Goal: Task Accomplishment & Management: Manage account settings

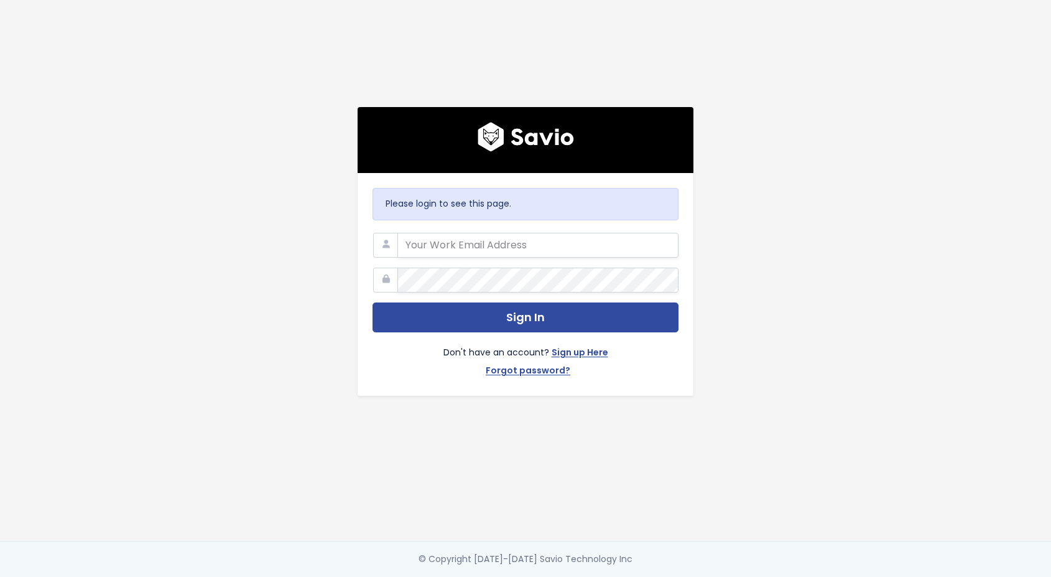
click at [0, 576] on nordpass-portal at bounding box center [0, 577] width 0 height 0
type input "[PERSON_NAME][EMAIL_ADDRESS][PERSON_NAME][DOMAIN_NAME]"
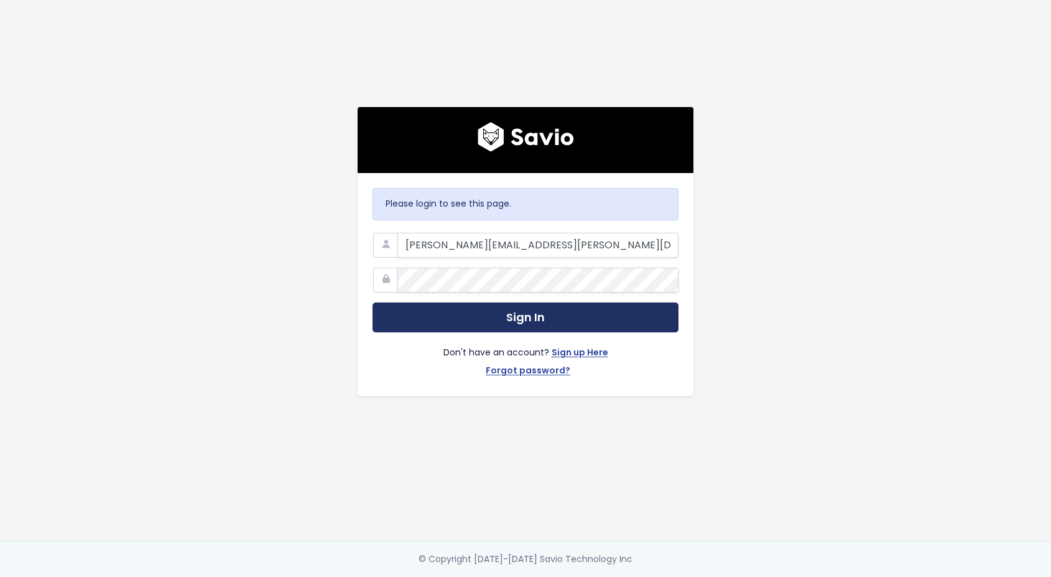
click at [560, 305] on button "Sign In" at bounding box center [526, 317] width 306 height 30
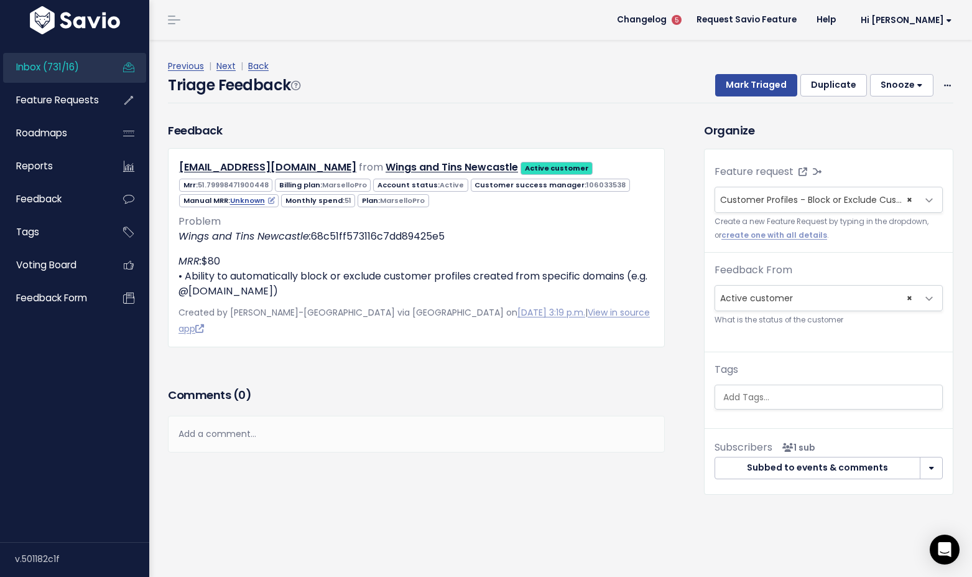
click at [308, 103] on div "Triage Feedback Mark Triaged Duplicate Snooze 1 day 3 days 7 days 14 days Edit …" at bounding box center [561, 88] width 786 height 29
drag, startPoint x: 229, startPoint y: 68, endPoint x: 328, endPoint y: 12, distance: 113.6
click at [0, 0] on div "Inbox (731/16) Feature Requests Roadmaps" at bounding box center [486, 288] width 972 height 577
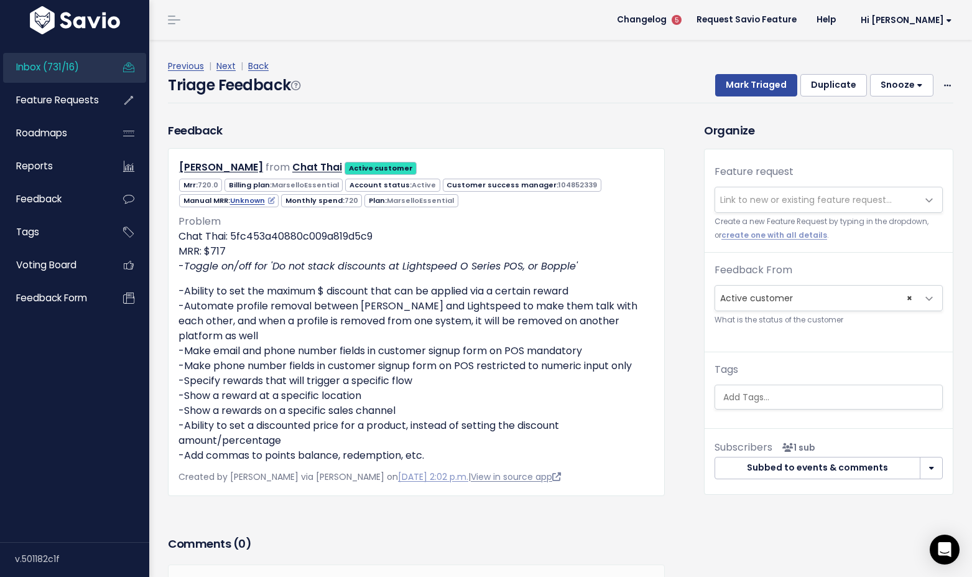
click at [471, 475] on link "View in source app" at bounding box center [516, 476] width 90 height 12
drag, startPoint x: 228, startPoint y: 68, endPoint x: 273, endPoint y: 53, distance: 47.6
click at [0, 0] on div "Inbox (731/16) Feature Requests Roadmaps" at bounding box center [486, 341] width 972 height 683
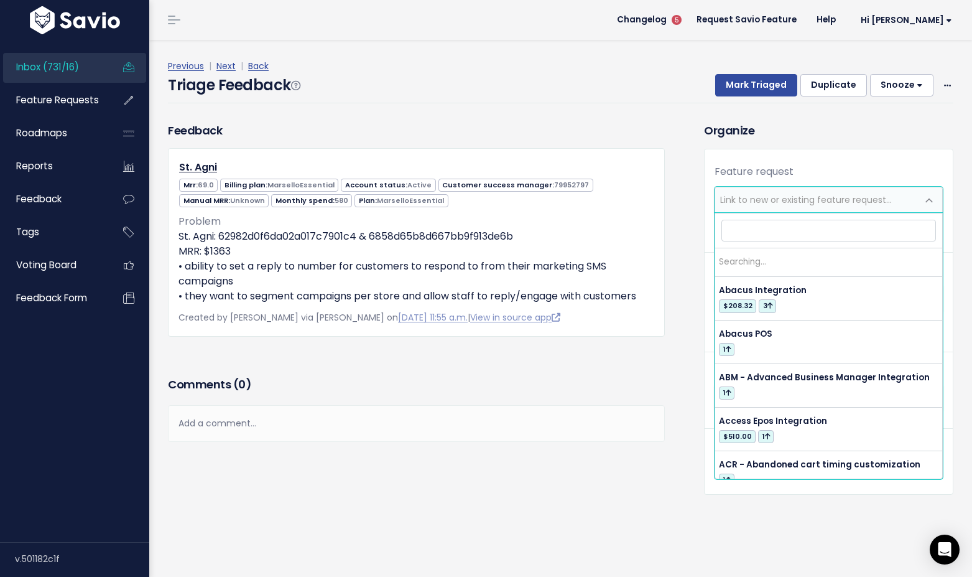
click at [743, 197] on span "Link to new or existing feature request..." at bounding box center [806, 199] width 172 height 12
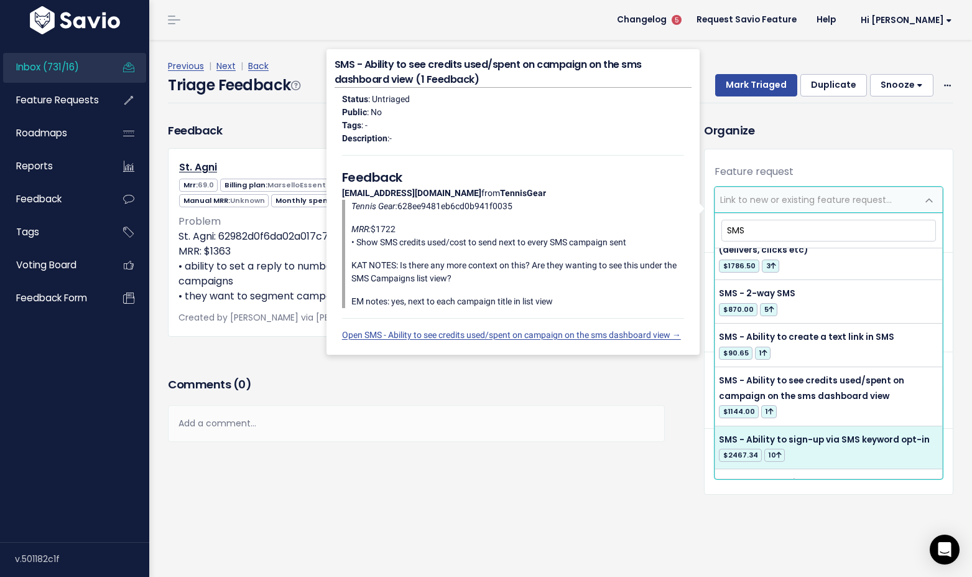
scroll to position [384, 0]
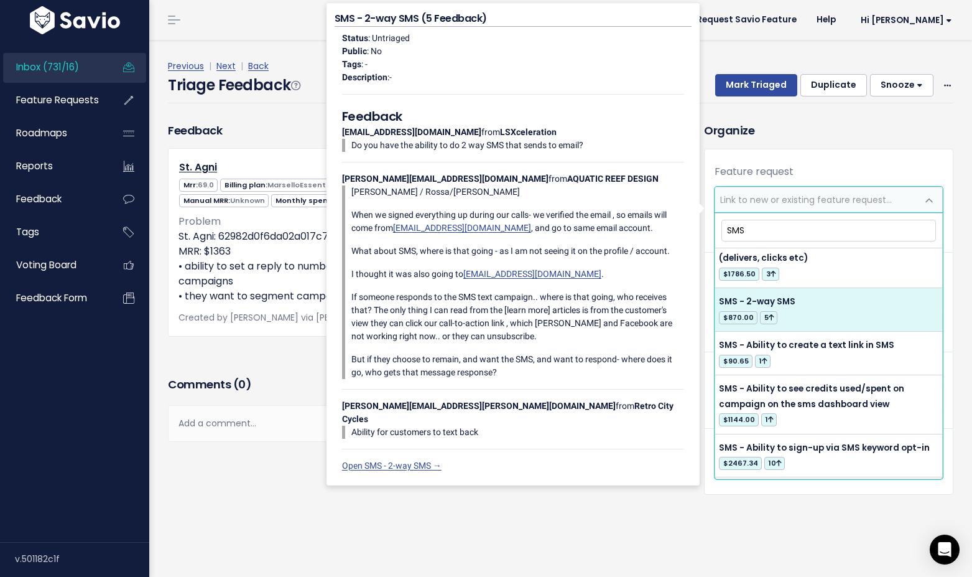
type input "SMS"
select select "33174"
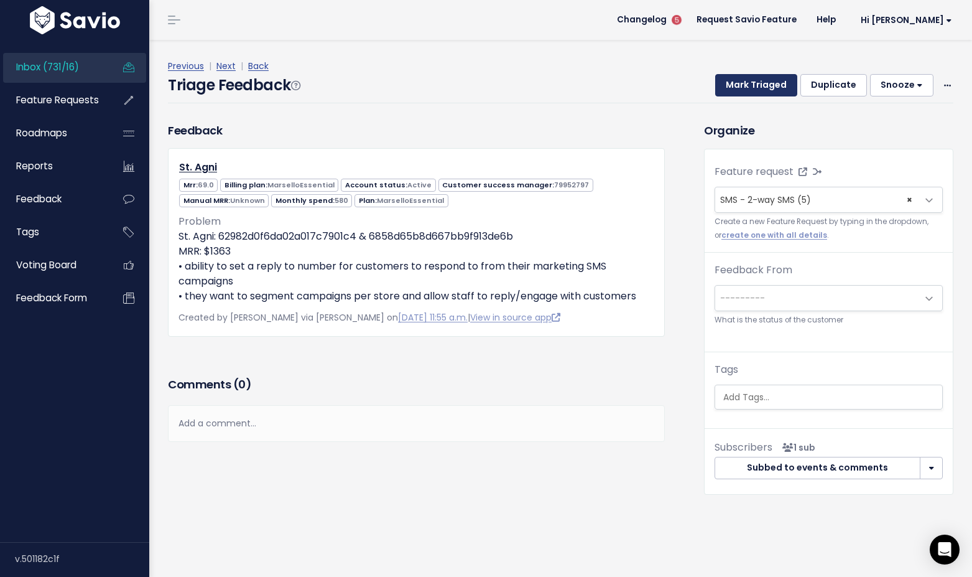
click at [761, 86] on button "Mark Triaged" at bounding box center [756, 85] width 82 height 22
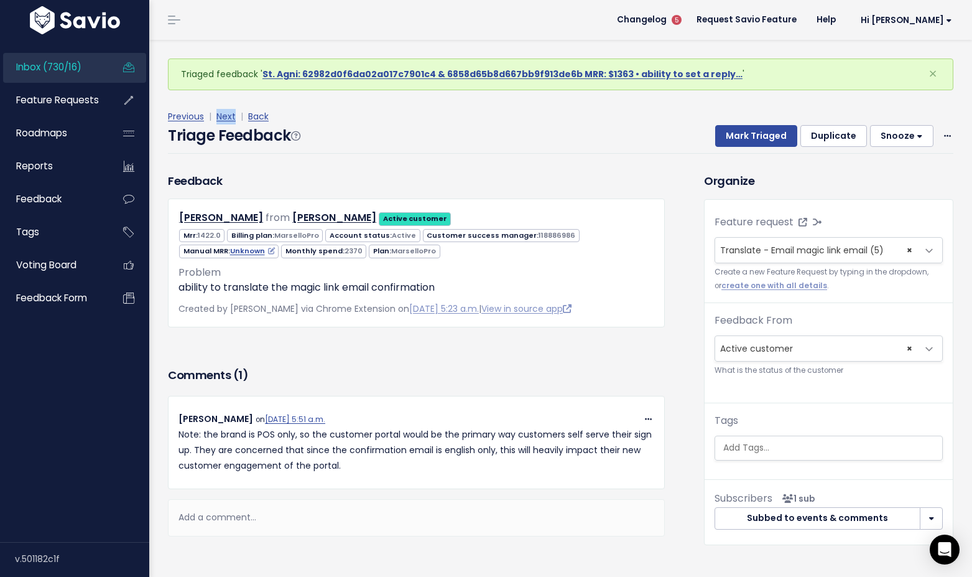
drag, startPoint x: 223, startPoint y: 116, endPoint x: 355, endPoint y: 34, distance: 155.9
click at [0, 0] on div "Inbox (730/16) Feature Requests Roadmaps" at bounding box center [486, 309] width 972 height 618
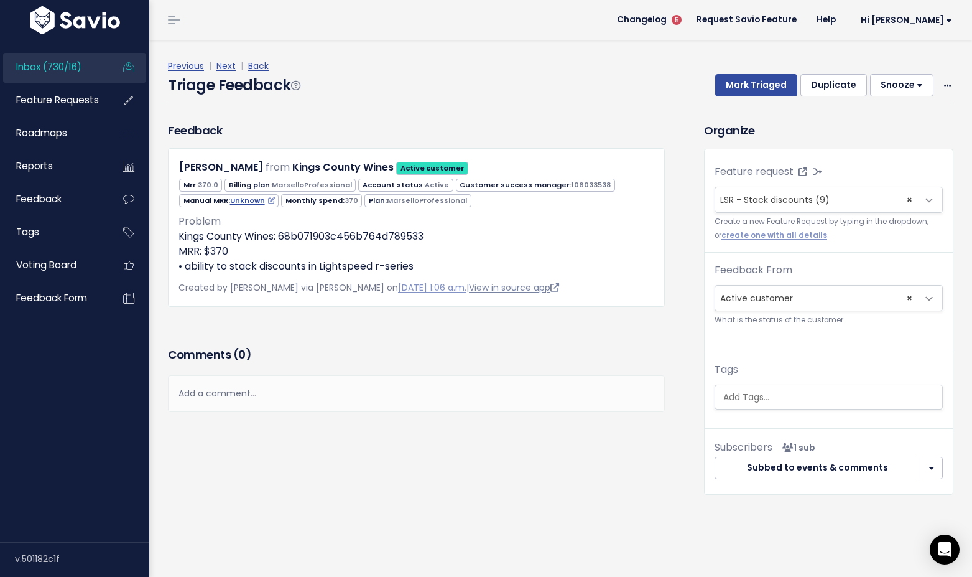
click at [486, 289] on link "View in source app" at bounding box center [514, 287] width 90 height 12
click at [743, 200] on span "LSR - Stack discounts (9)" at bounding box center [774, 199] width 109 height 12
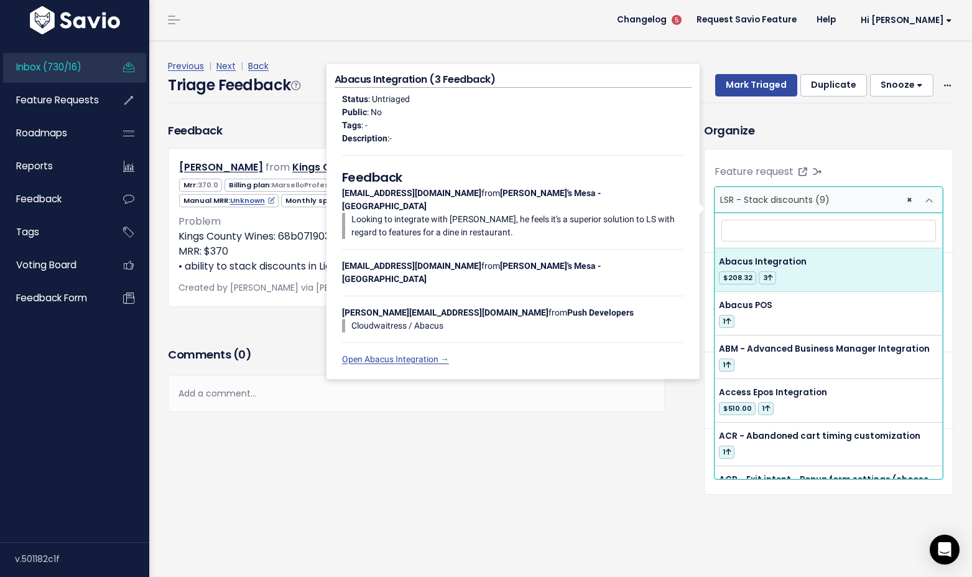
click at [728, 116] on div "Previous | Next | Back Triage Feedback Mark Triaged Duplicate Snooze 1 day 3 da…" at bounding box center [565, 81] width 795 height 82
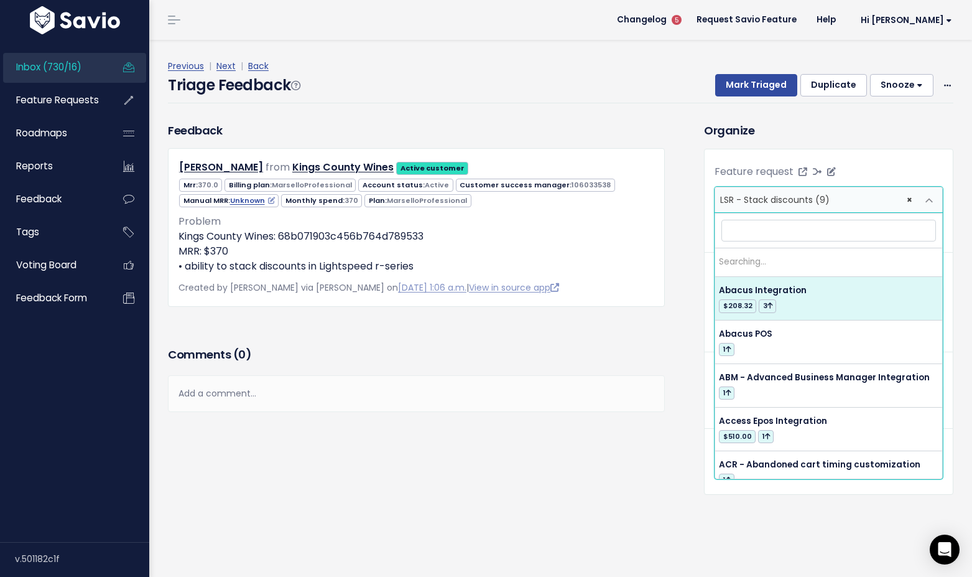
click at [818, 200] on span "LSR - Stack discounts (9)" at bounding box center [774, 199] width 109 height 12
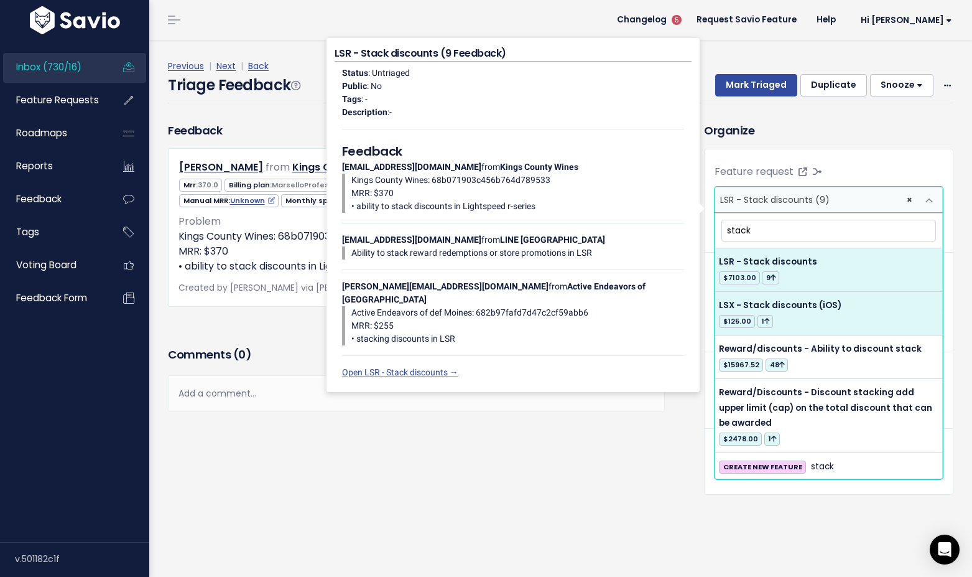
scroll to position [2, 0]
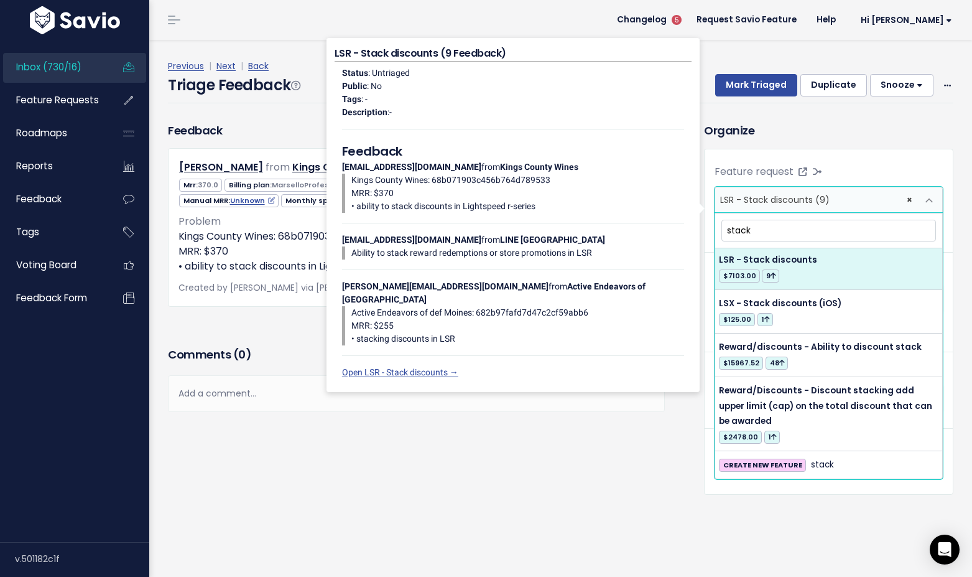
type input "stack"
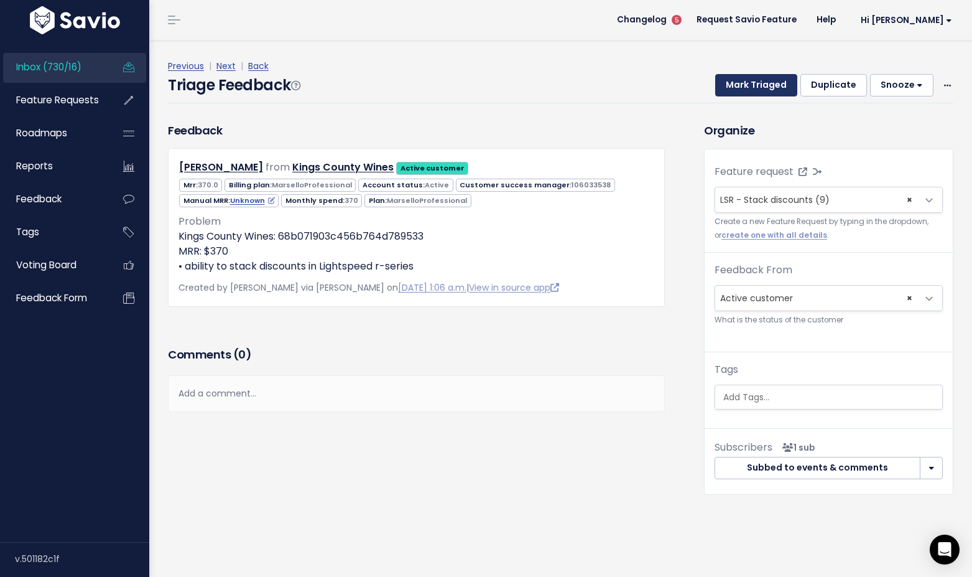
click at [765, 88] on button "Mark Triaged" at bounding box center [756, 85] width 82 height 22
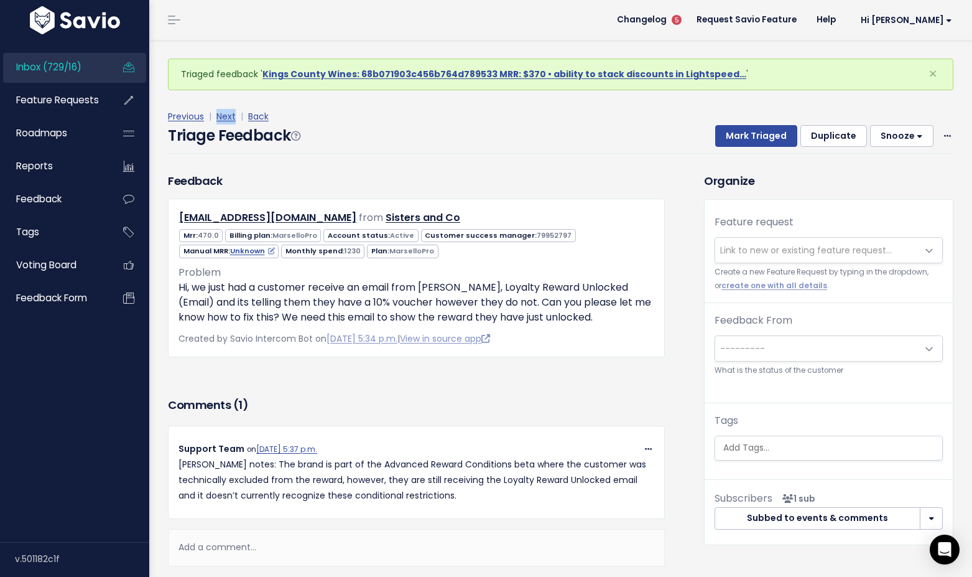
drag, startPoint x: 221, startPoint y: 118, endPoint x: 394, endPoint y: 11, distance: 203.3
click at [0, 0] on div "Inbox (729/16) Feature Requests Roadmaps" at bounding box center [486, 324] width 972 height 648
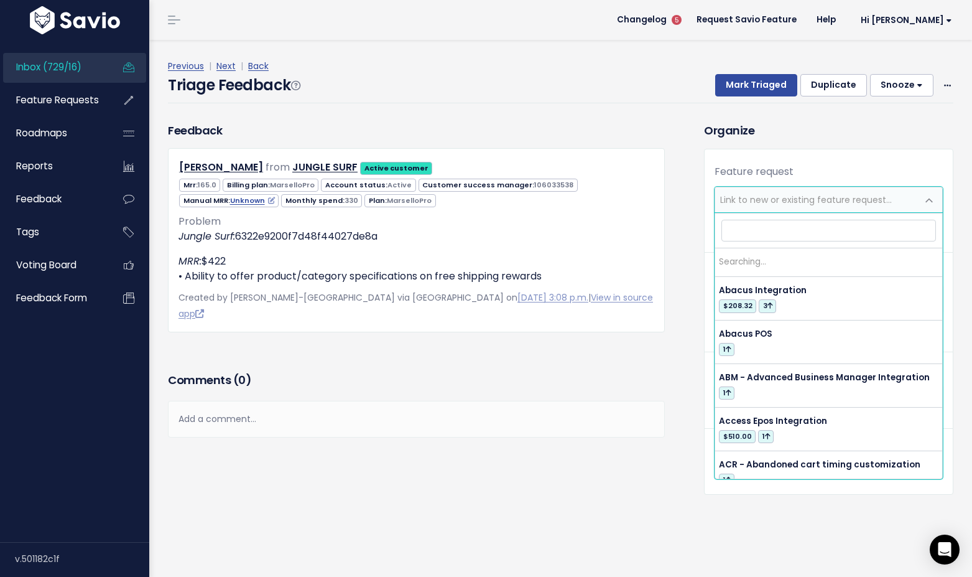
click at [748, 200] on span "Link to new or existing feature request..." at bounding box center [806, 199] width 172 height 12
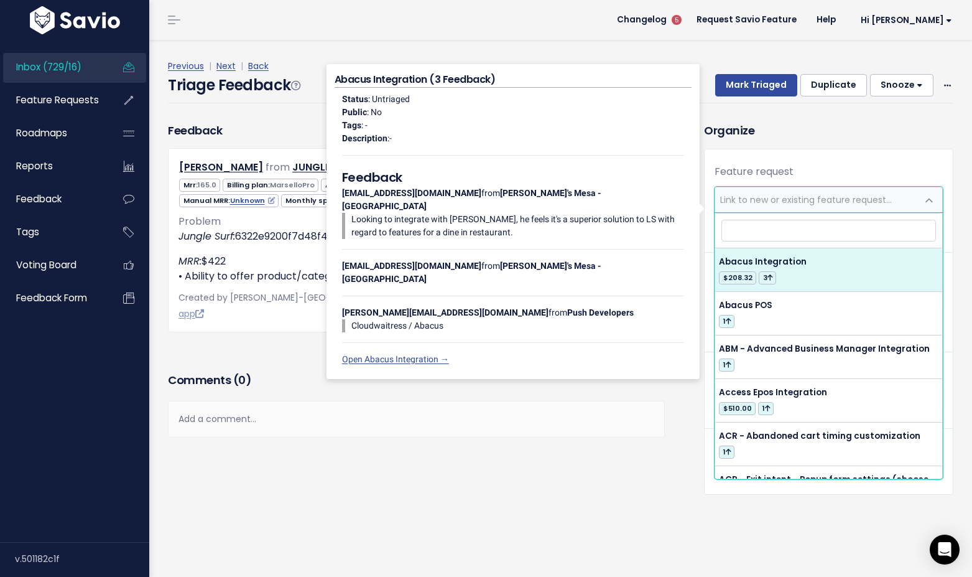
type input "f"
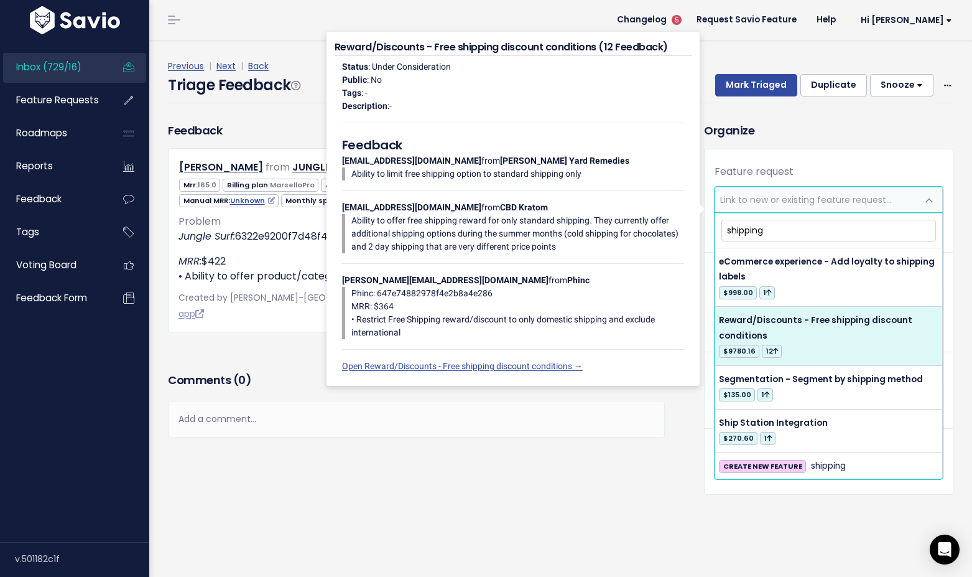
scroll to position [60, 0]
type input "shipping"
select select "12544"
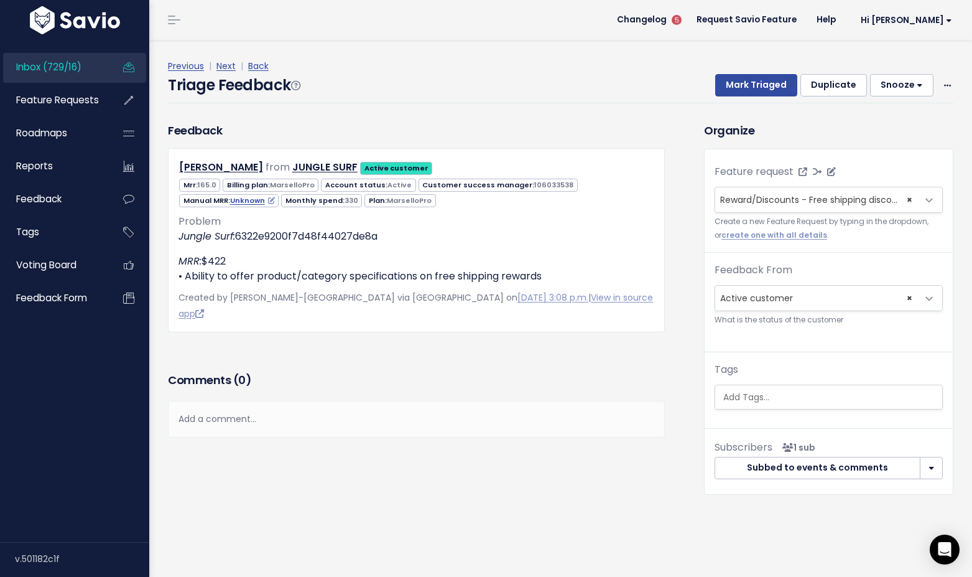
click at [828, 204] on span "Reward/Discounts - Free shipping discount conditions (12)" at bounding box center [846, 199] width 253 height 12
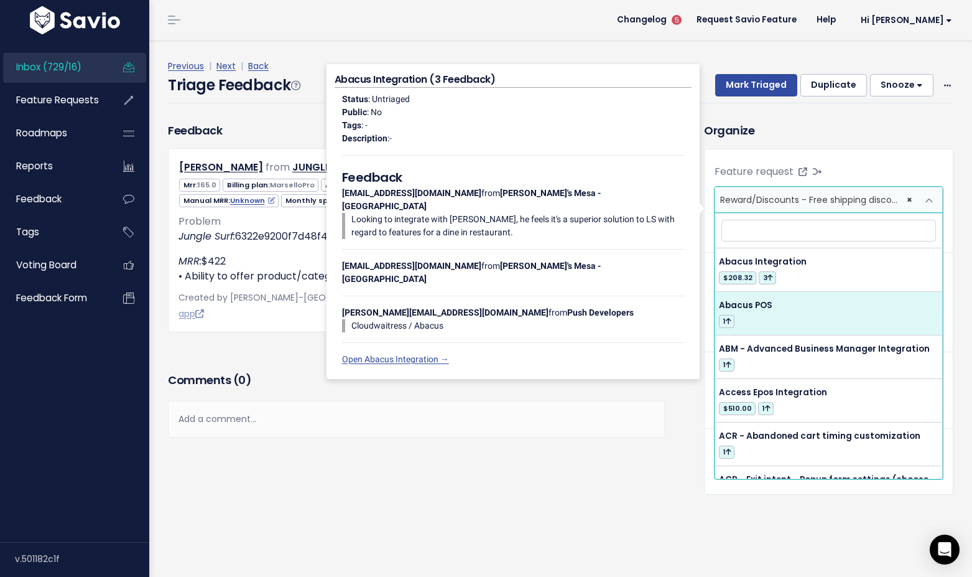
click at [654, 381] on div "Comments ( 0 )" at bounding box center [416, 384] width 497 height 31
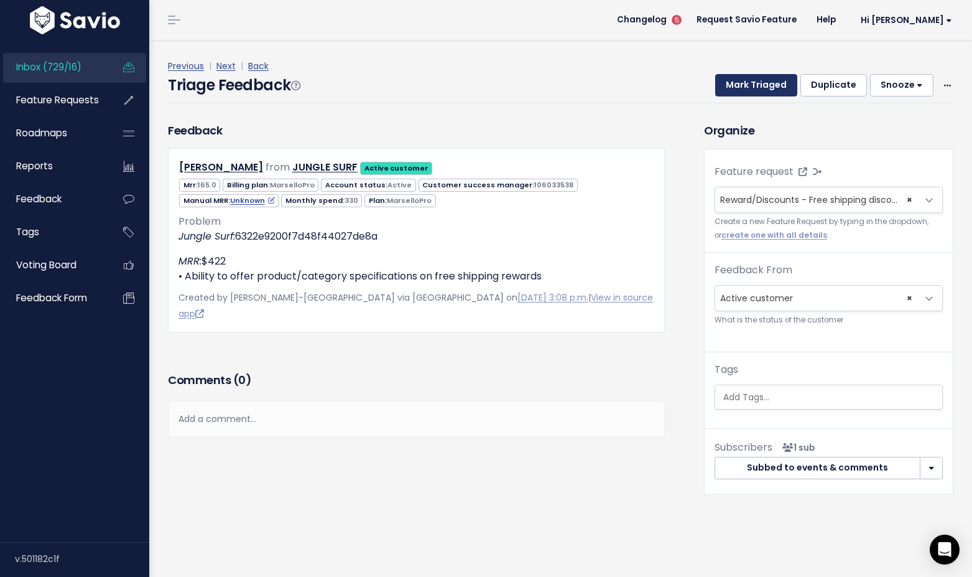
click at [769, 88] on button "Mark Triaged" at bounding box center [756, 85] width 82 height 22
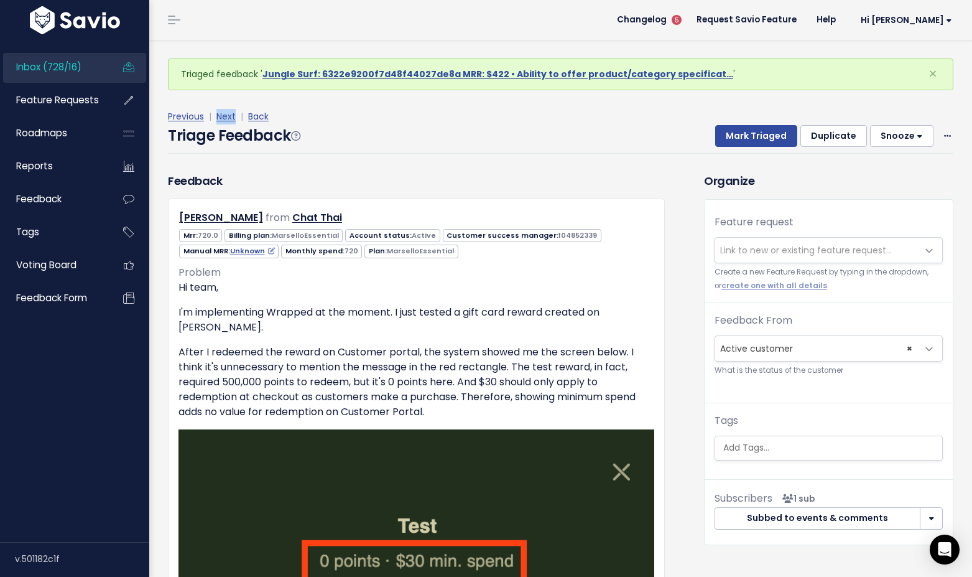
drag, startPoint x: 224, startPoint y: 114, endPoint x: 407, endPoint y: 16, distance: 207.8
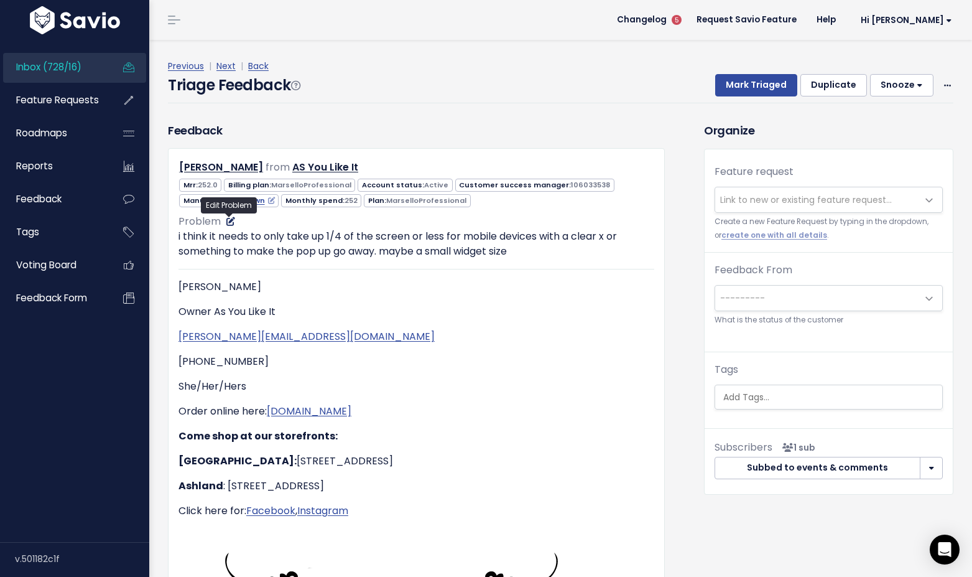
click at [230, 223] on icon at bounding box center [230, 221] width 9 height 9
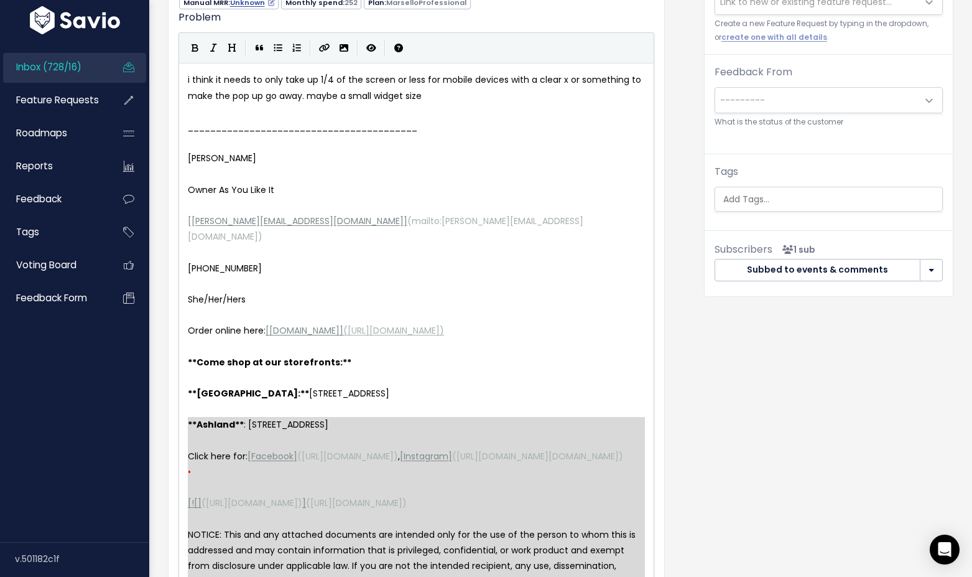
scroll to position [193, 0]
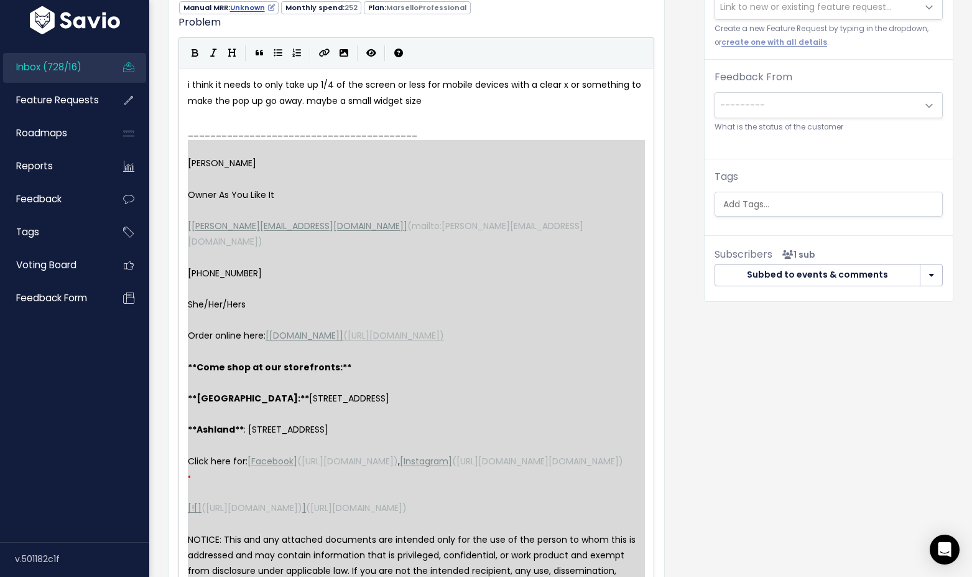
type textarea "_________________________________________ Kim Marks Owner As You Like It [kim@a…"
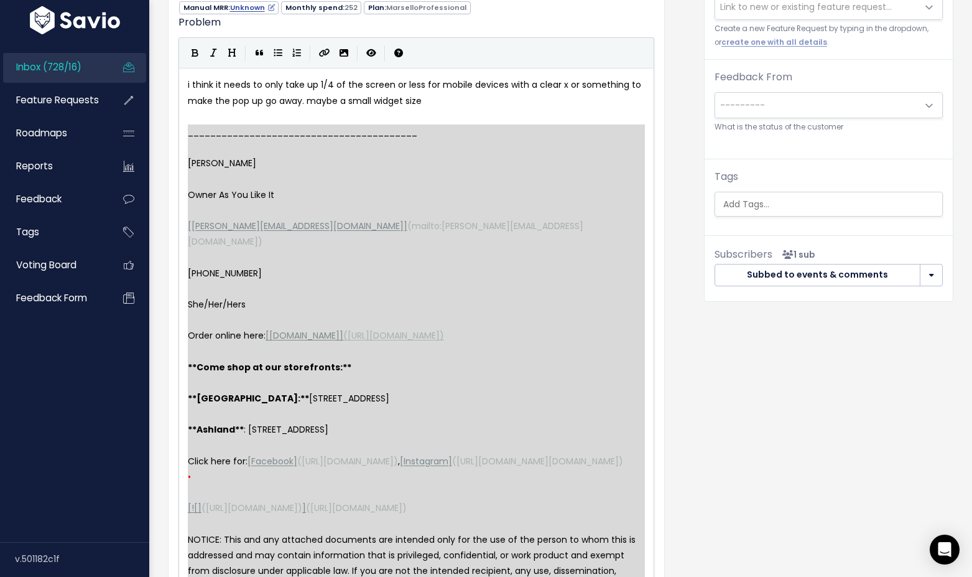
drag, startPoint x: 220, startPoint y: 457, endPoint x: 185, endPoint y: 137, distance: 321.6
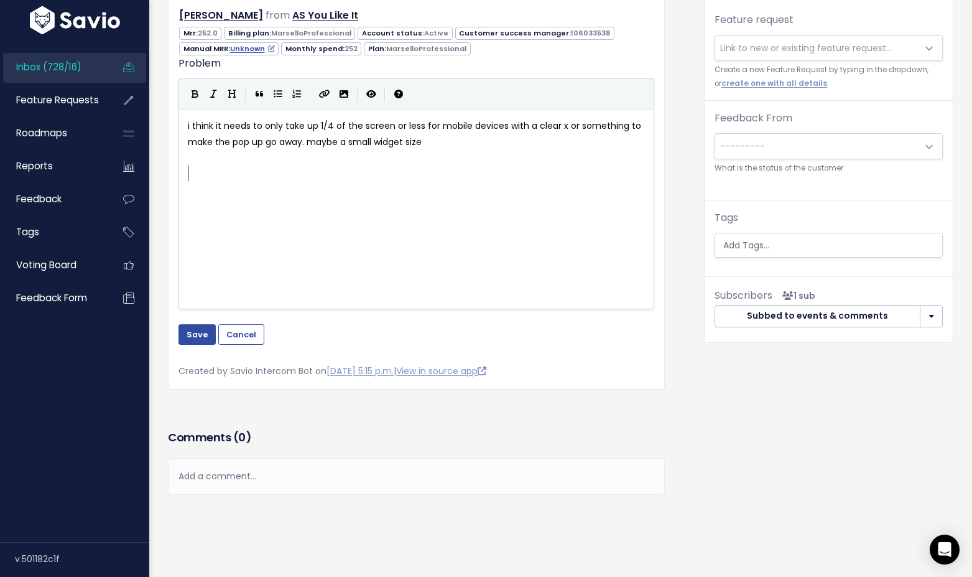
scroll to position [152, 0]
click at [202, 331] on button "Save" at bounding box center [197, 334] width 37 height 20
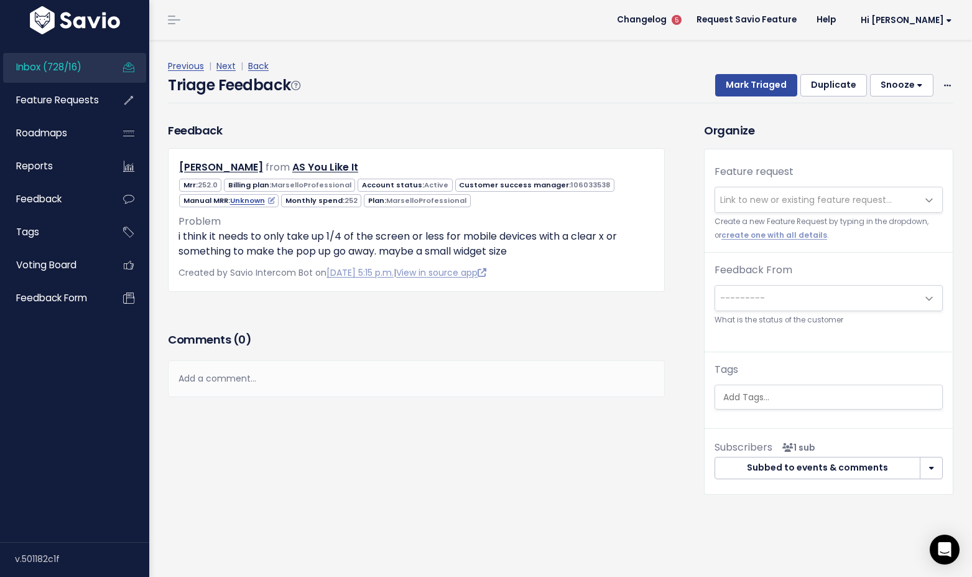
scroll to position [0, 0]
click at [453, 275] on link "View in source app" at bounding box center [441, 272] width 90 height 12
click at [230, 223] on icon at bounding box center [230, 221] width 9 height 9
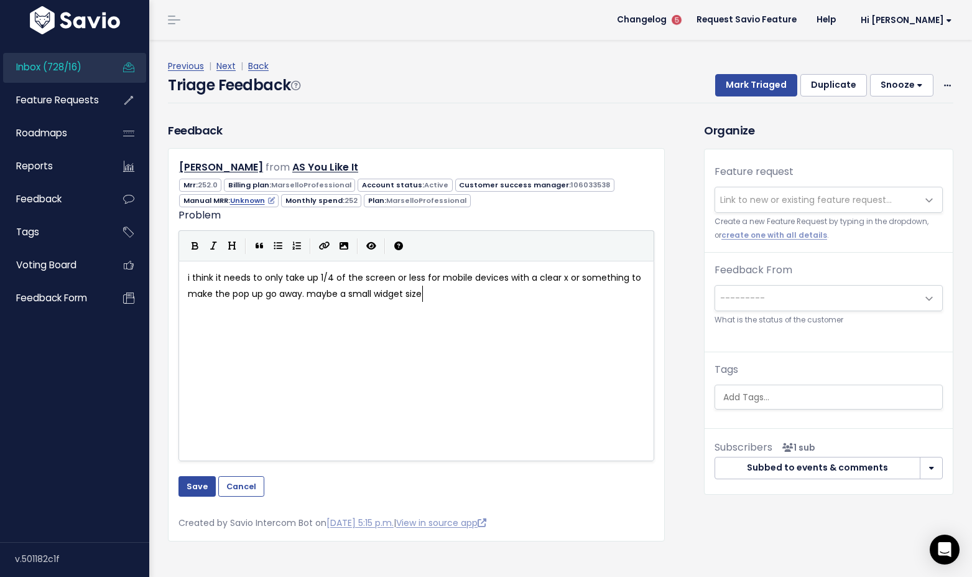
scroll to position [1, 0]
click at [185, 279] on div "xxxxxxxxxx i think it needs to only take up 1/4 of the screen or less for mobil…" at bounding box center [417, 361] width 476 height 200
click at [188, 279] on span "i think it needs to only take up 1/4 of the screen or less for mobile devices w…" at bounding box center [416, 285] width 456 height 28
type textarea "pop-up improvements"
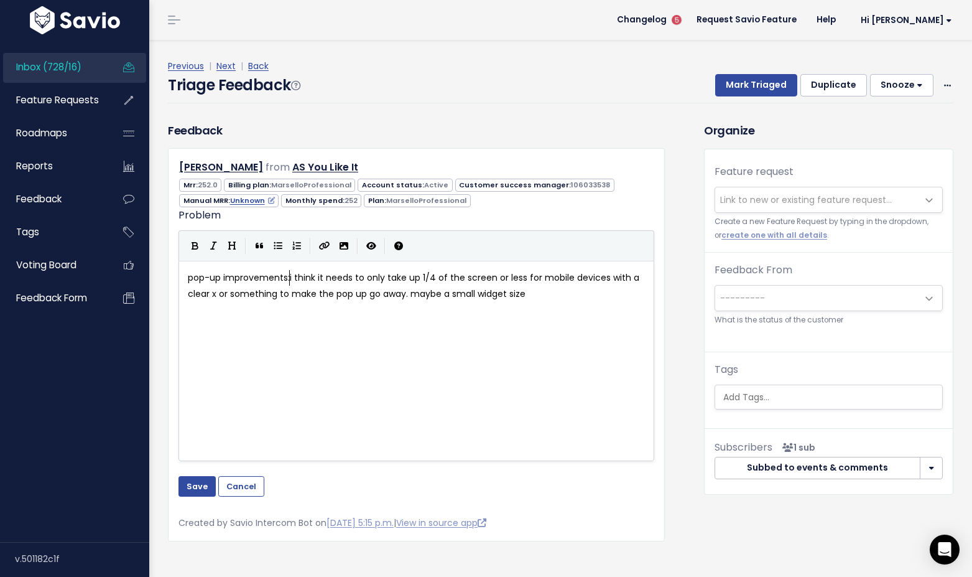
type textarea ":"
click at [188, 280] on span "pop-up improvements: i think it needs to only take up 1/4 of the screen or less…" at bounding box center [416, 285] width 457 height 28
type textarea "browe"
type textarea "ser"
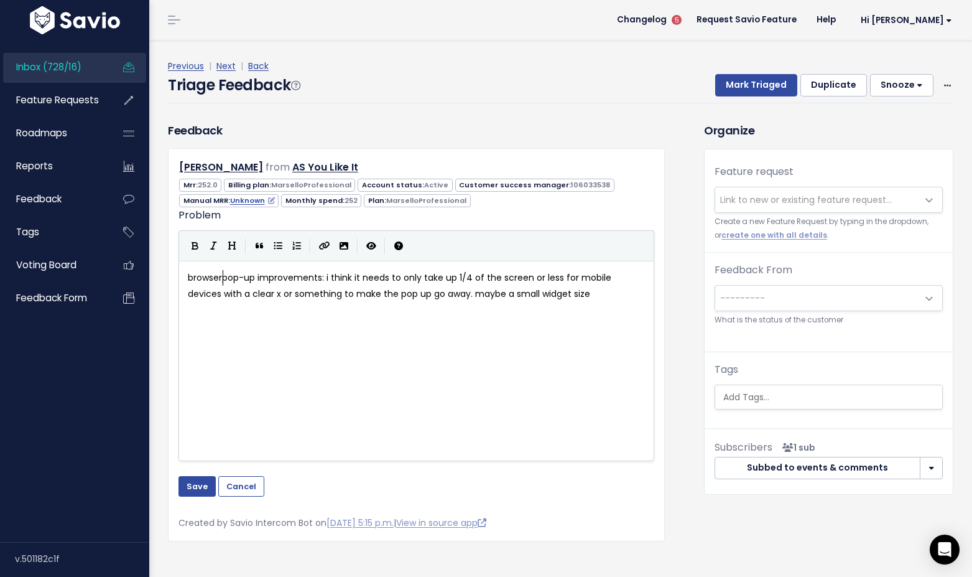
scroll to position [4, 15]
type textarea "browser"
click at [195, 485] on button "Save" at bounding box center [197, 486] width 37 height 20
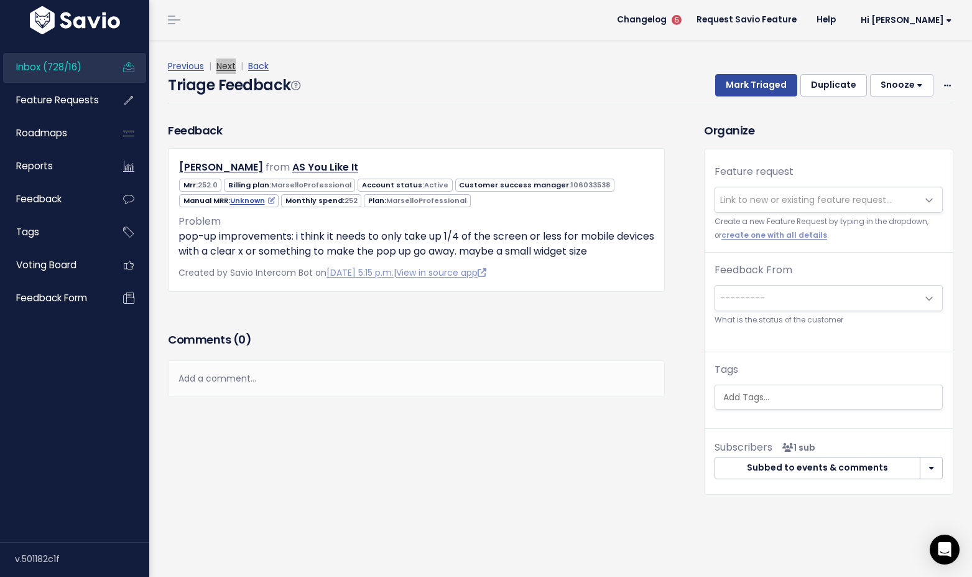
drag, startPoint x: 228, startPoint y: 67, endPoint x: 324, endPoint y: 11, distance: 111.5
click at [0, 0] on div "Inbox (728/16) Feature Requests Roadmaps" at bounding box center [486, 288] width 972 height 577
click at [226, 223] on icon at bounding box center [230, 221] width 9 height 9
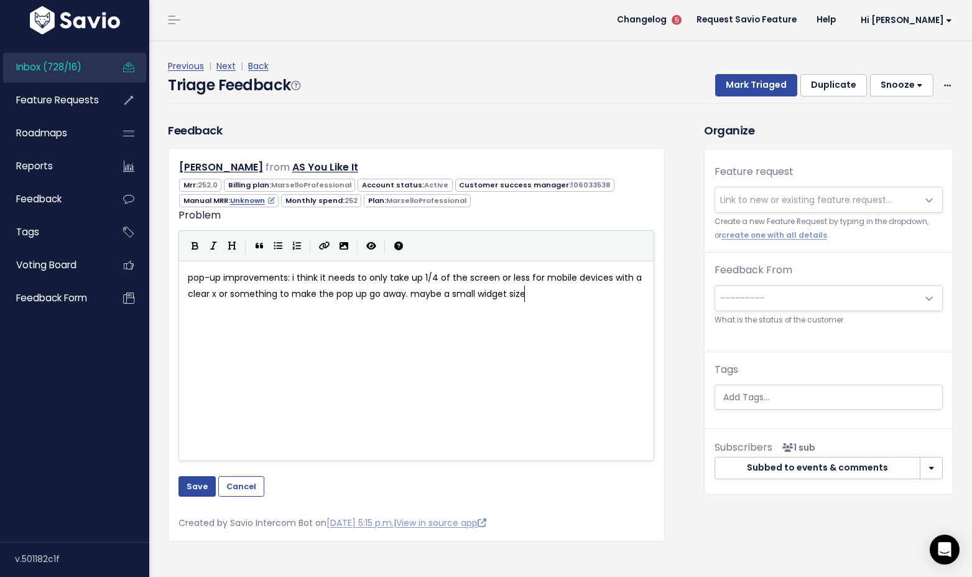
scroll to position [1, 0]
click at [187, 278] on pre "pop-up improvements: i think it needs to only take up 1/4 of the screen or less…" at bounding box center [416, 285] width 462 height 31
type textarea "signup"
click at [193, 485] on button "Save" at bounding box center [197, 486] width 37 height 20
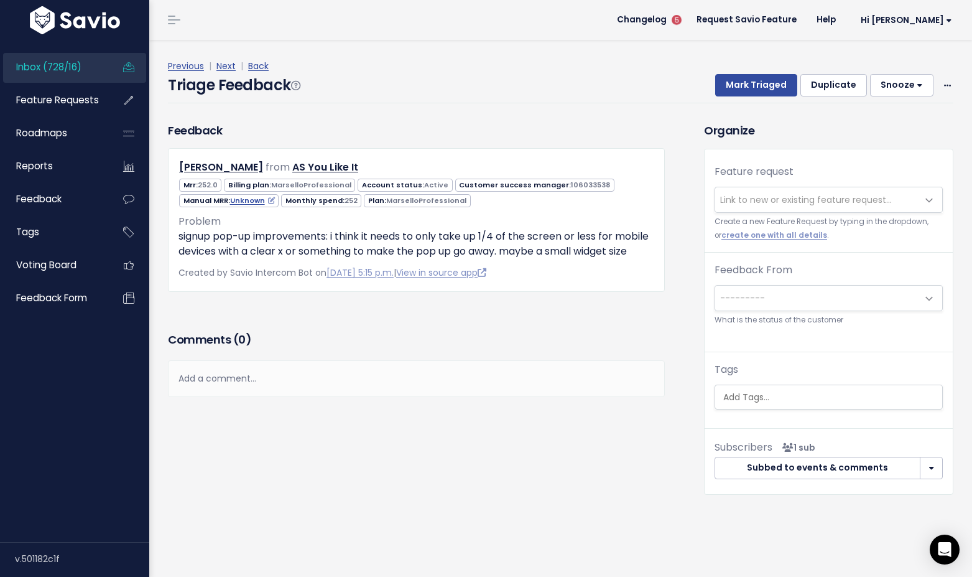
click at [756, 193] on span "Link to new or existing feature request..." at bounding box center [806, 199] width 172 height 12
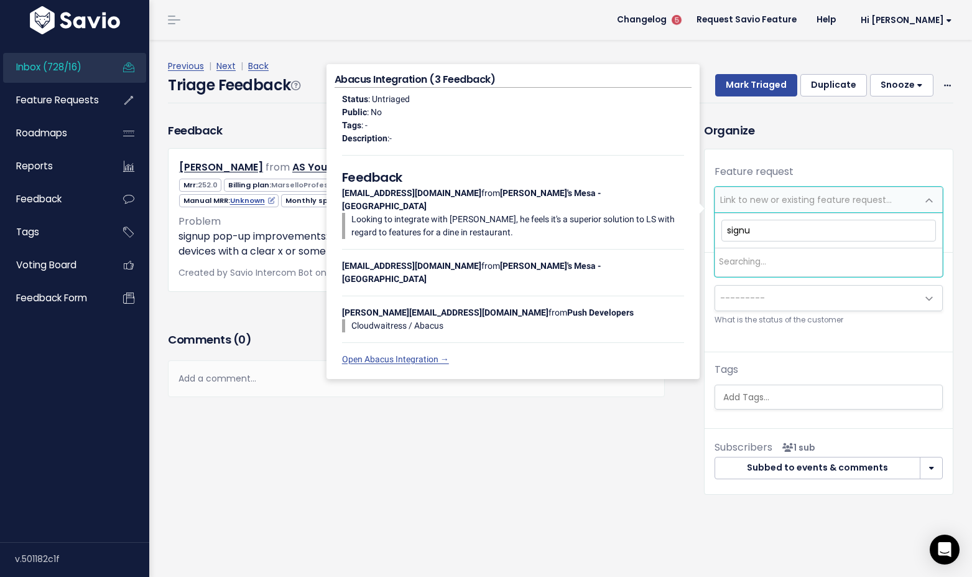
type input "signup"
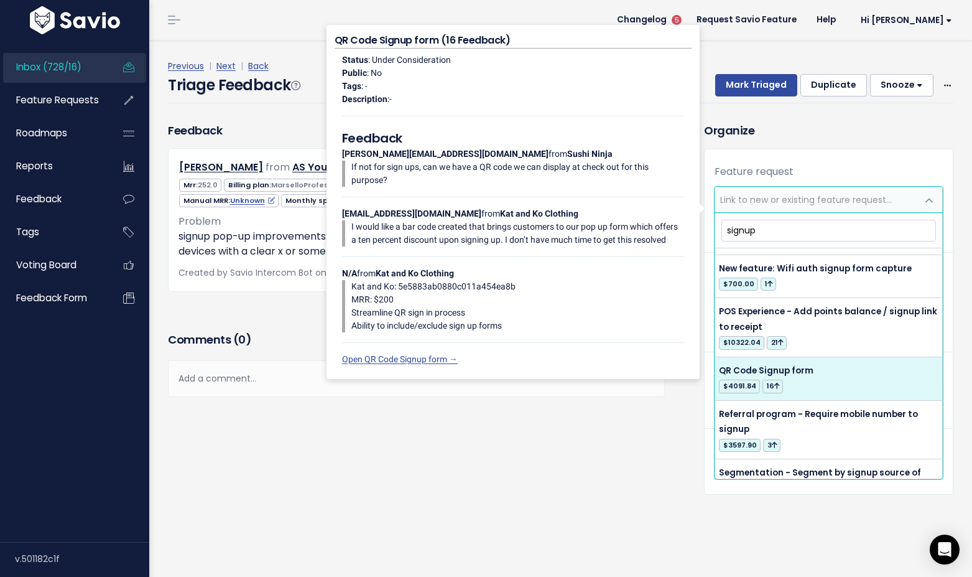
scroll to position [615, 0]
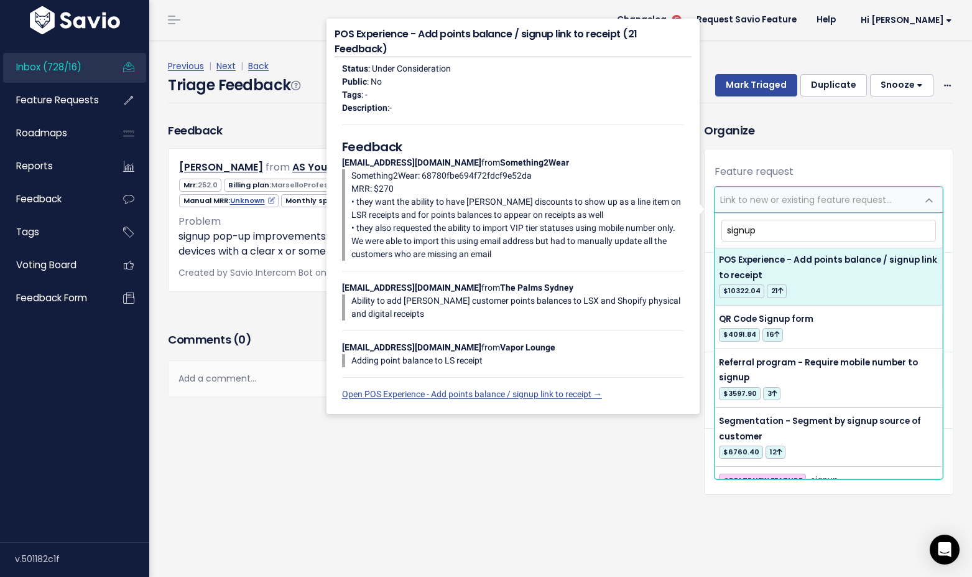
drag, startPoint x: 759, startPoint y: 228, endPoint x: 725, endPoint y: 228, distance: 34.2
click at [725, 228] on input "signup" at bounding box center [828, 231] width 215 height 22
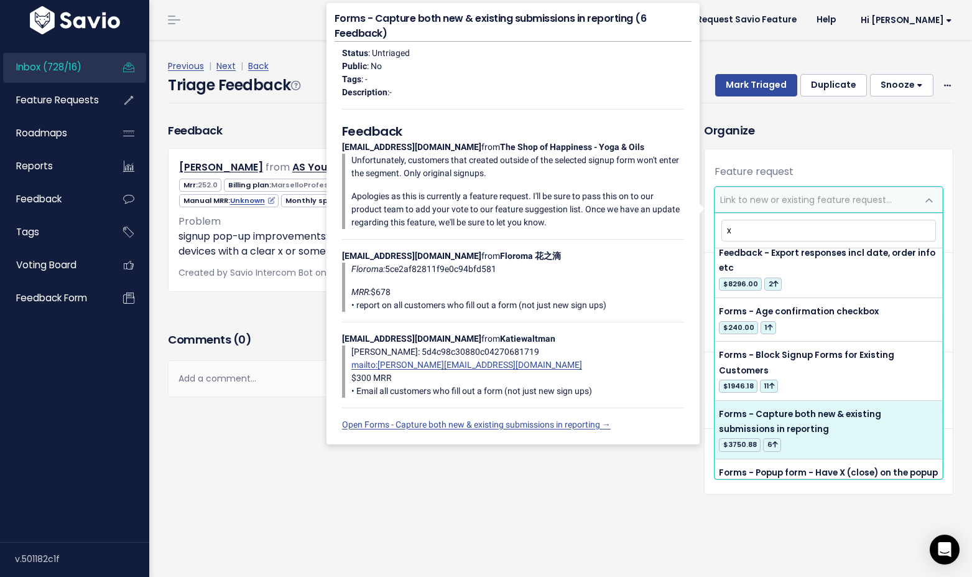
scroll to position [4522, 0]
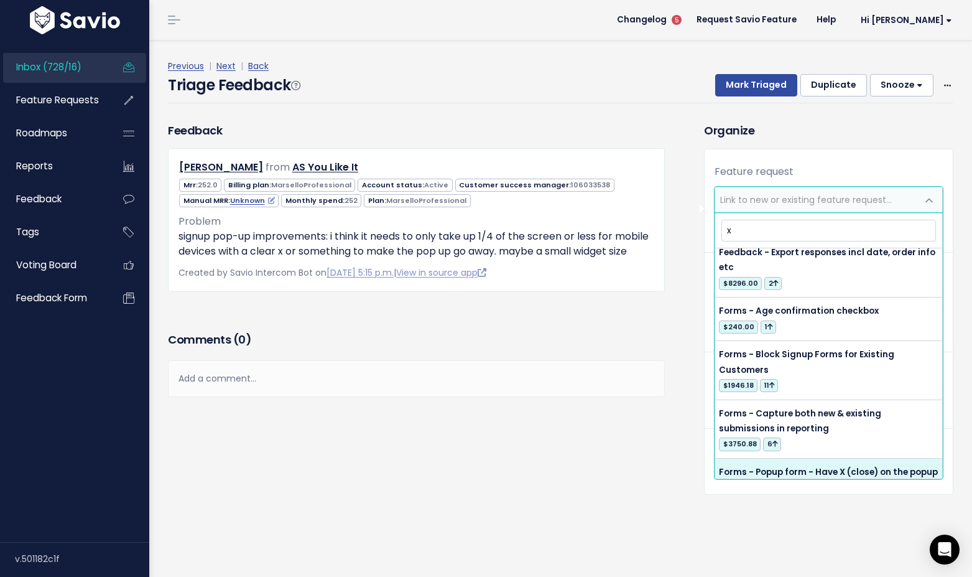
type input "x"
select select "12474"
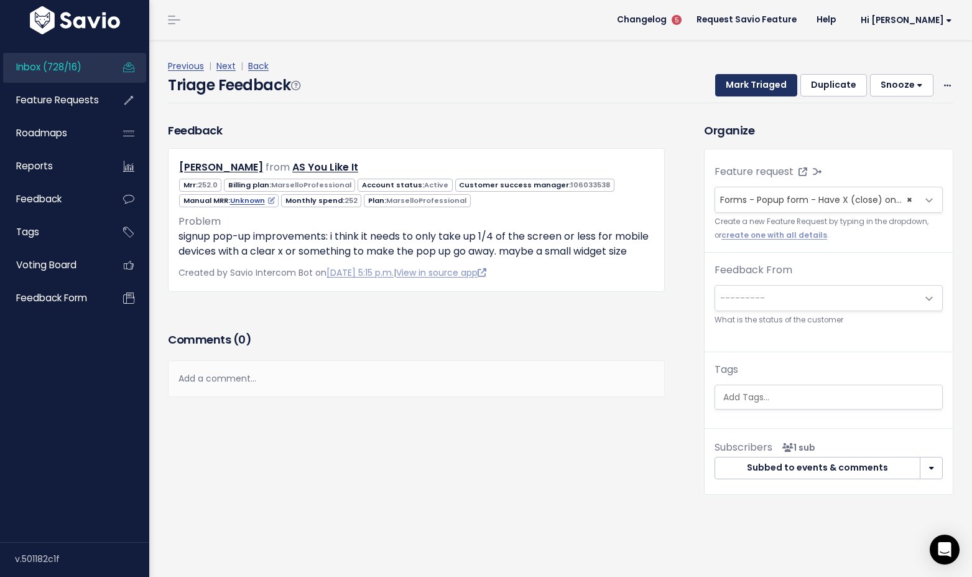
click at [754, 90] on button "Mark Triaged" at bounding box center [756, 85] width 82 height 22
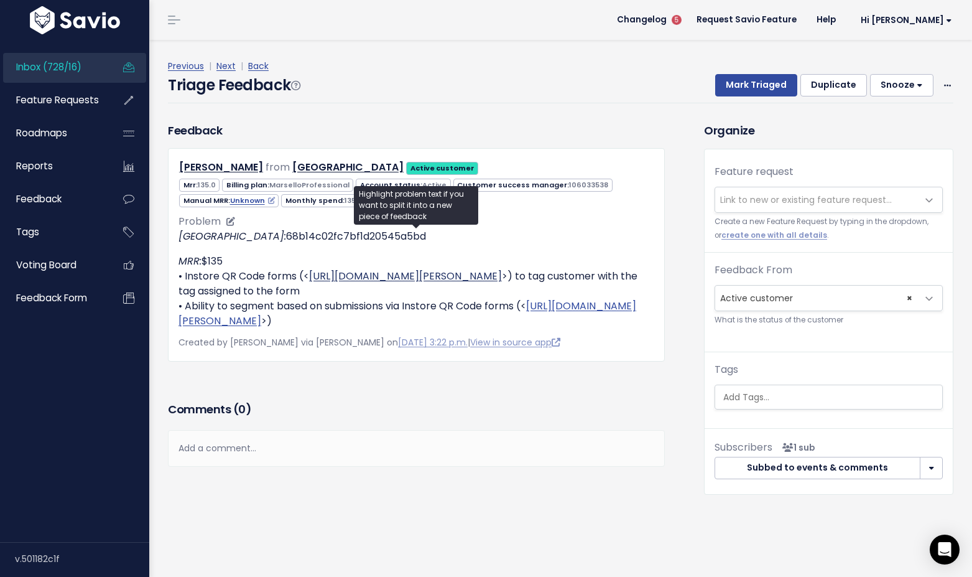
click at [462, 277] on link "https://dashboard.marsello.com/manage/loyalty/instore/QrCodes" at bounding box center [405, 276] width 193 height 14
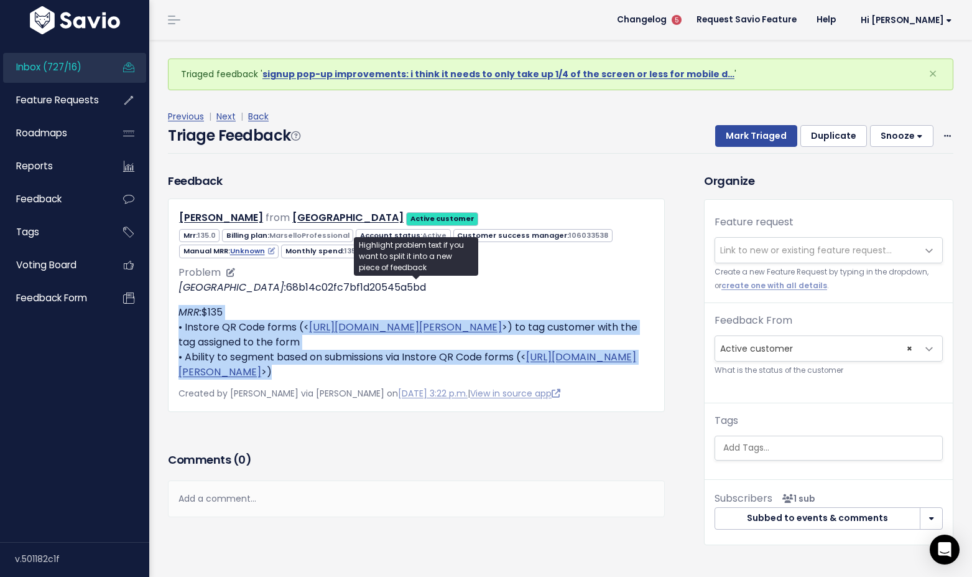
drag, startPoint x: 544, startPoint y: 366, endPoint x: 235, endPoint y: 298, distance: 316.6
click at [235, 298] on div "Clare Valley Distillery: 68b14c02fc7bf1d20545a5bd MRR: $135 • Instore QR Code f…" at bounding box center [417, 330] width 476 height 100
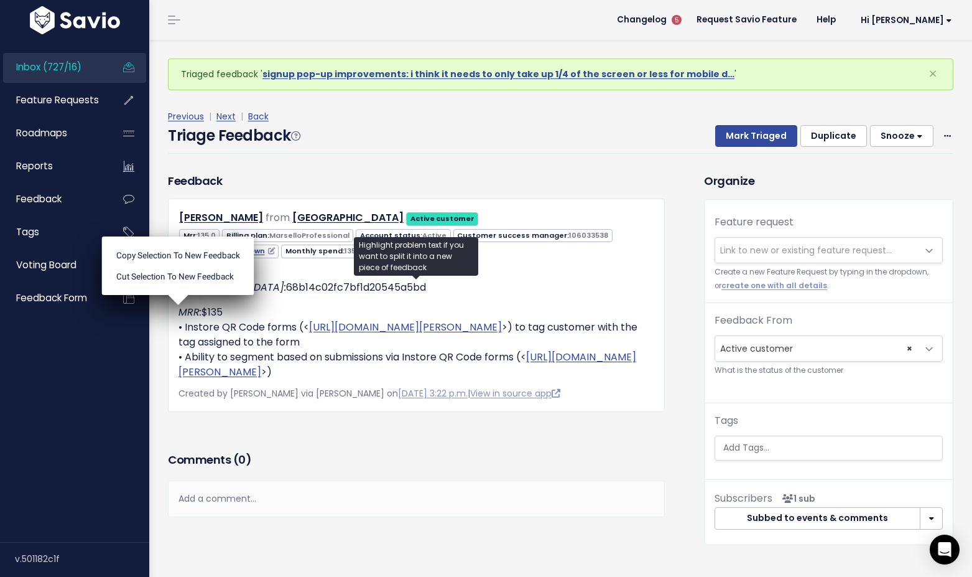
click at [532, 283] on p "Clare Valley Distillery: 68b14c02fc7bf1d20545a5bd" at bounding box center [417, 287] width 476 height 15
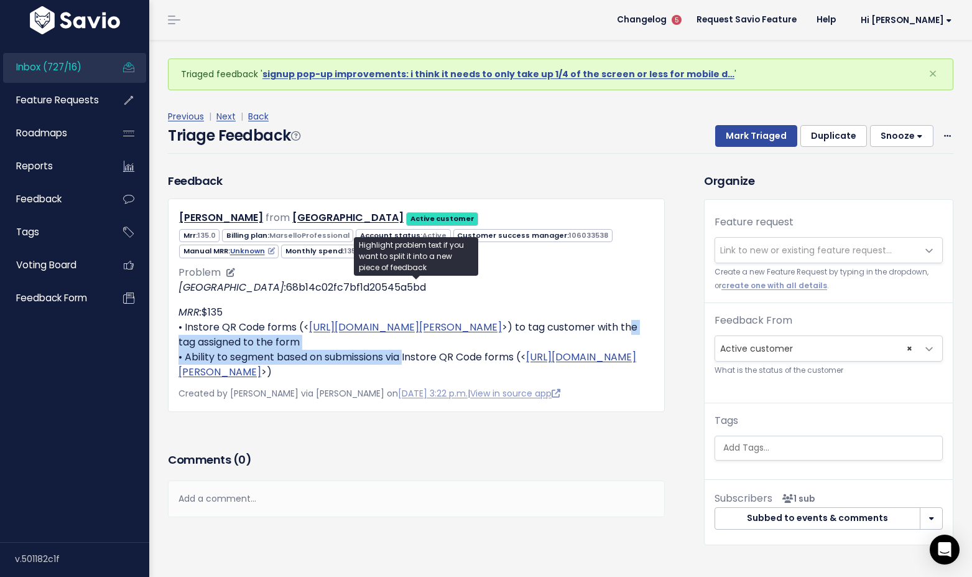
drag, startPoint x: 407, startPoint y: 357, endPoint x: 295, endPoint y: 335, distance: 113.6
click at [295, 335] on p "MRR: $135 • Instore QR Code forms (< https://dashboard.marsello.com/manage/loya…" at bounding box center [417, 342] width 476 height 75
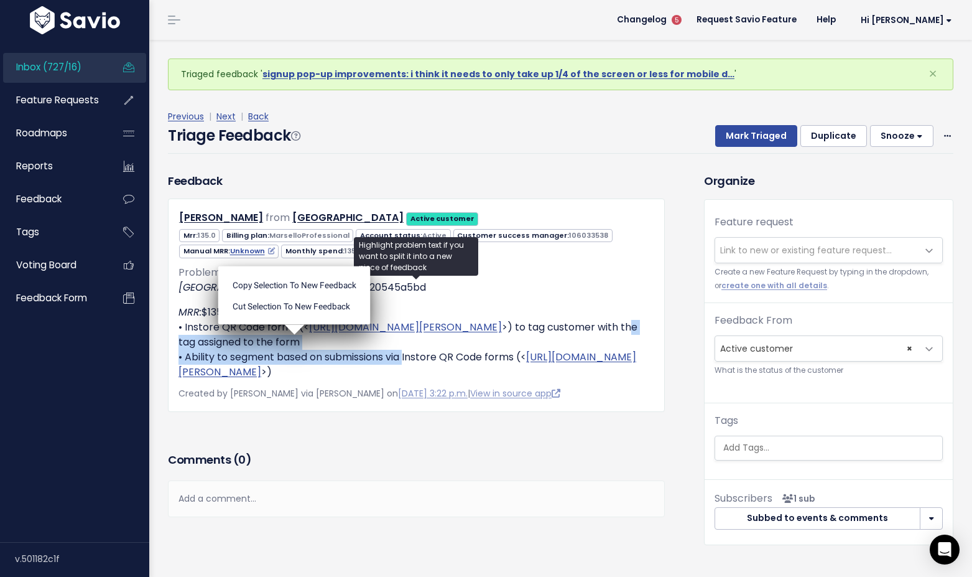
click at [465, 340] on p "MRR: $135 • Instore QR Code forms (< https://dashboard.marsello.com/manage/loya…" at bounding box center [417, 342] width 476 height 75
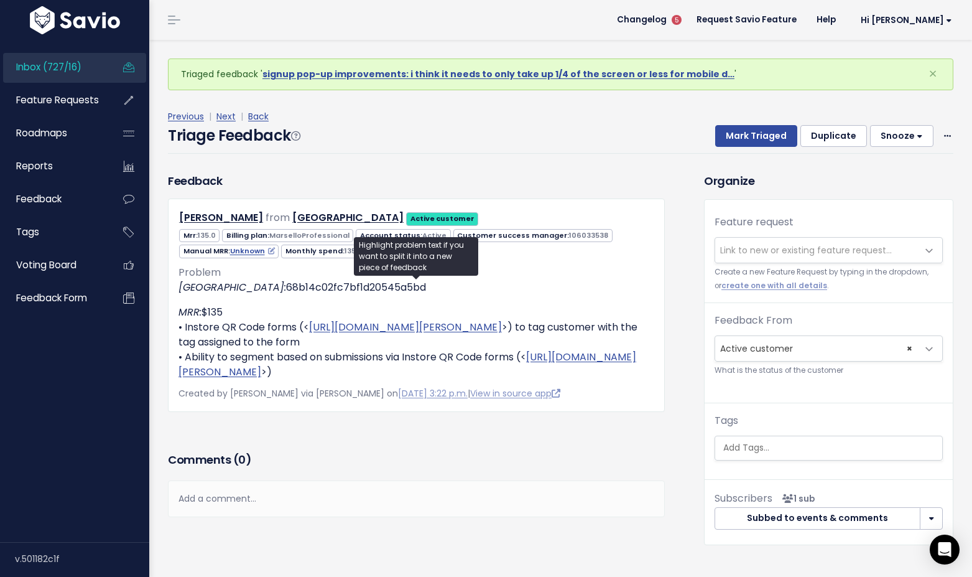
click at [45, 68] on span "Inbox (727/16)" at bounding box center [48, 66] width 65 height 13
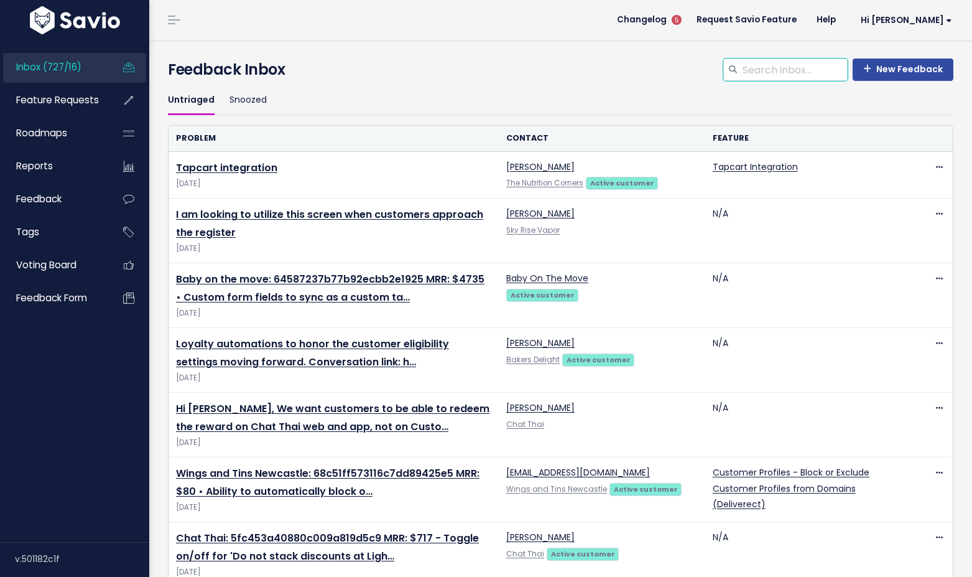
click at [777, 70] on input "search" at bounding box center [794, 69] width 106 height 22
type input "qr code"
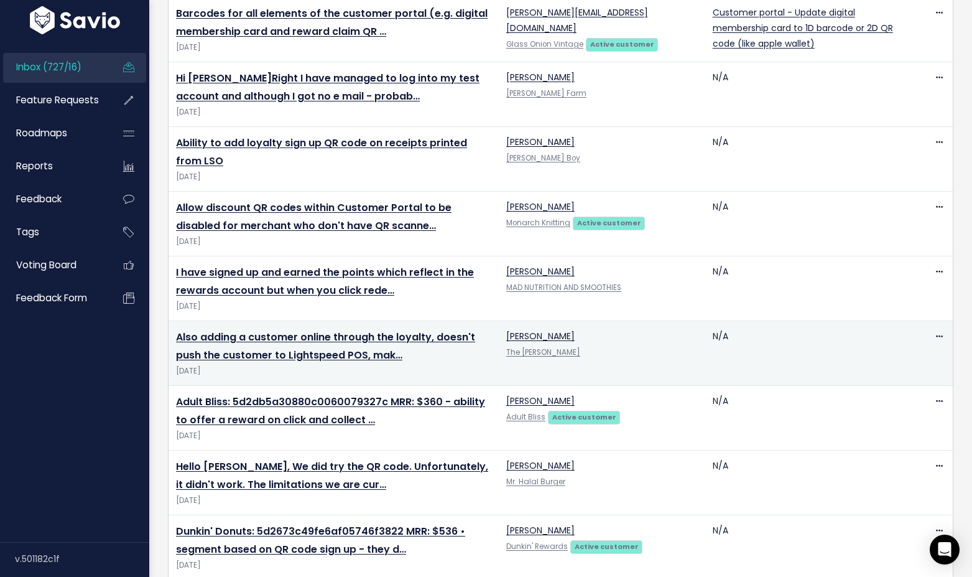
scroll to position [501, 0]
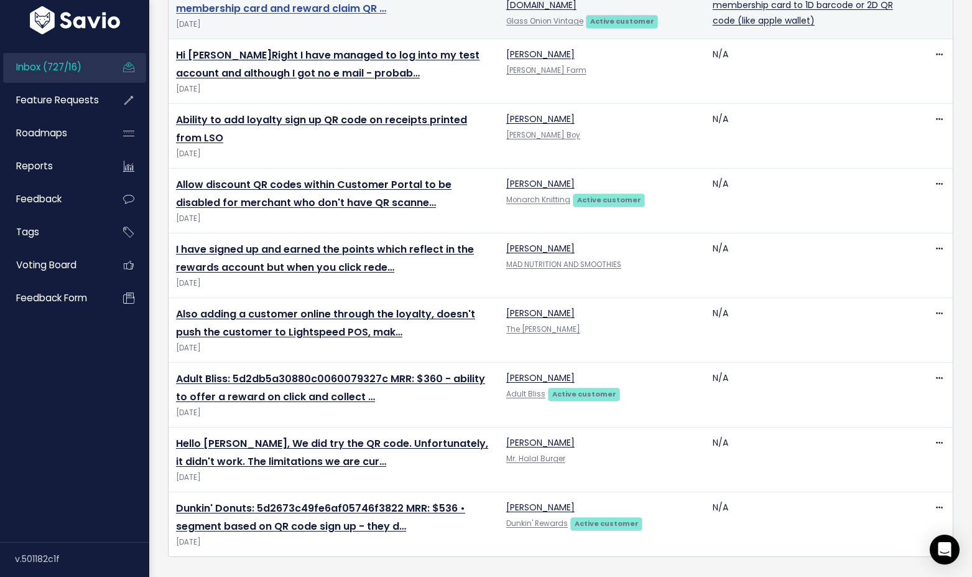
drag, startPoint x: 282, startPoint y: 510, endPoint x: 327, endPoint y: 4, distance: 508.3
click at [0, 0] on div "Inbox (727/16) Feature Requests Roadmaps" at bounding box center [486, 37] width 972 height 1077
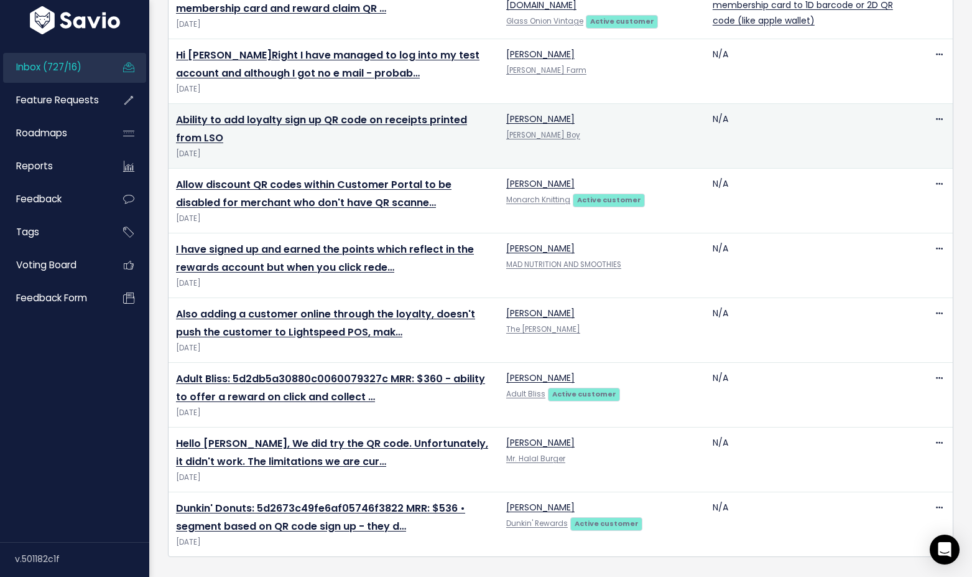
scroll to position [0, 0]
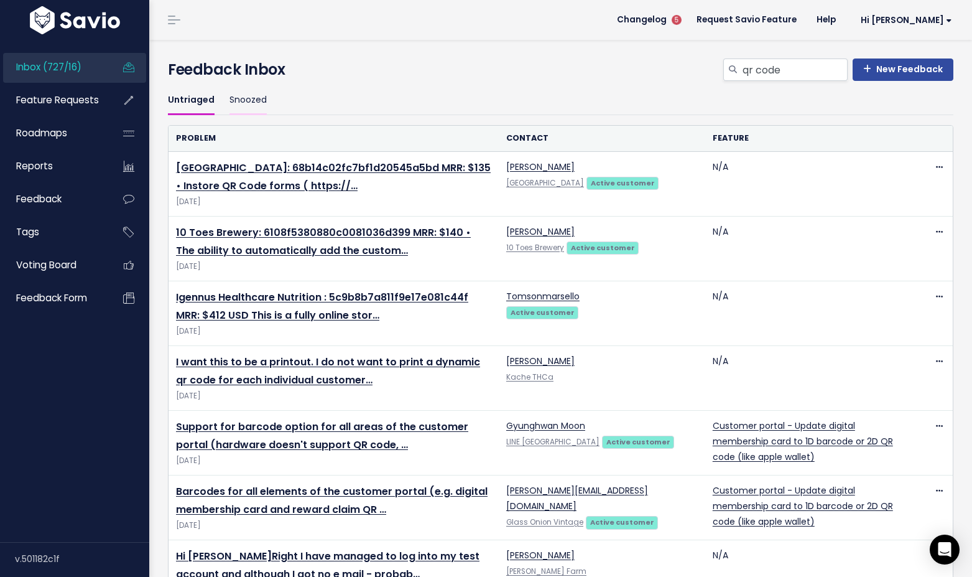
click at [248, 98] on link "Snoozed" at bounding box center [248, 100] width 37 height 29
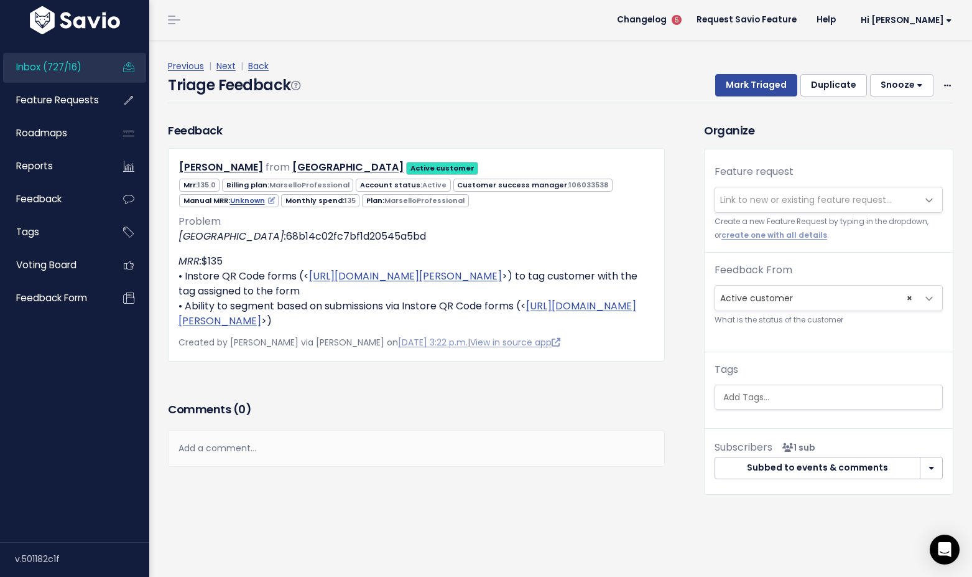
click at [787, 205] on span "Link to new or existing feature request..." at bounding box center [806, 199] width 172 height 12
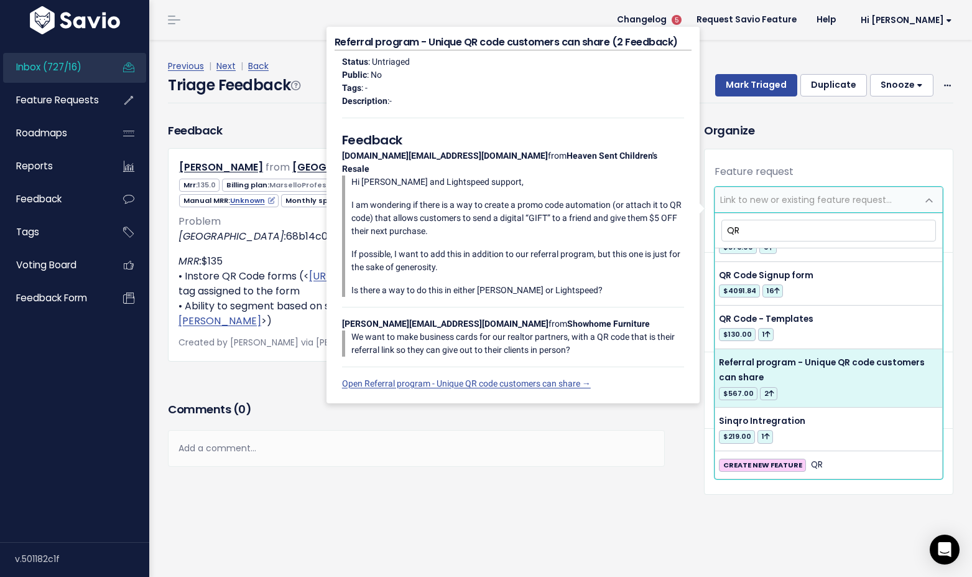
scroll to position [413, 0]
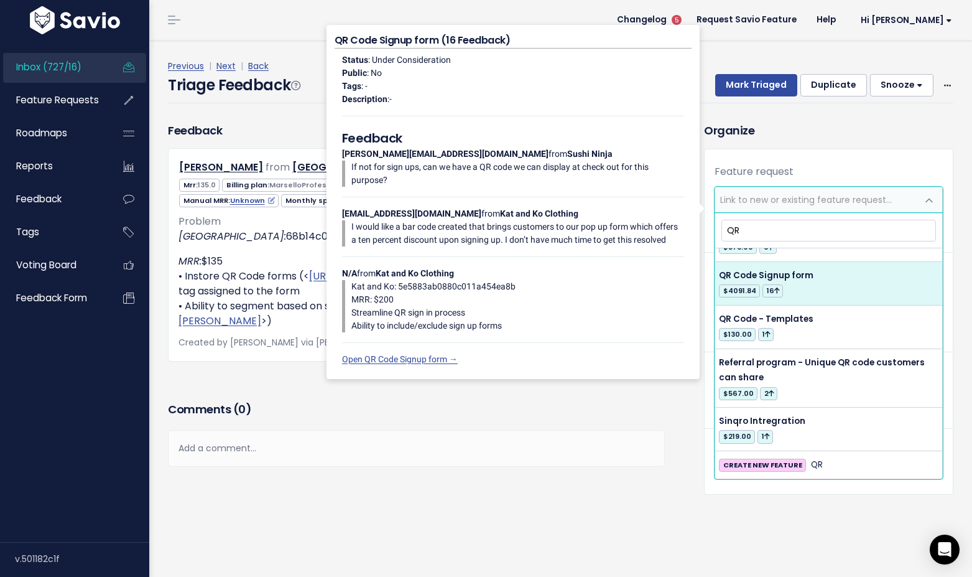
type input "QR"
click at [300, 385] on div "Feedback Josh Jarvis from Clare Valley Distillery Active customer" at bounding box center [417, 260] width 516 height 276
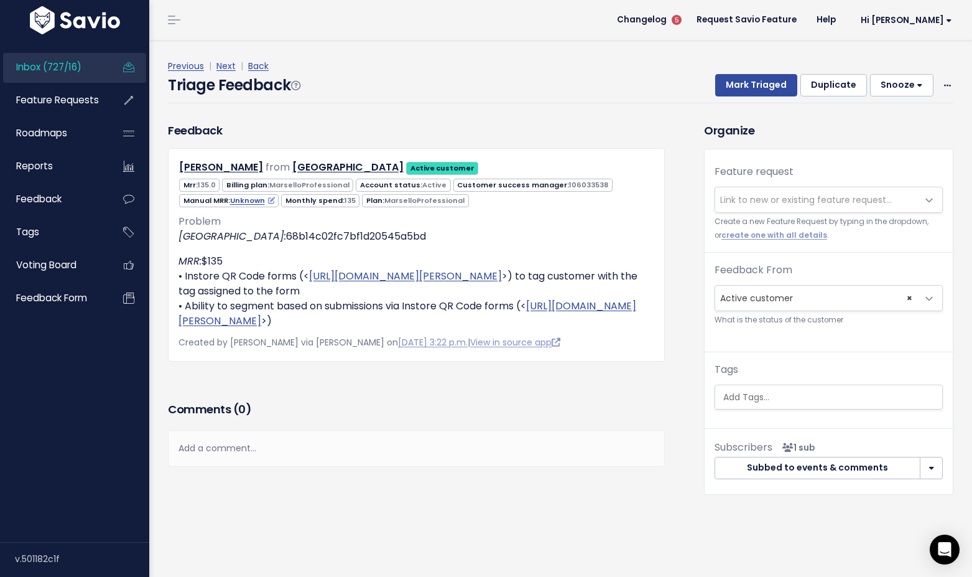
click at [804, 199] on span "Link to new or existing feature request..." at bounding box center [806, 199] width 172 height 12
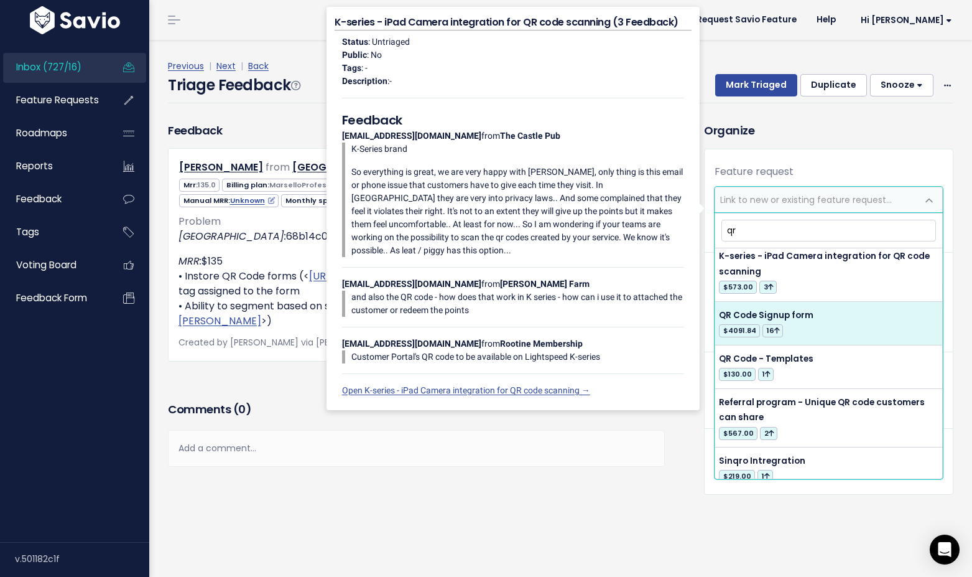
scroll to position [376, 0]
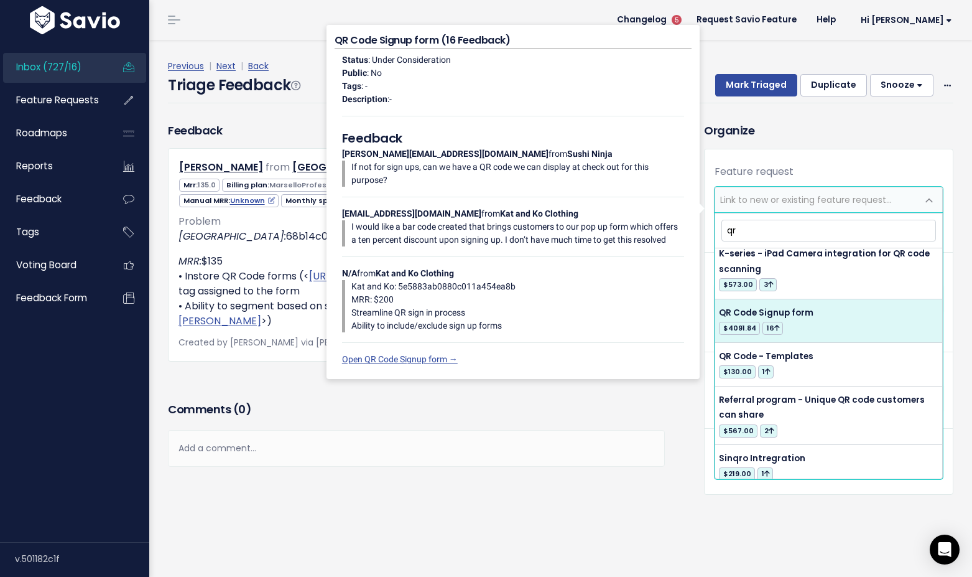
type input "qr"
select select "12529"
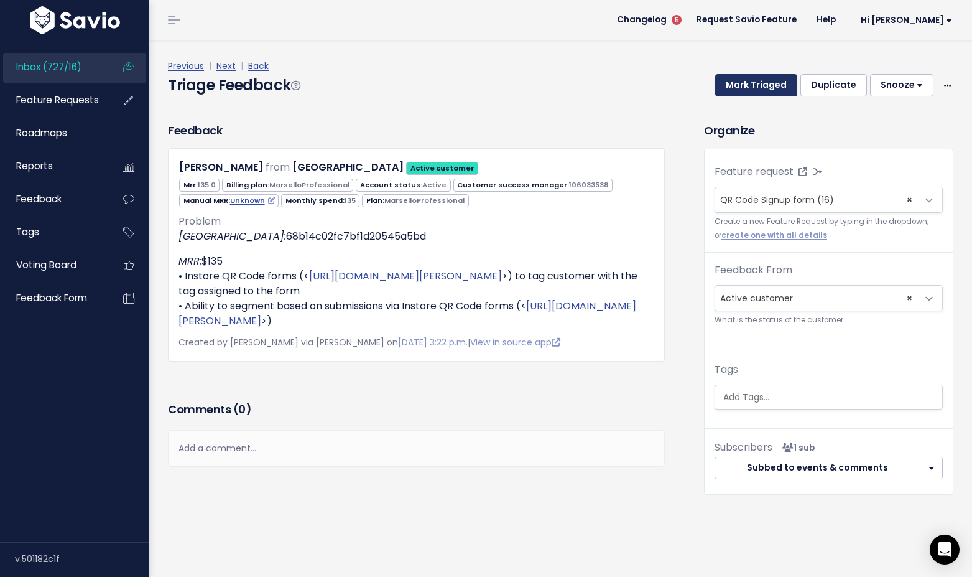
click at [767, 87] on button "Mark Triaged" at bounding box center [756, 85] width 82 height 22
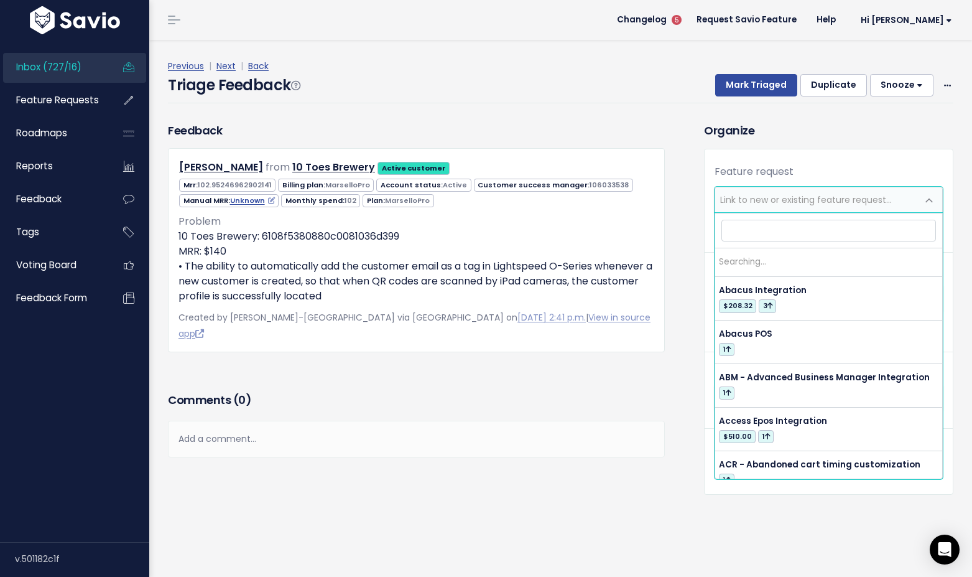
click at [762, 197] on span "Link to new or existing feature request..." at bounding box center [806, 199] width 172 height 12
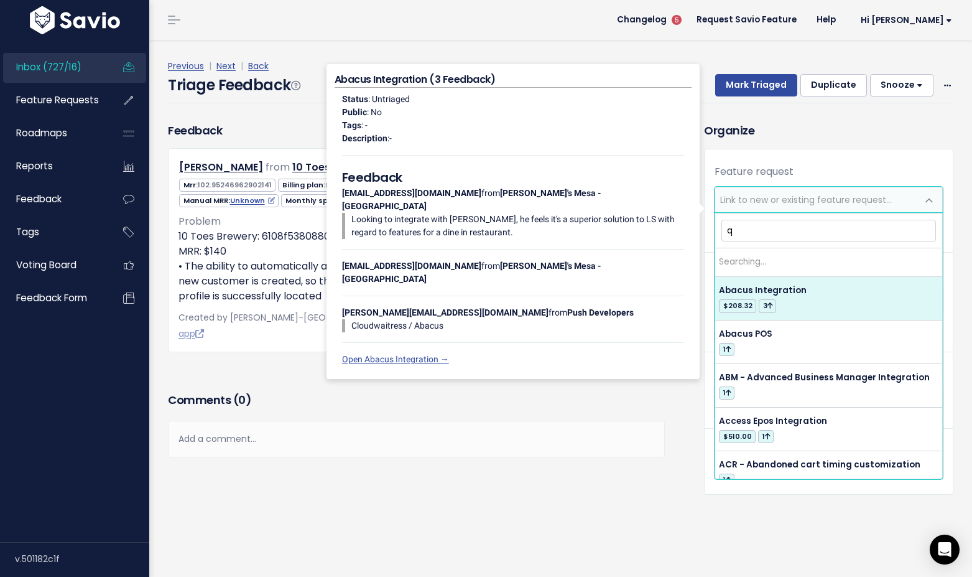
type input "qr"
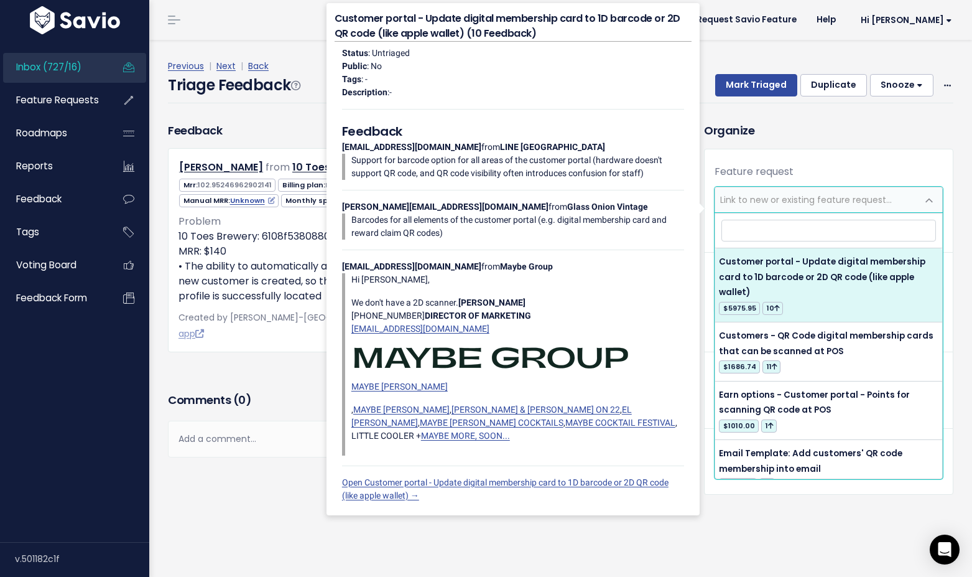
click at [236, 355] on div "Feedback [PERSON_NAME] from 10 Toes Brewery Active customer" at bounding box center [417, 255] width 516 height 267
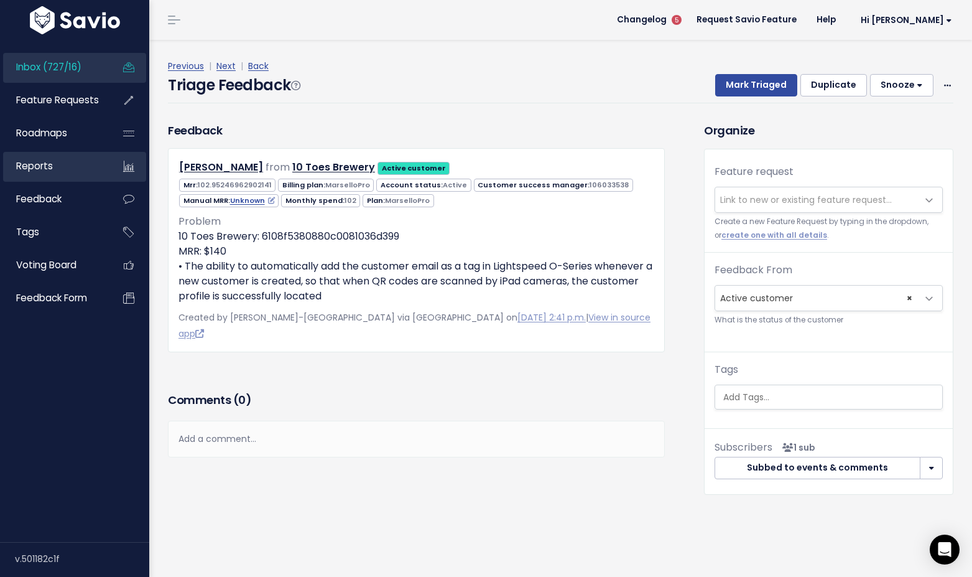
click at [70, 167] on link "Reports" at bounding box center [53, 166] width 100 height 29
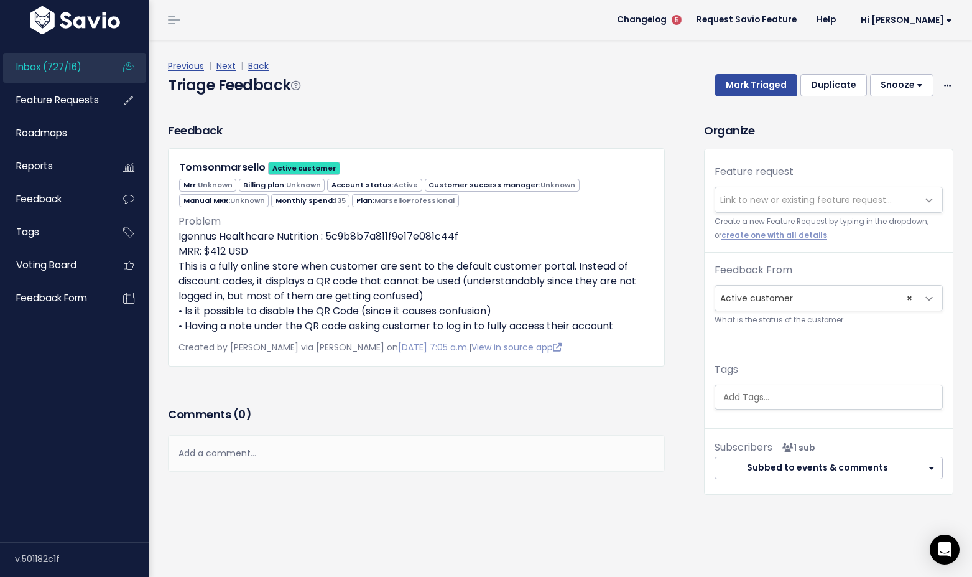
click at [248, 452] on div "Add a comment..." at bounding box center [416, 453] width 497 height 37
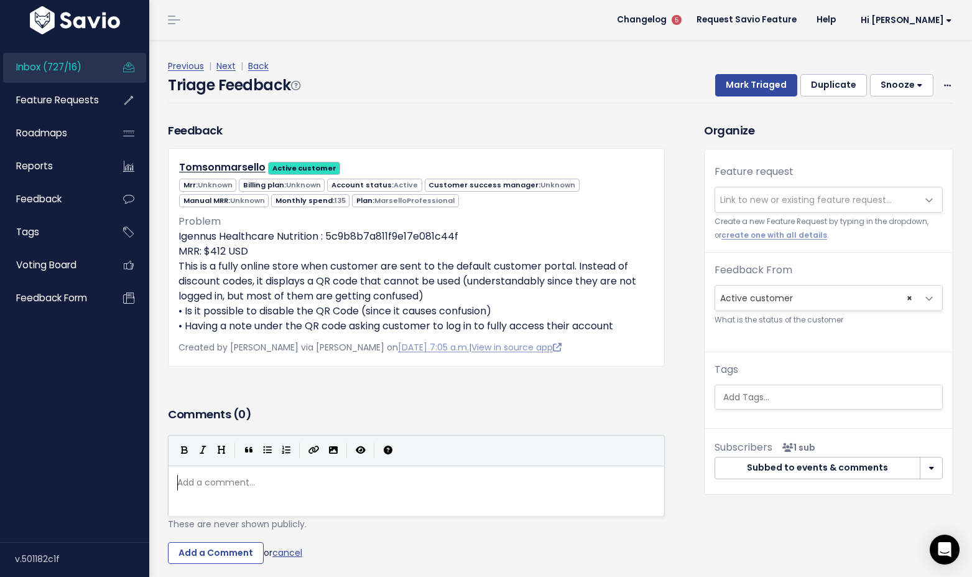
click at [293, 382] on div "Feedback Tomsonmarsello Active customer Mrr: Unknown Unknown Active Unknown 135" at bounding box center [417, 262] width 516 height 281
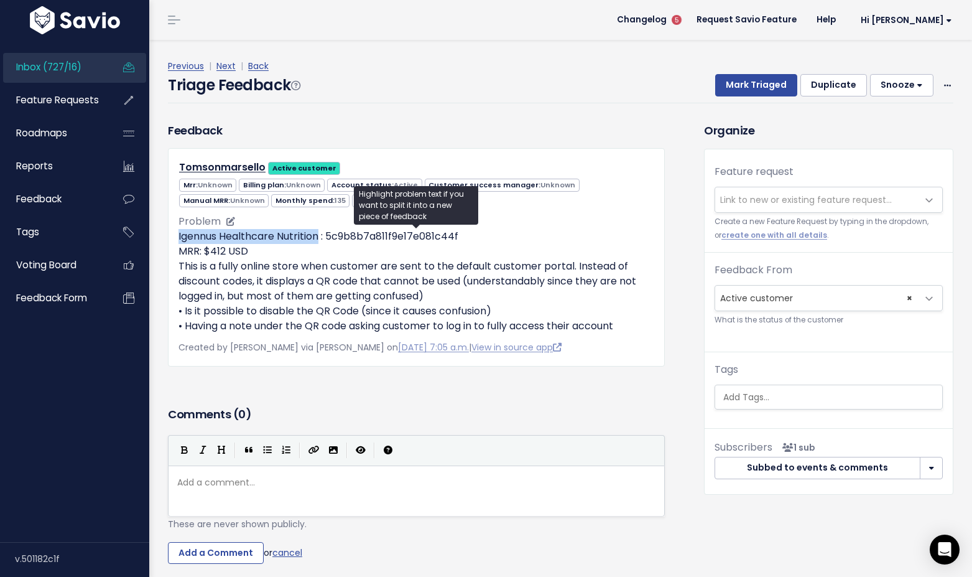
drag, startPoint x: 318, startPoint y: 238, endPoint x: 179, endPoint y: 234, distance: 140.0
click at [179, 234] on p "Igennus Healthcare Nutrition : 5c9b8b7a811f9e17e081c44f MRR: $412 USD This is a…" at bounding box center [417, 281] width 476 height 104
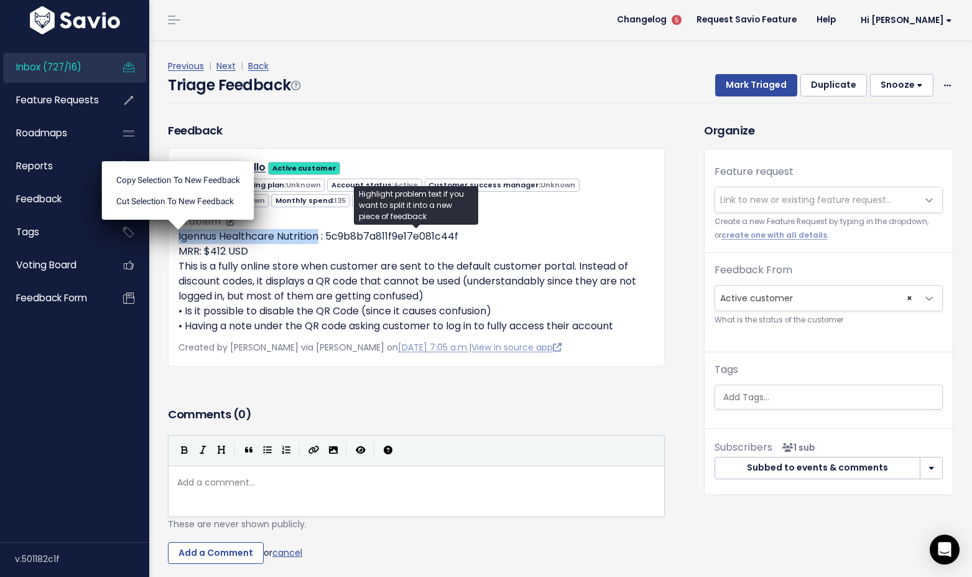
copy p "Igennus Healthcare Nutrition"
click at [340, 258] on p "Igennus Healthcare Nutrition : 5c9b8b7a811f9e17e081c44f MRR: $412 USD This is a…" at bounding box center [417, 281] width 476 height 104
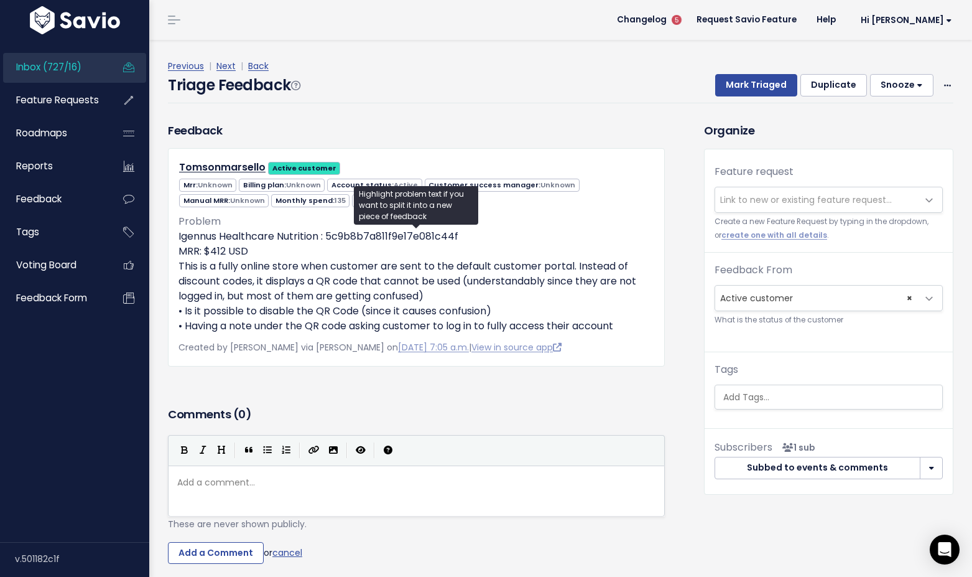
click at [460, 136] on div "Feedback Tomsonmarsello Active customer Mrr: Unknown Billing plan: Unknown Acti…" at bounding box center [416, 244] width 497 height 244
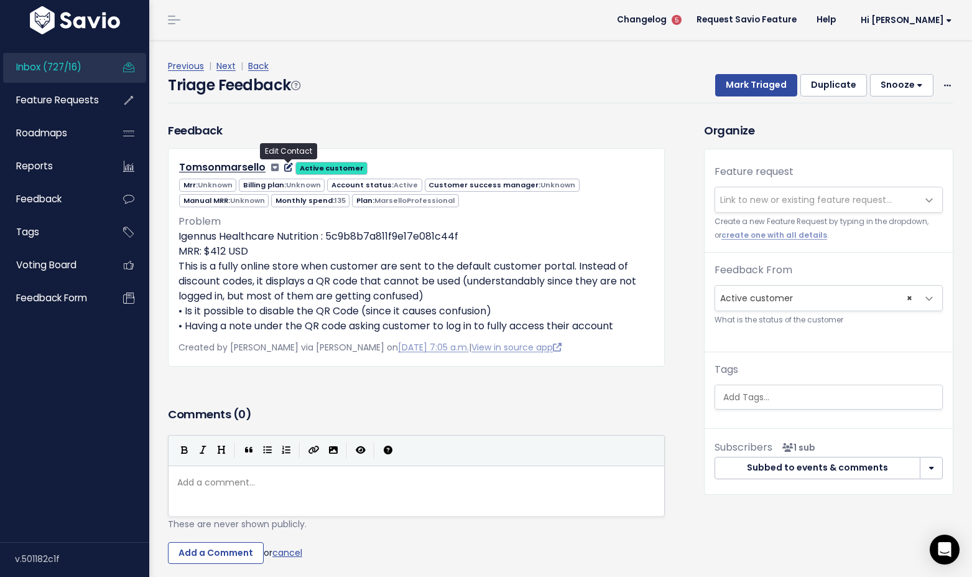
click at [288, 169] on icon at bounding box center [288, 167] width 9 height 9
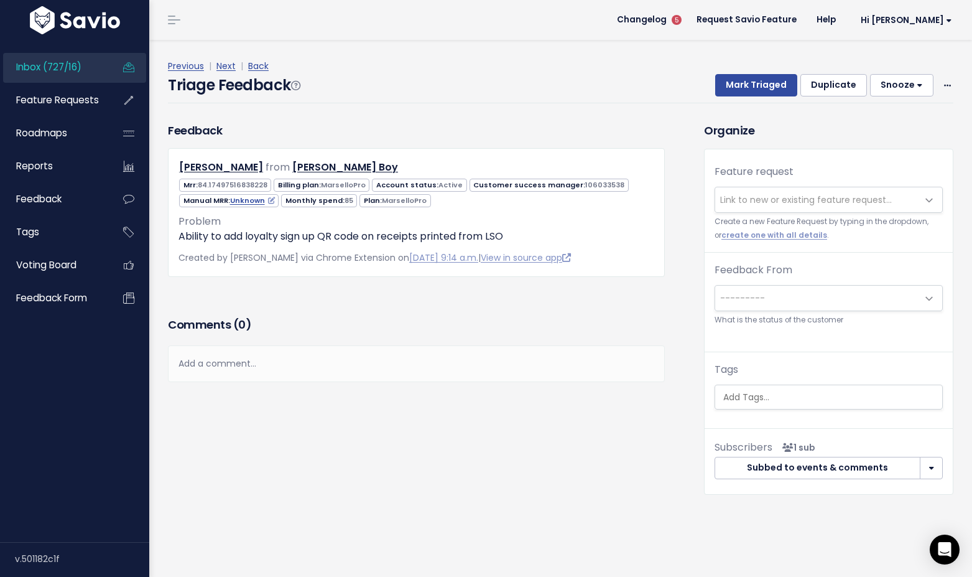
click at [768, 209] on span "Link to new or existing feature request..." at bounding box center [816, 199] width 202 height 25
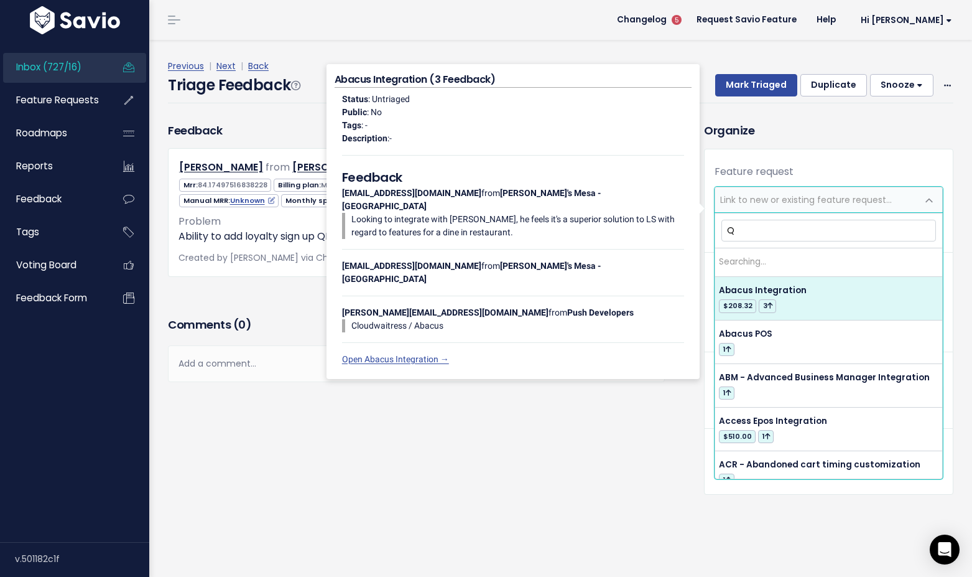
type input "QR"
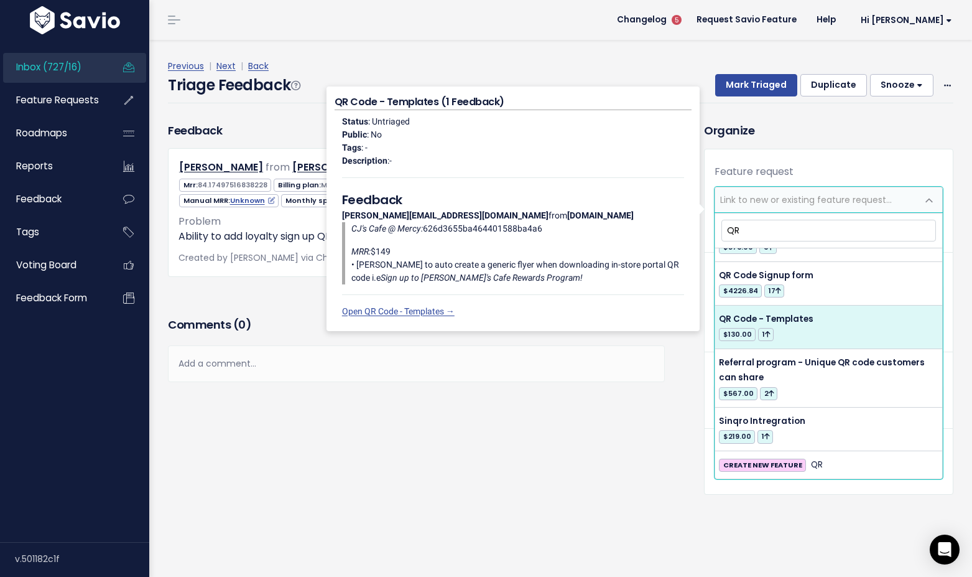
scroll to position [413, 0]
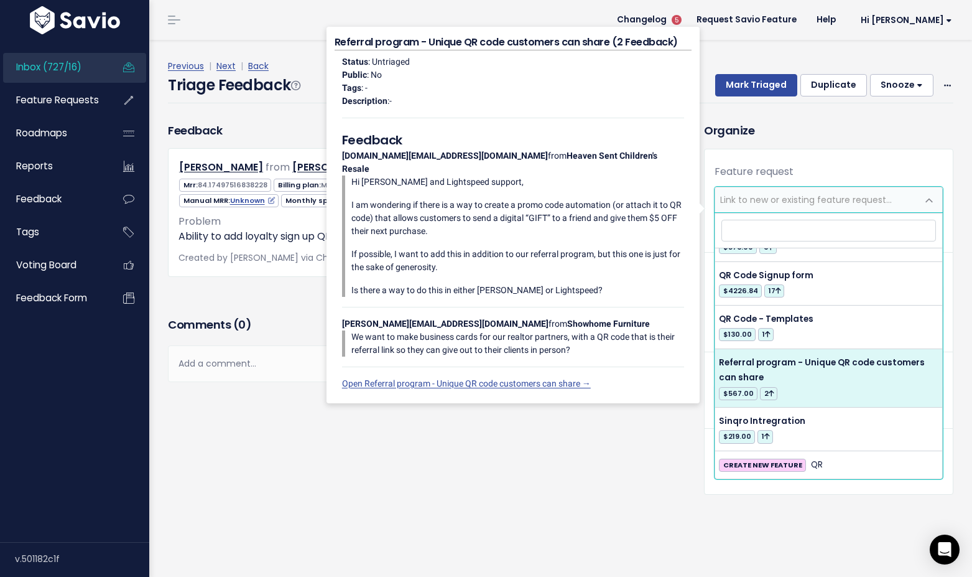
click at [601, 465] on div "Feedback Chris Shine from Baker Boy 85" at bounding box center [427, 317] width 536 height 391
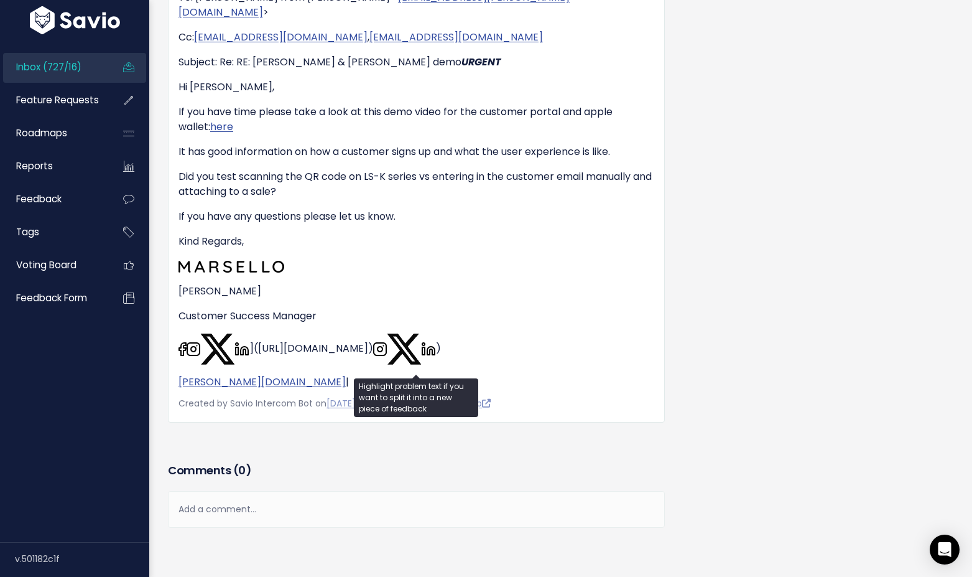
scroll to position [545, 0]
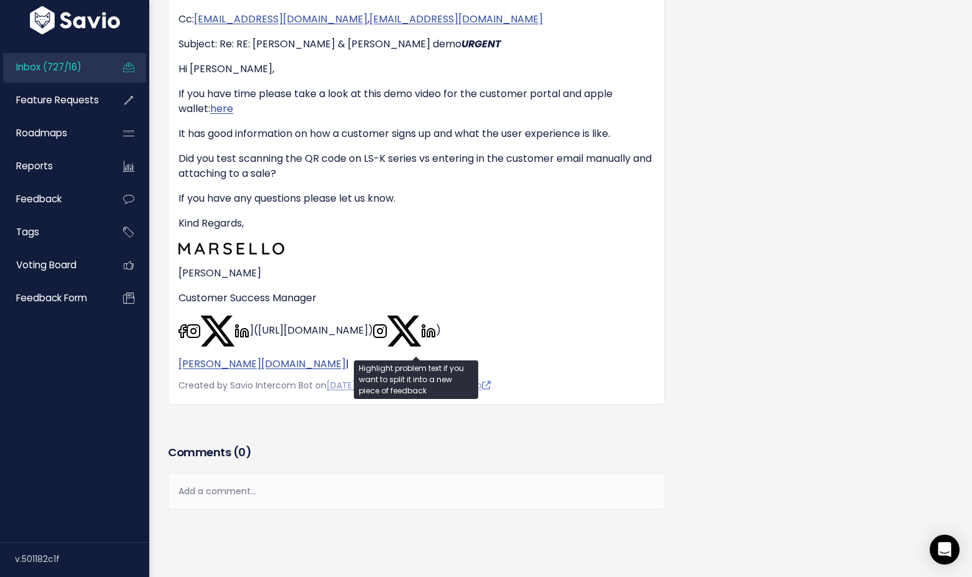
click at [620, 341] on div "Hello Shanaya, We did try the QR code. Unfortunately, it didn't work. The limit…" at bounding box center [417, 27] width 476 height 688
click at [544, 191] on p "If you have any questions please let us know." at bounding box center [417, 198] width 476 height 15
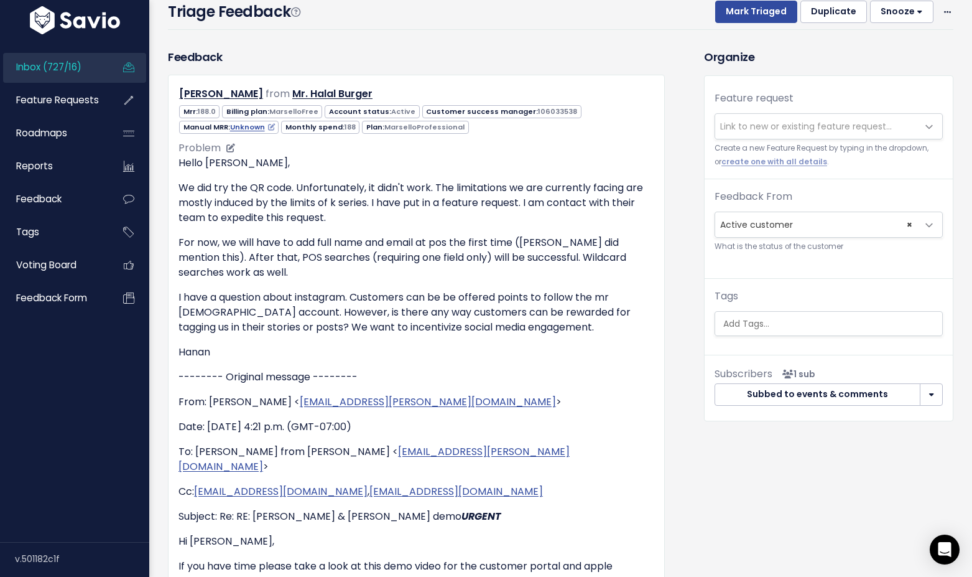
scroll to position [0, 0]
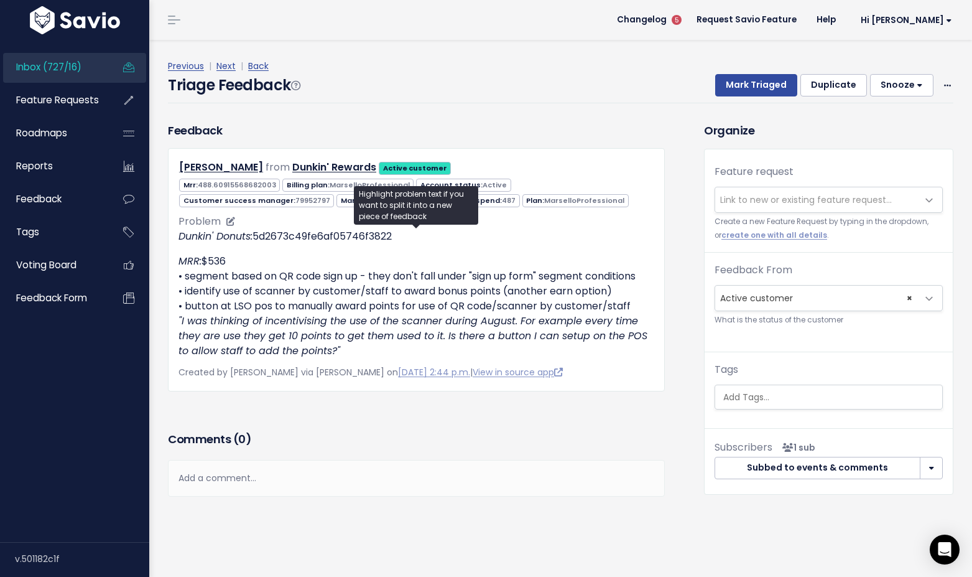
drag, startPoint x: 647, startPoint y: 276, endPoint x: 178, endPoint y: 274, distance: 469.0
click at [179, 274] on p "MRR: $536 • segment based on QR code sign up - they don't fall under "sign up f…" at bounding box center [417, 306] width 476 height 104
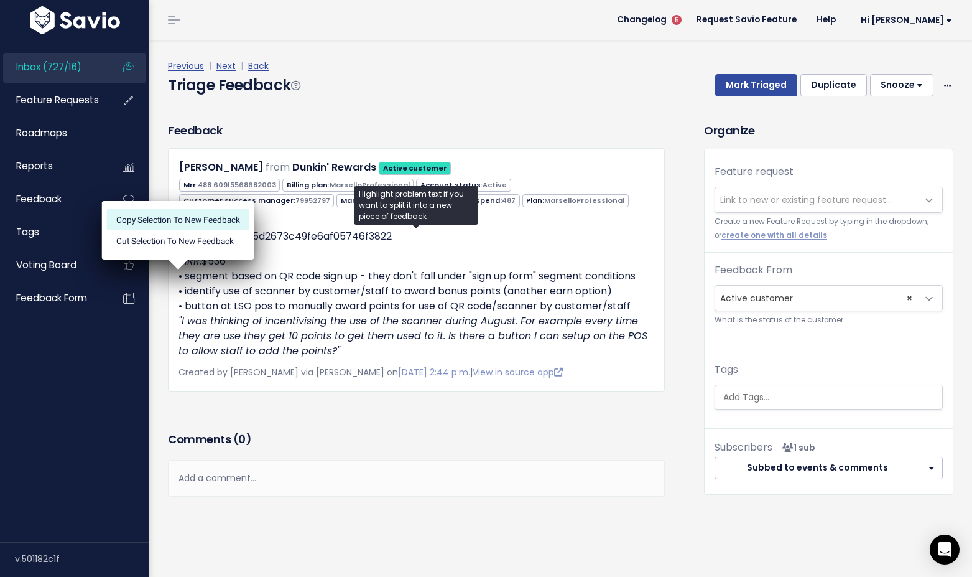
click at [190, 216] on li "Copy selection to new Feedback" at bounding box center [178, 218] width 142 height 21
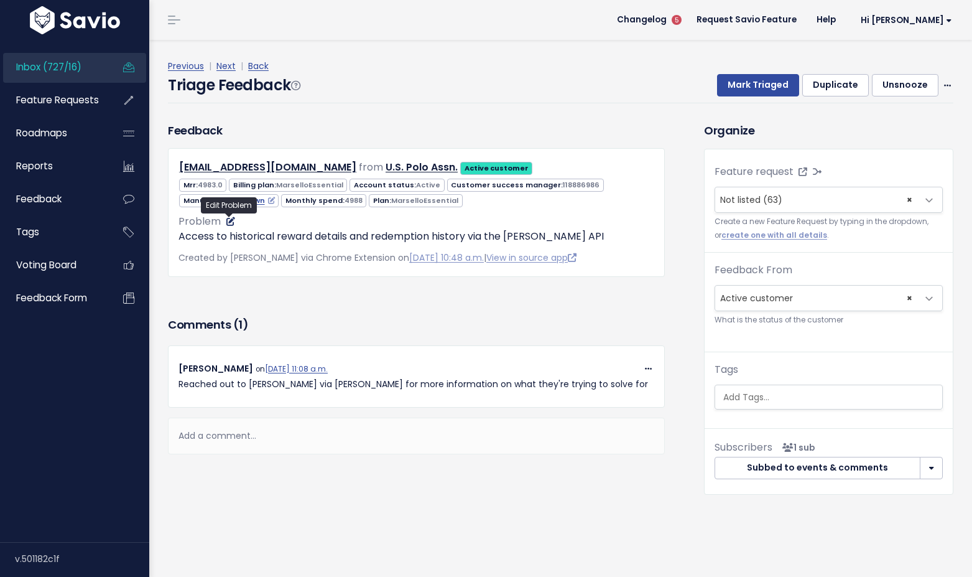
click at [227, 222] on icon at bounding box center [230, 221] width 9 height 9
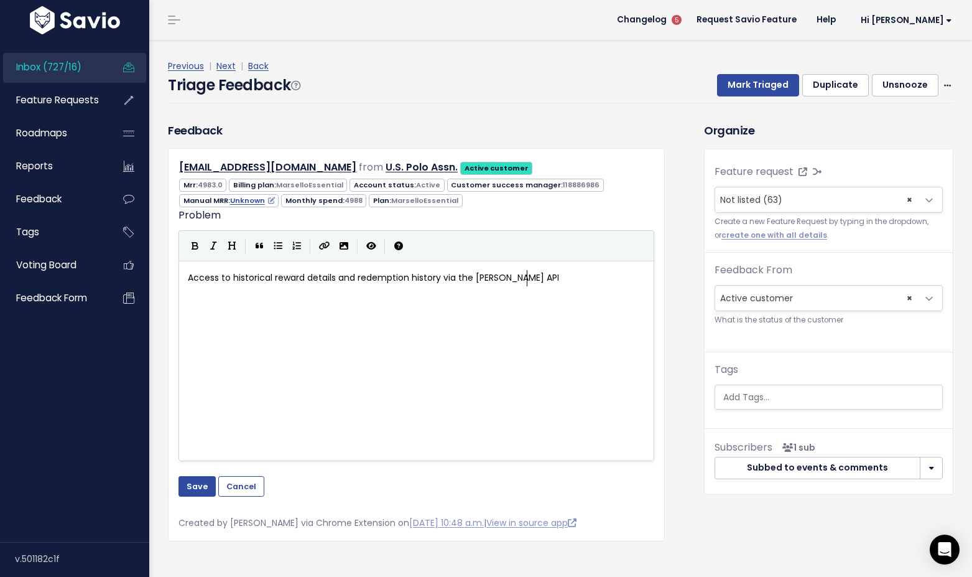
scroll to position [1, 0]
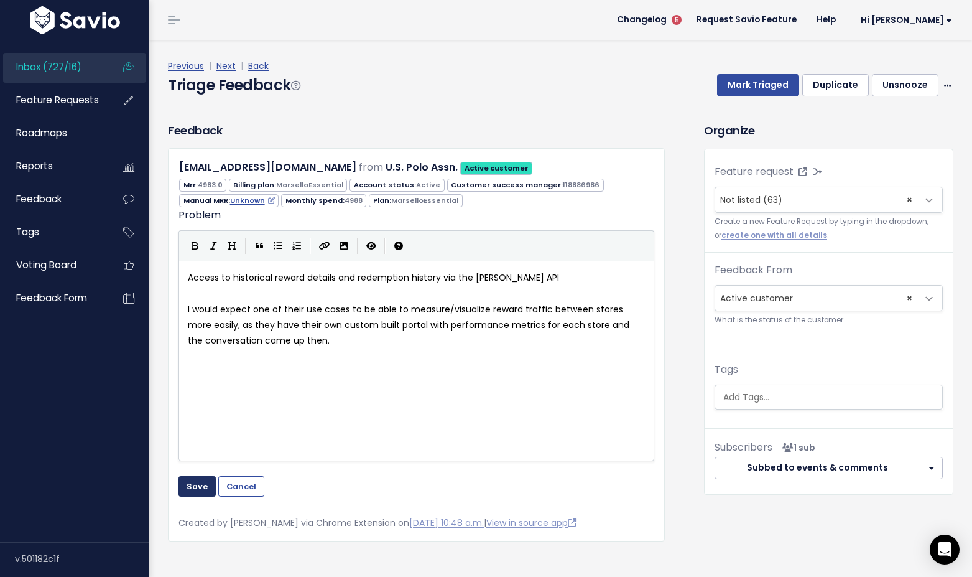
click at [197, 486] on button "Save" at bounding box center [197, 486] width 37 height 20
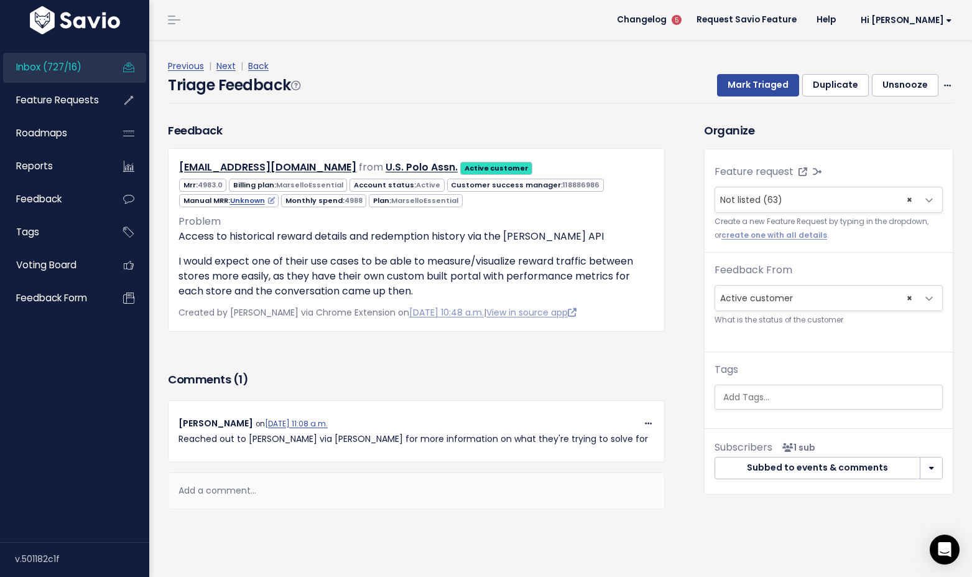
scroll to position [8, 0]
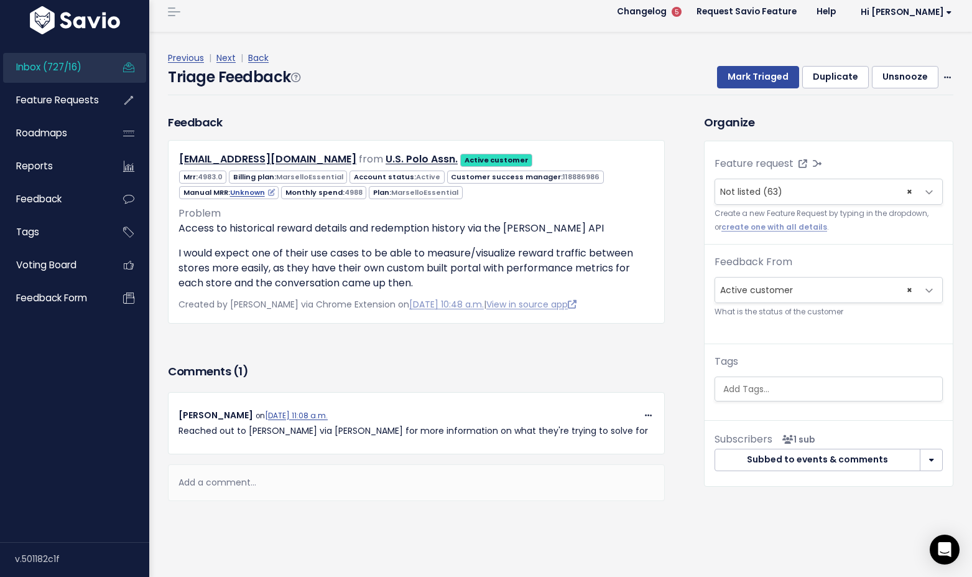
click at [219, 489] on div "Add a comment..." at bounding box center [416, 482] width 497 height 37
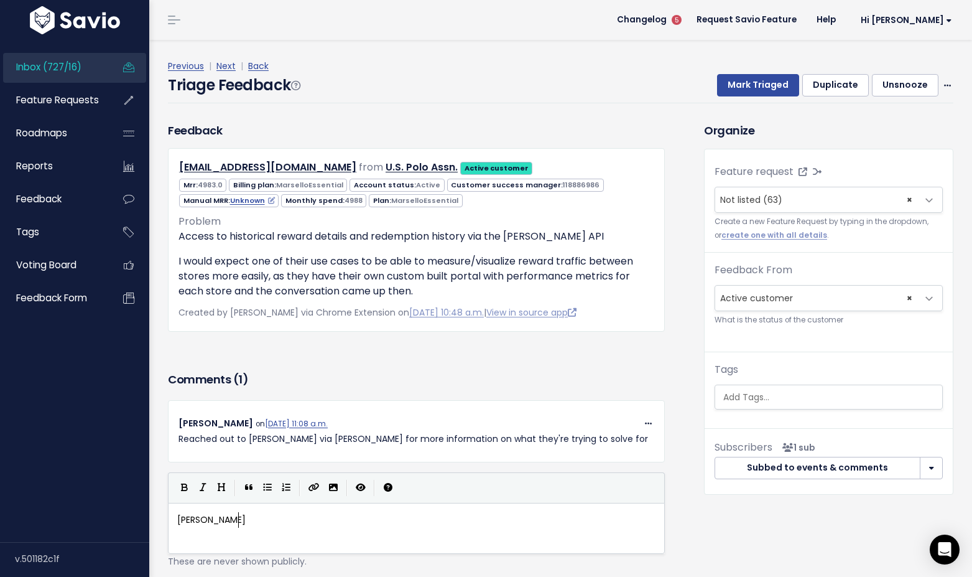
scroll to position [4, 62]
type textarea "Martin askkng"
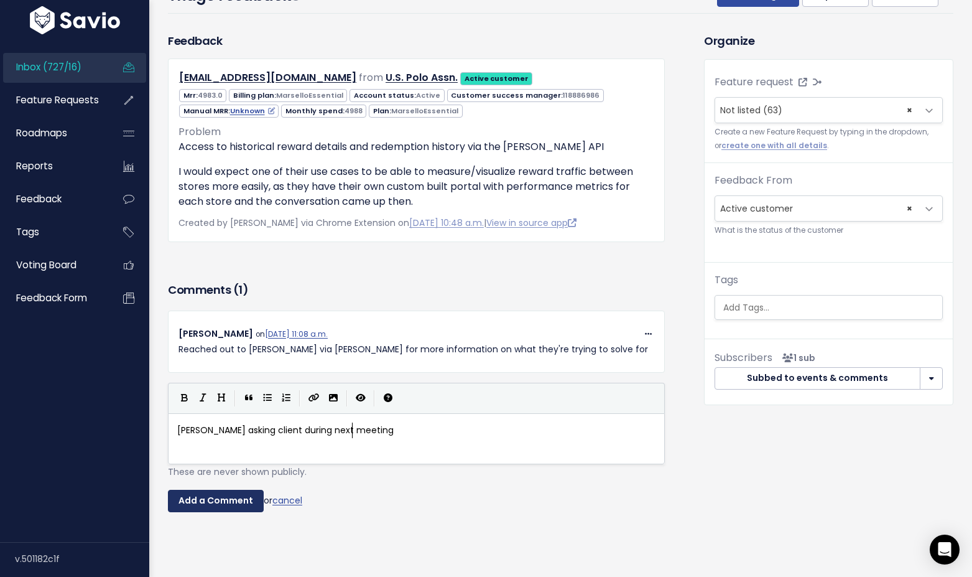
type textarea "ing client during next meeting"
click at [226, 498] on input "Add a Comment" at bounding box center [216, 500] width 96 height 22
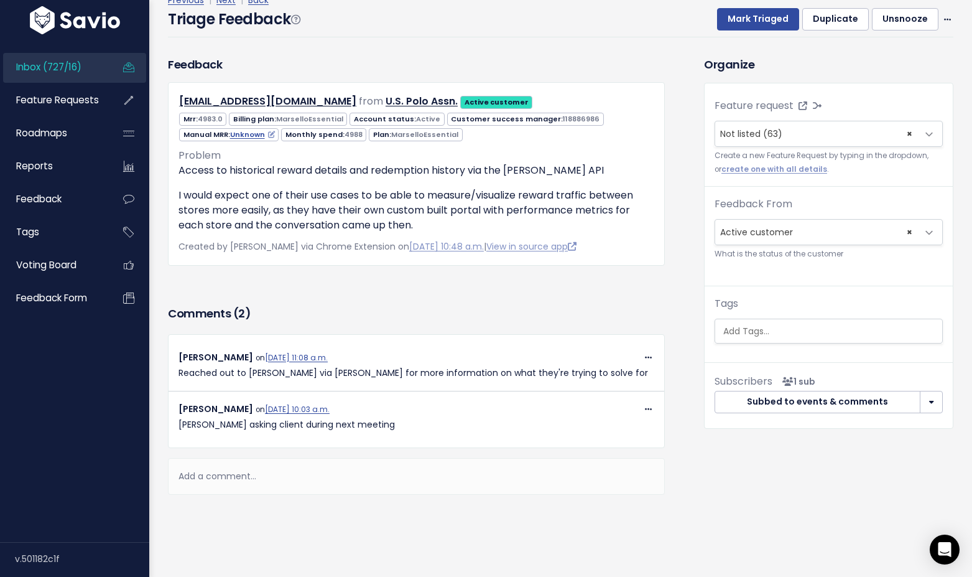
scroll to position [0, 0]
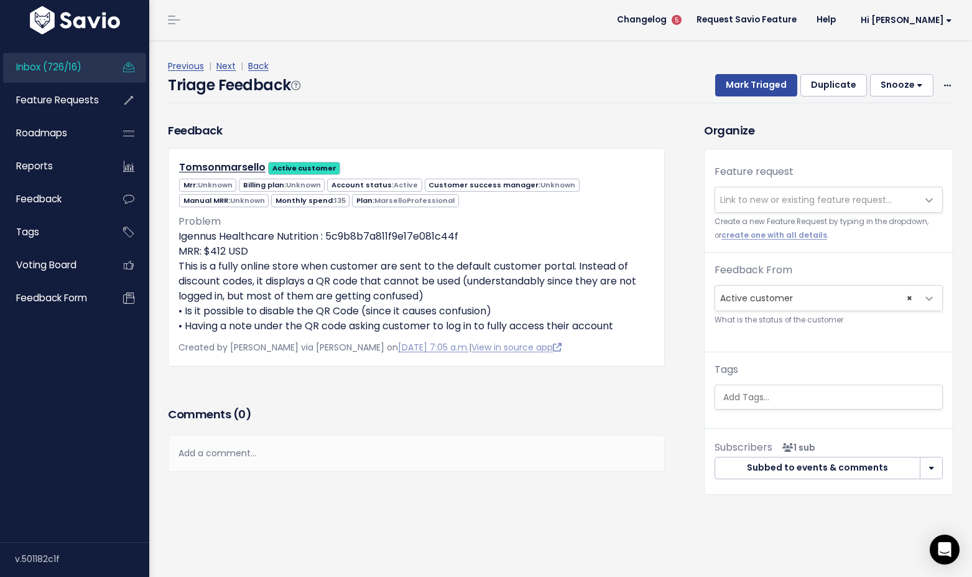
click at [241, 450] on div "Add a comment..." at bounding box center [416, 453] width 497 height 37
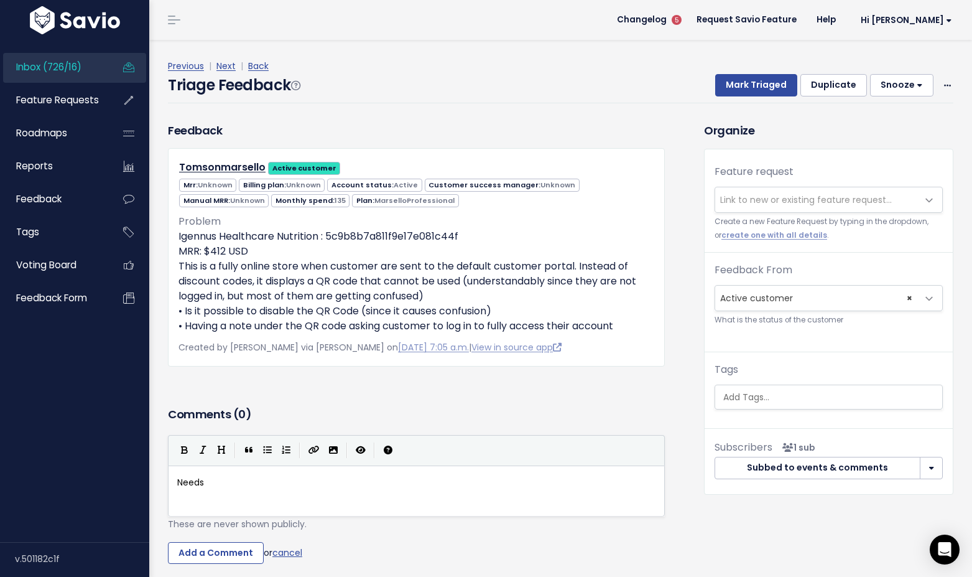
scroll to position [4, 29]
type textarea "Needs a"
type textarea "company"
type textarea "brands infor"
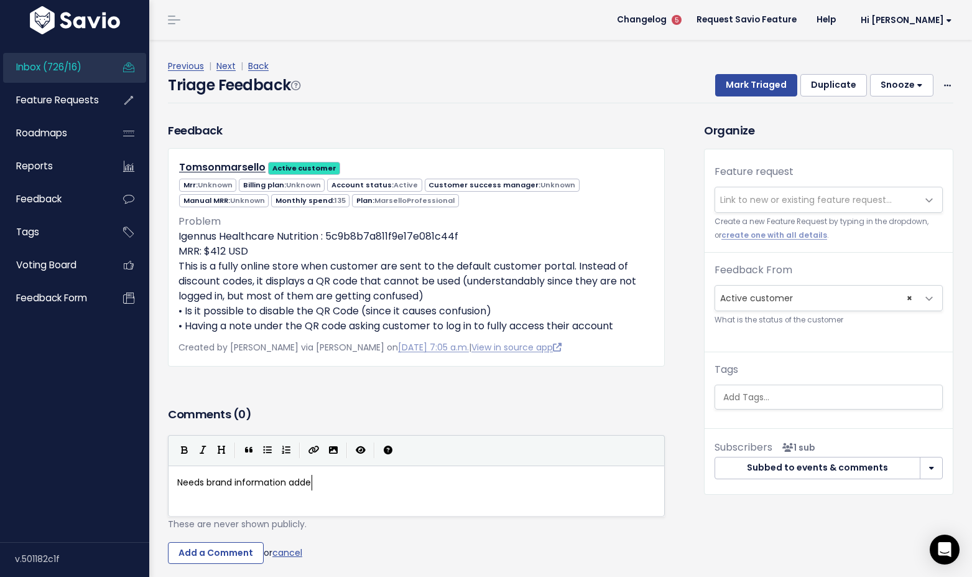
scroll to position [4, 83]
type textarea "information added"
click at [221, 555] on input "Add a Comment" at bounding box center [216, 553] width 96 height 22
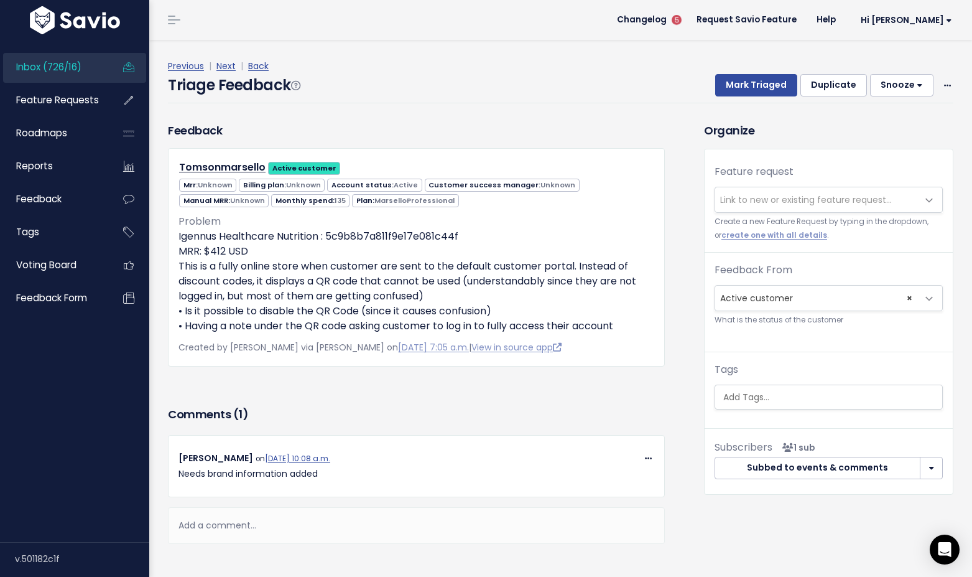
click at [894, 85] on button "Snooze" at bounding box center [901, 85] width 63 height 22
click at [880, 186] on button "14 days" at bounding box center [908, 189] width 90 height 24
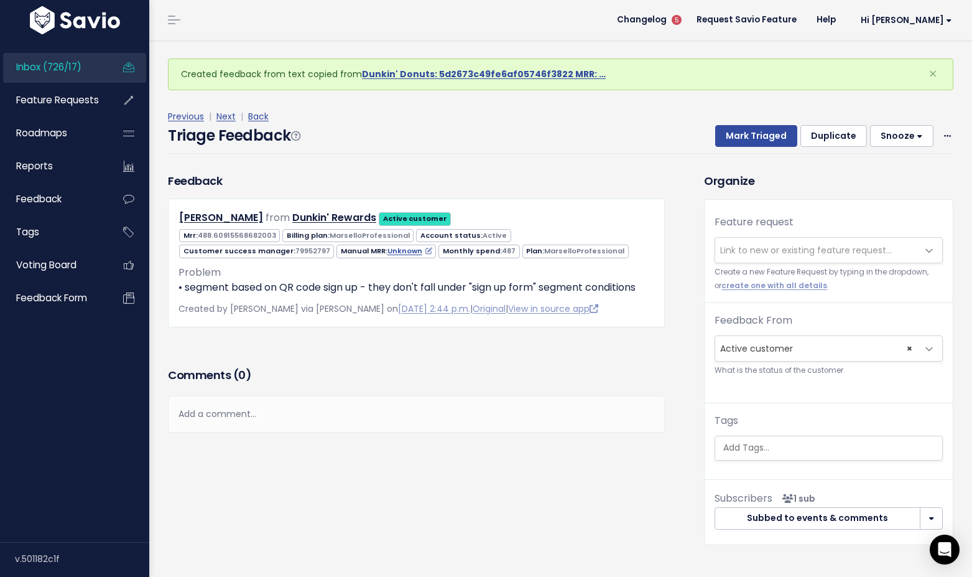
click at [743, 249] on span "Link to new or existing feature request..." at bounding box center [806, 250] width 172 height 12
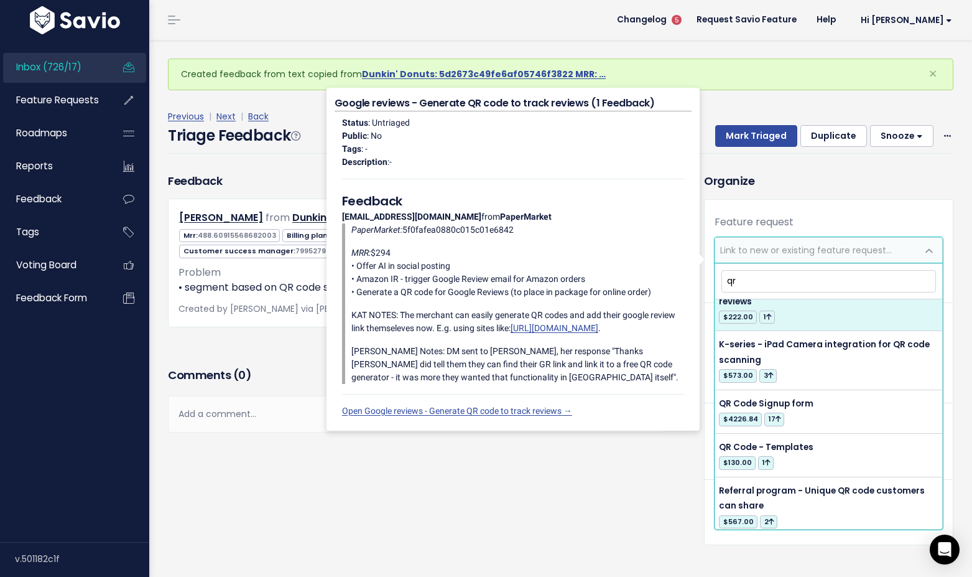
scroll to position [351, 0]
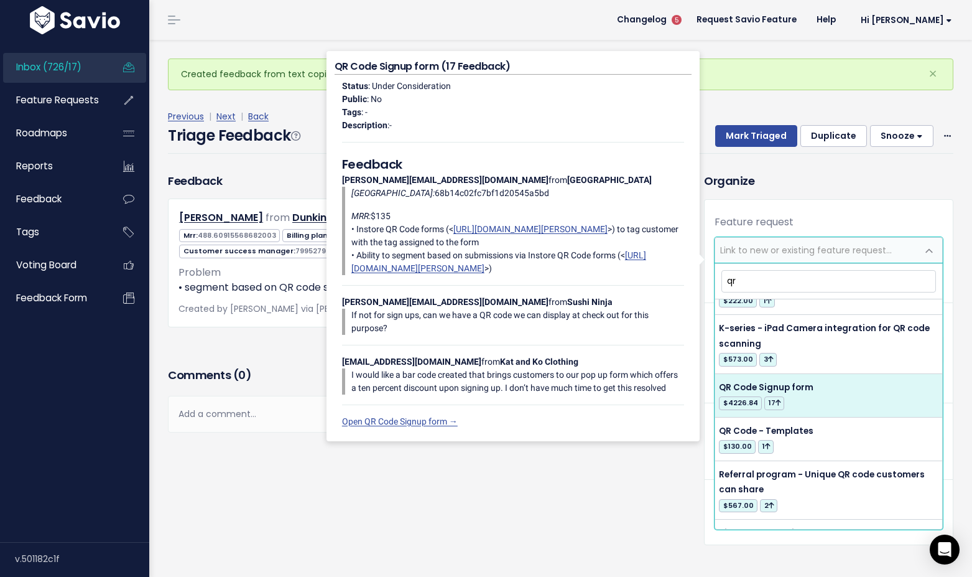
type input "qr"
select select "12529"
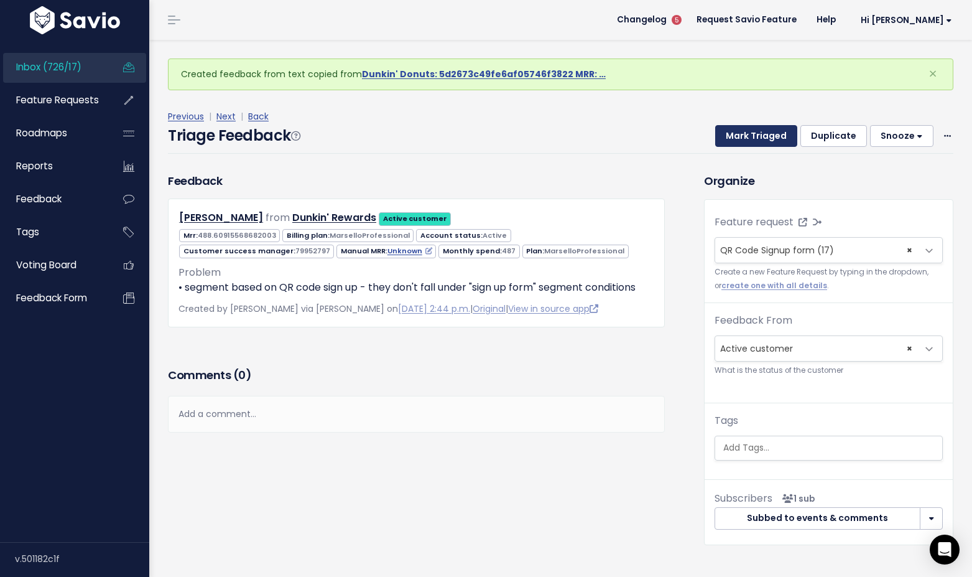
click at [762, 144] on button "Mark Triaged" at bounding box center [756, 136] width 82 height 22
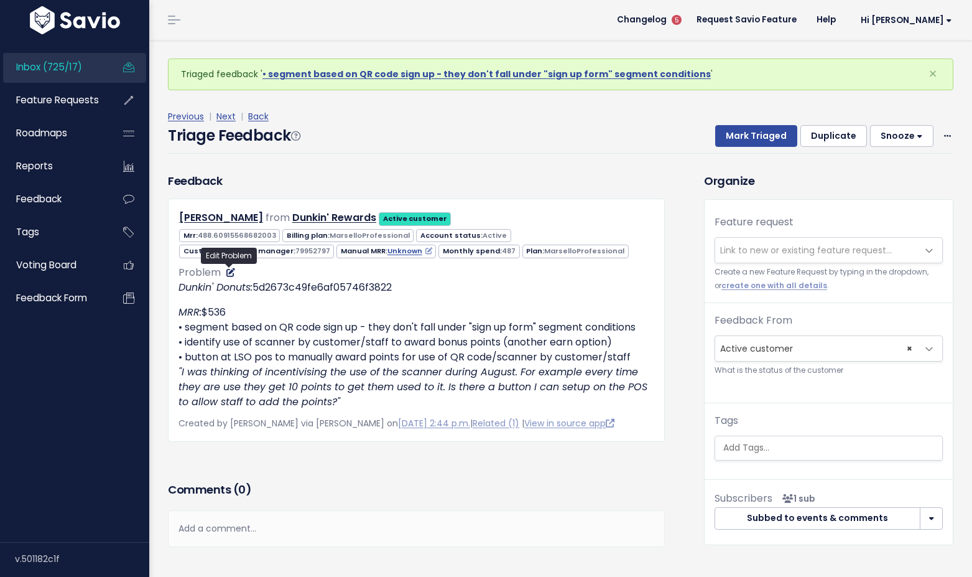
click at [226, 271] on icon at bounding box center [230, 272] width 9 height 9
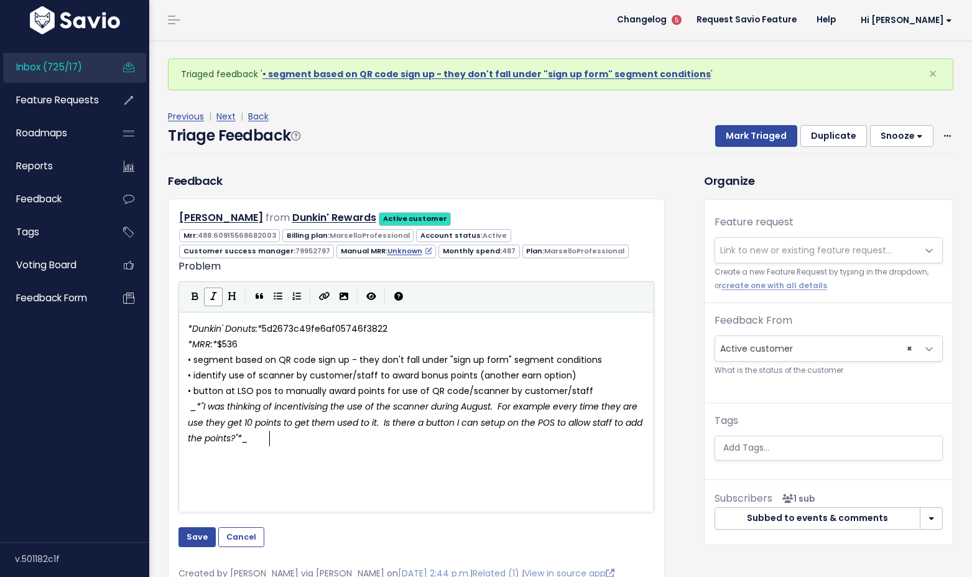
scroll to position [1, 0]
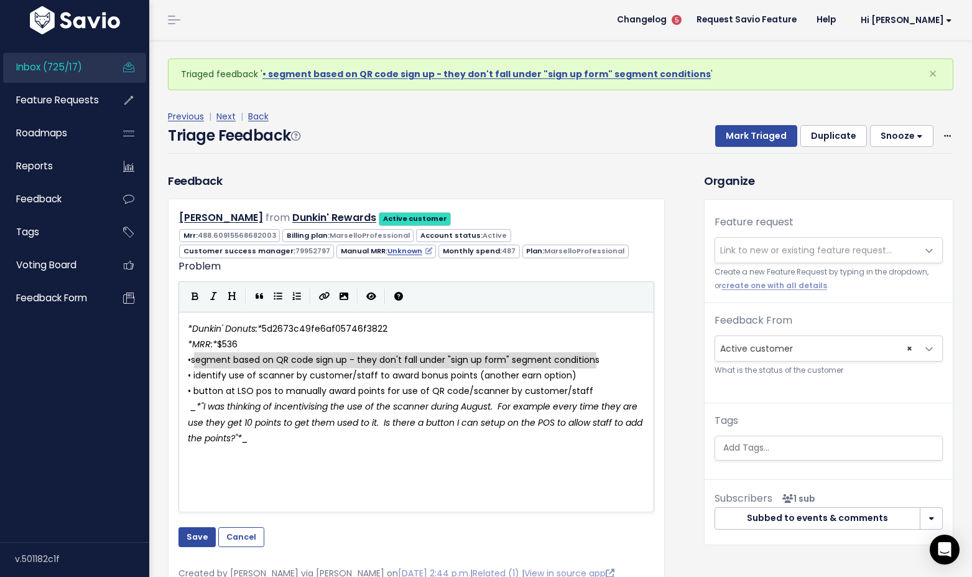
type textarea "• segment based on QR code sign up - they don't fall under "sign up form" segme…"
drag, startPoint x: 600, startPoint y: 361, endPoint x: 180, endPoint y: 360, distance: 420.4
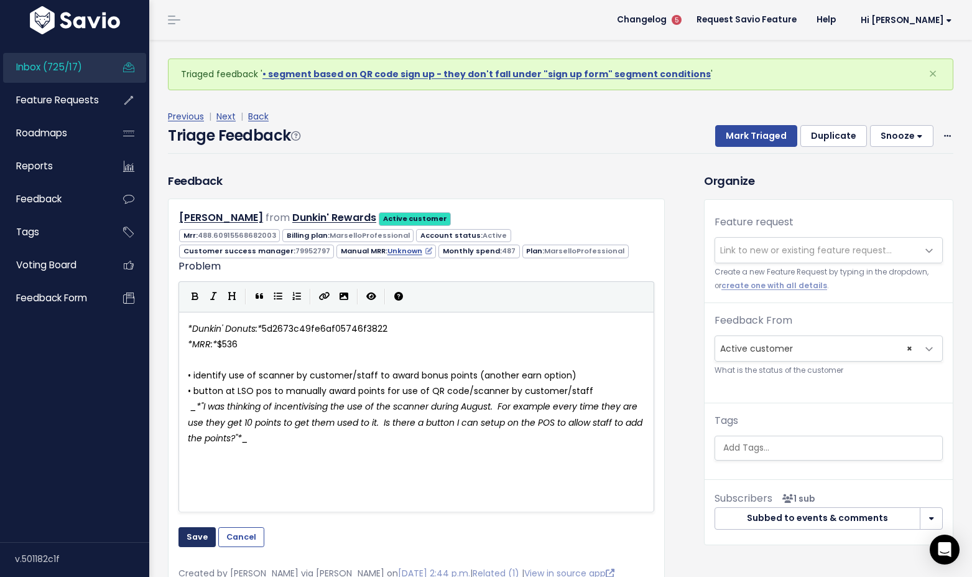
click at [195, 540] on button "Save" at bounding box center [197, 537] width 37 height 20
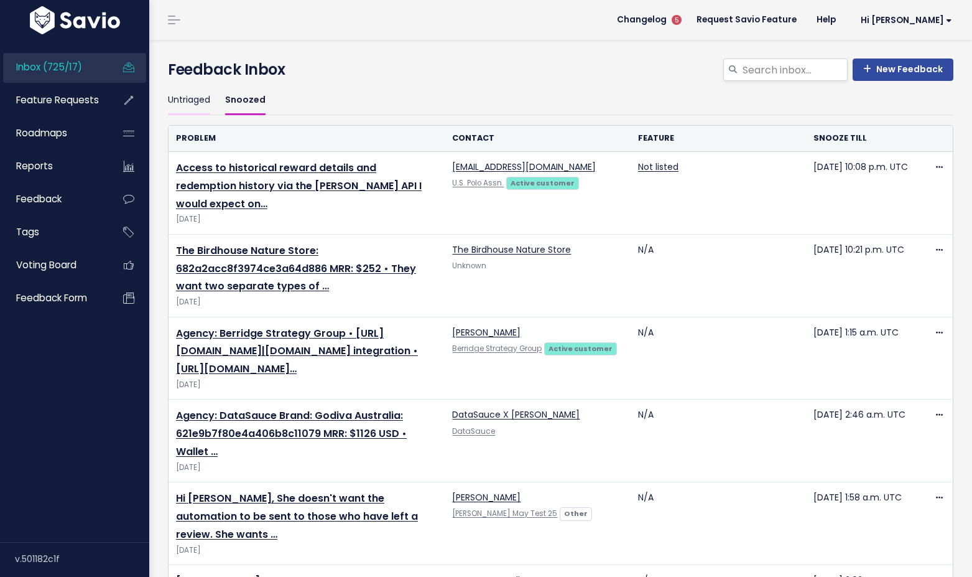
click at [183, 105] on link "Untriaged" at bounding box center [189, 100] width 42 height 29
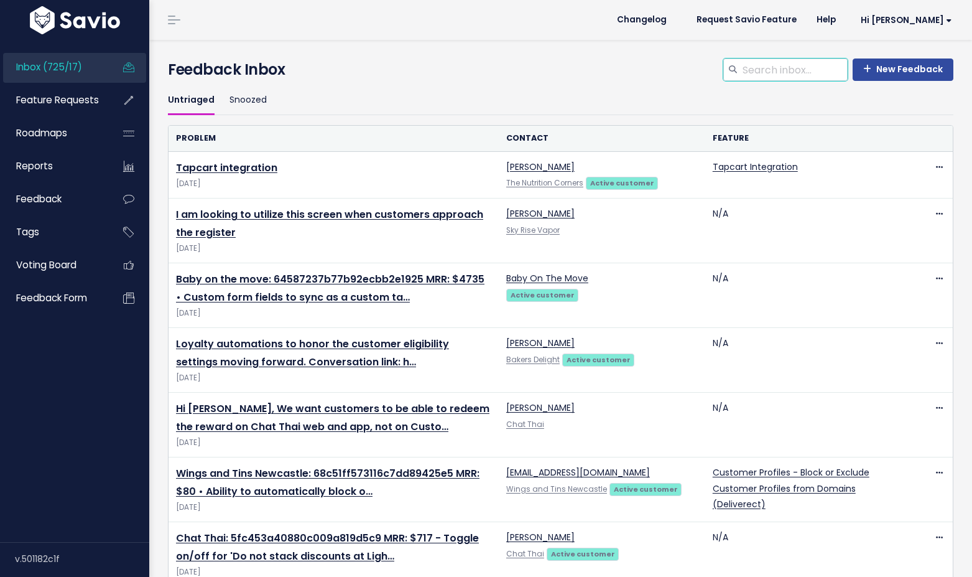
click at [801, 69] on input "search" at bounding box center [794, 69] width 106 height 22
type input "QR Signup"
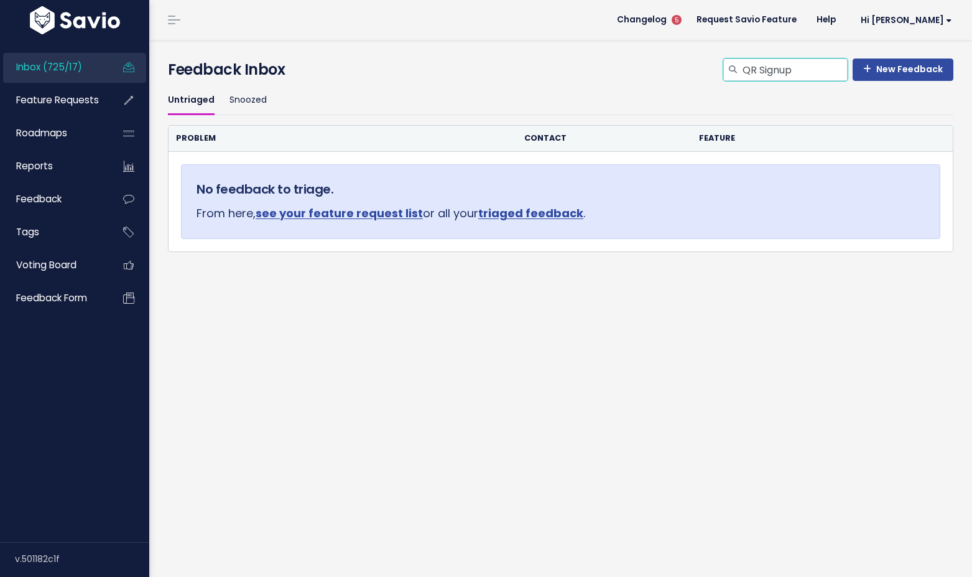
drag, startPoint x: 763, startPoint y: 69, endPoint x: 729, endPoint y: 67, distance: 34.3
click at [729, 67] on div "QR Signup" at bounding box center [785, 69] width 124 height 22
click at [779, 68] on input "Signup" at bounding box center [794, 69] width 106 height 22
type input "Signup Form"
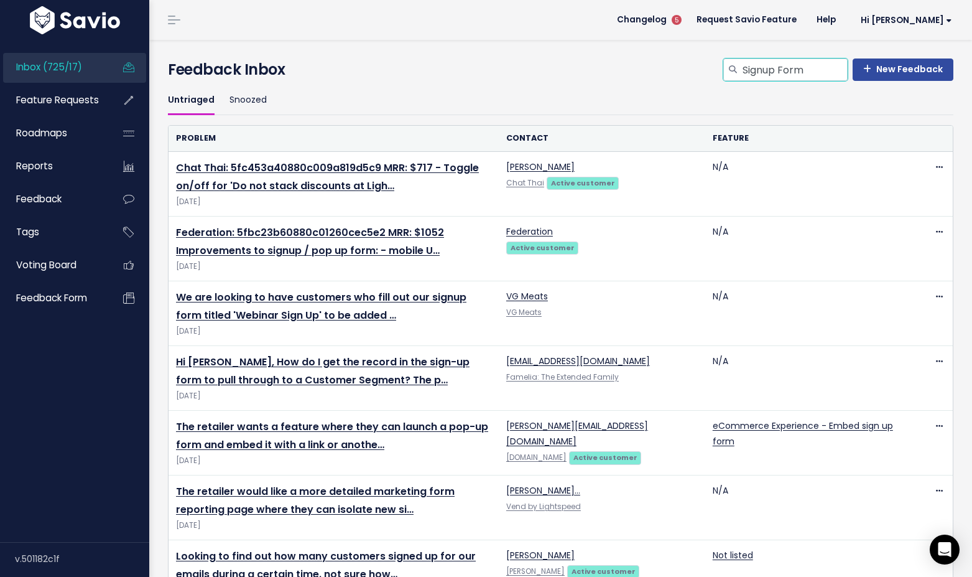
drag, startPoint x: 809, startPoint y: 66, endPoint x: 707, endPoint y: 65, distance: 102.6
click at [707, 65] on div "New Feedback Signup Form Feedback Inbox" at bounding box center [561, 69] width 786 height 22
type input "QR"
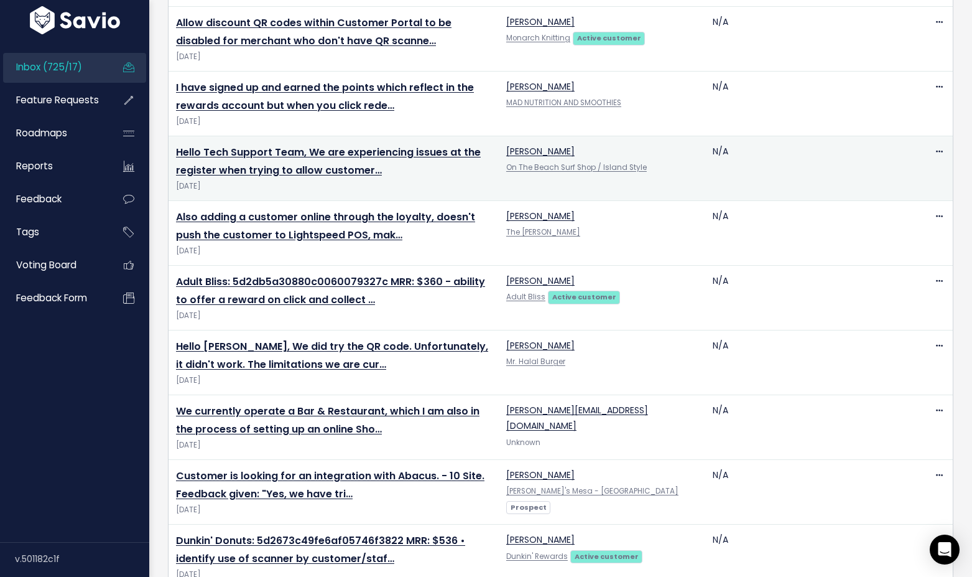
scroll to position [953, 0]
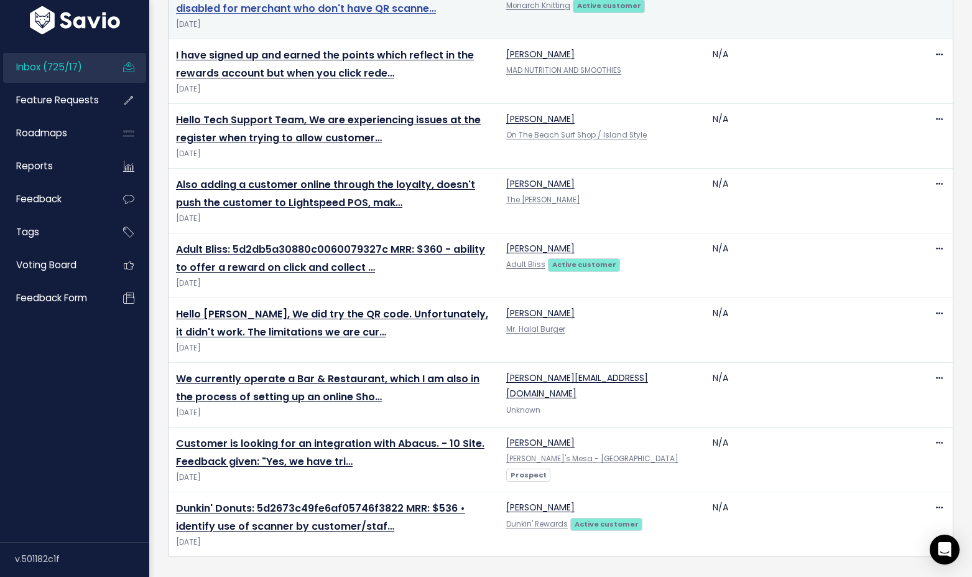
drag, startPoint x: 313, startPoint y: 508, endPoint x: 237, endPoint y: 2, distance: 511.3
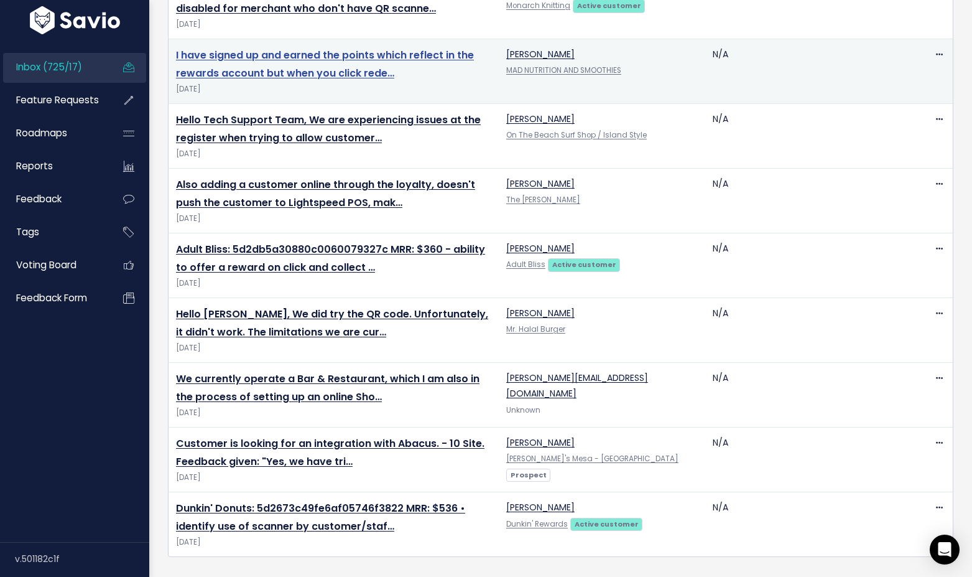
scroll to position [0, 0]
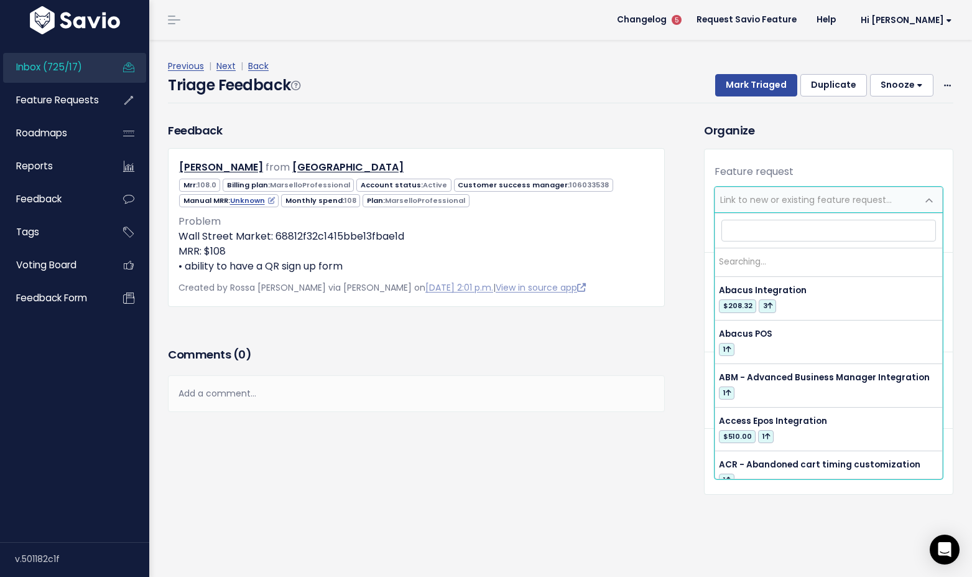
click at [774, 201] on span "Link to new or existing feature request..." at bounding box center [806, 199] width 172 height 12
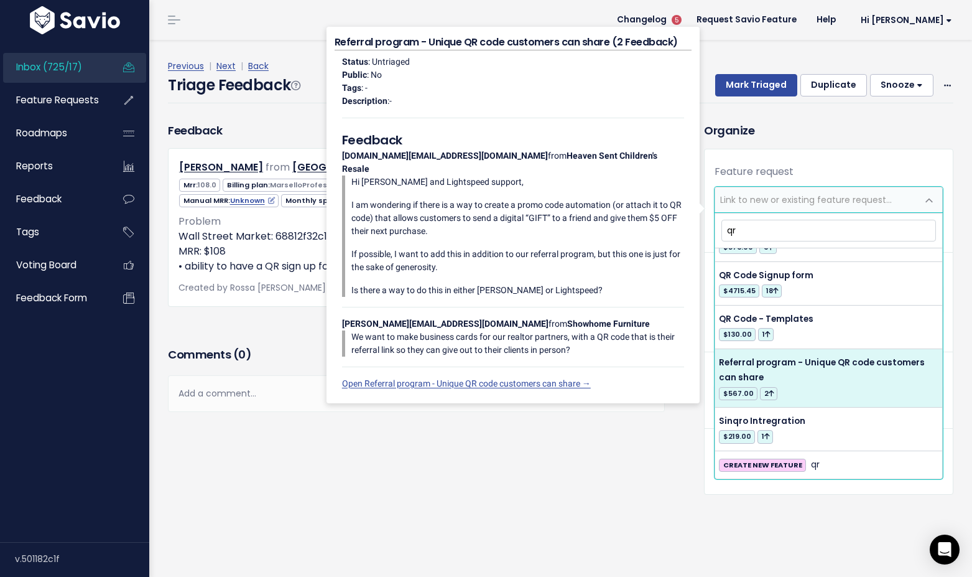
scroll to position [413, 0]
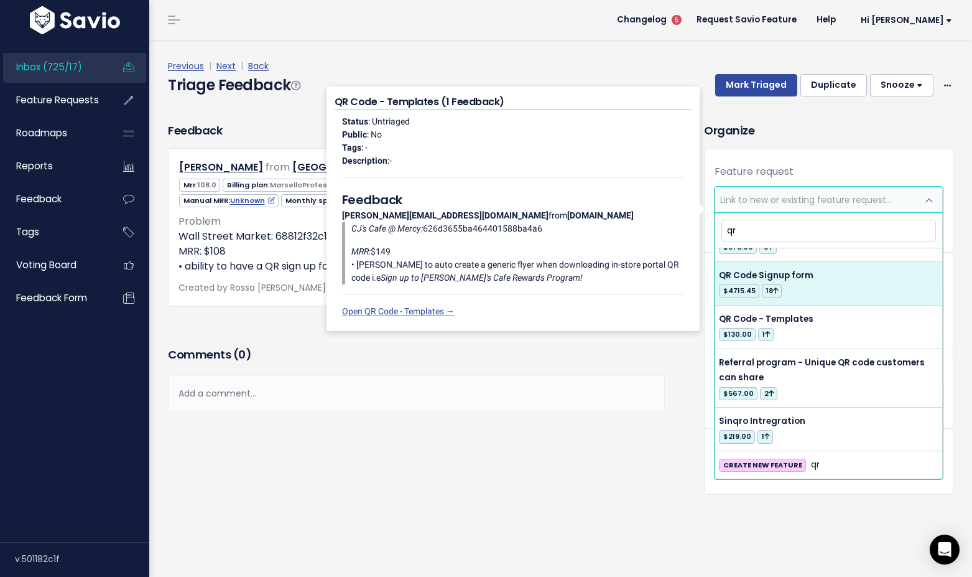
type input "qr"
select select "12529"
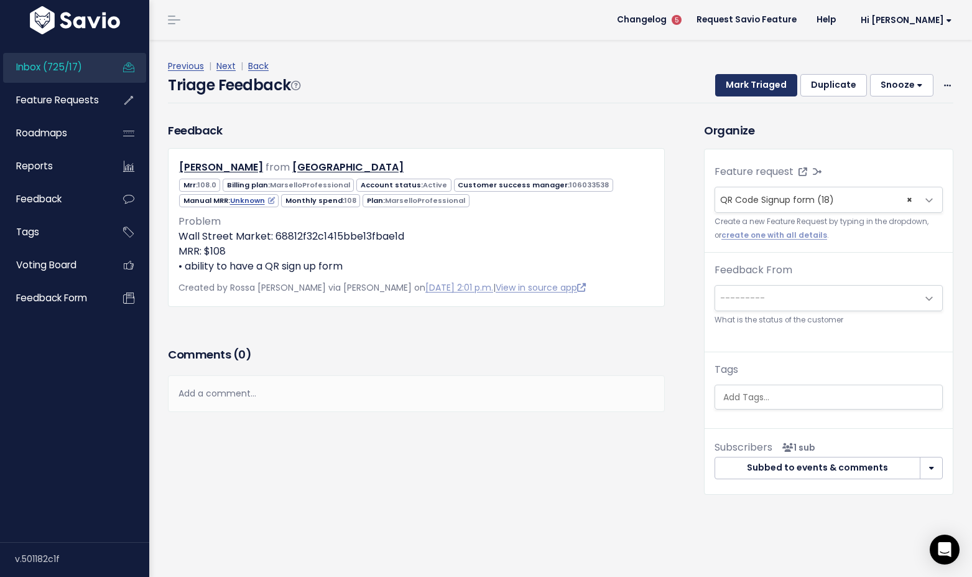
click at [747, 86] on button "Mark Triaged" at bounding box center [756, 85] width 82 height 22
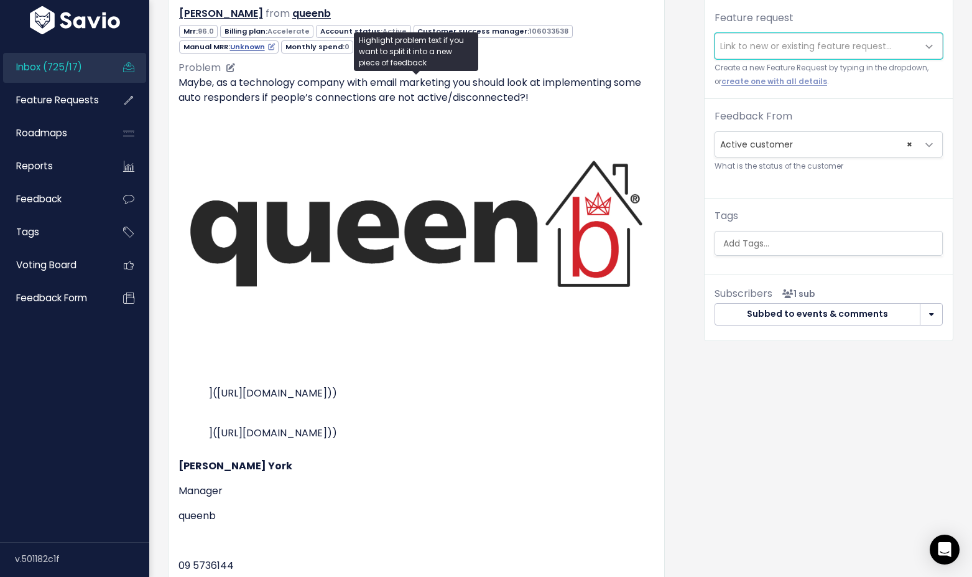
scroll to position [155, 0]
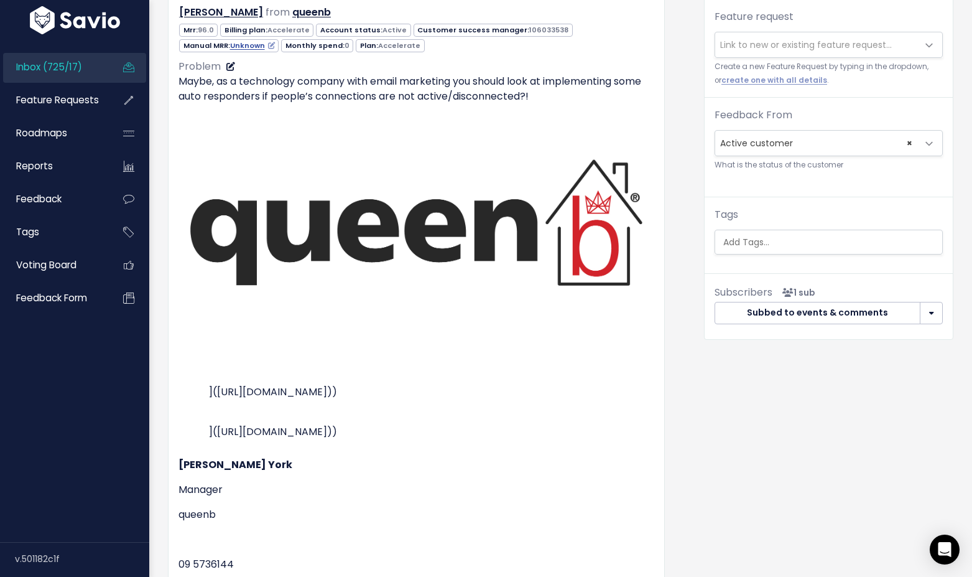
click at [233, 71] on link at bounding box center [229, 66] width 12 height 12
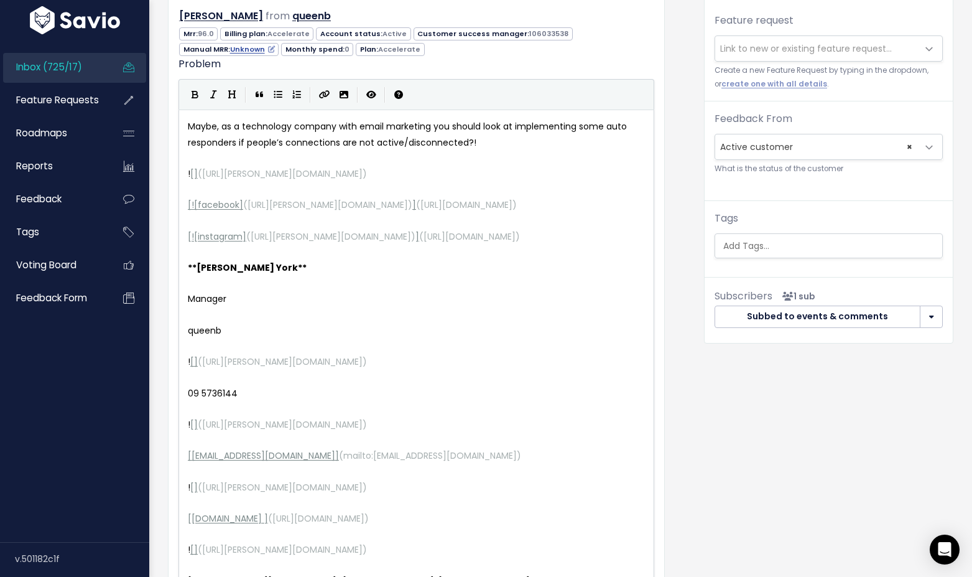
scroll to position [137, 0]
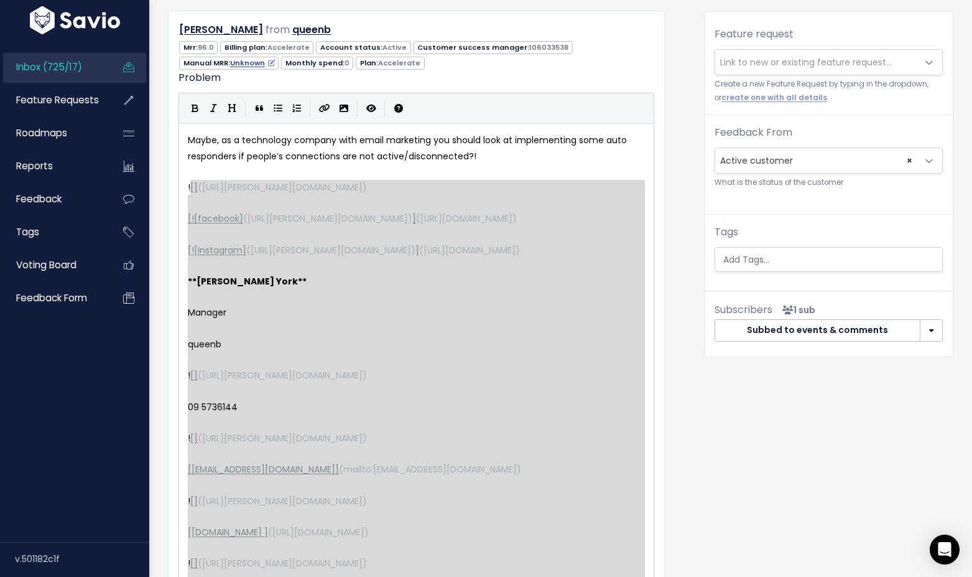
type textarea "![](https://marsello-cfe13f79a341.intercom-attachments-3.com/i/o/tx746mgz/16783…"
drag, startPoint x: 332, startPoint y: 208, endPoint x: 189, endPoint y: 182, distance: 144.8
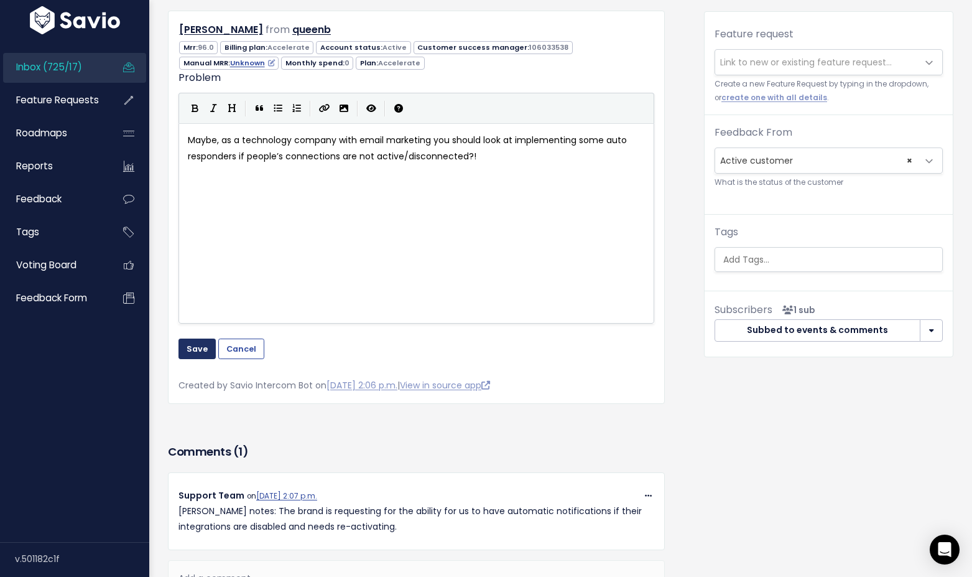
click at [202, 342] on button "Save" at bounding box center [197, 348] width 37 height 20
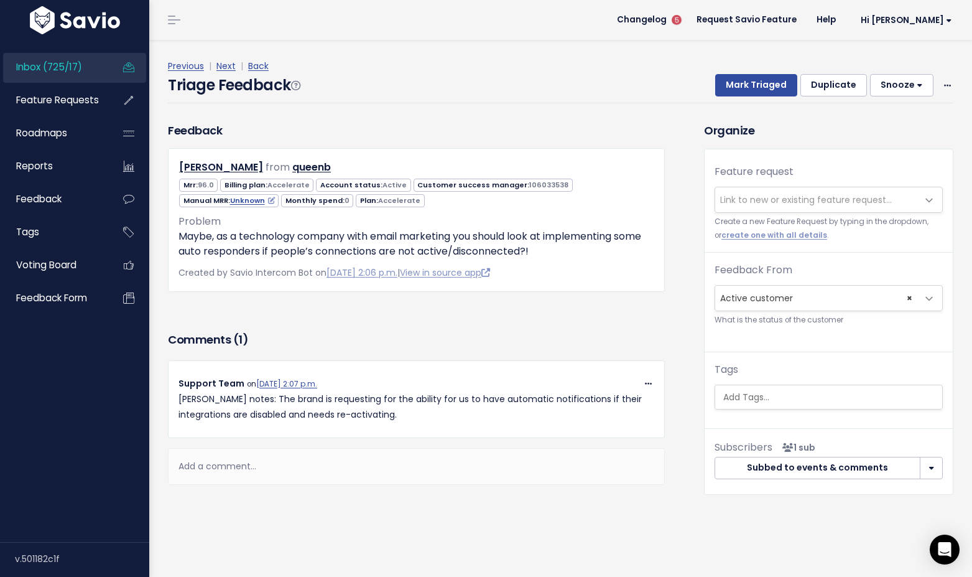
scroll to position [0, 0]
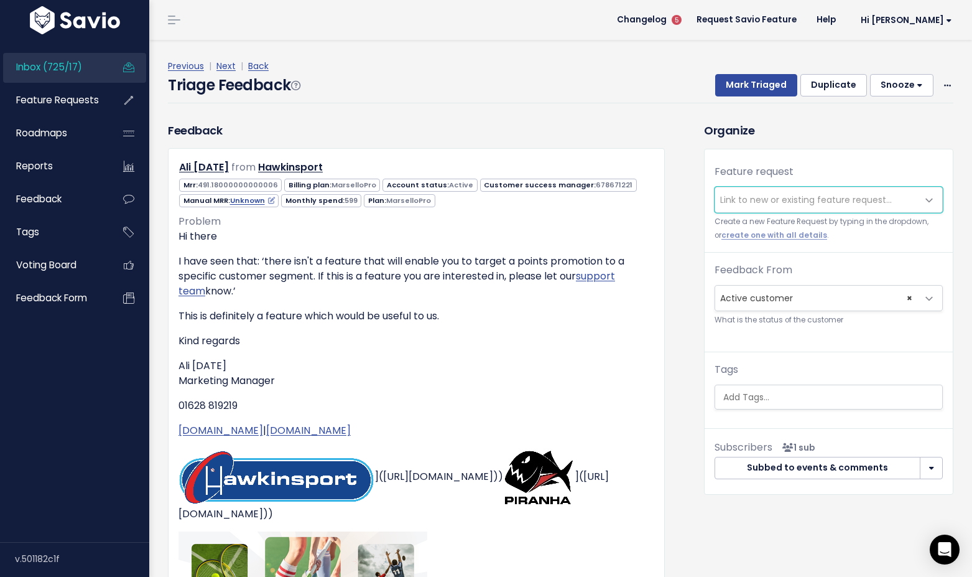
scroll to position [751, 0]
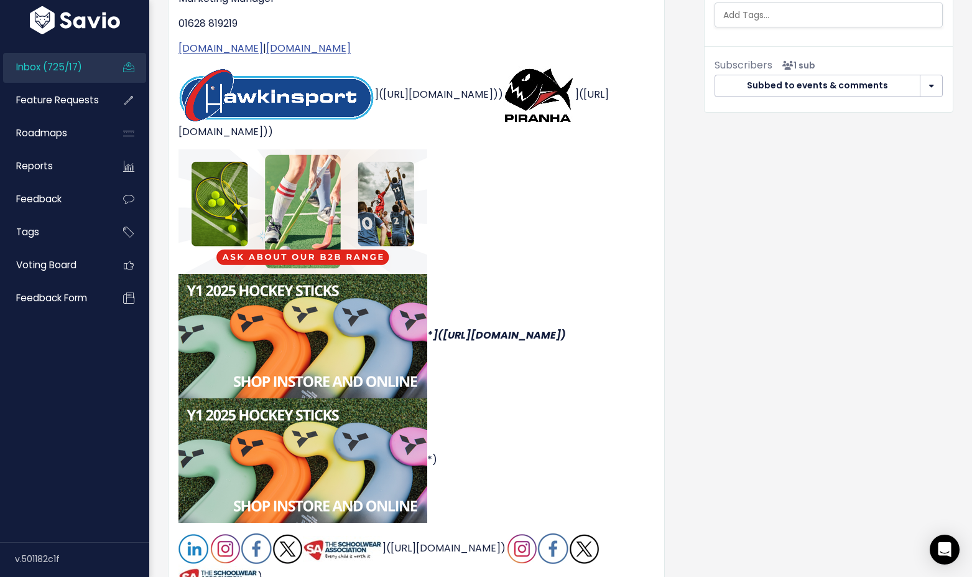
scroll to position [0, 0]
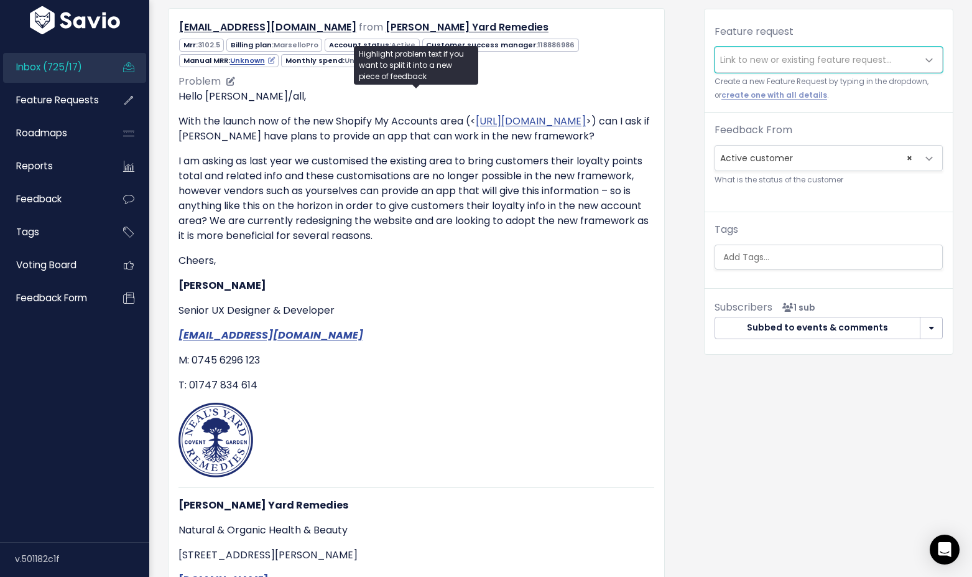
scroll to position [94, 0]
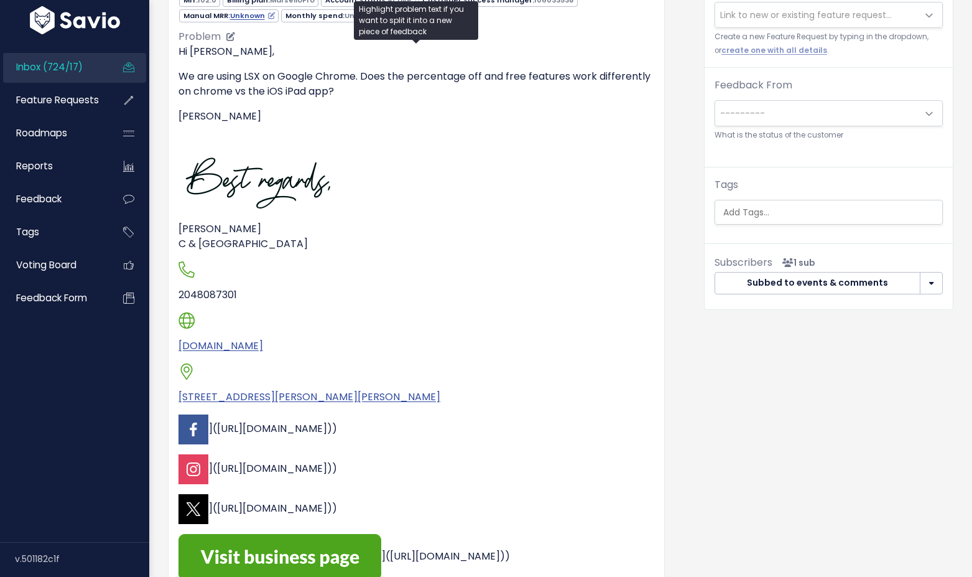
scroll to position [448, 0]
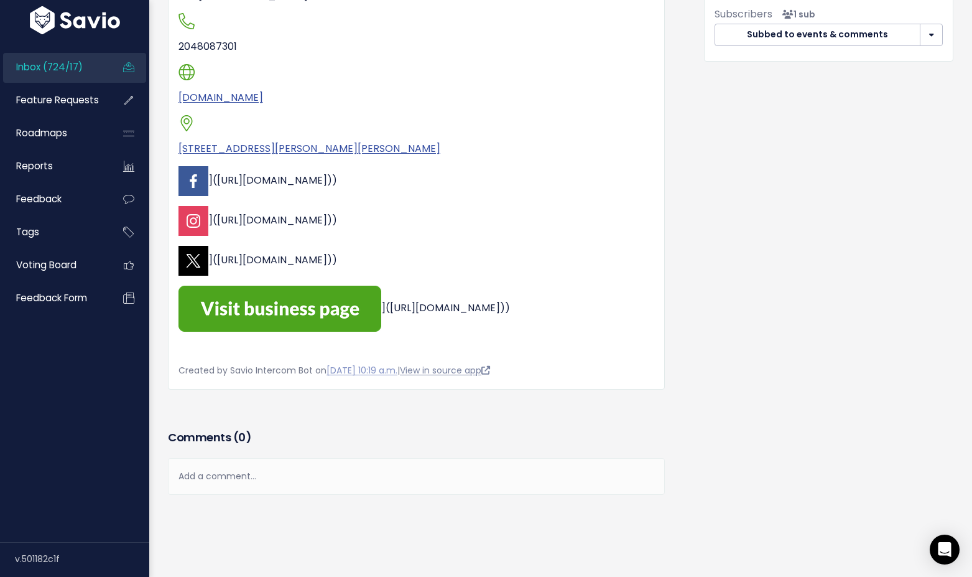
click at [490, 371] on link "View in source app" at bounding box center [445, 370] width 90 height 12
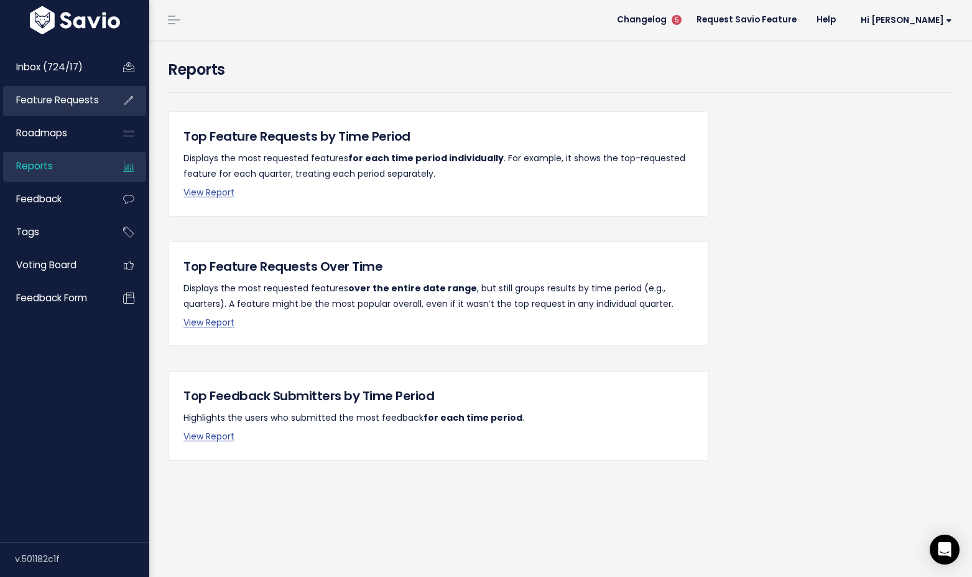
click at [70, 100] on span "Feature Requests" at bounding box center [57, 99] width 83 height 13
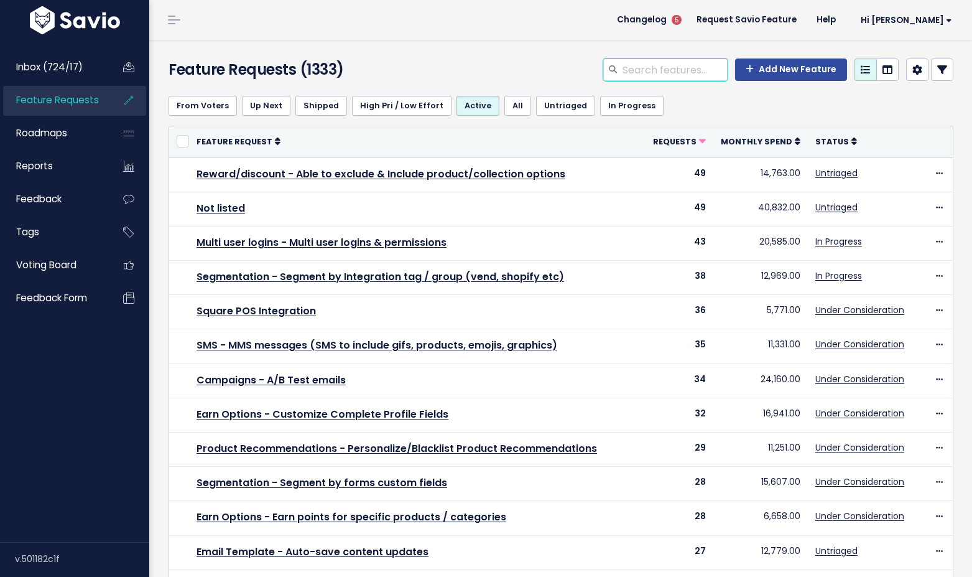
click at [649, 71] on input "search" at bounding box center [674, 69] width 106 height 22
type input "QR"
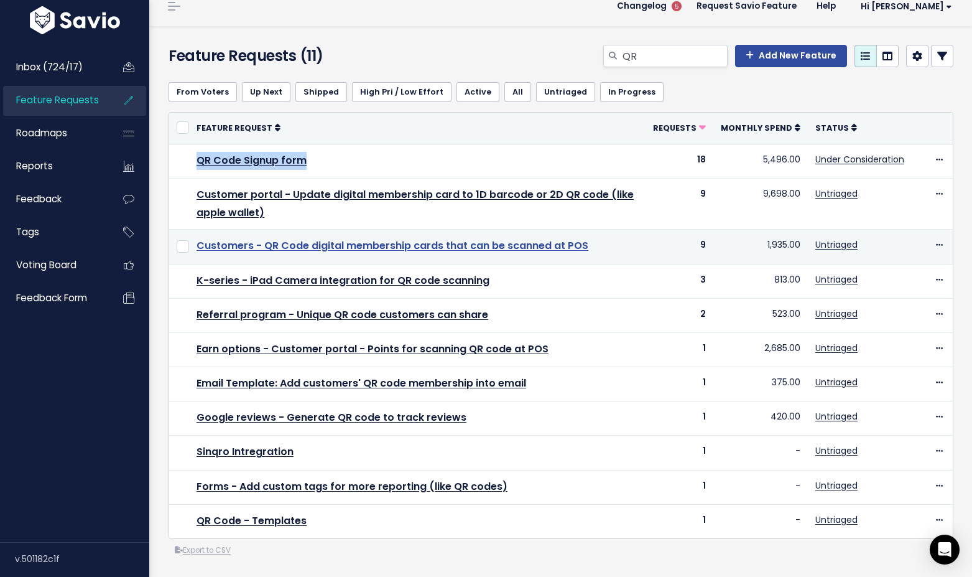
scroll to position [14, 0]
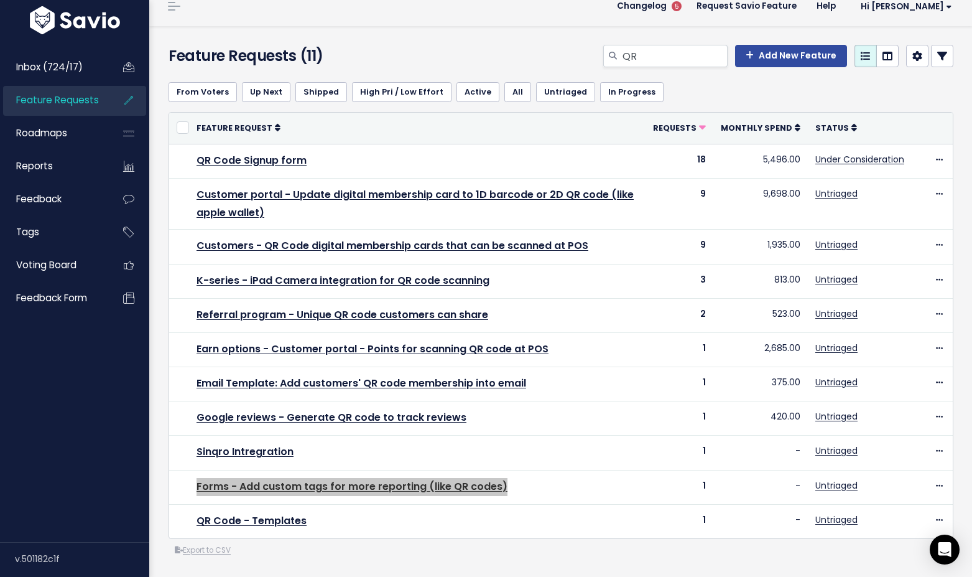
drag, startPoint x: 287, startPoint y: 486, endPoint x: 572, endPoint y: 1, distance: 563.1
click at [0, 0] on div "Inbox (724/17) Feature Requests Roadmaps" at bounding box center [486, 281] width 972 height 590
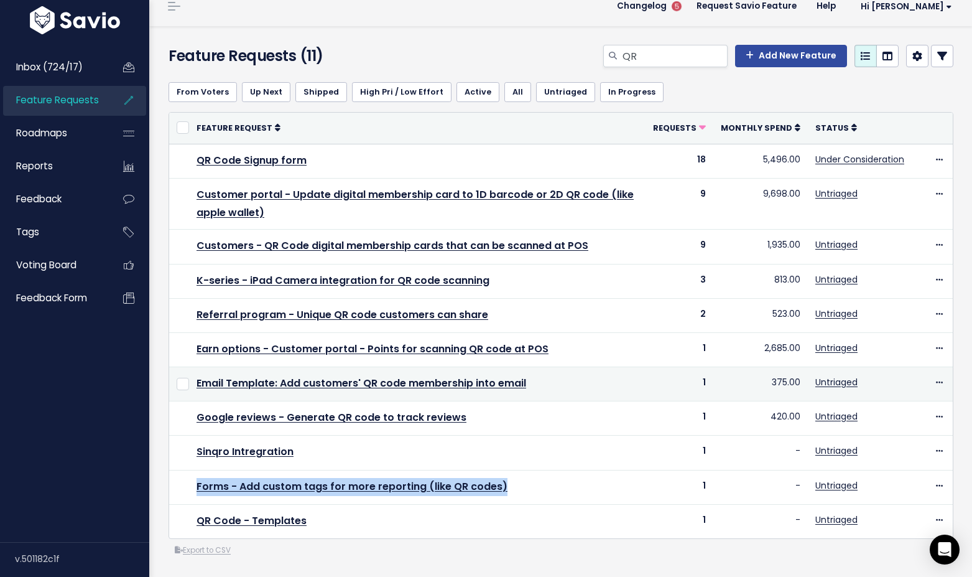
scroll to position [0, 0]
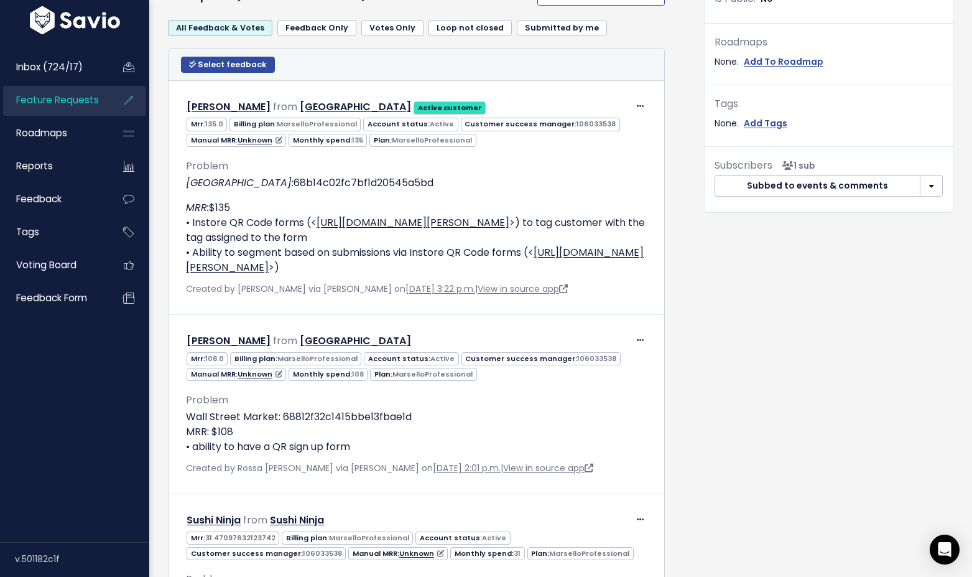
scroll to position [485, 0]
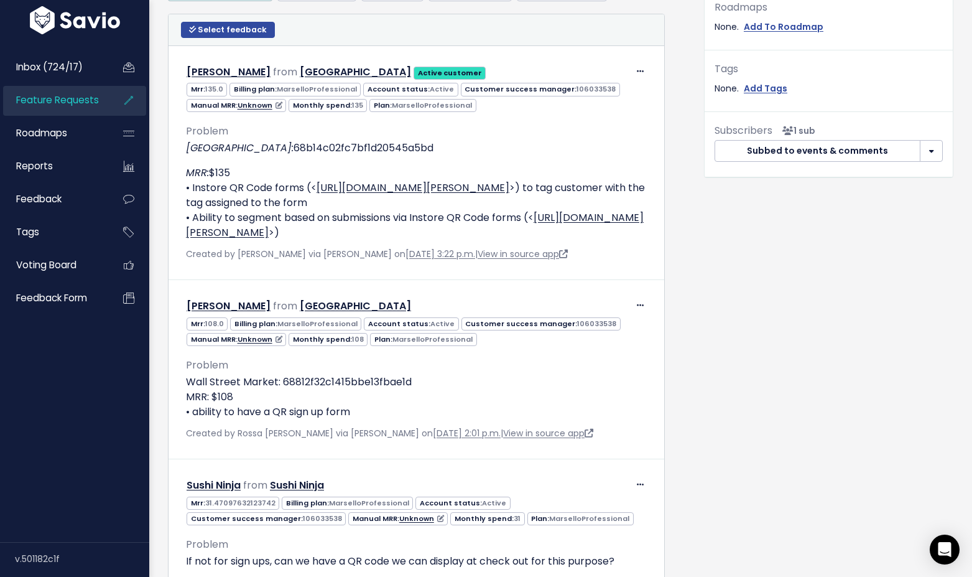
drag, startPoint x: 372, startPoint y: 249, endPoint x: 725, endPoint y: 2, distance: 431.4
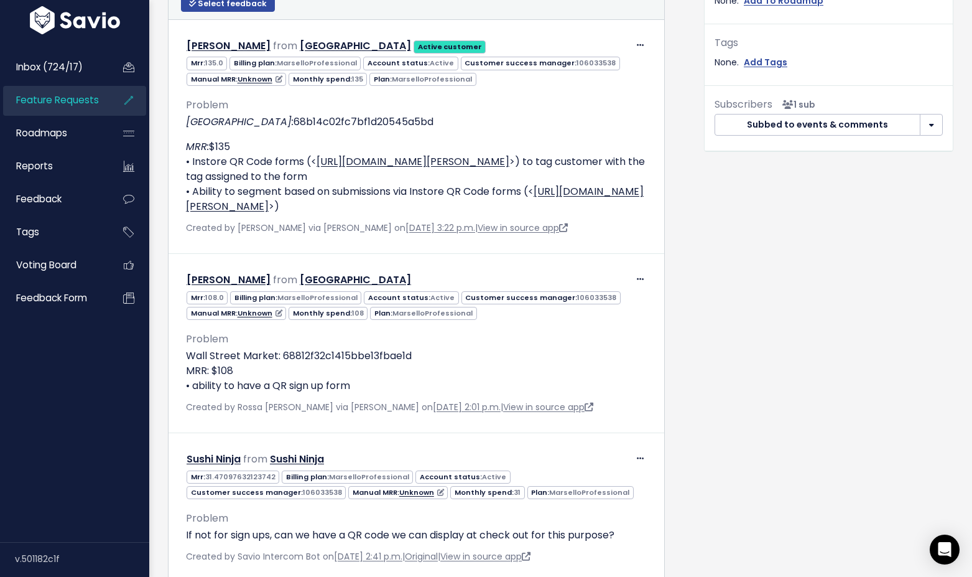
scroll to position [512, 0]
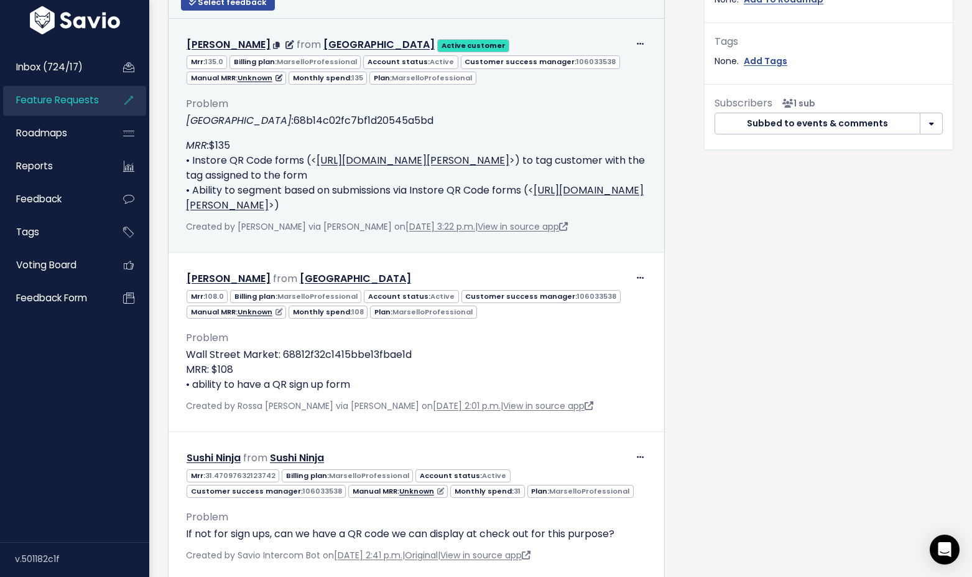
click at [262, 244] on div "Edit Return to Inbox Delete Josh Jarvis from Clare Valley Distillery Active cus…" at bounding box center [416, 135] width 481 height 218
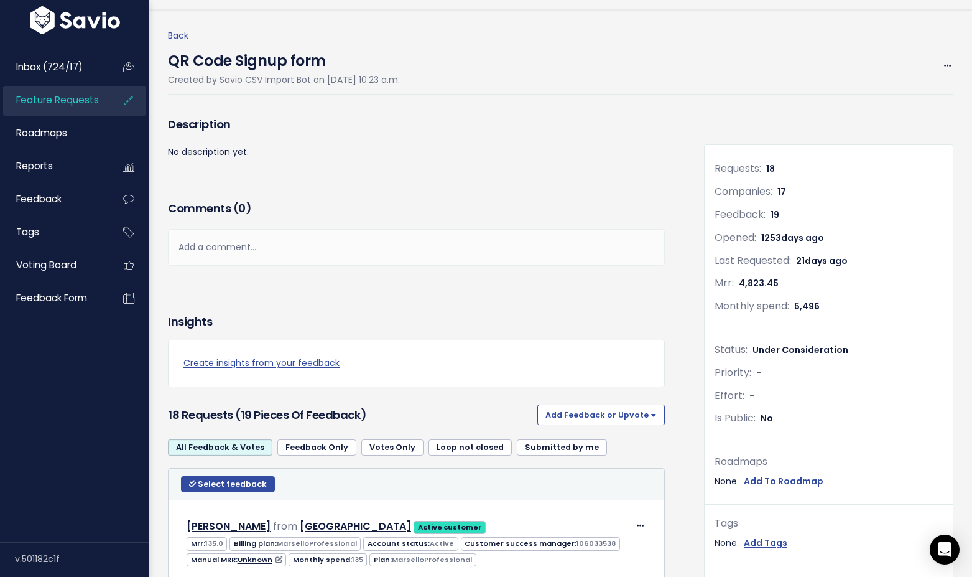
scroll to position [0, 0]
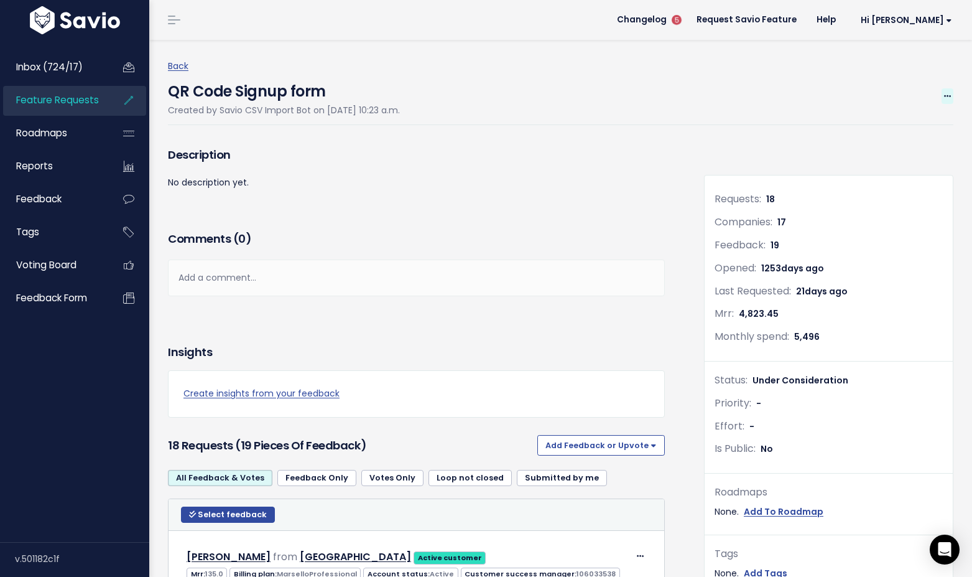
click at [952, 89] on span at bounding box center [948, 96] width 12 height 16
click at [919, 72] on div "Back QR Code Signup form Created by Savio CSV Import Bot on May 10, 2022, 10:23…" at bounding box center [565, 91] width 795 height 67
click at [175, 65] on link "Back" at bounding box center [178, 66] width 21 height 12
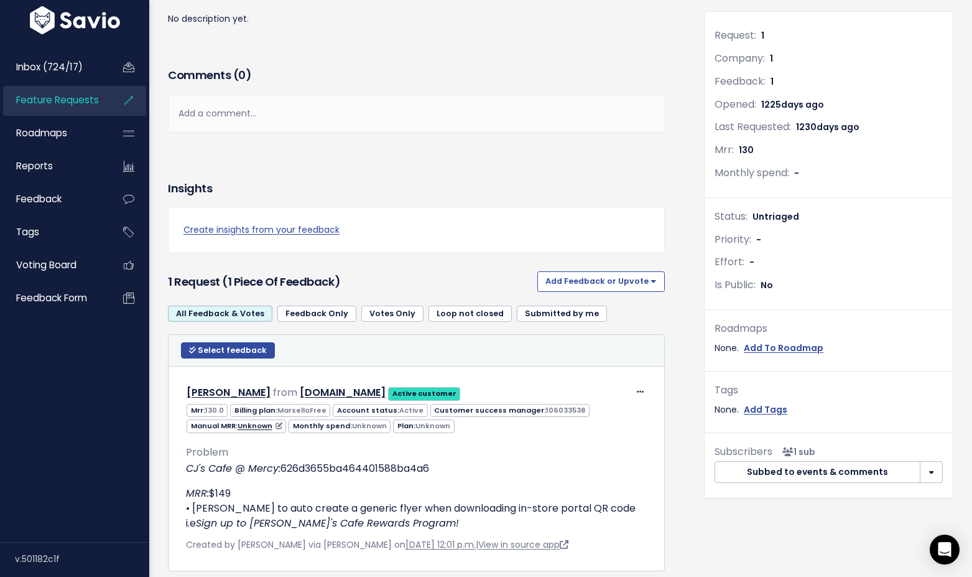
scroll to position [149, 0]
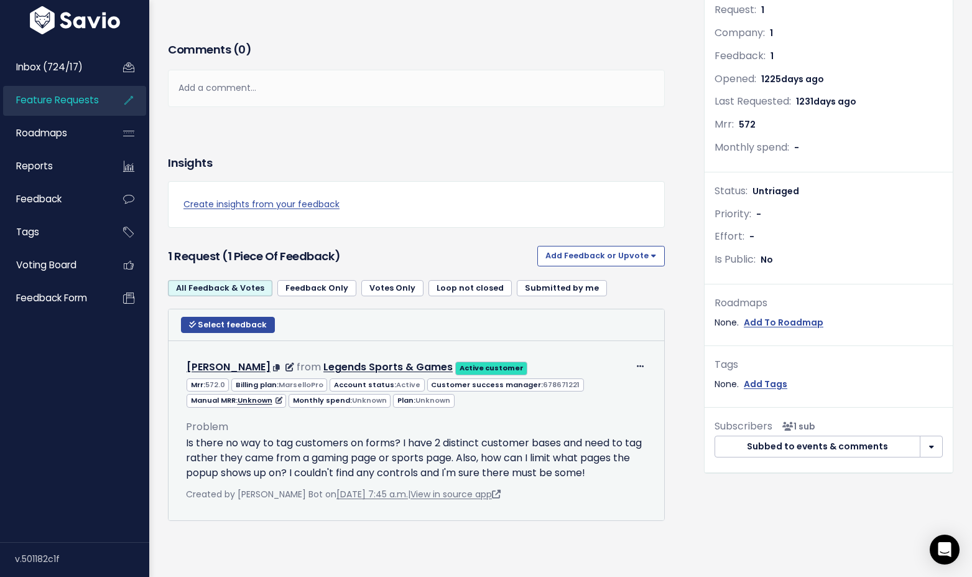
scroll to position [170, 0]
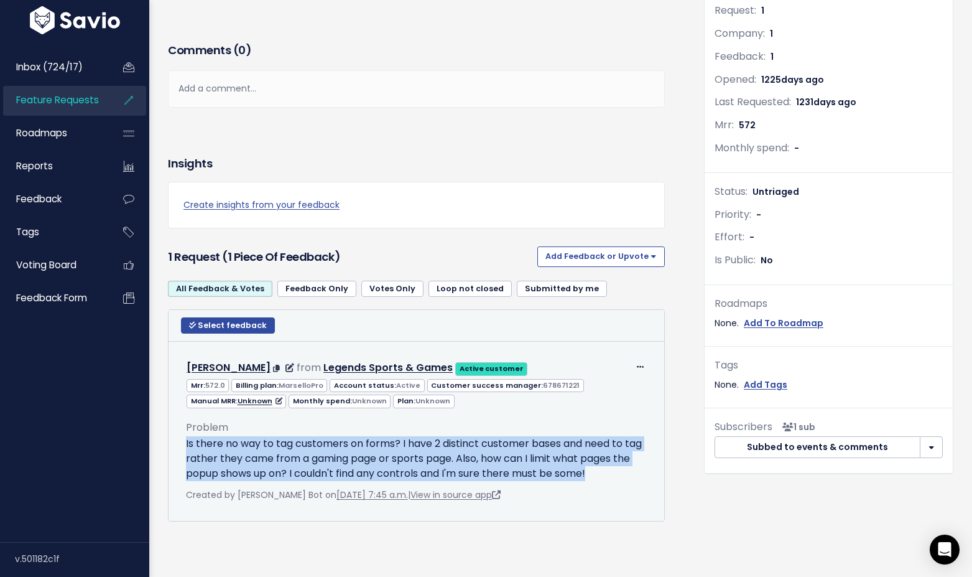
drag, startPoint x: 618, startPoint y: 470, endPoint x: 345, endPoint y: 433, distance: 276.2
click at [345, 433] on div "Problem Is there no way to tag customers on forms? I have 2 distinct customer b…" at bounding box center [416, 445] width 461 height 73
click at [449, 433] on div "Problem Is there no way to tag customers on forms? I have 2 distinct customer b…" at bounding box center [416, 445] width 461 height 73
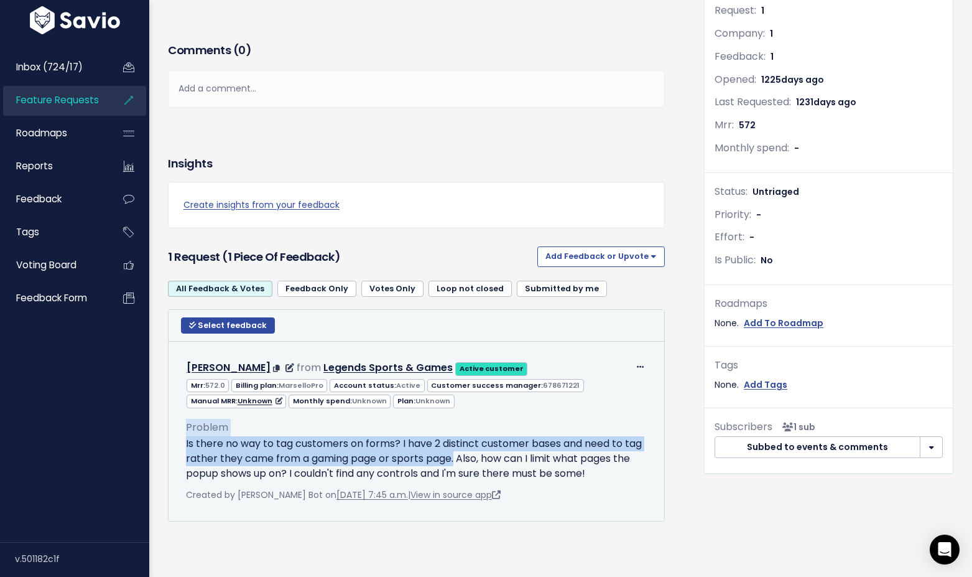
drag, startPoint x: 477, startPoint y: 458, endPoint x: 181, endPoint y: 433, distance: 297.1
click at [181, 433] on div "Problem Is there no way to tag customers on forms? I have 2 distinct customer b…" at bounding box center [417, 456] width 480 height 95
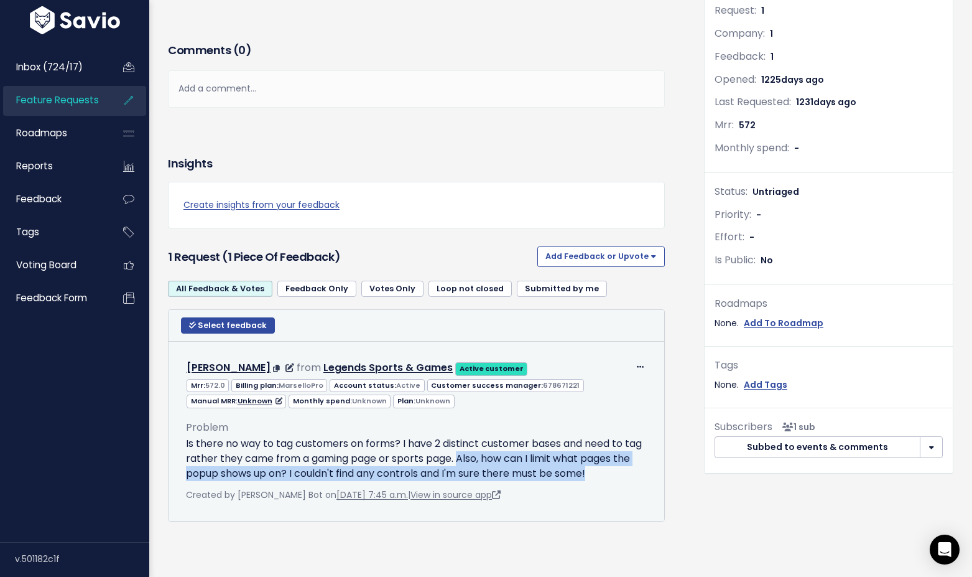
drag, startPoint x: 478, startPoint y: 459, endPoint x: 619, endPoint y: 472, distance: 141.8
click at [619, 472] on p "Is there no way to tag customers on forms? I have 2 distinct customer bases and…" at bounding box center [416, 458] width 461 height 45
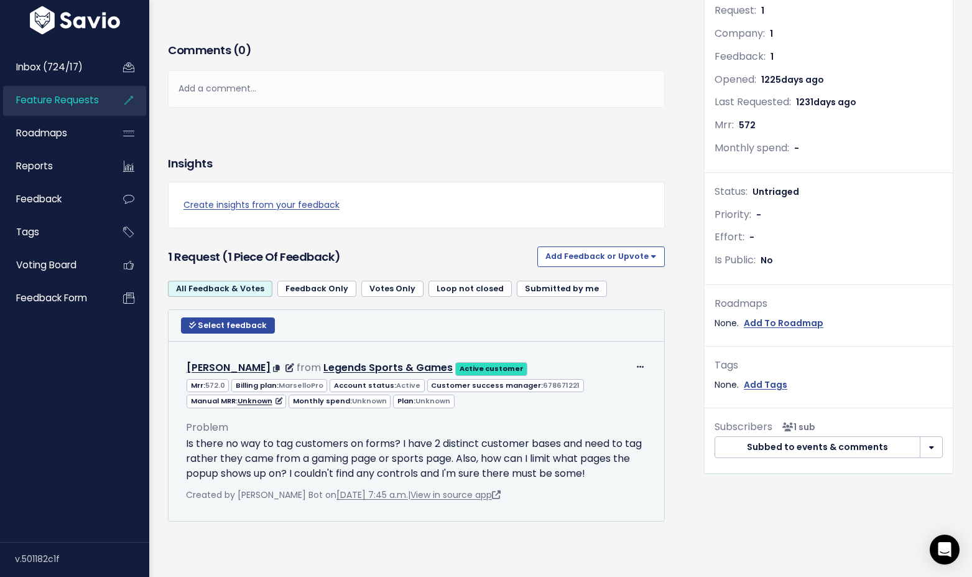
click at [475, 460] on p "Is there no way to tag customers on forms? I have 2 distinct customer bases and…" at bounding box center [416, 458] width 461 height 45
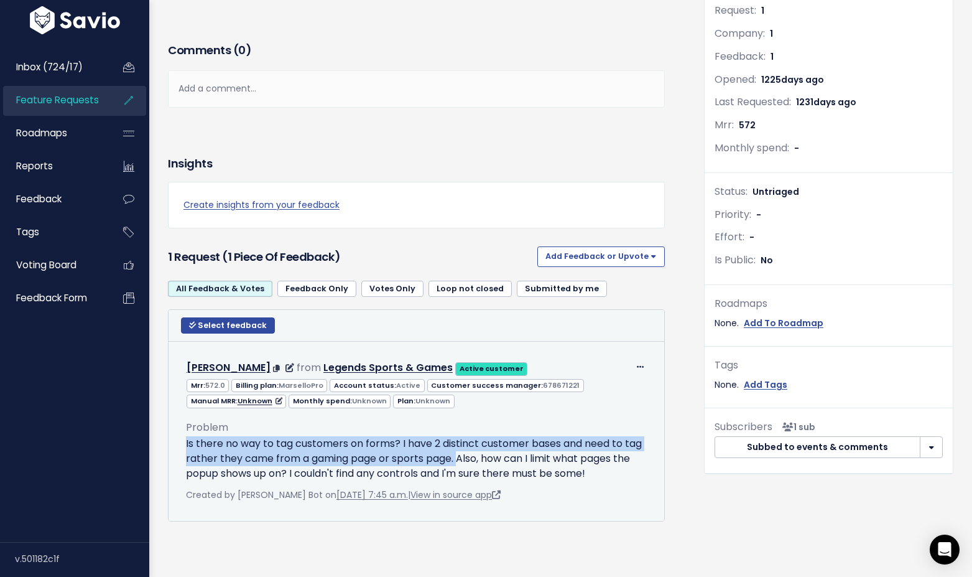
drag, startPoint x: 478, startPoint y: 460, endPoint x: 323, endPoint y: 419, distance: 160.2
click at [323, 419] on div "Problem Is there no way to tag customers on forms? I have 2 distinct customer b…" at bounding box center [416, 445] width 461 height 73
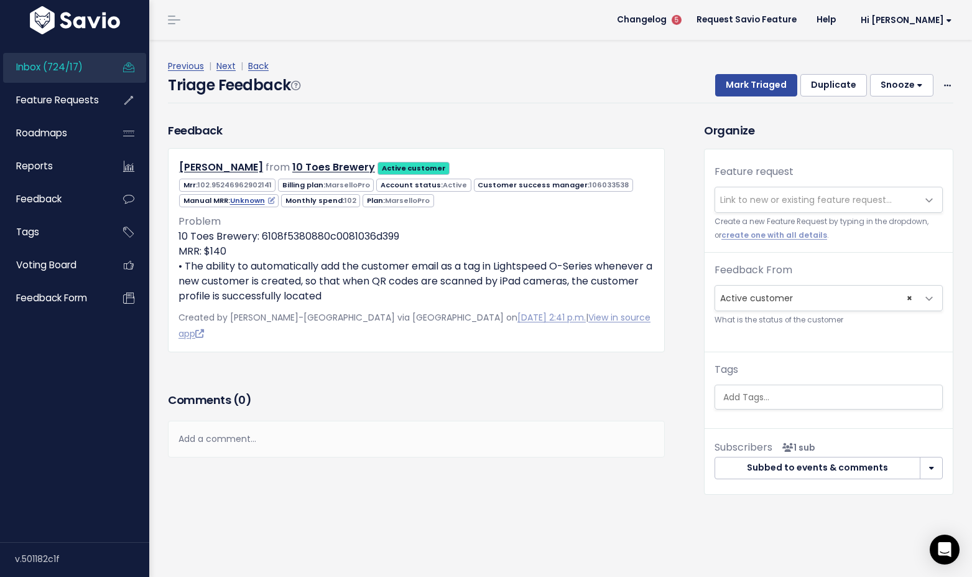
click at [743, 195] on span "Link to new or existing feature request..." at bounding box center [806, 199] width 172 height 12
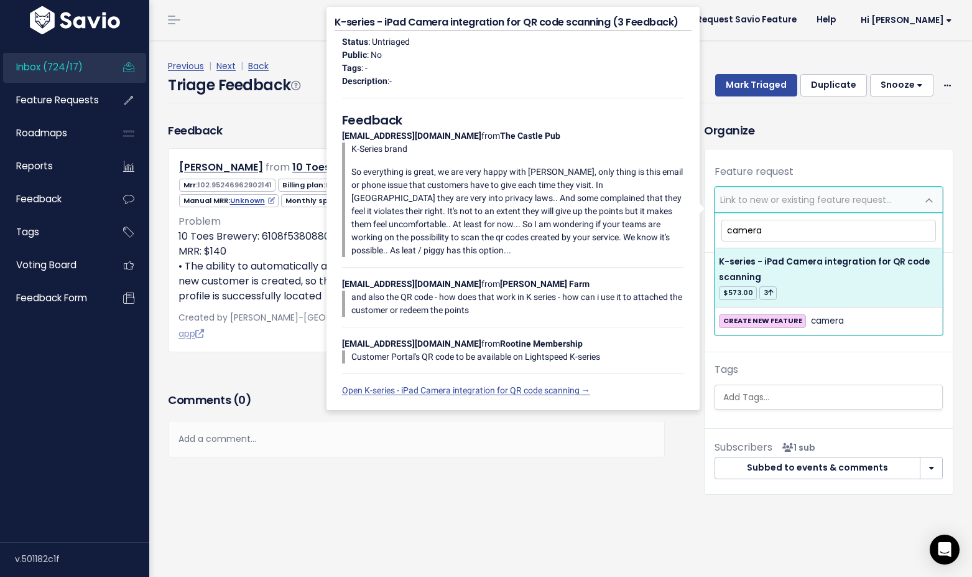
type input "camera"
drag, startPoint x: 764, startPoint y: 278, endPoint x: 761, endPoint y: 260, distance: 18.3
select select "54982"
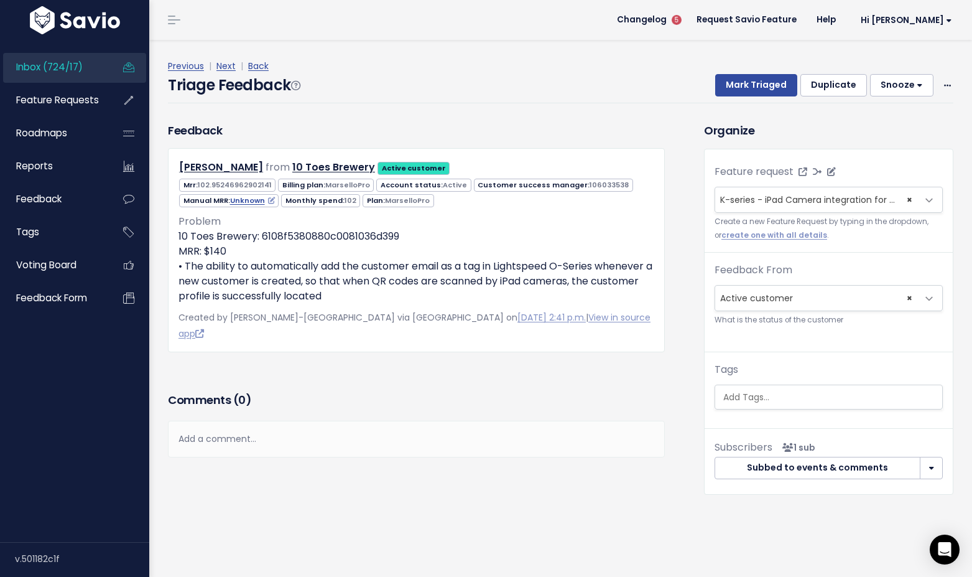
select select
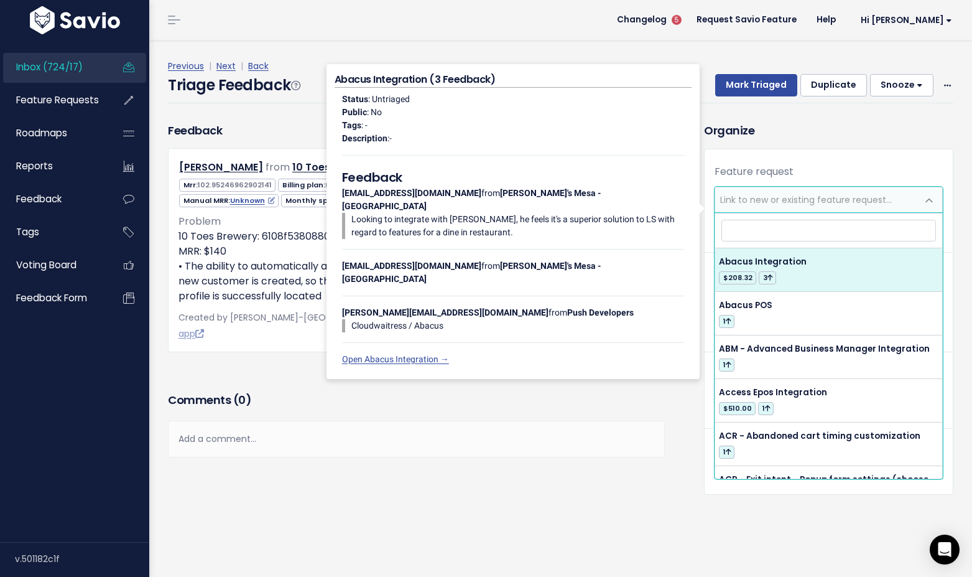
click at [762, 198] on span "Link to new or existing feature request..." at bounding box center [806, 199] width 172 height 12
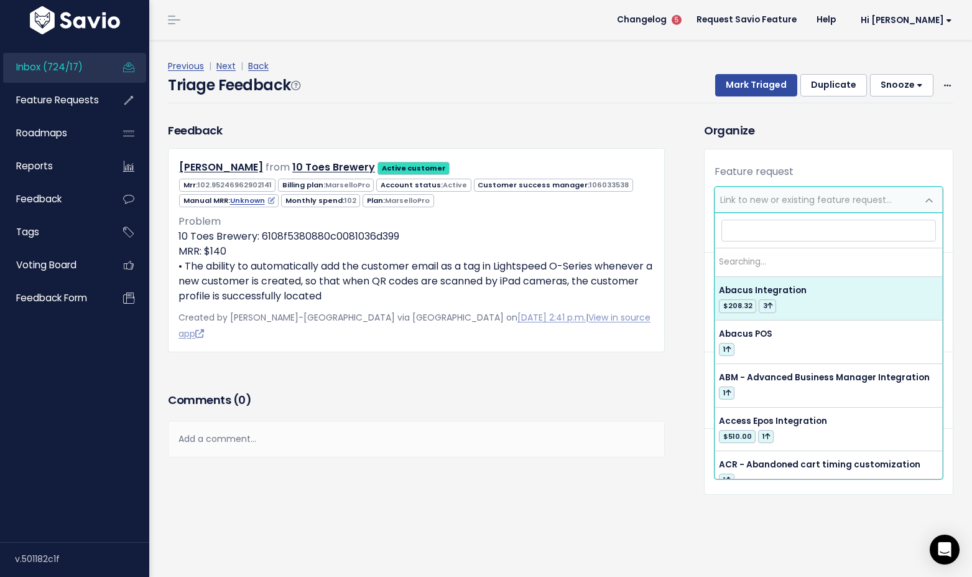
click at [759, 202] on span "Link to new or existing feature request..." at bounding box center [806, 199] width 172 height 12
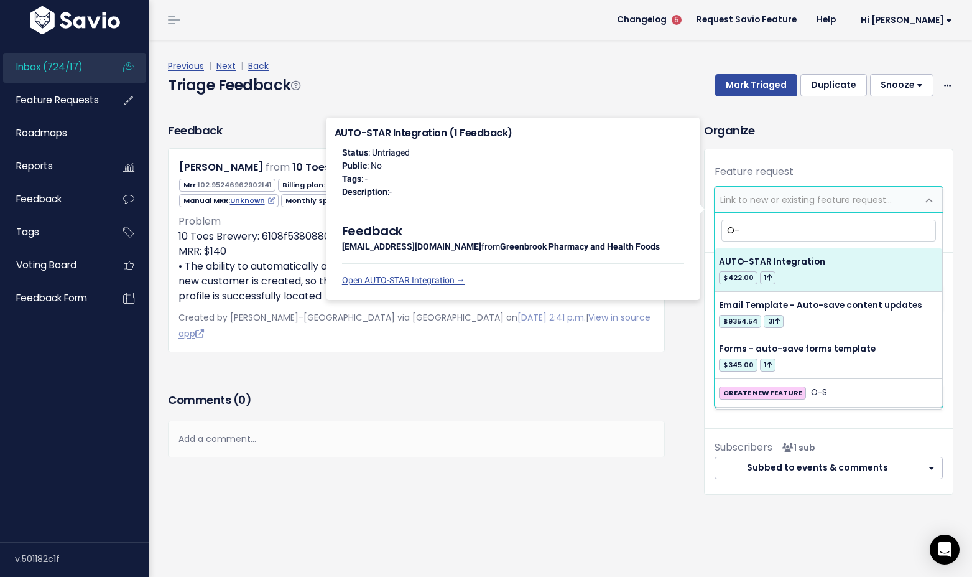
type input "O"
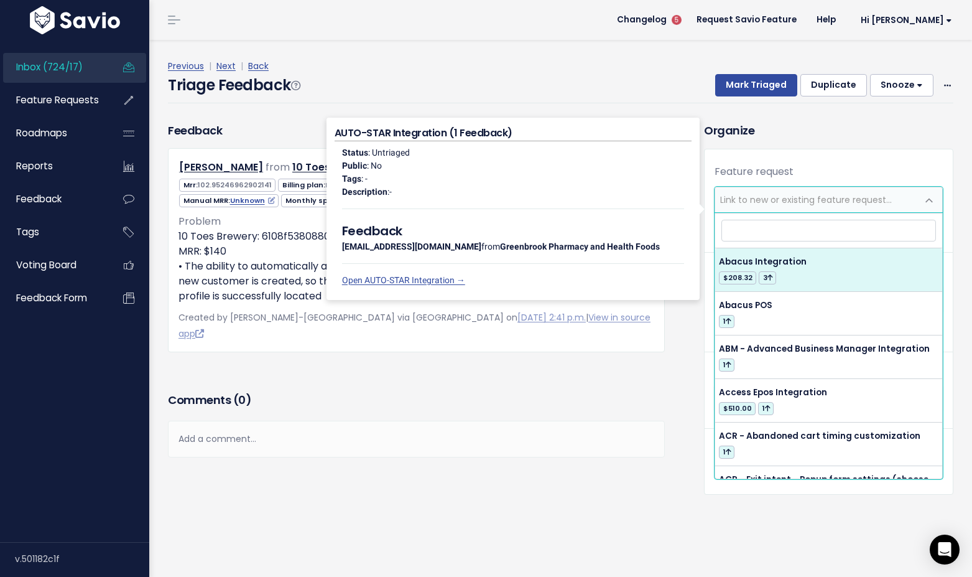
click at [797, 146] on div "Organize Feature request --------- <span class='js-fr-id font600' data-id=54982…" at bounding box center [829, 308] width 268 height 373
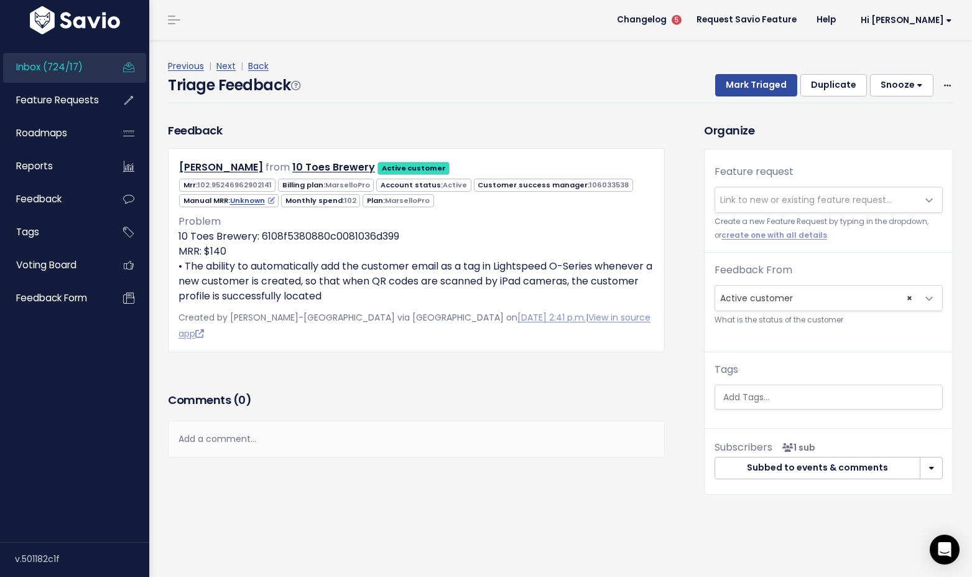
click at [774, 199] on span "Link to new or existing feature request..." at bounding box center [806, 199] width 172 height 12
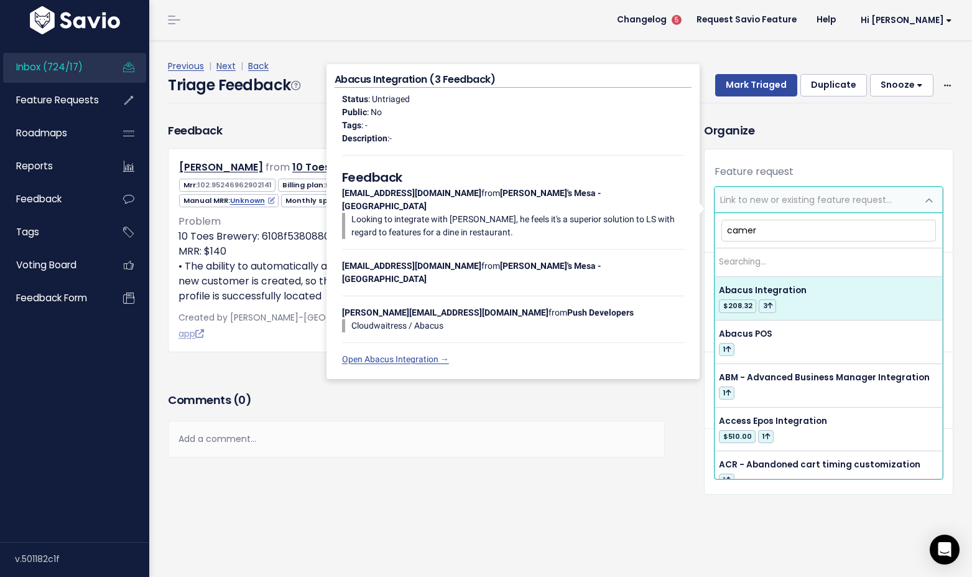
type input "camera"
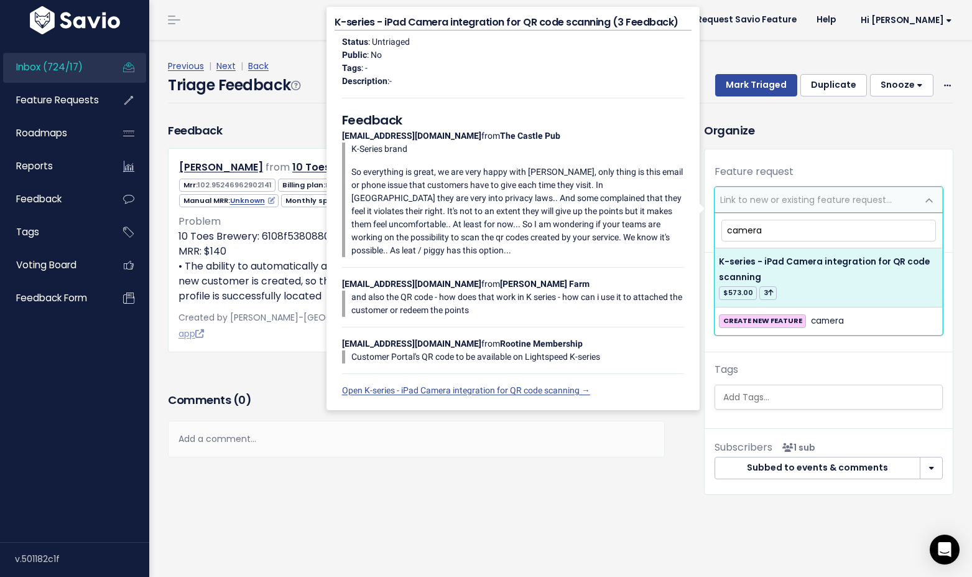
drag, startPoint x: 768, startPoint y: 234, endPoint x: 708, endPoint y: 220, distance: 61.4
click at [712, 223] on body "Inbox (724/17) Feature Requests Roadmaps" at bounding box center [486, 288] width 972 height 577
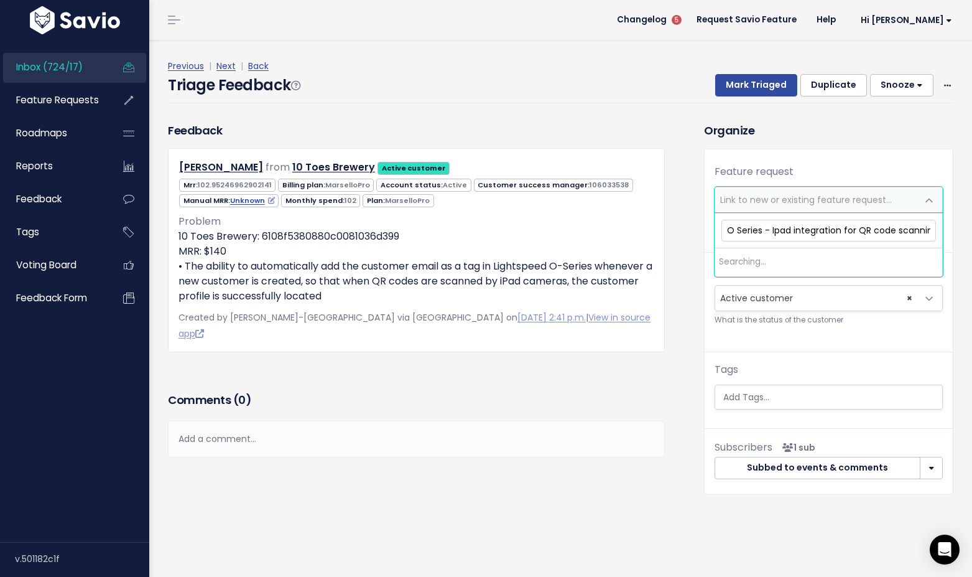
scroll to position [0, 6]
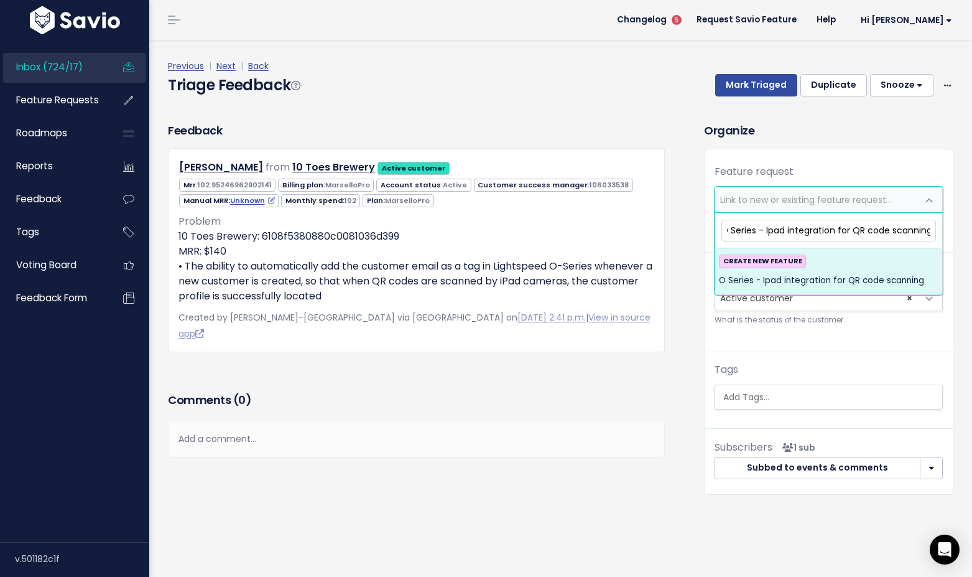
click at [786, 231] on input "O Series - Ipad integration for QR code scanning" at bounding box center [828, 231] width 215 height 22
type input "O Series - Ipad Camera integration for QR code scanning"
click at [769, 285] on span "O Series - Ipad Camera integration for QR code scanning" at bounding box center [829, 288] width 220 height 30
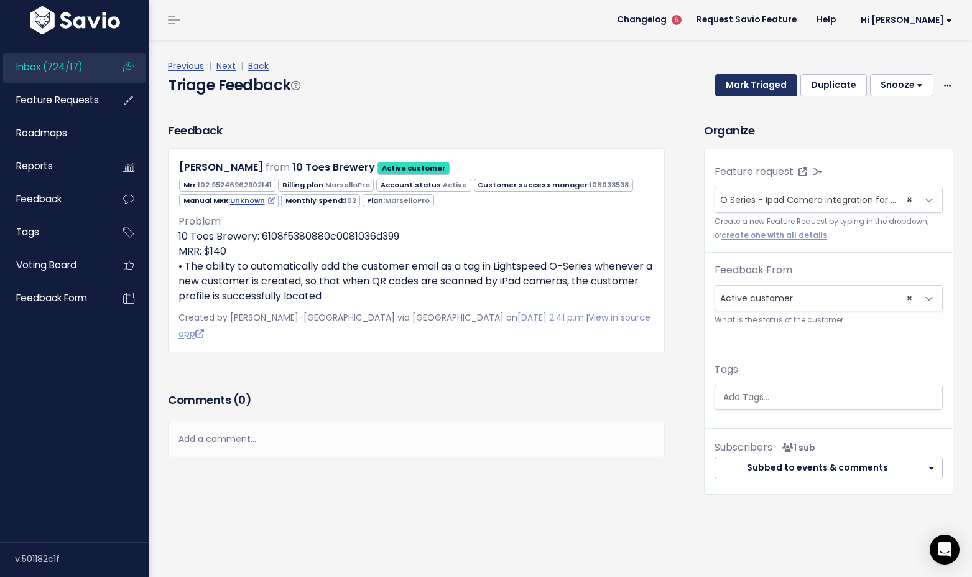
click at [743, 86] on button "Mark Triaged" at bounding box center [756, 85] width 82 height 22
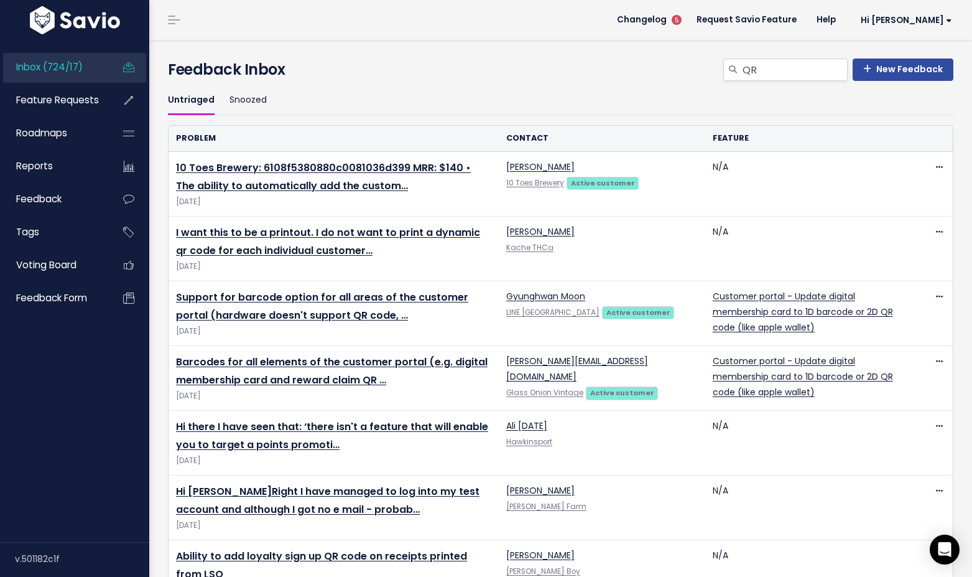
drag, startPoint x: 313, startPoint y: 384, endPoint x: 321, endPoint y: 1, distance: 383.8
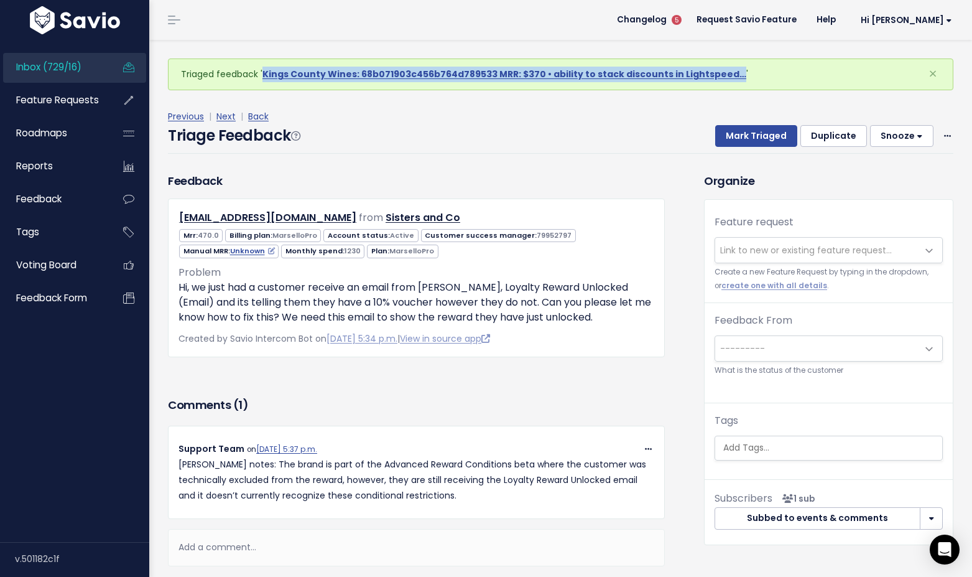
drag, startPoint x: 468, startPoint y: 75, endPoint x: 638, endPoint y: 1, distance: 184.7
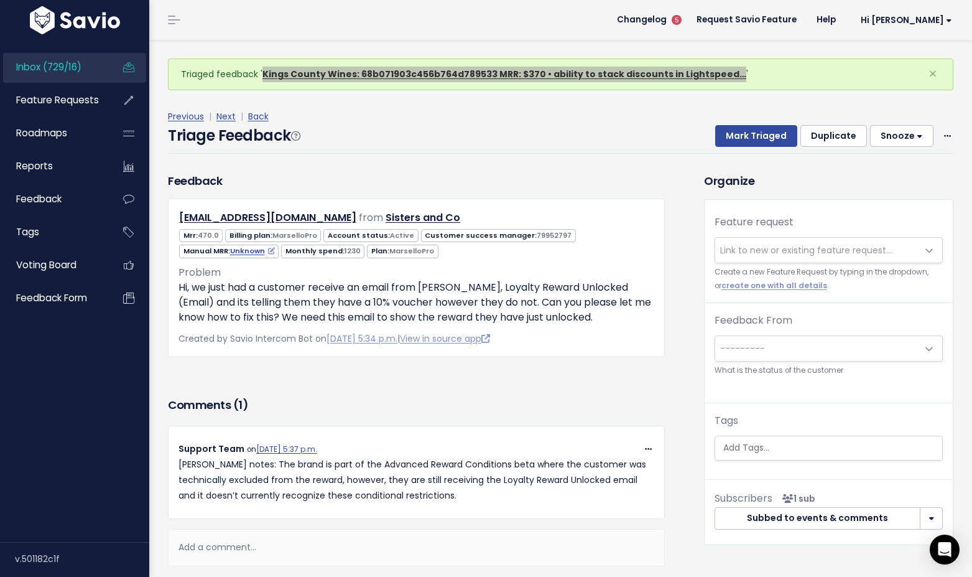
click at [0, 0] on div "Inbox (729/16) Feature Requests Roadmaps" at bounding box center [486, 324] width 972 height 648
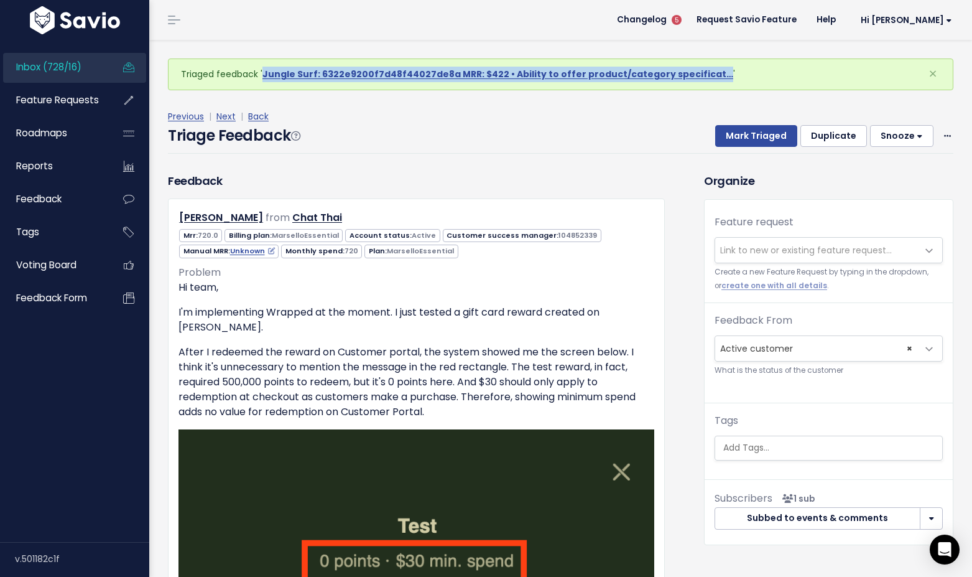
drag, startPoint x: 435, startPoint y: 73, endPoint x: 774, endPoint y: 1, distance: 346.4
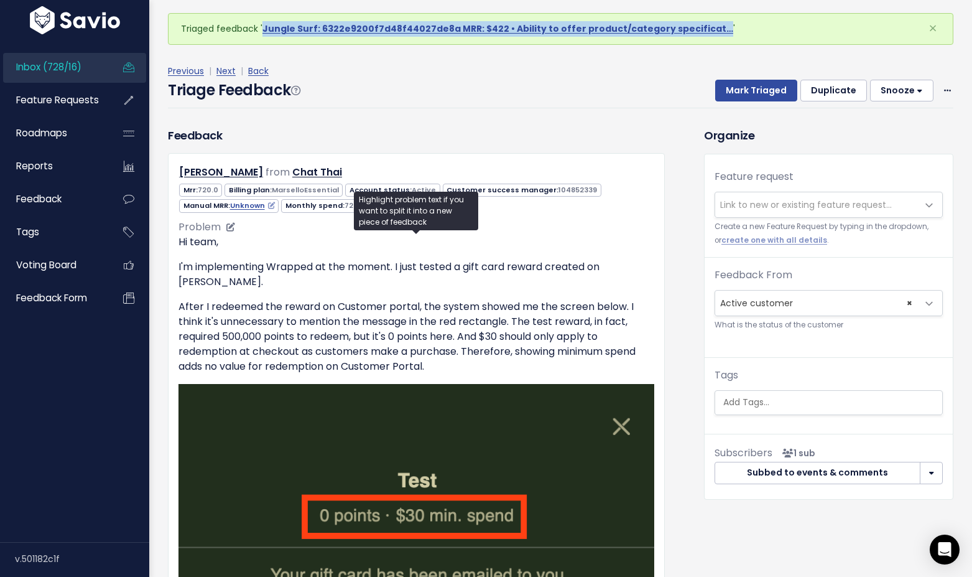
scroll to position [44, 0]
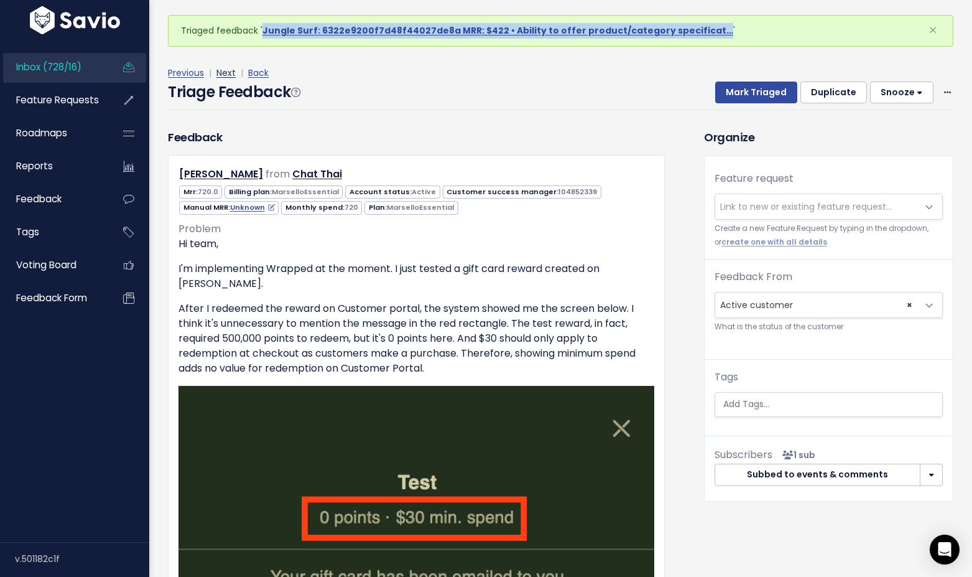
click at [225, 73] on link "Next" at bounding box center [225, 73] width 19 height 12
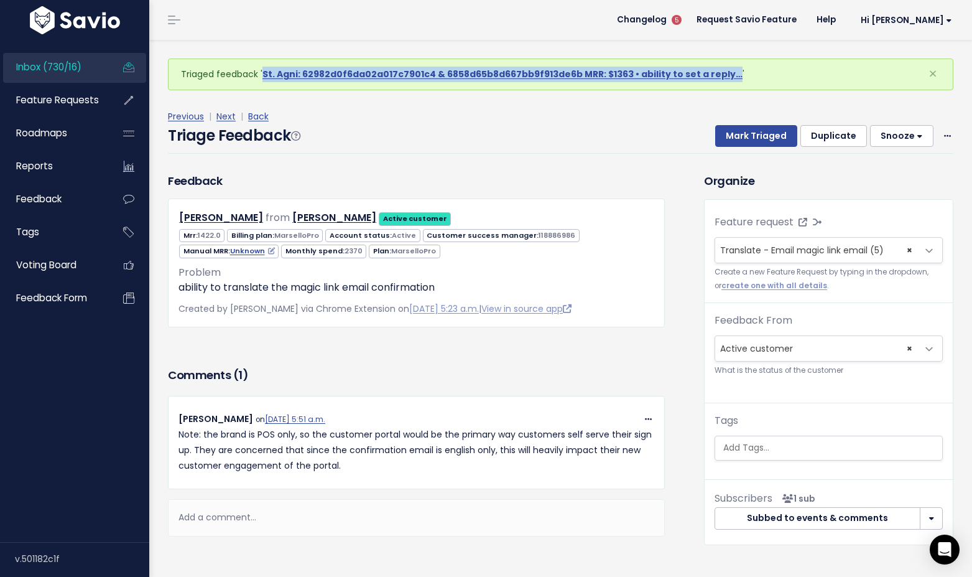
drag, startPoint x: 420, startPoint y: 74, endPoint x: 554, endPoint y: 9, distance: 149.1
click at [0, 0] on div "Inbox (730/16) Feature Requests Roadmaps" at bounding box center [486, 309] width 972 height 618
click at [754, 137] on button "Mark Triaged" at bounding box center [756, 136] width 82 height 22
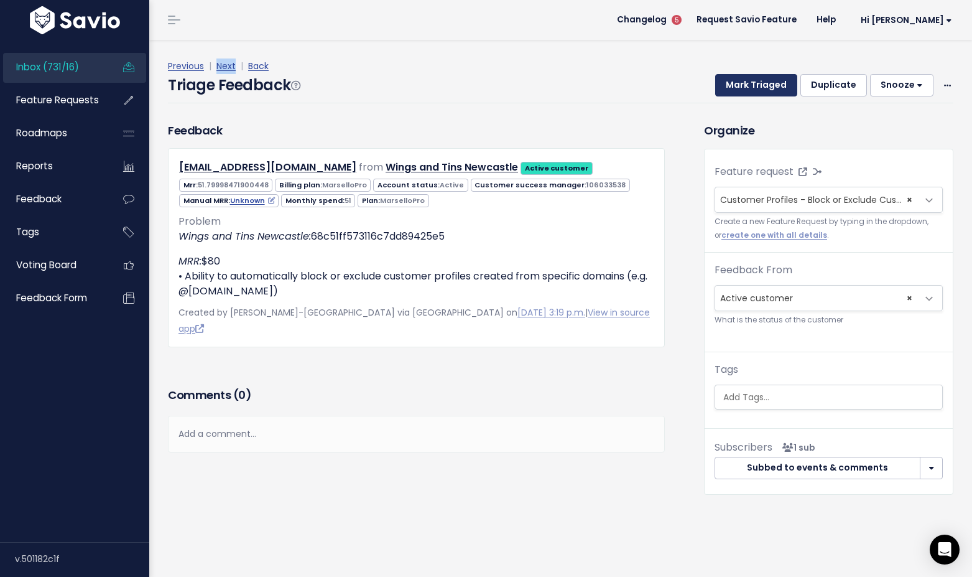
click at [765, 88] on button "Mark Triaged" at bounding box center [756, 85] width 82 height 22
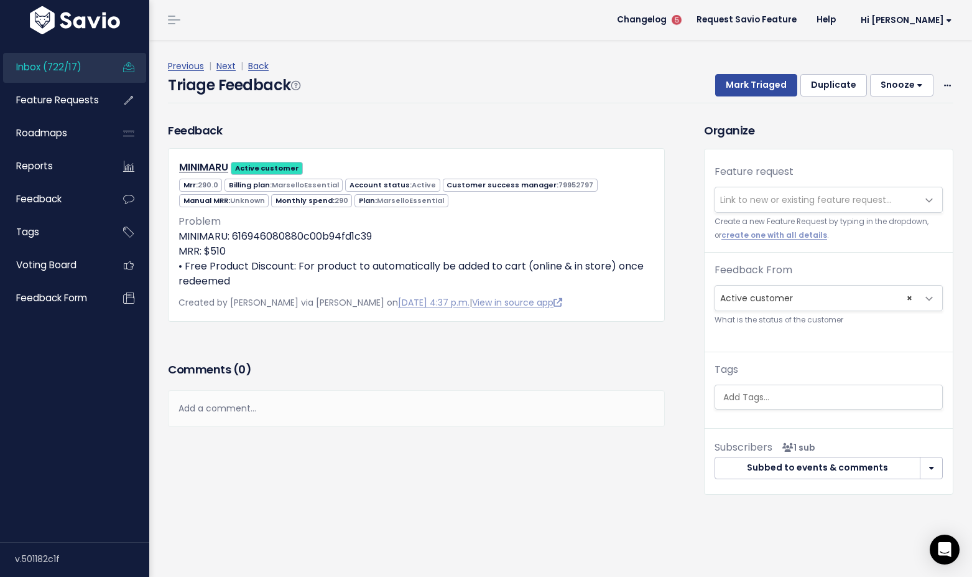
click at [755, 200] on span "Link to new or existing feature request..." at bounding box center [806, 199] width 172 height 12
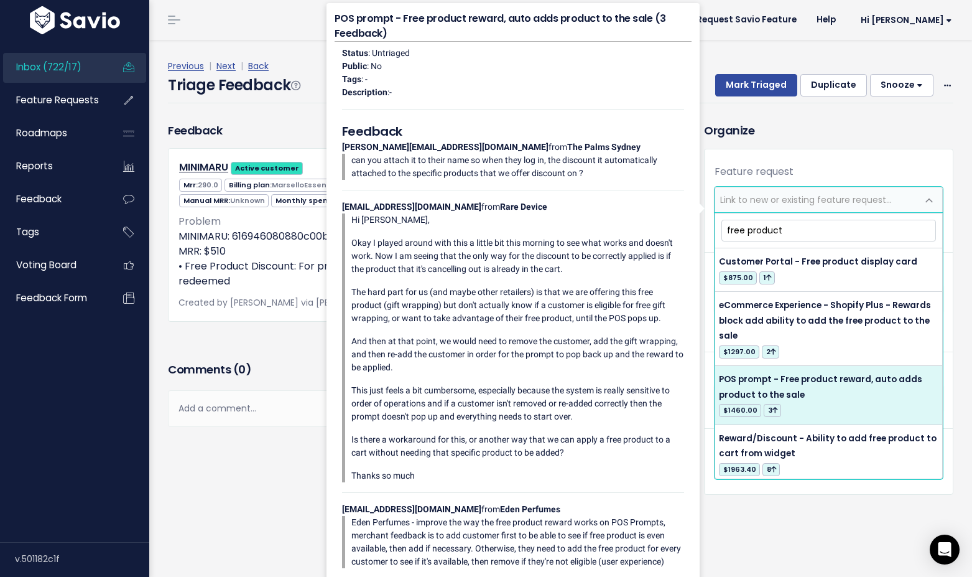
type input "free product"
select select "38255"
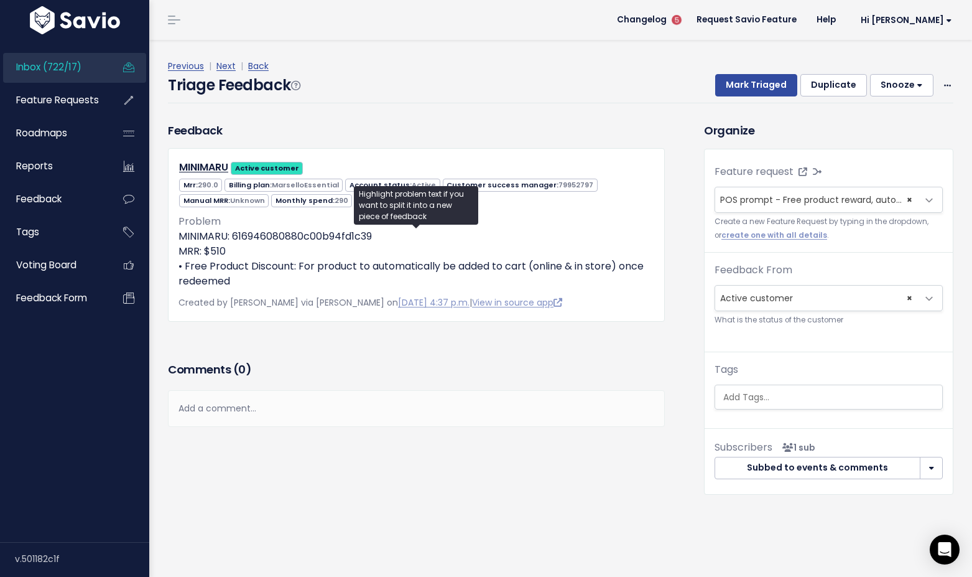
drag, startPoint x: 236, startPoint y: 280, endPoint x: 169, endPoint y: 236, distance: 80.0
click at [169, 236] on div "MINIMARU Active customer Mrr: 290.0 Billing plan: MarselloEssential Active 7995…" at bounding box center [416, 234] width 497 height 173
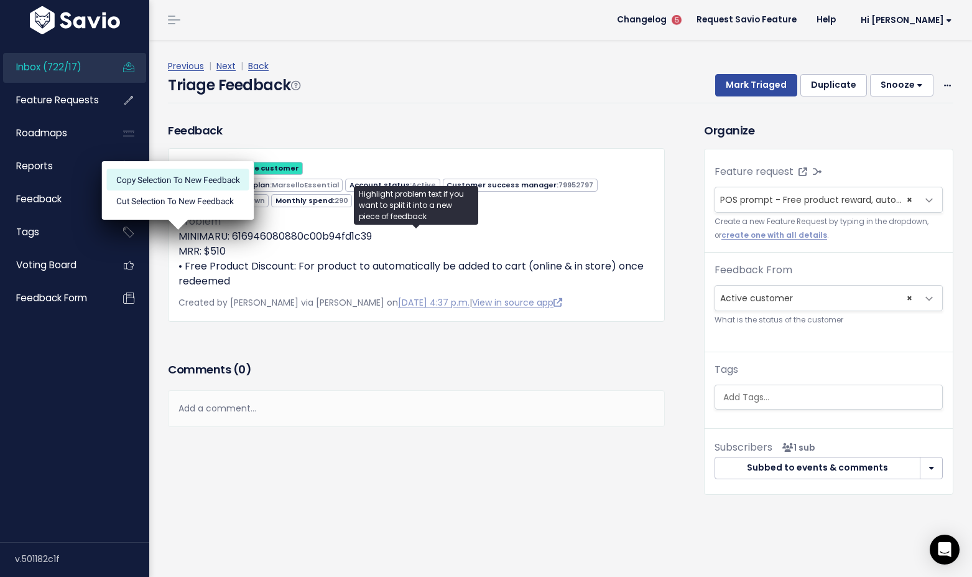
click at [170, 182] on li "Copy selection to new Feedback" at bounding box center [178, 179] width 142 height 21
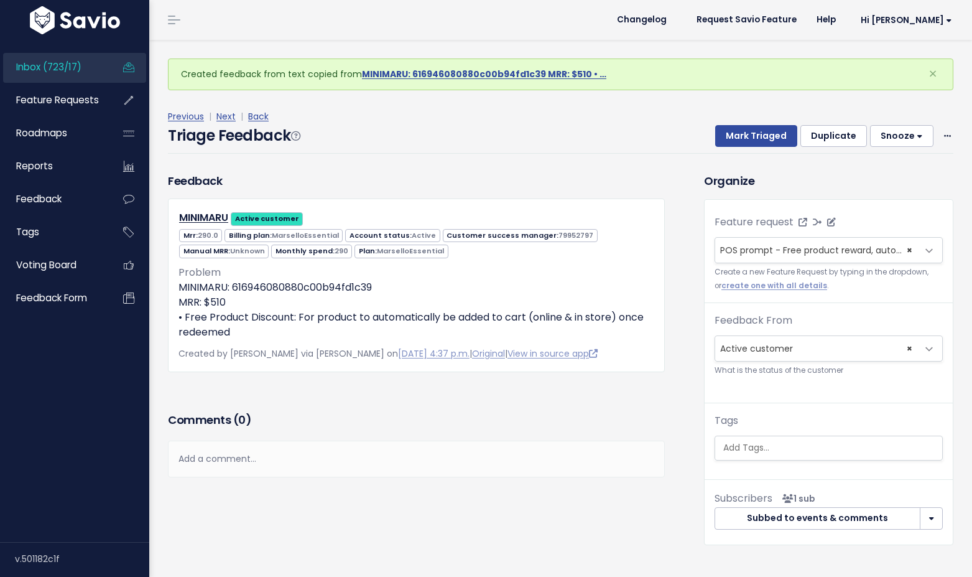
click at [769, 249] on span "POS prompt - Free product reward, auto adds product to the sale (5)" at bounding box center [871, 250] width 302 height 12
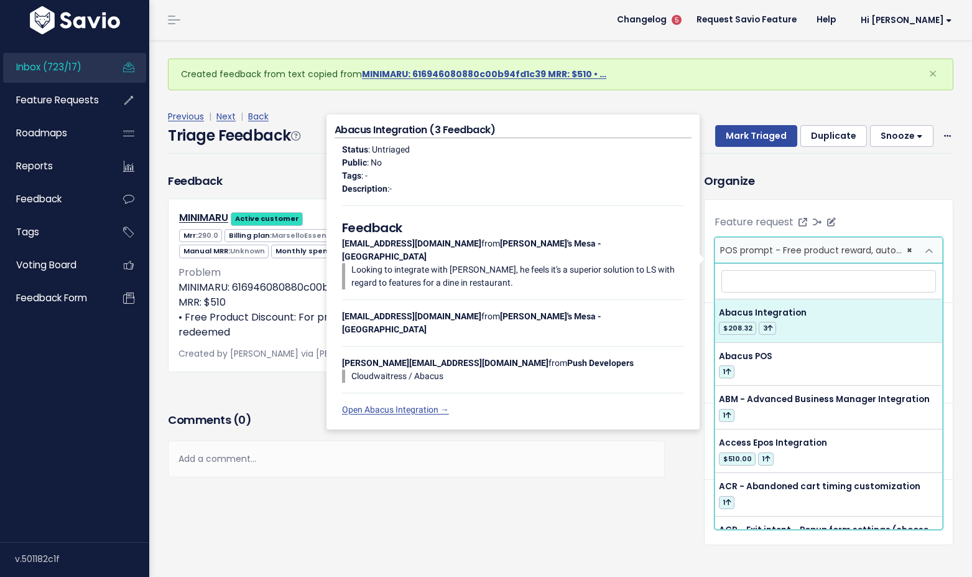
select select
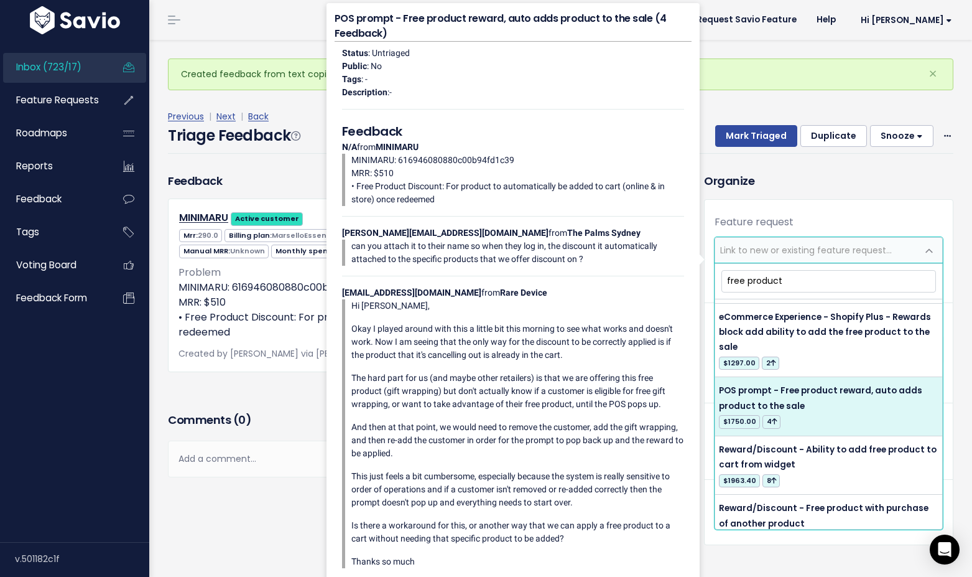
scroll to position [41, 0]
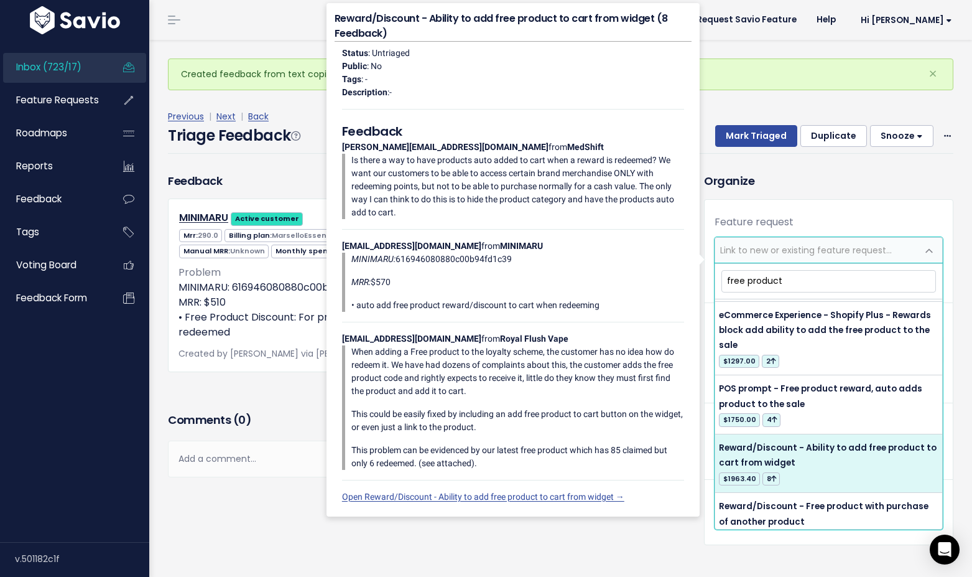
type input "free product"
select select "17515"
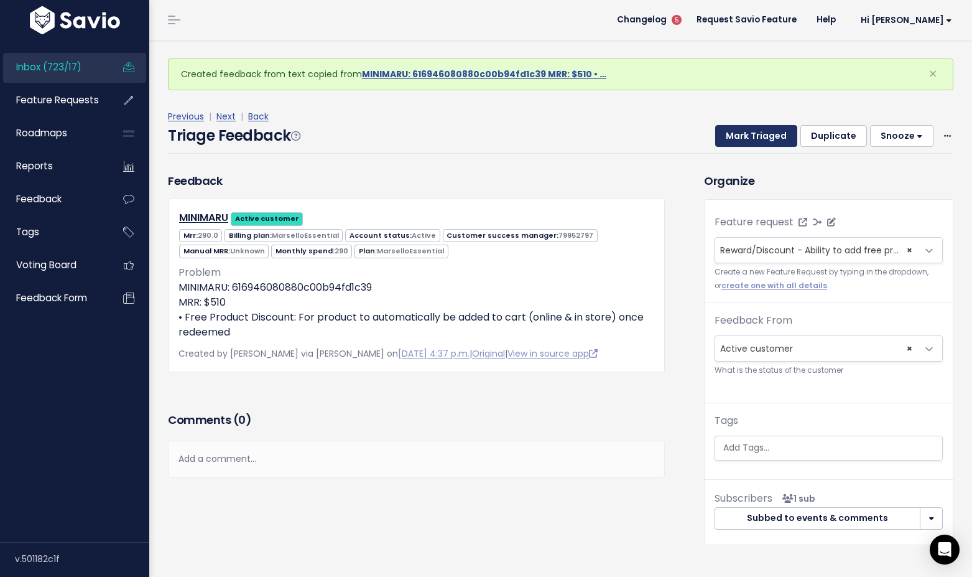
click at [753, 132] on button "Mark Triaged" at bounding box center [756, 136] width 82 height 22
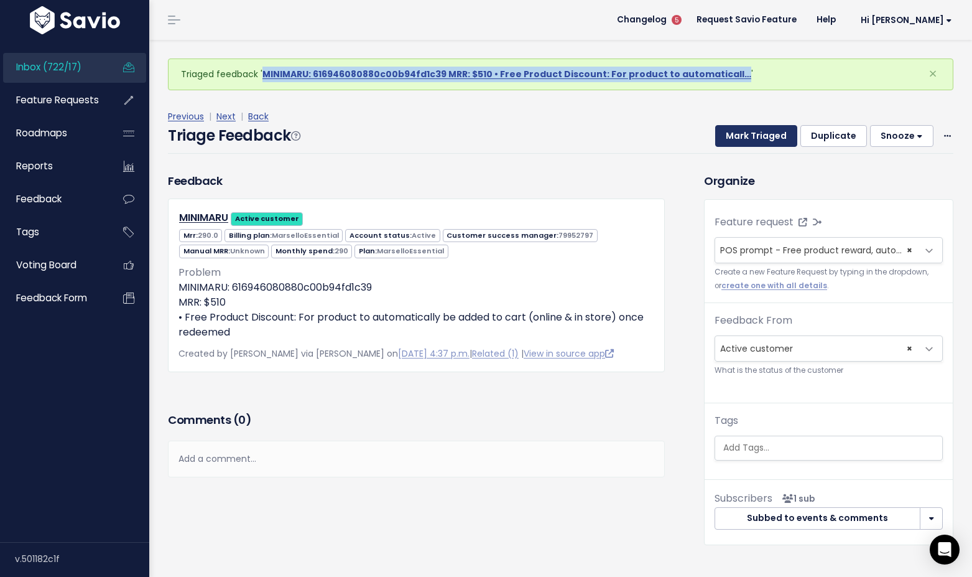
click at [772, 137] on button "Mark Triaged" at bounding box center [756, 136] width 82 height 22
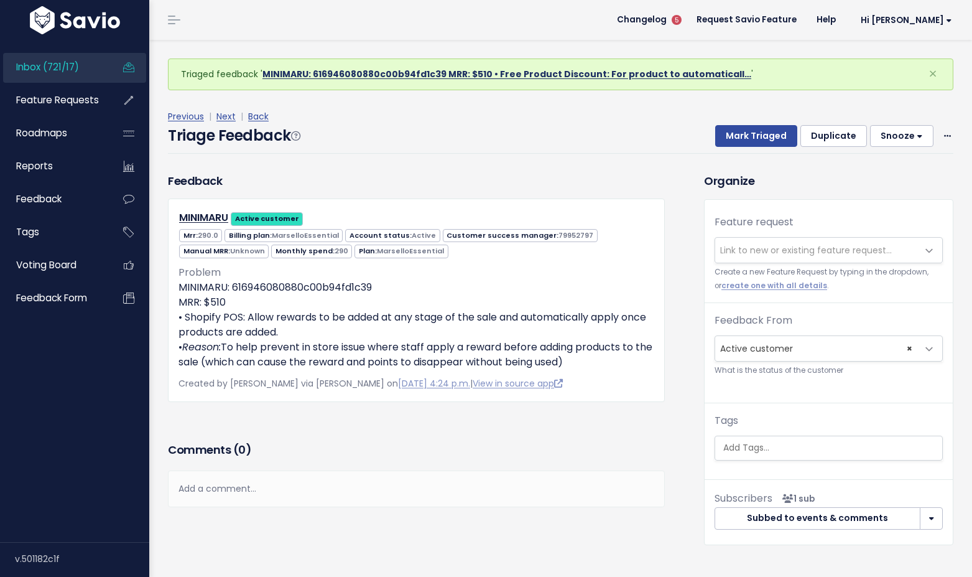
click at [447, 75] on link "MINIMARU: 616946080880c00b94fd1c39 MRR: $510 • Free Product Discount: For produ…" at bounding box center [506, 74] width 489 height 12
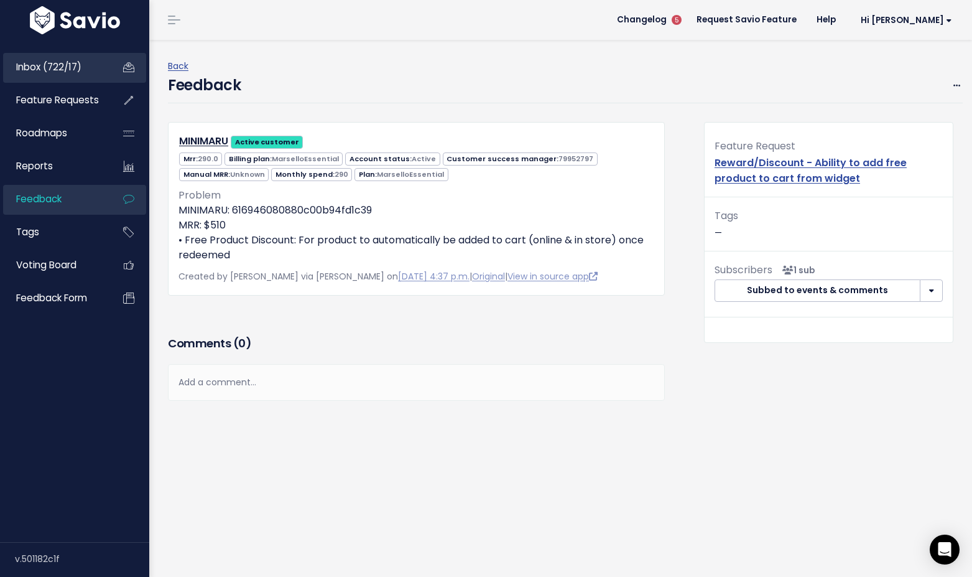
click at [82, 73] on link "Inbox (722/17)" at bounding box center [53, 67] width 100 height 29
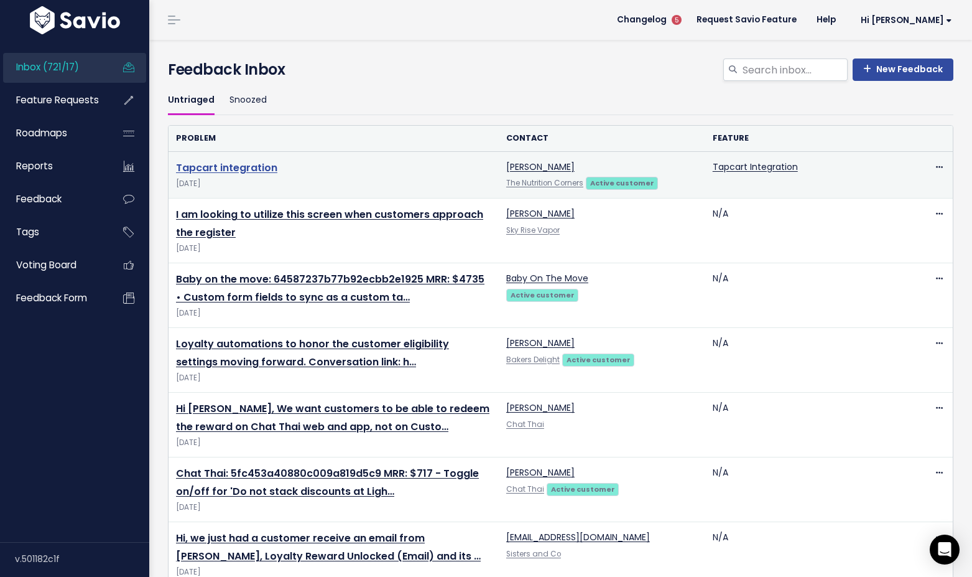
click at [235, 165] on link "Tapcart integration" at bounding box center [226, 167] width 101 height 14
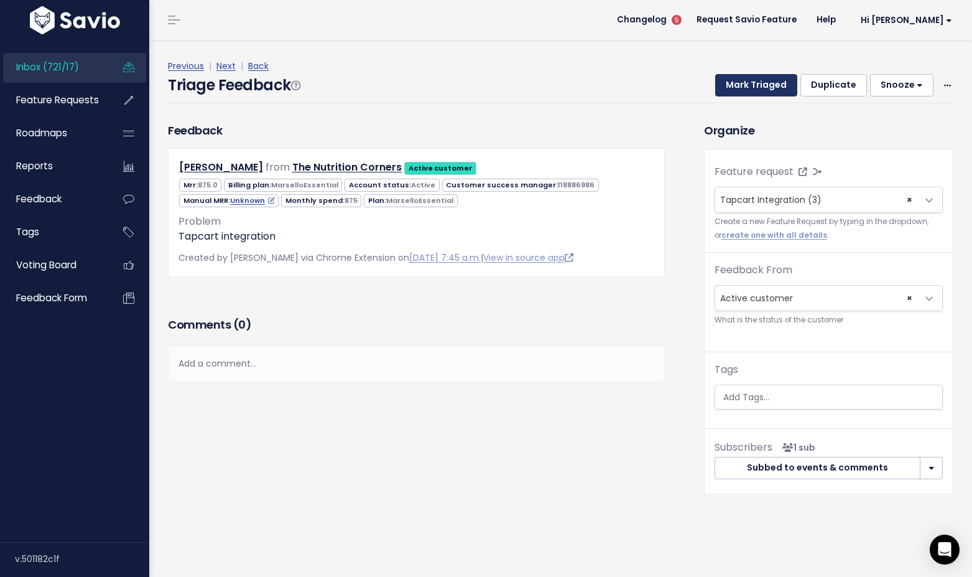
click at [746, 81] on button "Mark Triaged" at bounding box center [756, 85] width 82 height 22
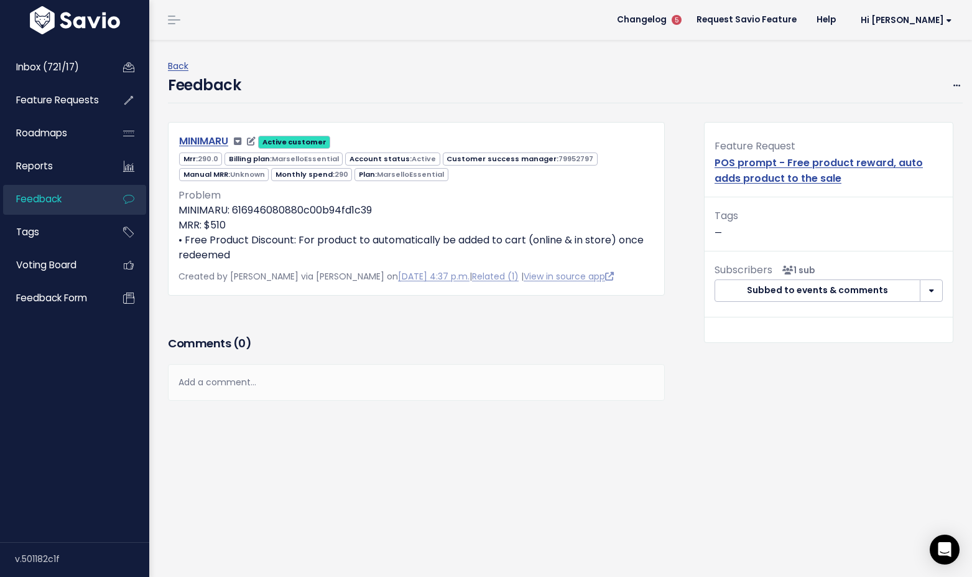
click at [208, 144] on link "MINIMARU" at bounding box center [203, 141] width 49 height 14
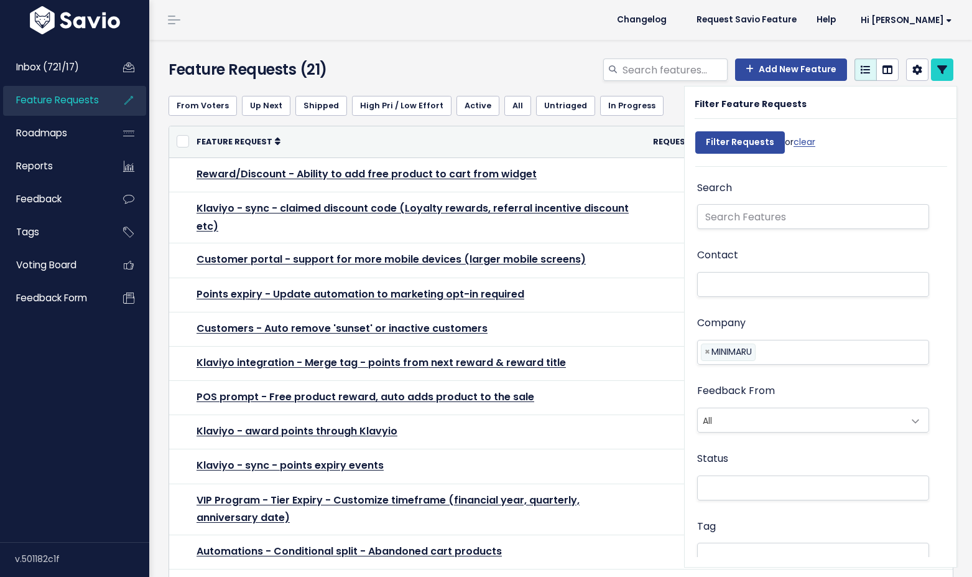
select select
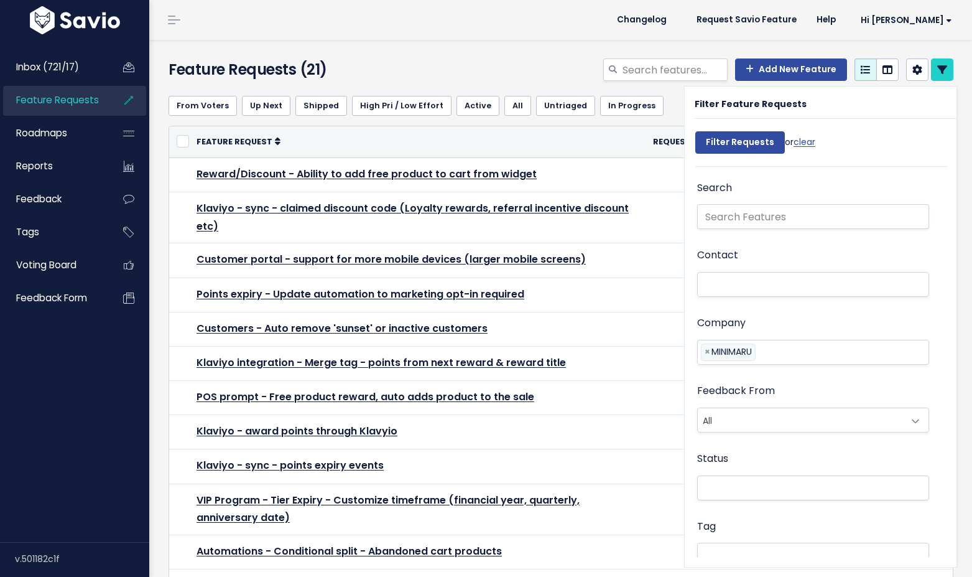
select select
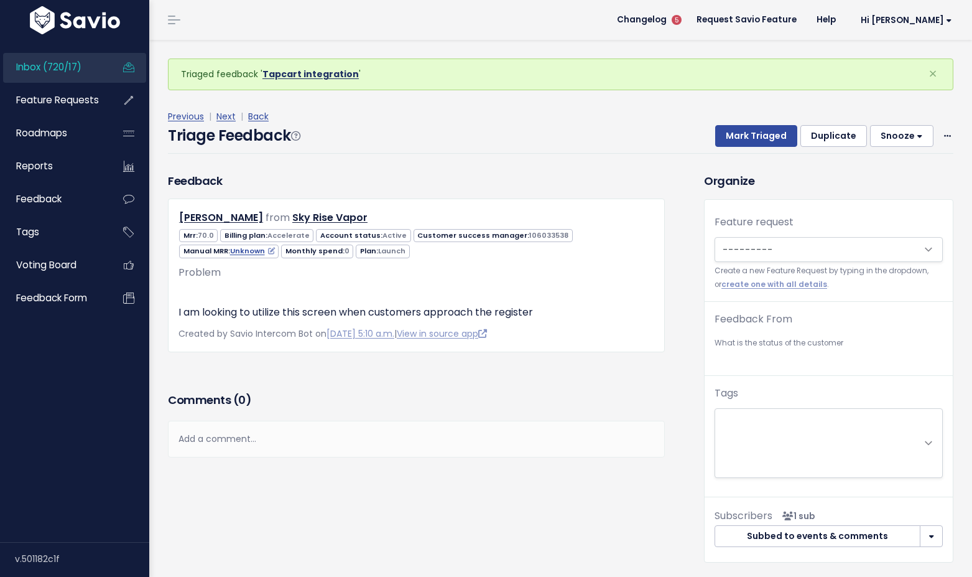
click at [322, 73] on link "Tapcart integration" at bounding box center [310, 74] width 96 height 12
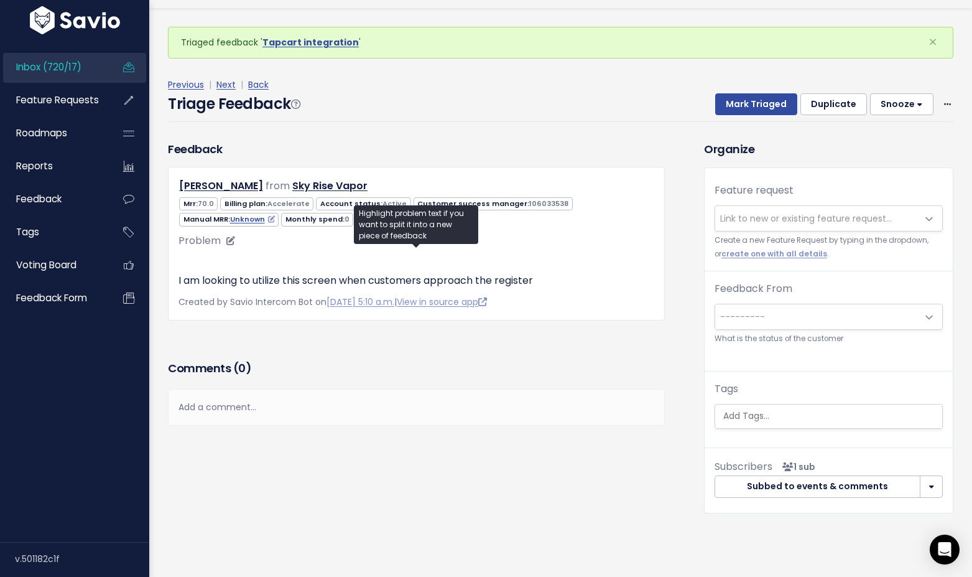
scroll to position [306, 0]
click at [487, 308] on link "View in source app" at bounding box center [442, 301] width 90 height 12
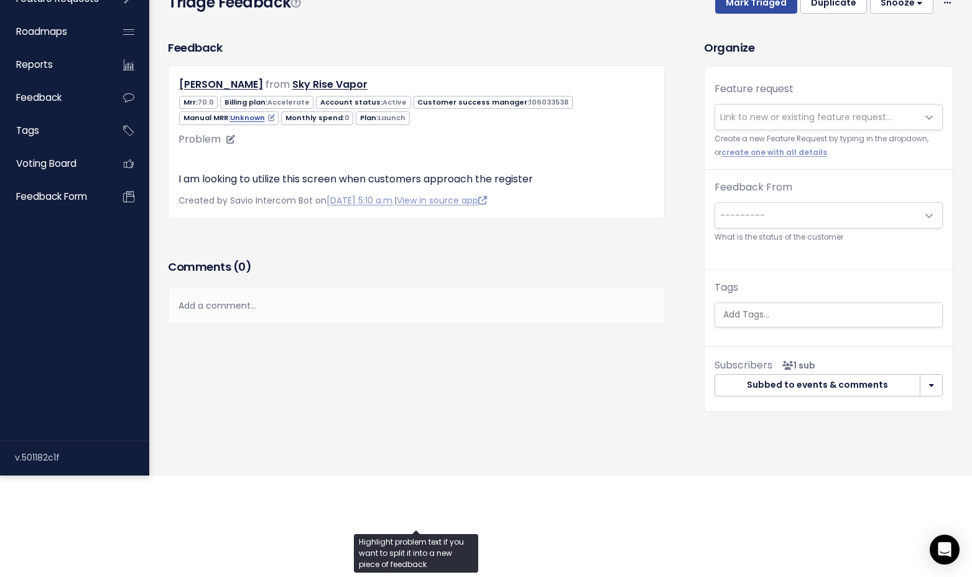
click at [179, 154] on img at bounding box center [179, 154] width 0 height 0
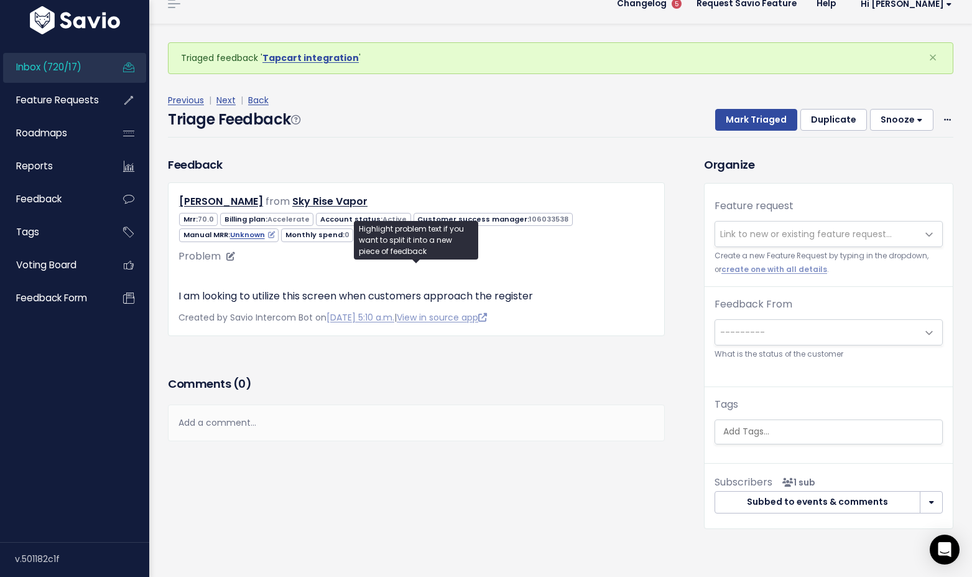
scroll to position [15, 0]
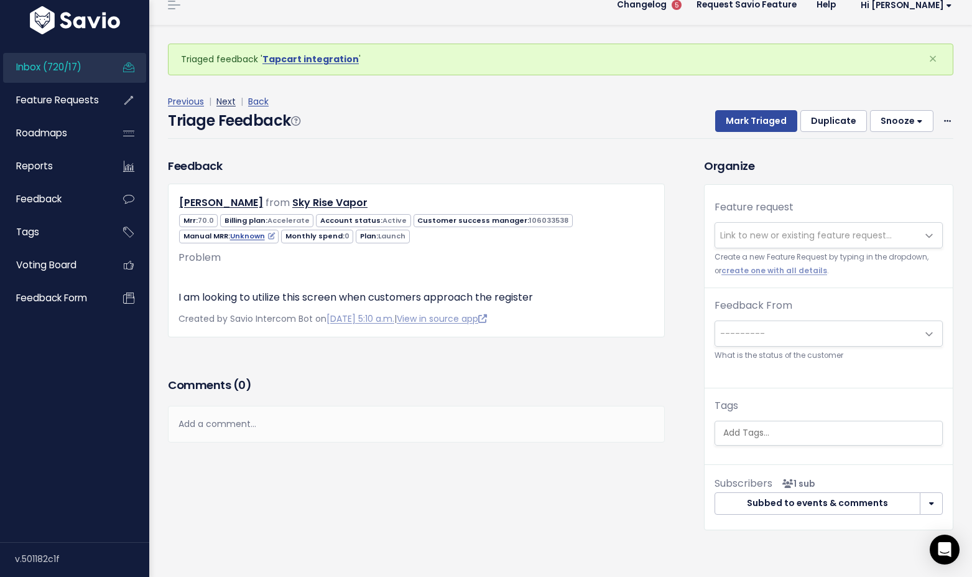
click at [226, 100] on link "Next" at bounding box center [225, 101] width 19 height 12
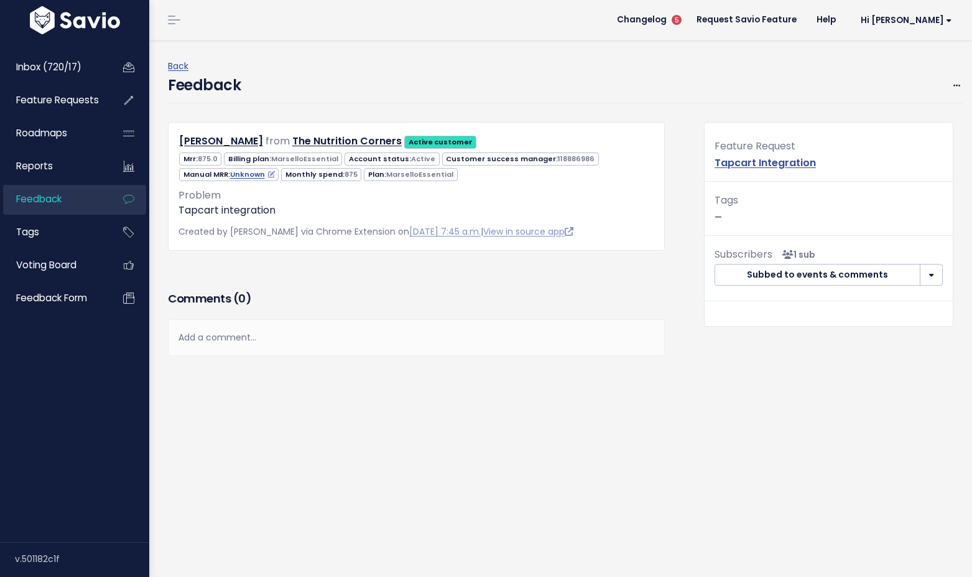
click at [330, 60] on div "Back" at bounding box center [565, 66] width 795 height 16
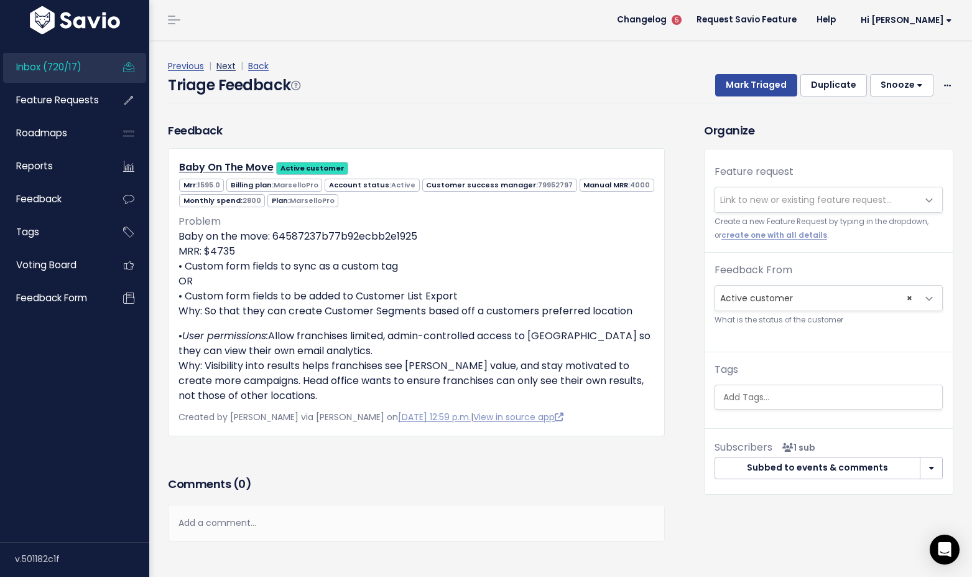
click at [228, 65] on link "Next" at bounding box center [225, 66] width 19 height 12
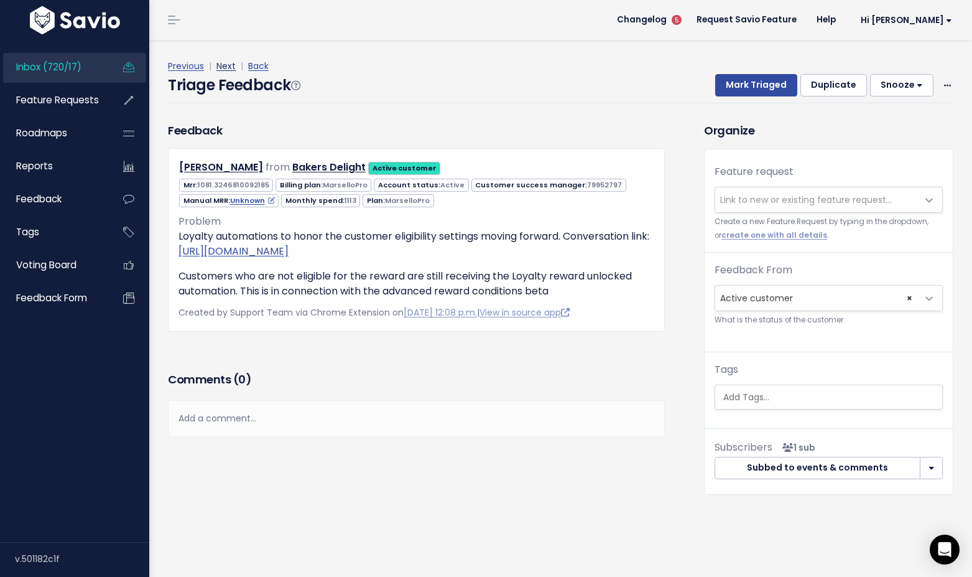
click at [226, 65] on link "Next" at bounding box center [225, 66] width 19 height 12
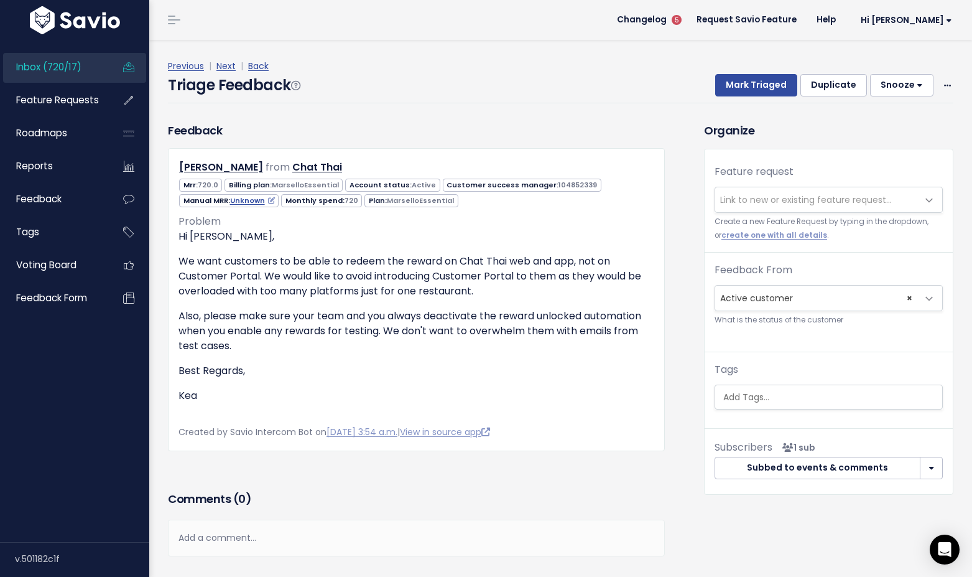
click at [226, 65] on link "Next" at bounding box center [225, 66] width 19 height 12
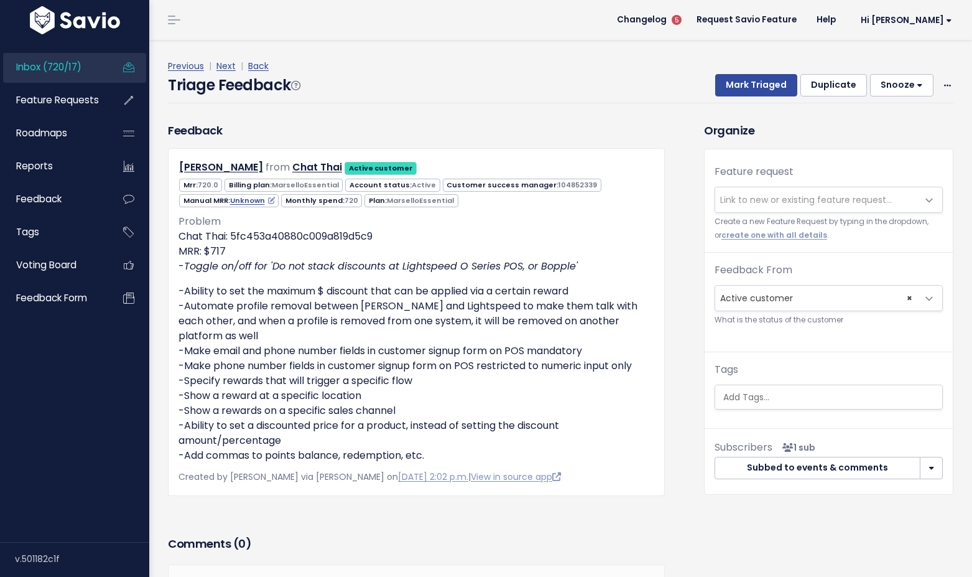
click at [226, 65] on link "Next" at bounding box center [225, 66] width 19 height 12
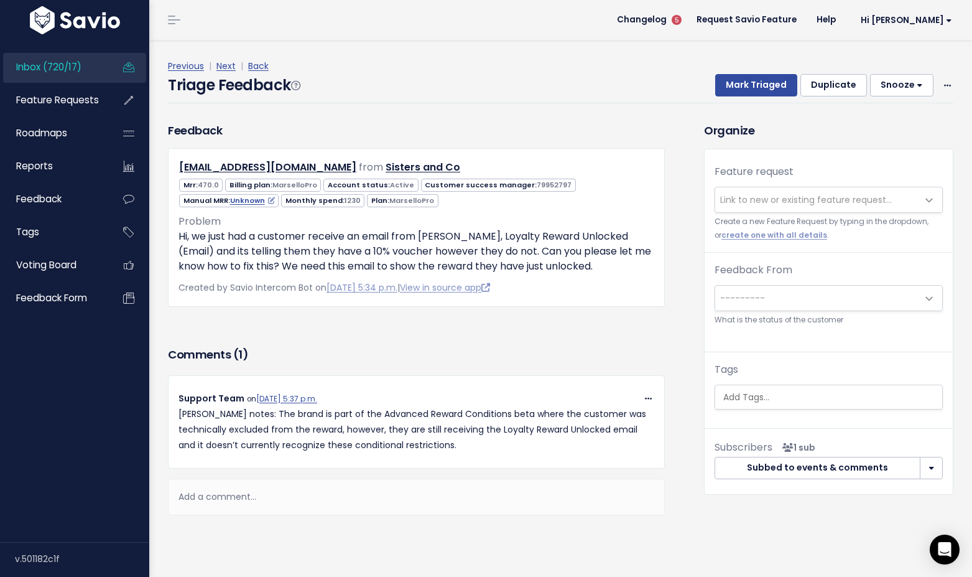
click at [226, 65] on link "Next" at bounding box center [225, 66] width 19 height 12
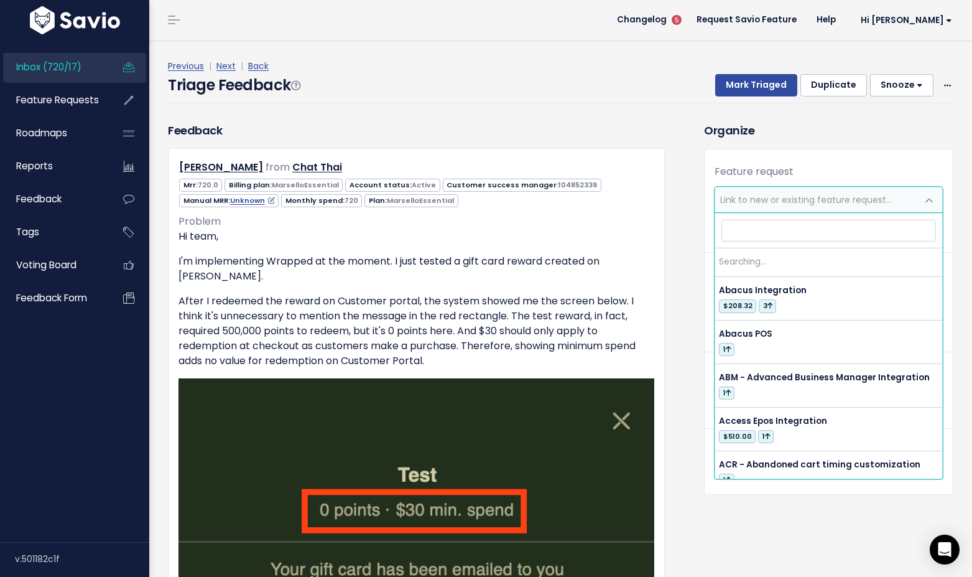
click at [821, 204] on span "Link to new or existing feature request..." at bounding box center [806, 199] width 172 height 12
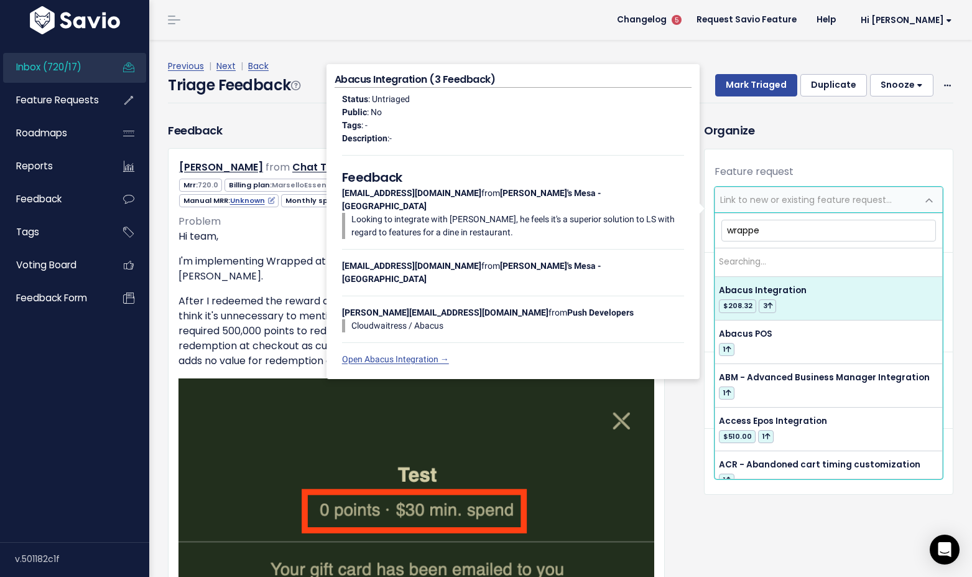
type input "wrapped"
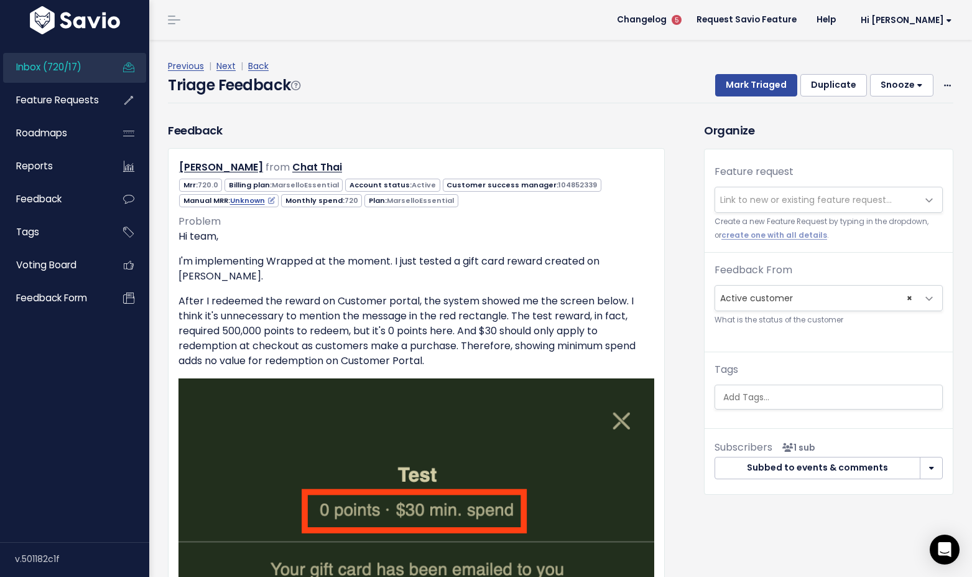
click at [822, 124] on h3 "Organize" at bounding box center [828, 130] width 249 height 17
click at [223, 67] on link "Next" at bounding box center [225, 66] width 19 height 12
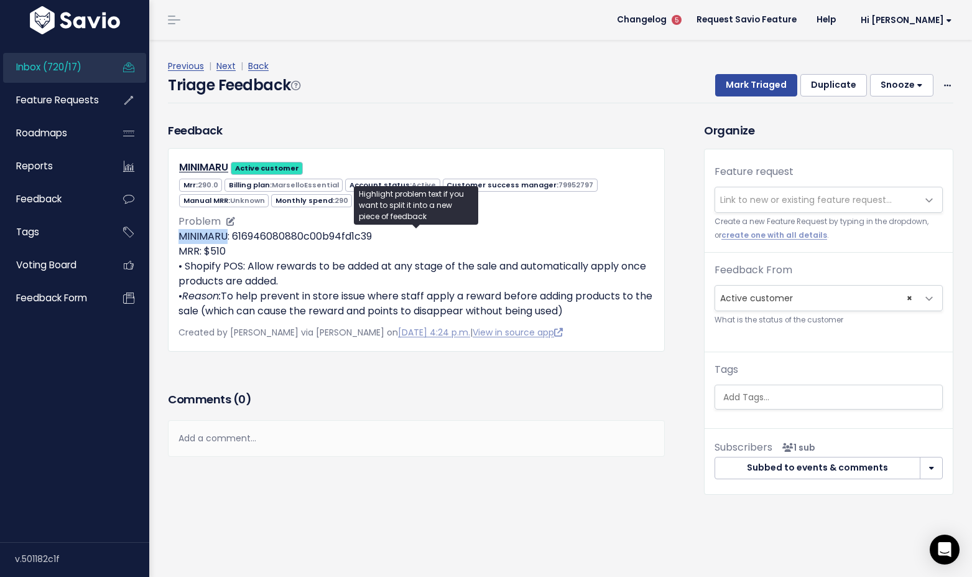
drag, startPoint x: 226, startPoint y: 234, endPoint x: 179, endPoint y: 241, distance: 47.1
click at [179, 241] on p "MINIMARU: 616946080880c00b94fd1c39 MRR: $510 • Shopify POS: Allow rewards to be…" at bounding box center [417, 274] width 476 height 90
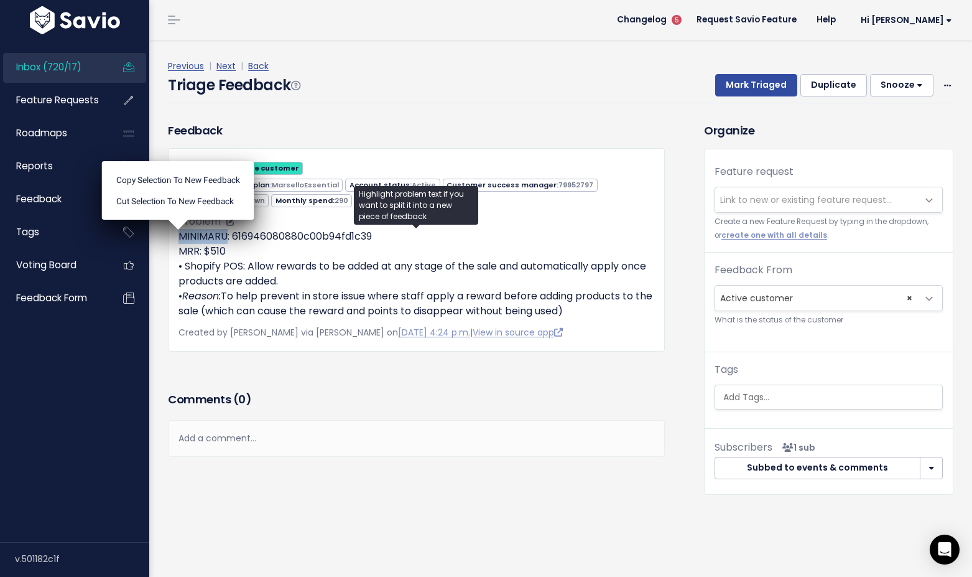
copy p "MINIMARU"
click at [366, 106] on div "Previous | Next | Back Triage Feedback Mark Triaged Duplicate Snooze 1 day 3 da…" at bounding box center [565, 81] width 795 height 82
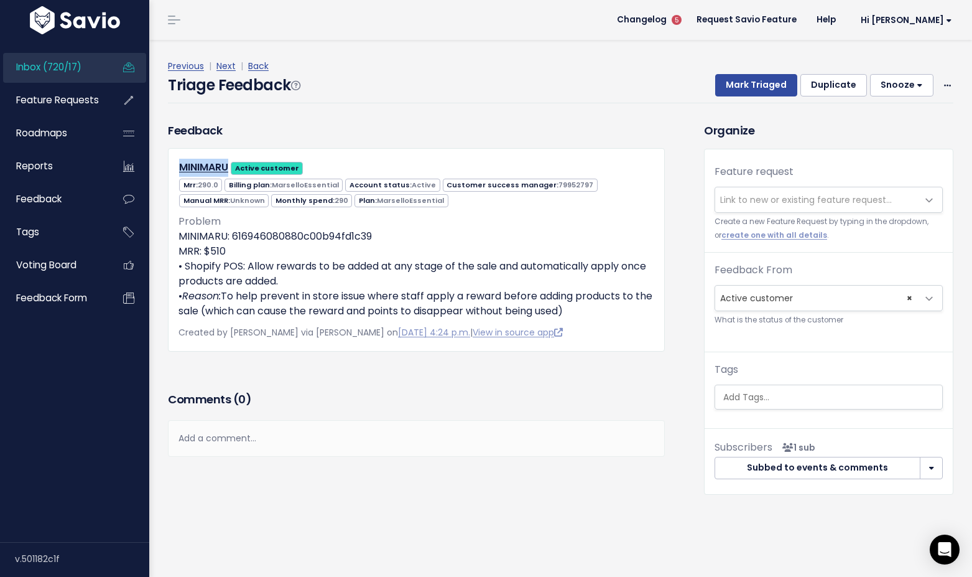
drag, startPoint x: 218, startPoint y: 167, endPoint x: 465, endPoint y: 14, distance: 291.0
click at [0, 0] on div "Inbox (720/17) Feature Requests Roadmaps" at bounding box center [486, 288] width 972 height 577
click at [251, 441] on div "Add a comment..." at bounding box center [416, 438] width 497 height 37
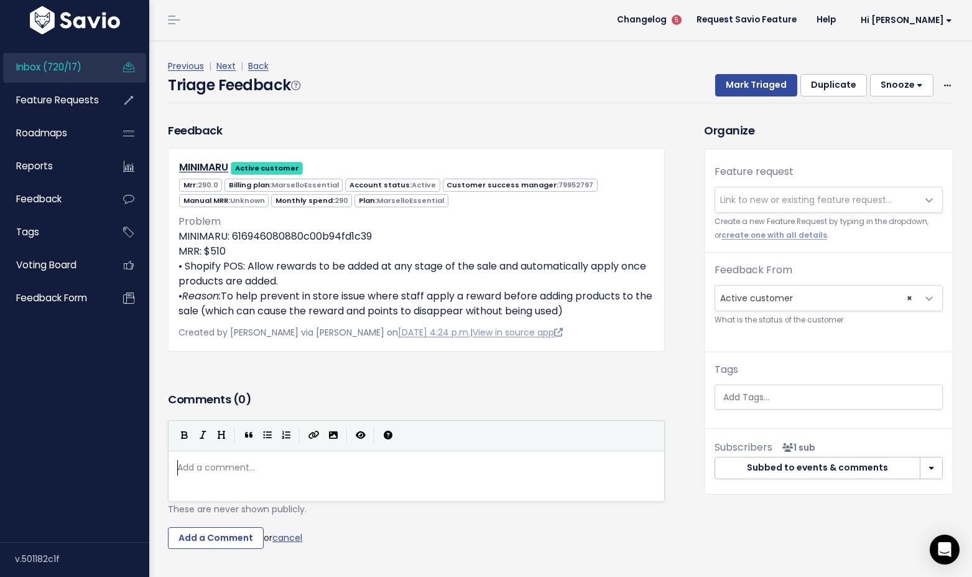
scroll to position [4, 0]
type textarea "Needs customer name"
click at [248, 467] on span "Needs customer name" at bounding box center [227, 467] width 101 height 12
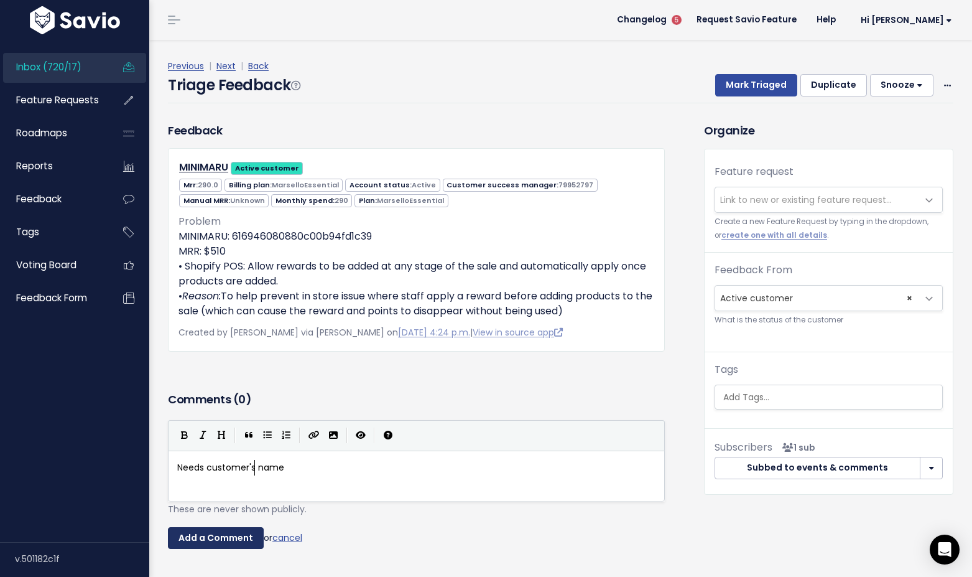
type textarea "'s"
click at [227, 543] on input "Add a Comment" at bounding box center [216, 538] width 96 height 22
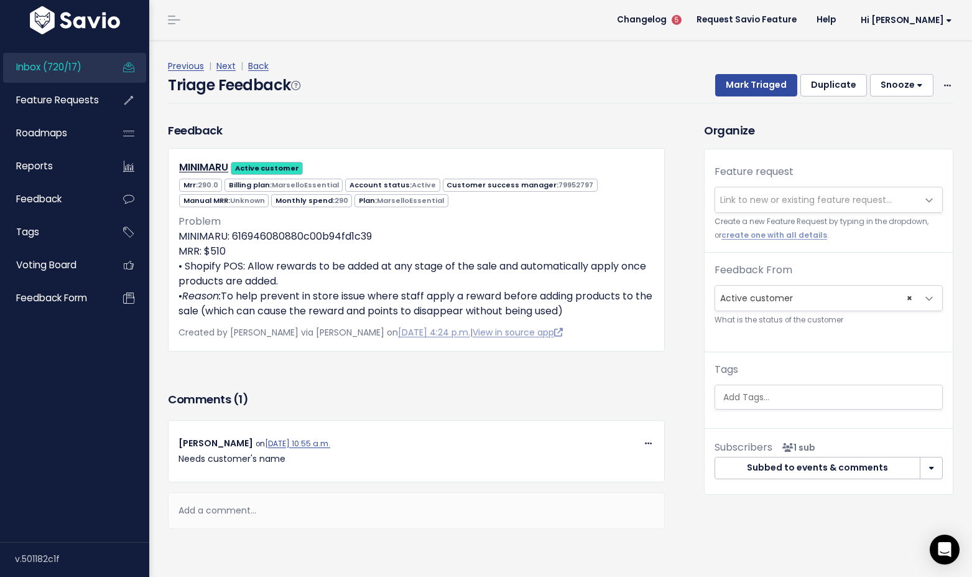
click at [903, 87] on button "Snooze" at bounding box center [901, 85] width 63 height 22
click at [891, 190] on button "14 days" at bounding box center [908, 189] width 90 height 24
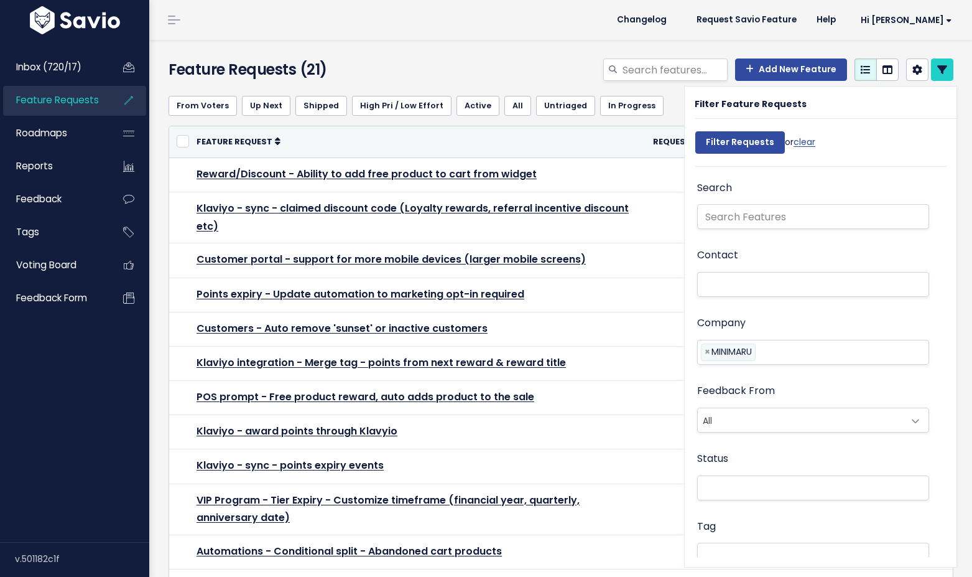
select select
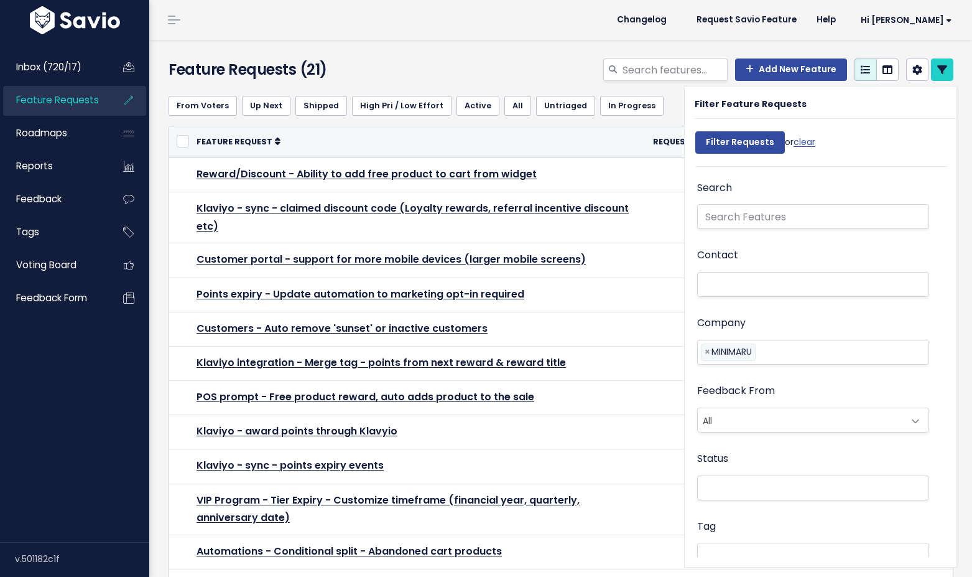
select select
click at [661, 94] on div "From Voters Up Next Shipped High Pri / Low Effort Active All Untriaged In Progr…" at bounding box center [561, 106] width 785 height 40
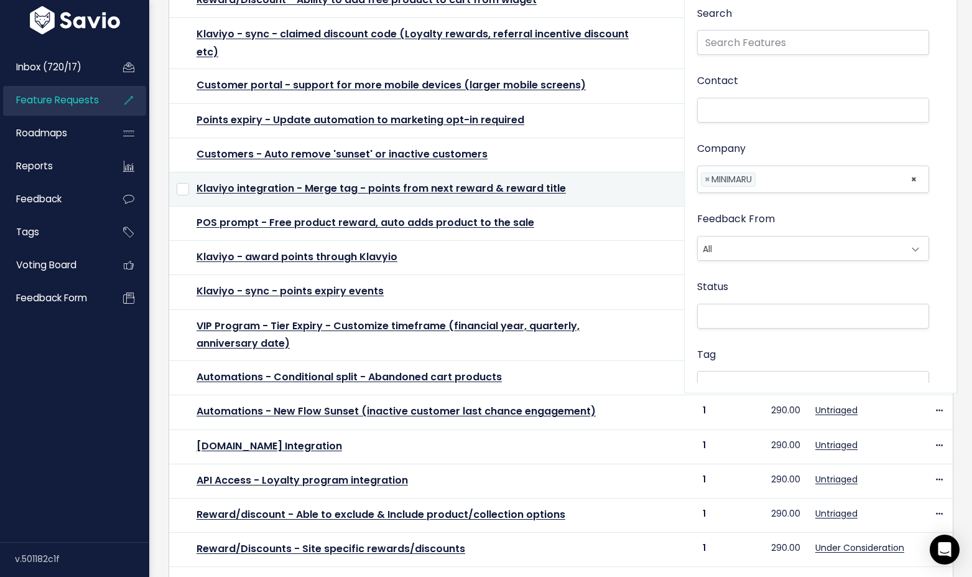
scroll to position [200, 0]
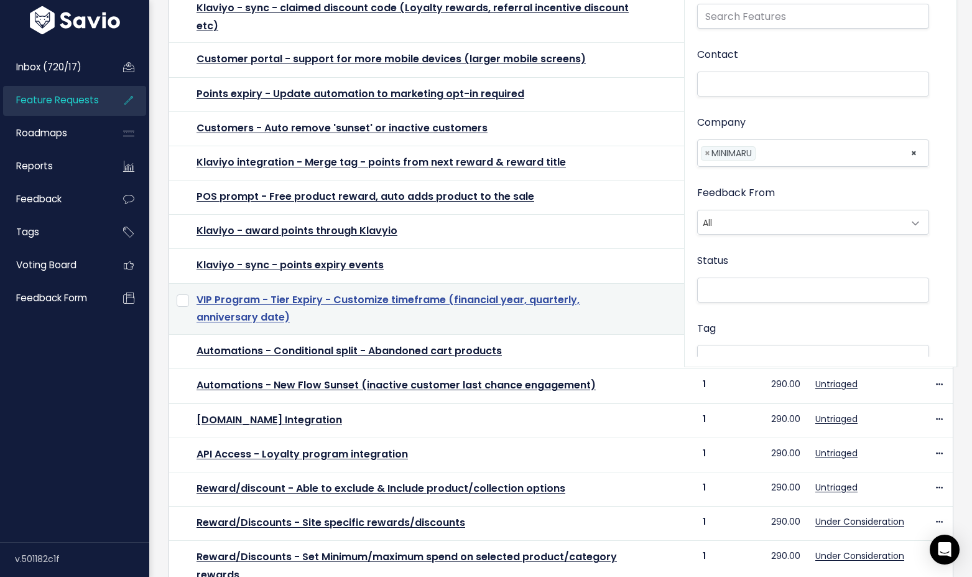
click at [364, 295] on link "VIP Program - Tier Expiry - Customize timeframe (financial year, quarterly, ann…" at bounding box center [388, 308] width 383 height 32
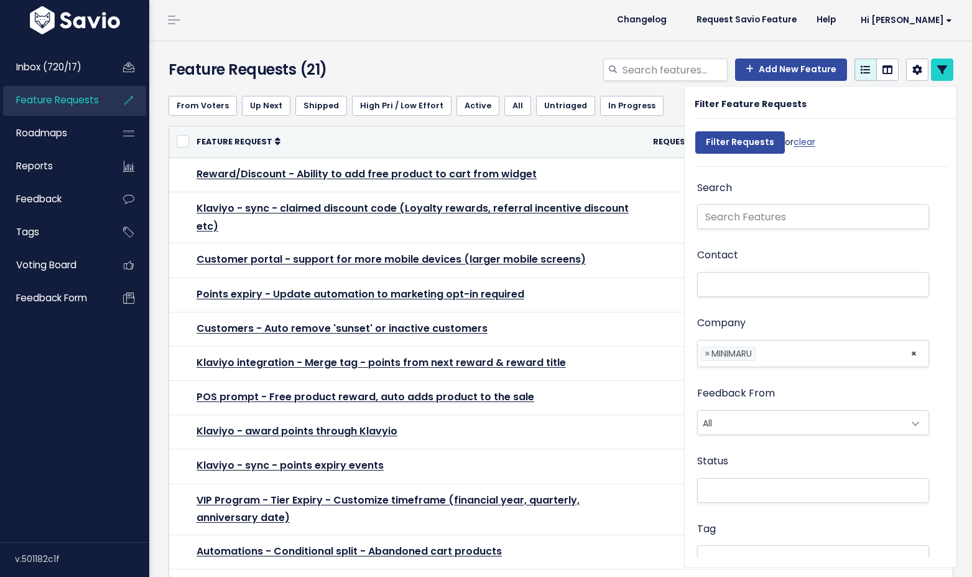
select select
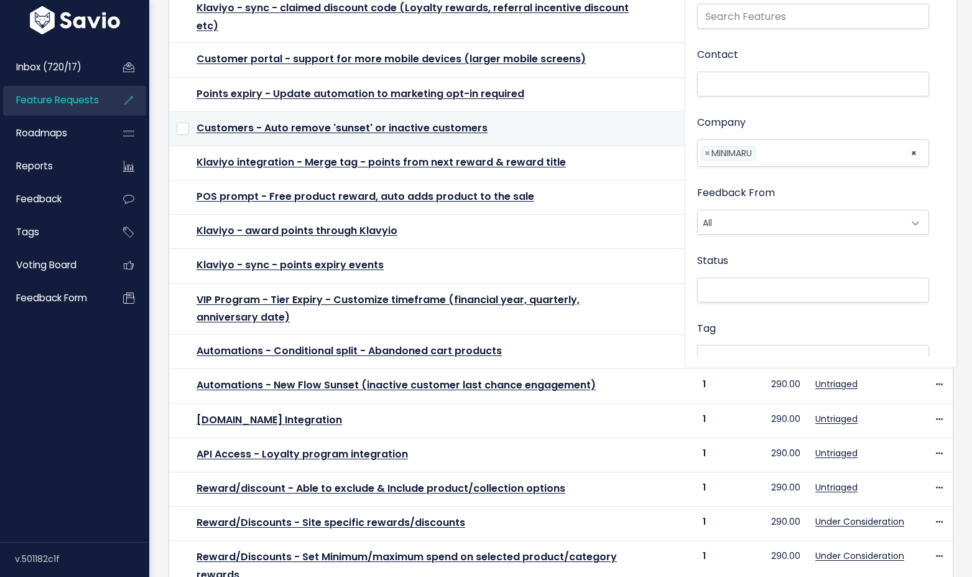
select select
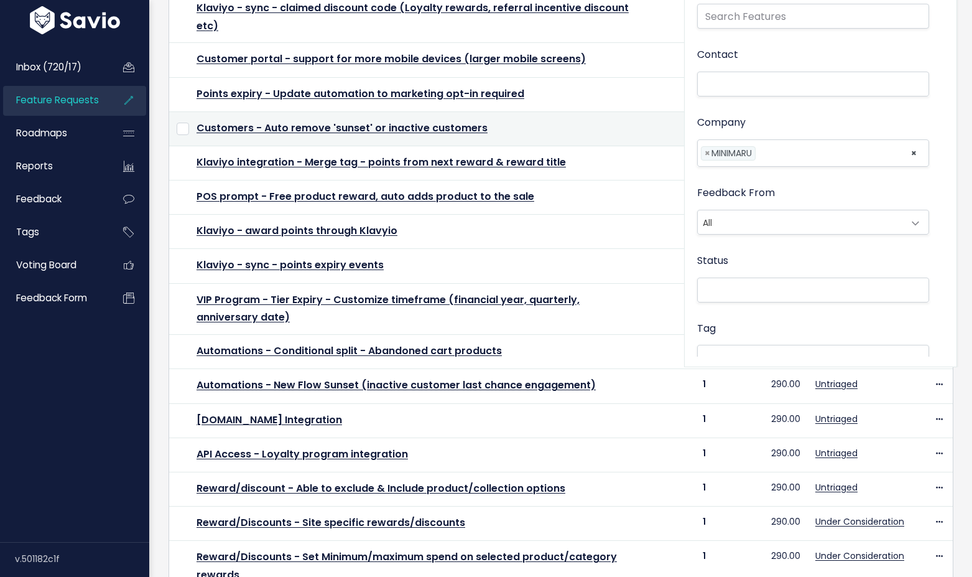
scroll to position [0, 0]
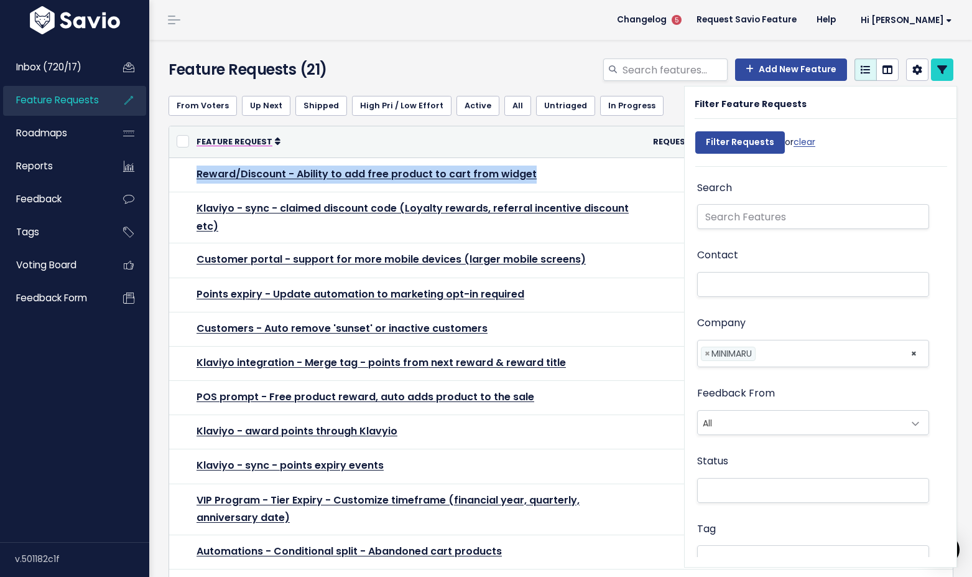
click at [268, 138] on link "Feature Request" at bounding box center [239, 141] width 84 height 12
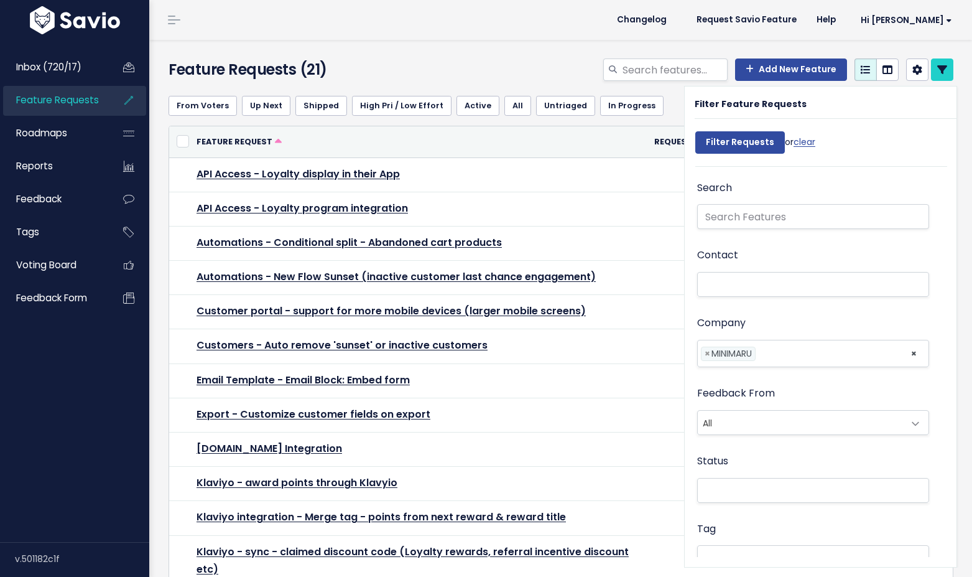
select select
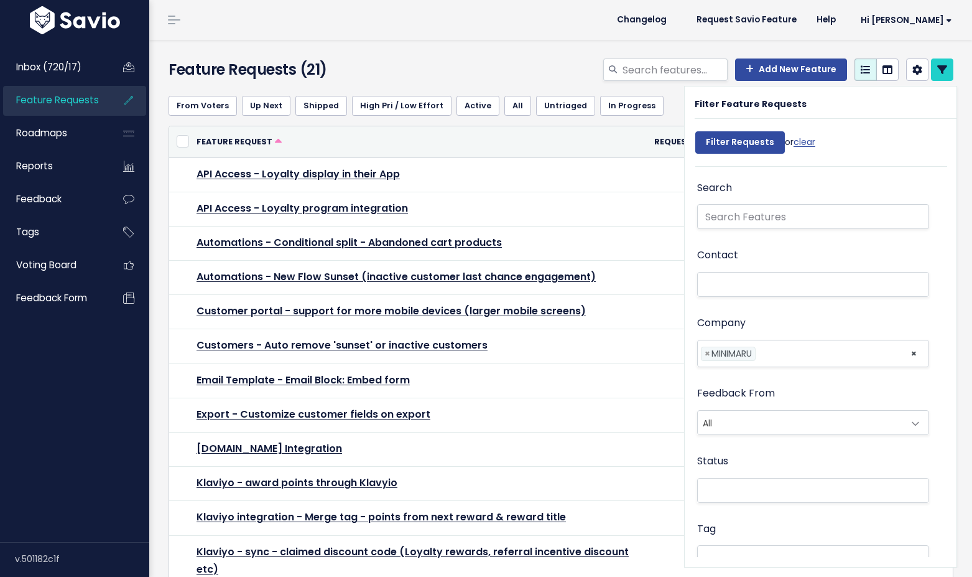
select select
click at [268, 138] on link "Feature Request" at bounding box center [239, 141] width 85 height 12
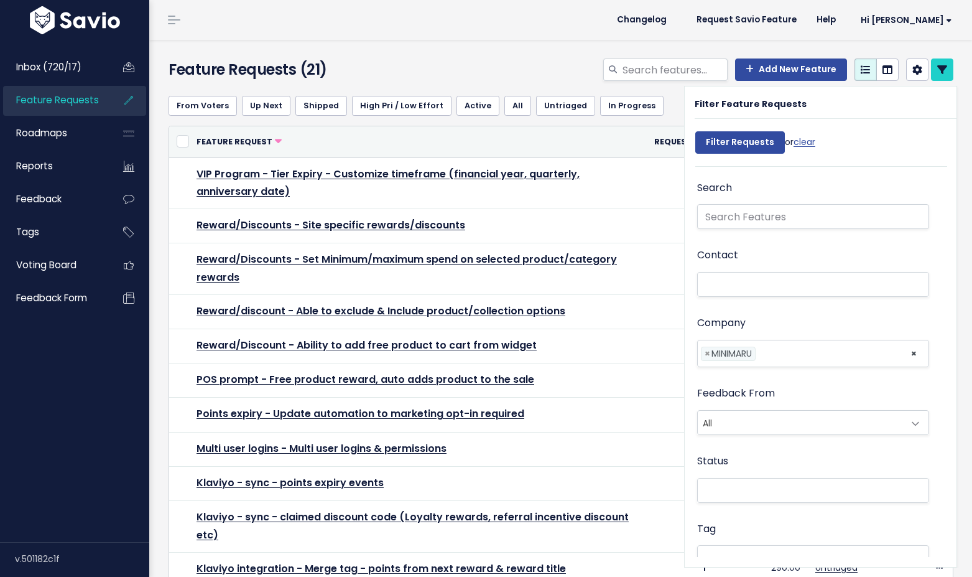
select select
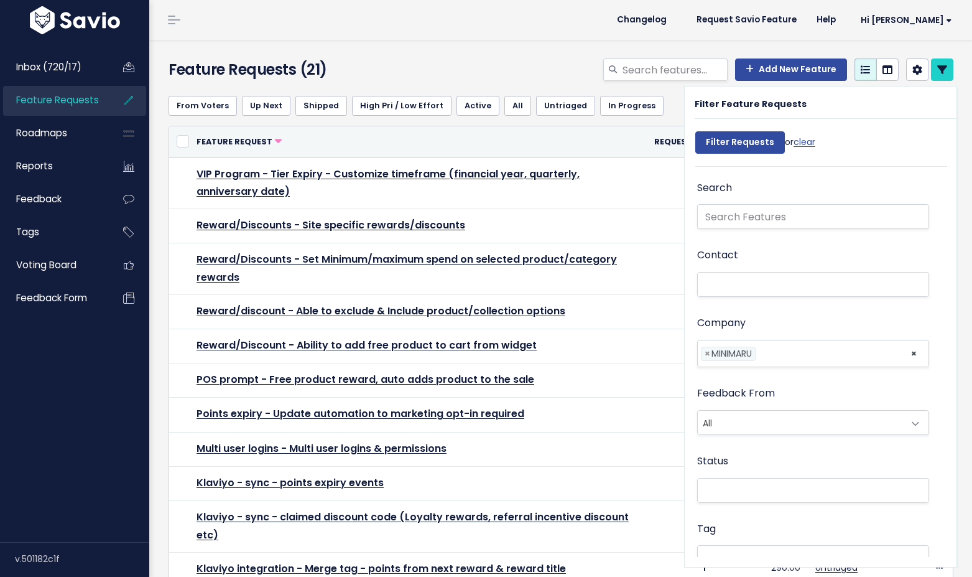
select select
click at [639, 120] on div "From Voters Up Next Shipped High Pri / Low Effort Active All Untriaged In Progr…" at bounding box center [561, 106] width 785 height 40
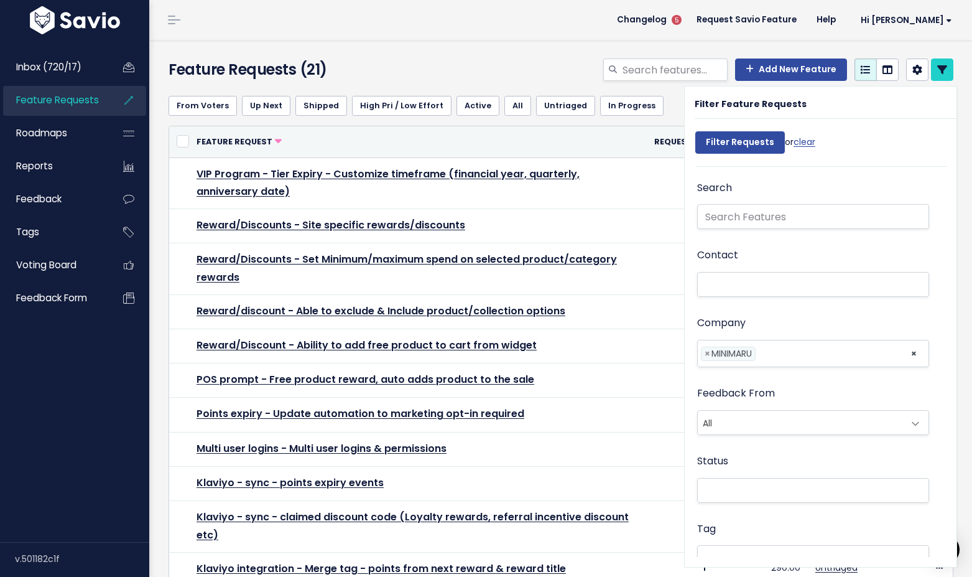
click at [669, 119] on div "From Voters Up Next Shipped High Pri / Low Effort Active All Untriaged In Progr…" at bounding box center [561, 106] width 785 height 40
click at [945, 68] on icon at bounding box center [942, 70] width 10 height 10
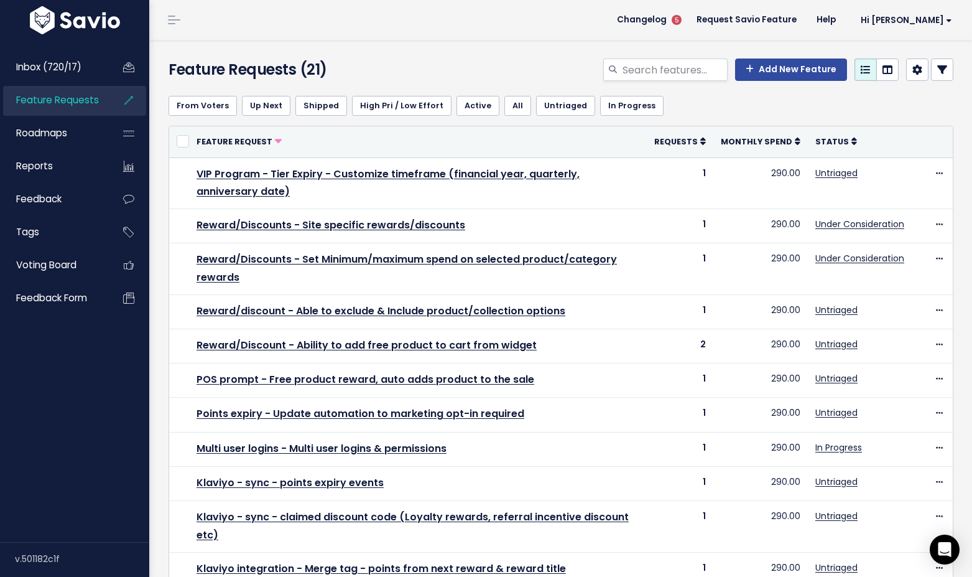
click at [945, 68] on icon at bounding box center [942, 70] width 10 height 10
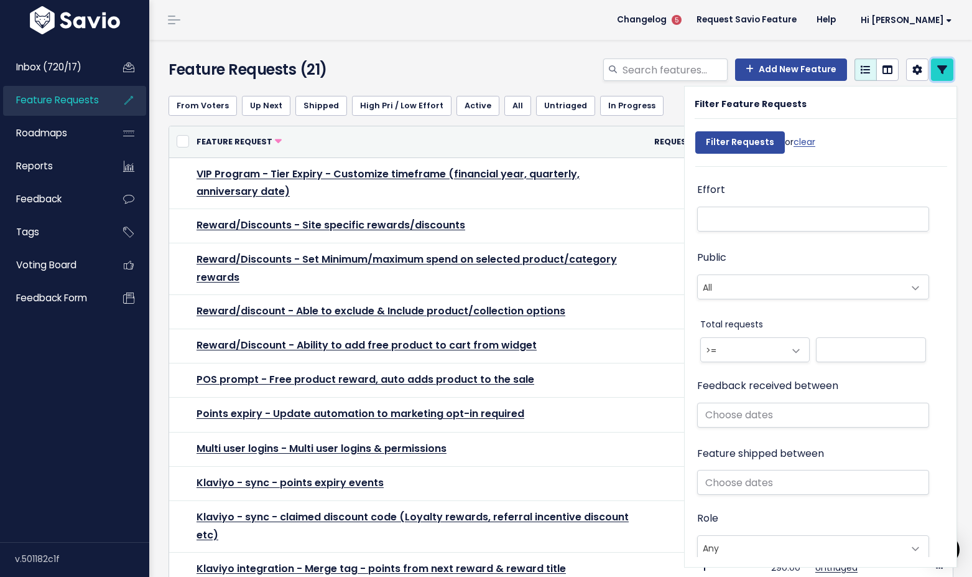
scroll to position [544, 0]
click at [757, 415] on input "text" at bounding box center [813, 412] width 232 height 25
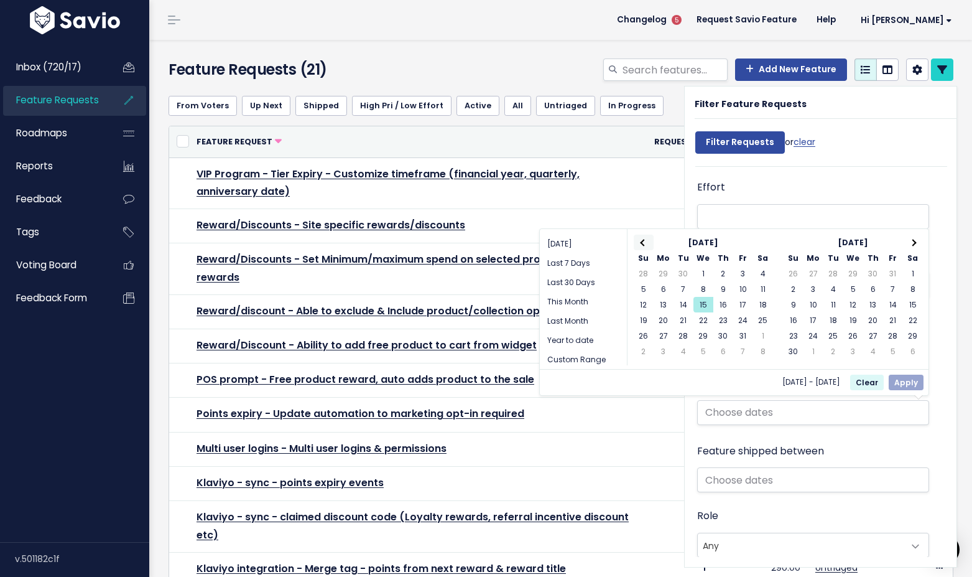
click at [643, 242] on span at bounding box center [643, 242] width 7 height 7
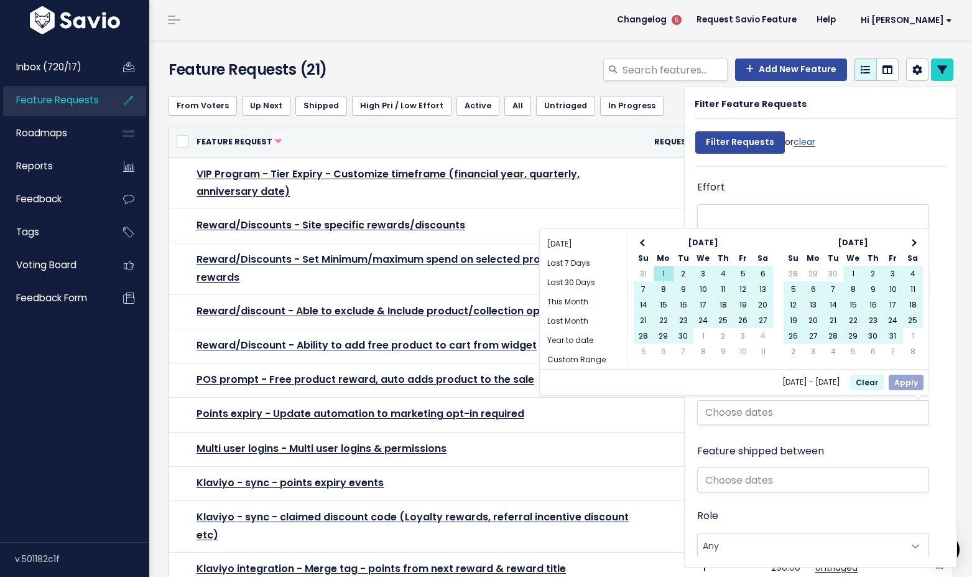
click at [907, 383] on div "Oct 15 2025 - Oct 15 2025 Clear Apply" at bounding box center [734, 382] width 389 height 26
click at [906, 381] on div "Oct 15 2025 - Oct 15 2025 Clear Apply" at bounding box center [734, 382] width 389 height 26
click at [912, 437] on div "Feedback received between" at bounding box center [813, 408] width 232 height 68
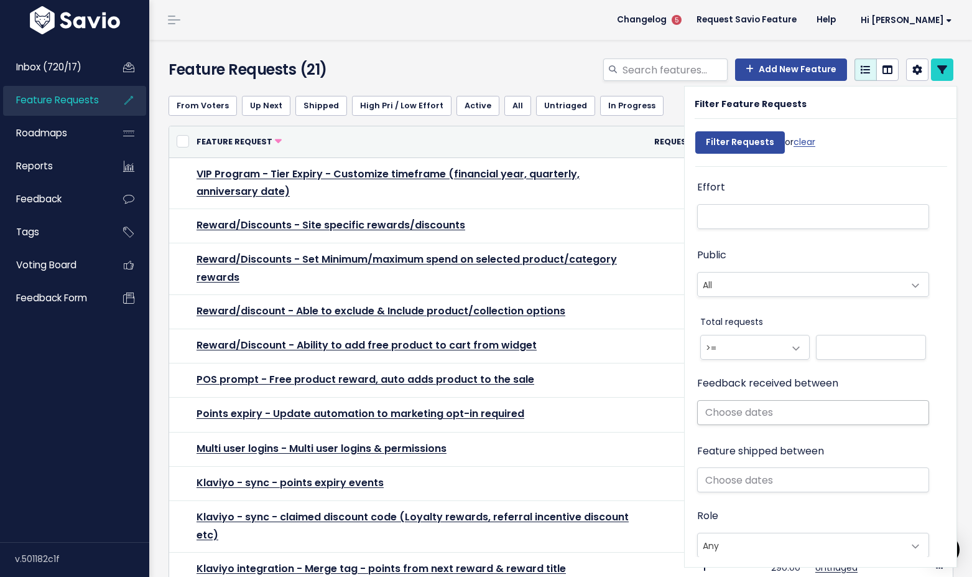
scroll to position [546, 0]
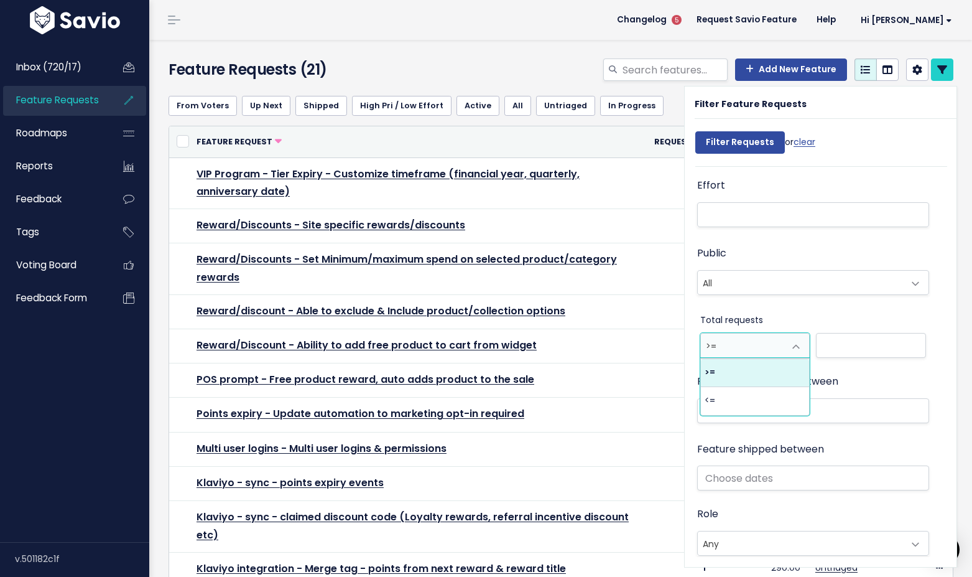
click at [797, 352] on span at bounding box center [796, 346] width 25 height 25
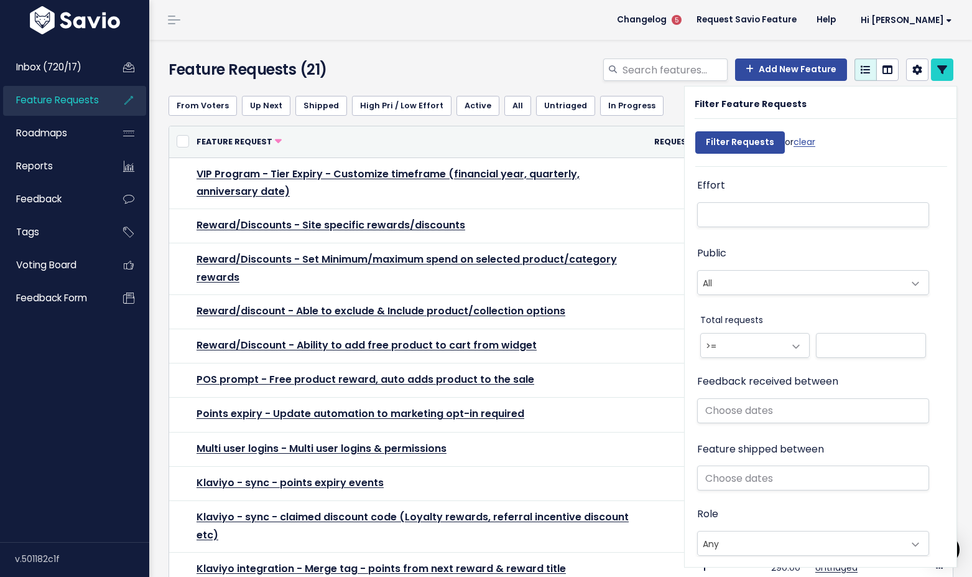
click at [799, 304] on div "Public All Yes No All" at bounding box center [813, 278] width 232 height 68
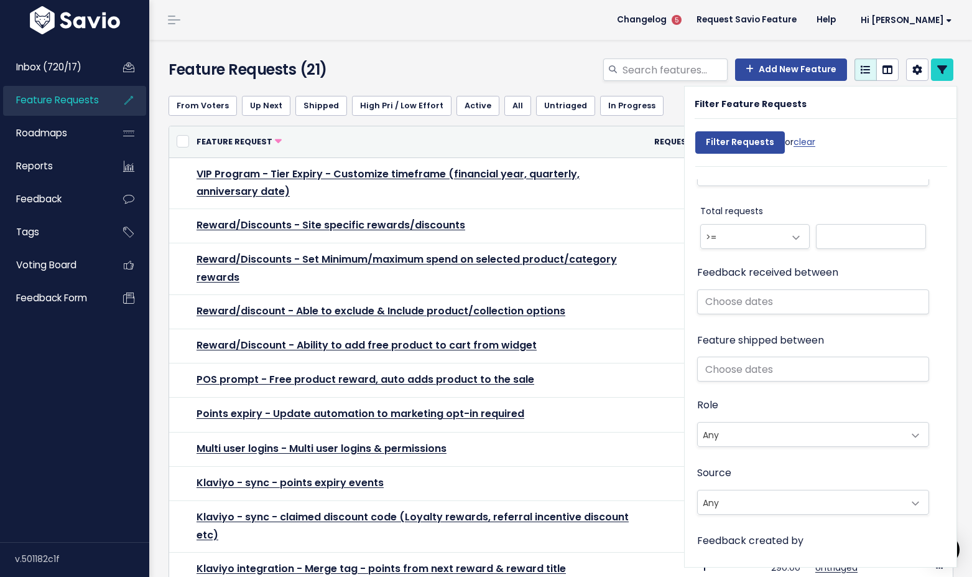
scroll to position [655, 0]
click at [769, 309] on input "text" at bounding box center [813, 301] width 232 height 25
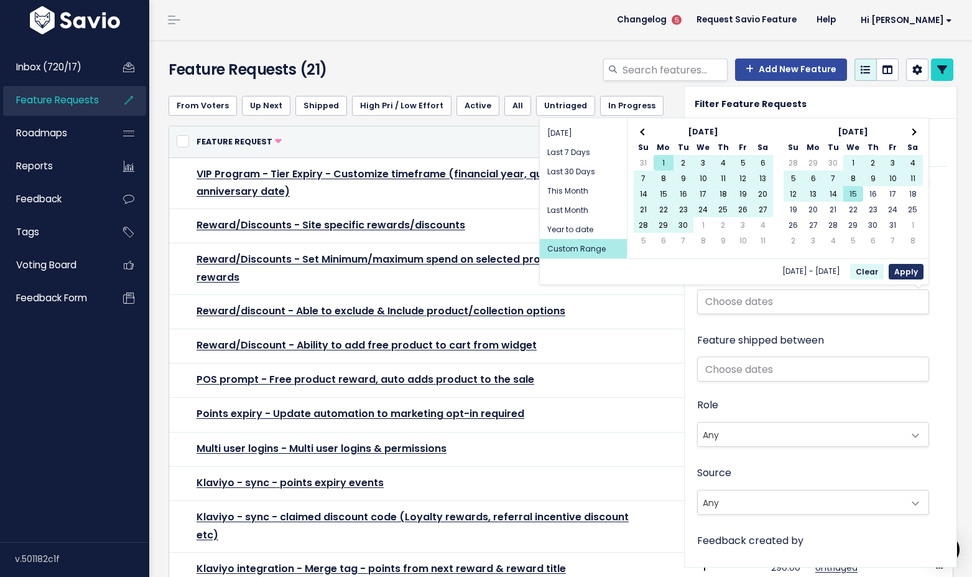
click at [904, 274] on button "Apply" at bounding box center [906, 272] width 35 height 16
type input "Sep 1 2025 - Oct 15 2025"
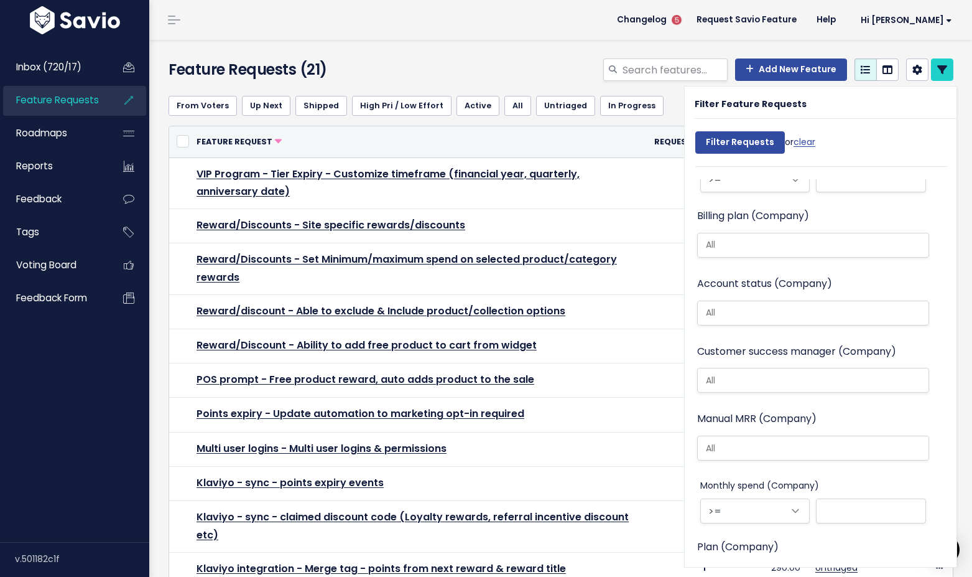
scroll to position [1100, 0]
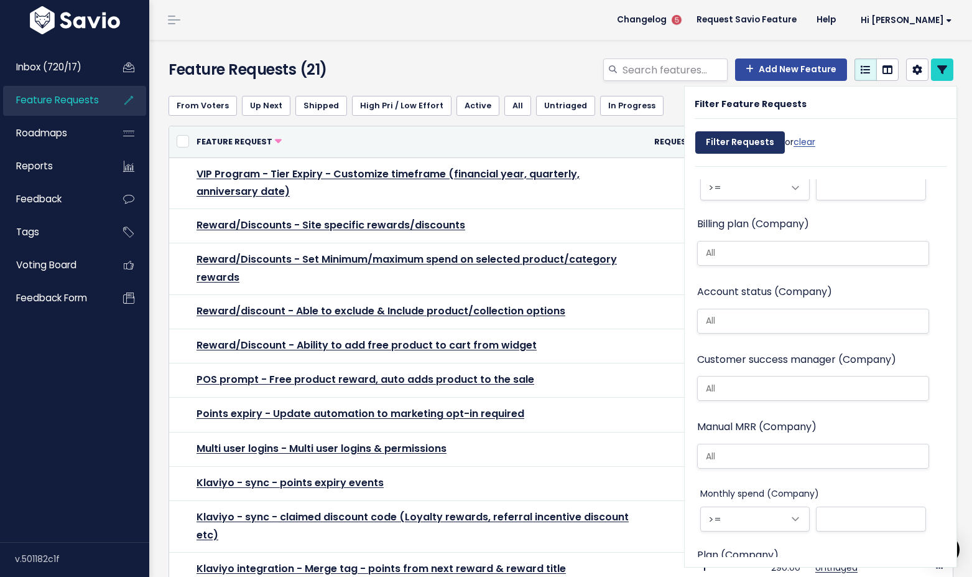
click at [751, 134] on input "Filter Requests" at bounding box center [740, 142] width 90 height 22
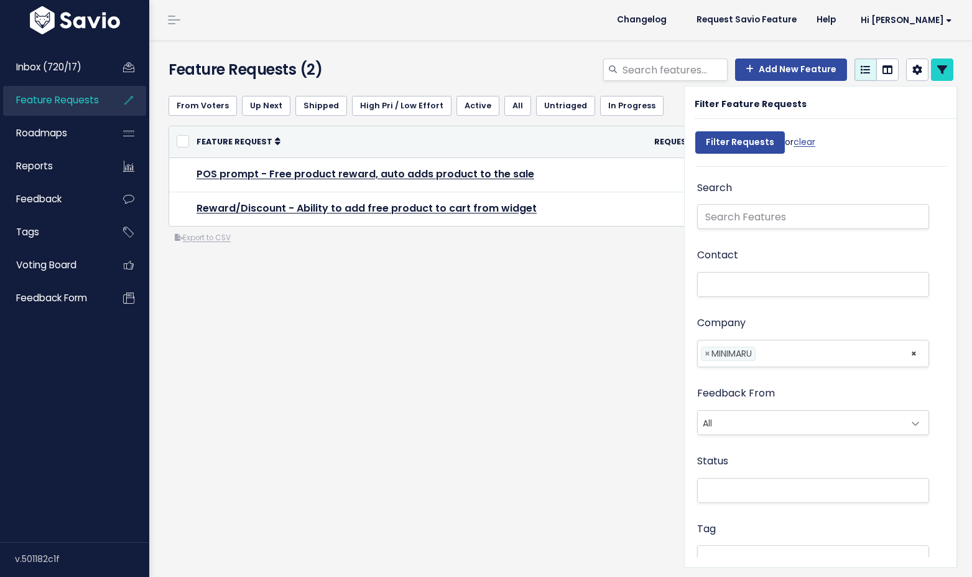
select select
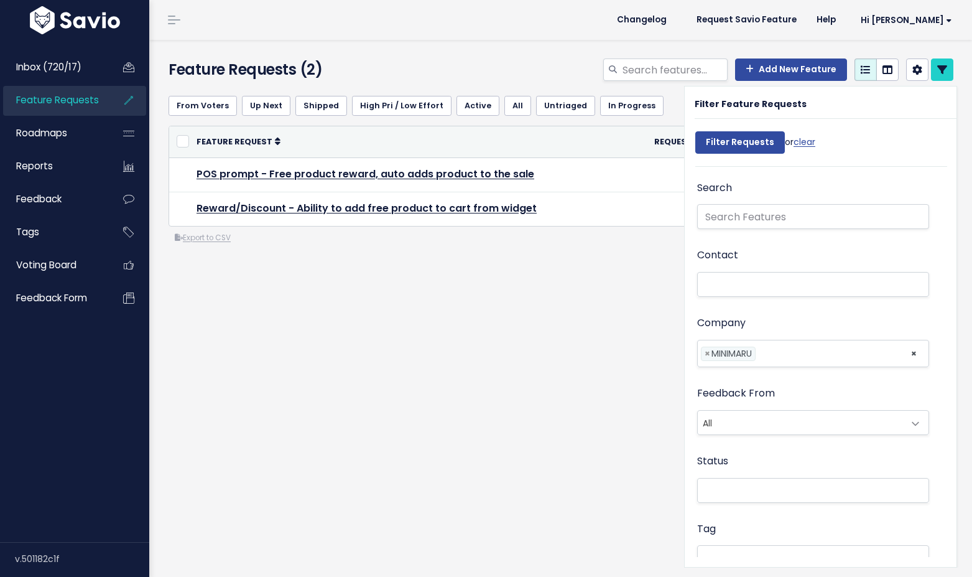
select select
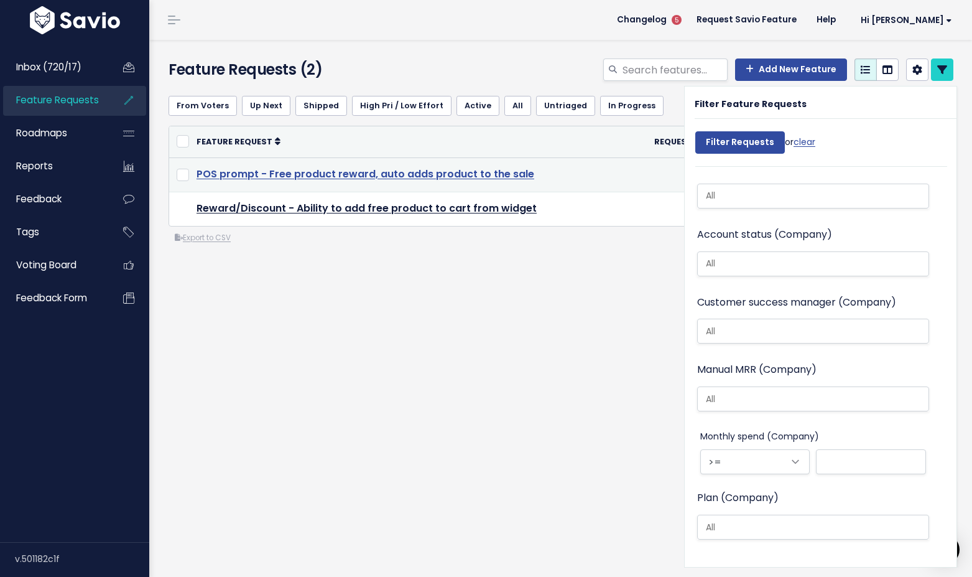
click at [430, 174] on link "POS prompt - Free product reward, auto adds product to the sale" at bounding box center [366, 174] width 338 height 14
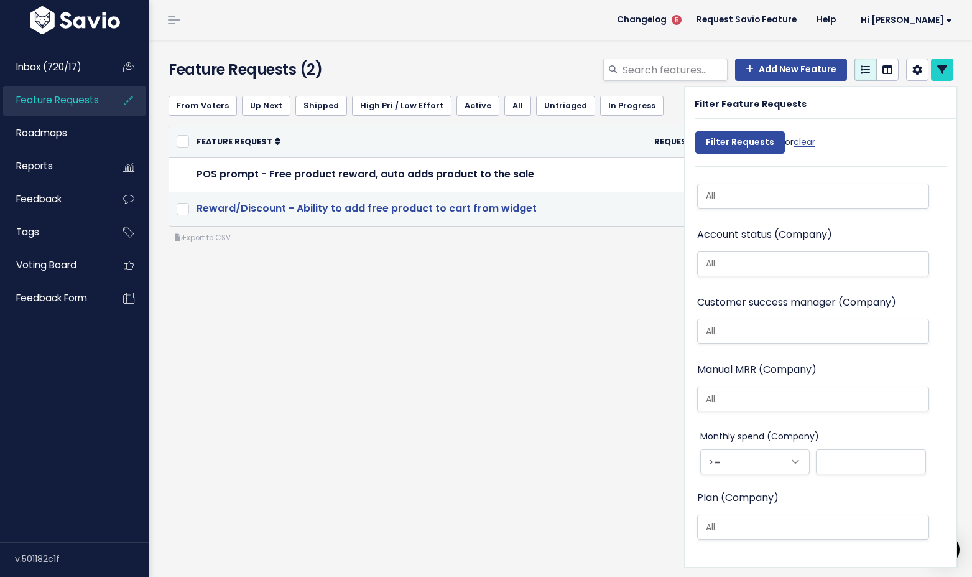
click at [427, 208] on link "Reward/Discount - Ability to add free product to cart from widget" at bounding box center [367, 208] width 340 height 14
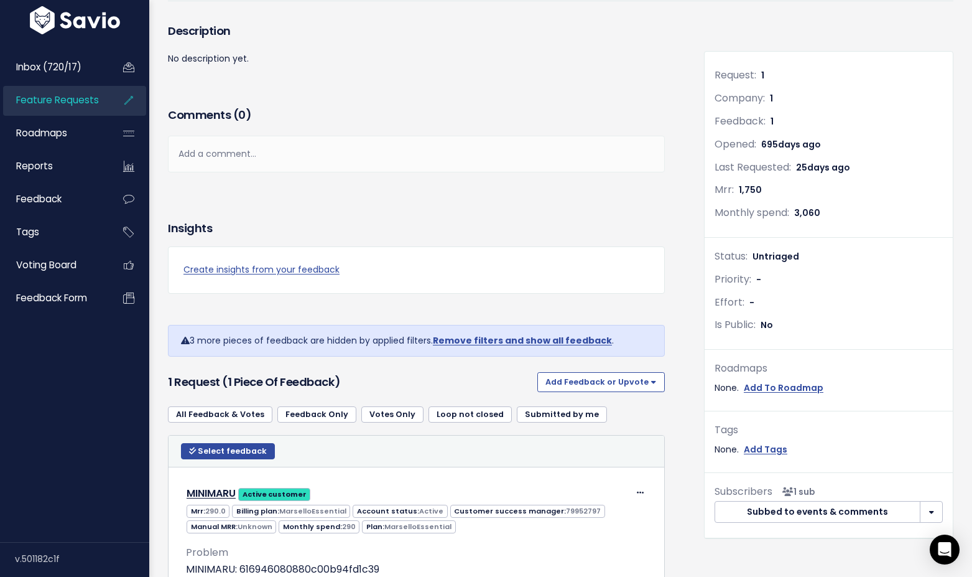
scroll to position [262, 0]
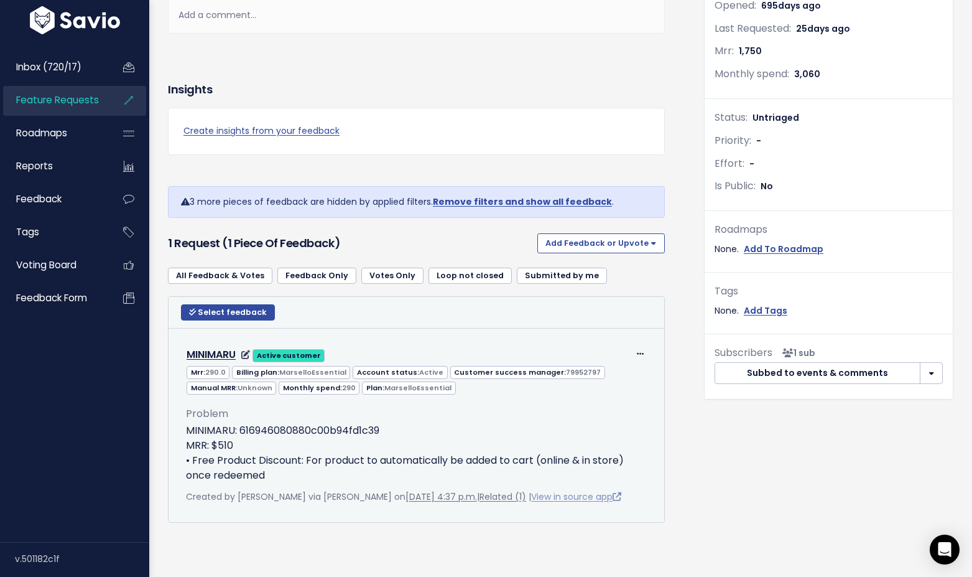
click at [547, 496] on link "View in source app" at bounding box center [576, 496] width 90 height 12
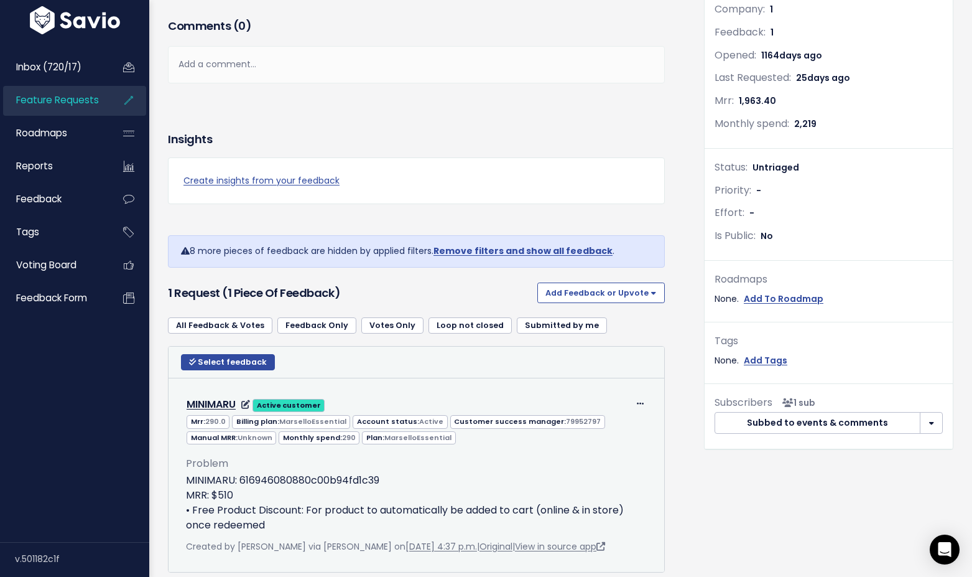
scroll to position [247, 0]
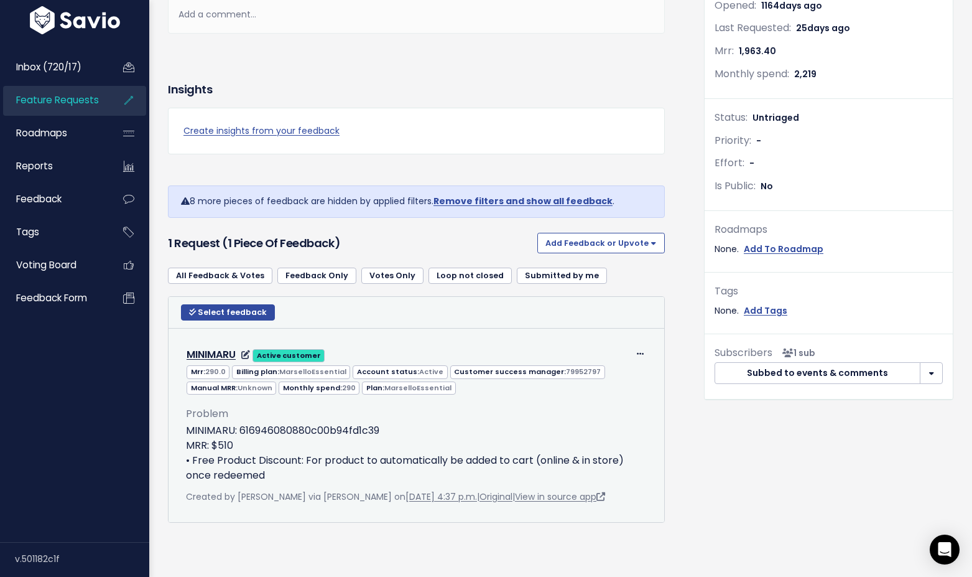
click at [279, 419] on div "Problem MINIMARU: 616946080880c00b94fd1c39 MRR: $510 • Free Product Discount: F…" at bounding box center [416, 439] width 461 height 88
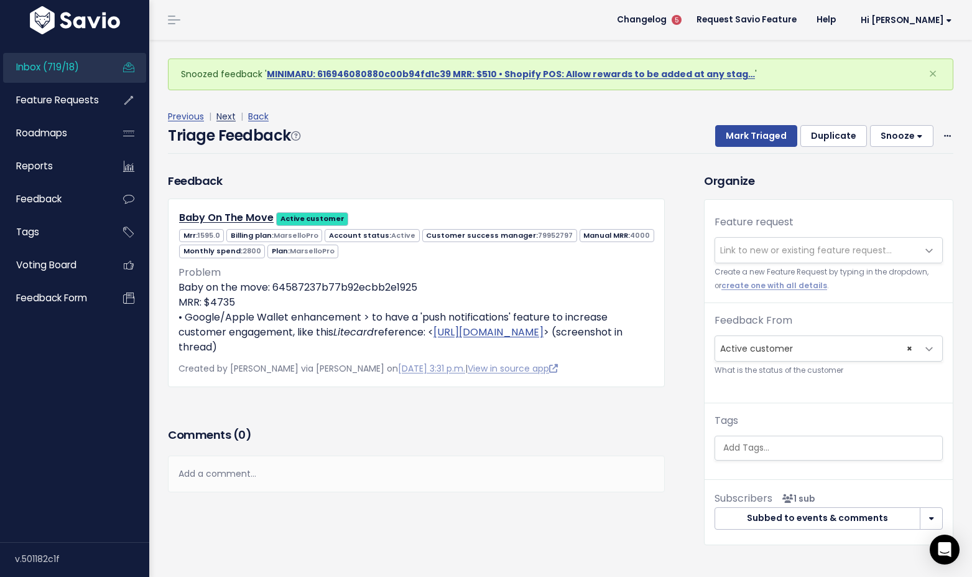
click at [228, 119] on link "Next" at bounding box center [225, 116] width 19 height 12
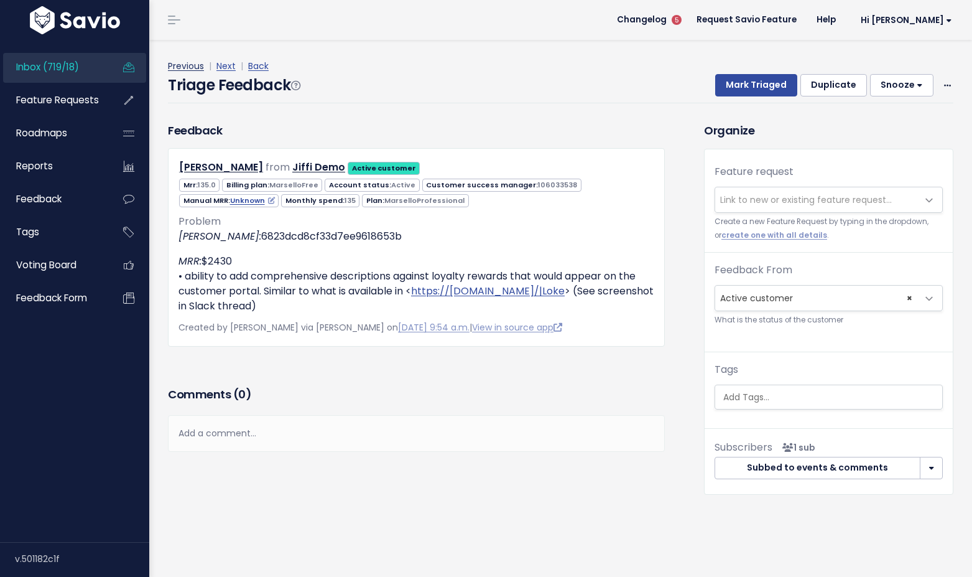
click at [191, 68] on link "Previous" at bounding box center [186, 66] width 36 height 12
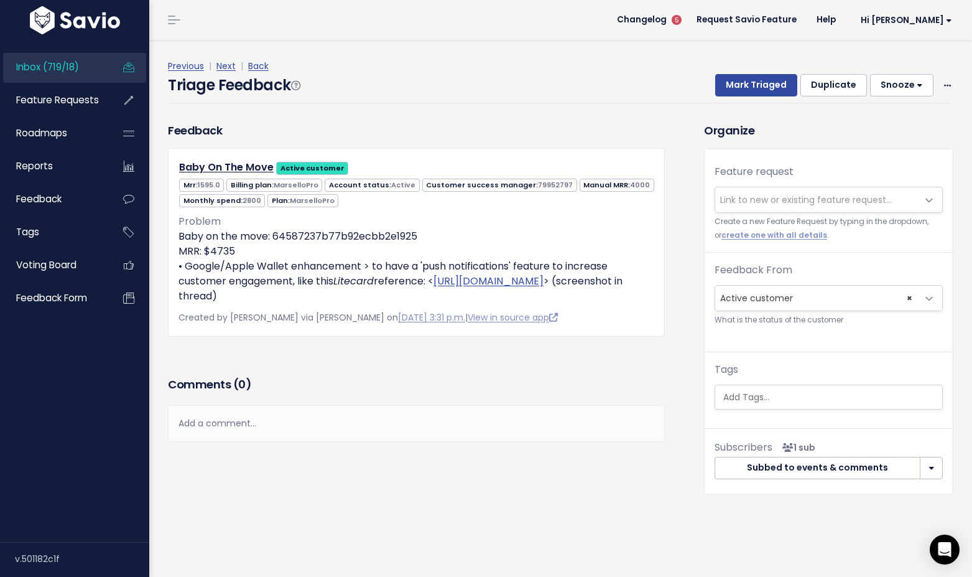
click at [752, 198] on span "Link to new or existing feature request..." at bounding box center [806, 199] width 172 height 12
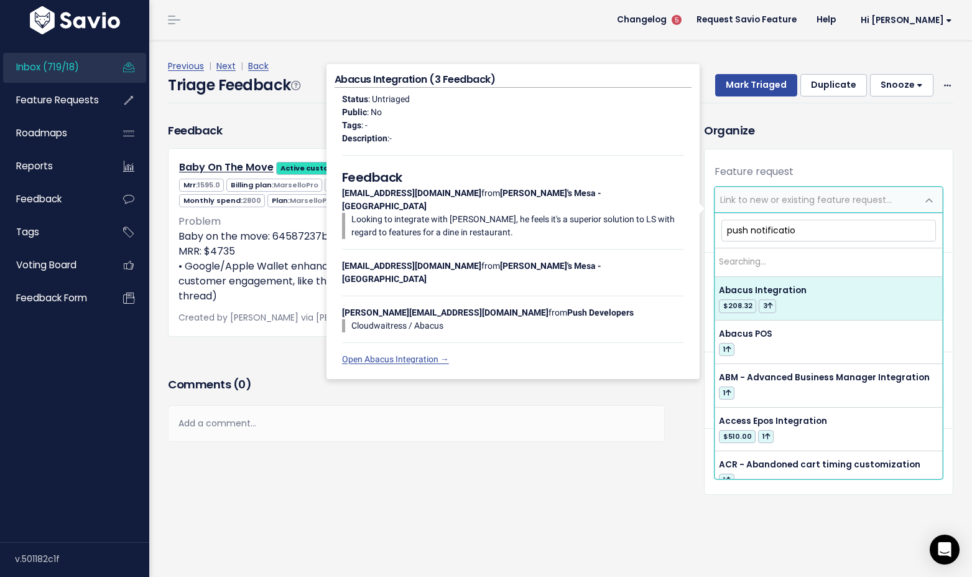
type input "push notification"
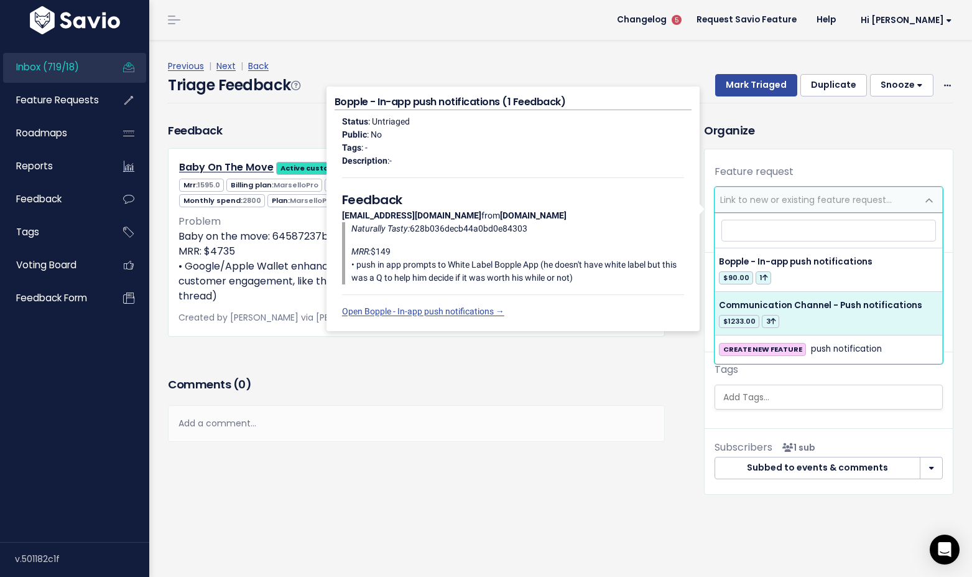
click at [604, 368] on div "Feedback Baby On The Move Active customer Mrr: 1595.0 MarselloPro Active 4000" at bounding box center [417, 247] width 516 height 251
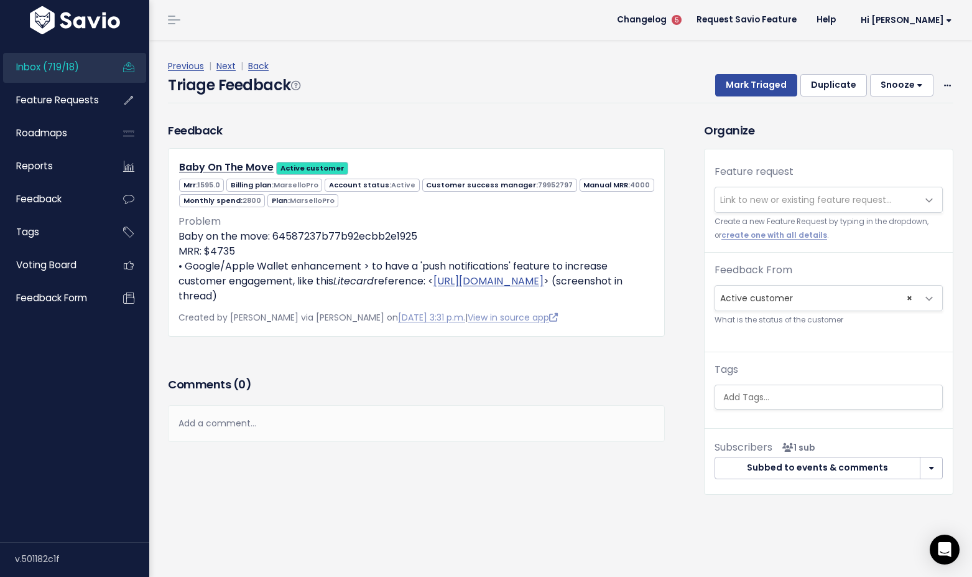
click at [771, 195] on span "Link to new or existing feature request..." at bounding box center [806, 199] width 172 height 12
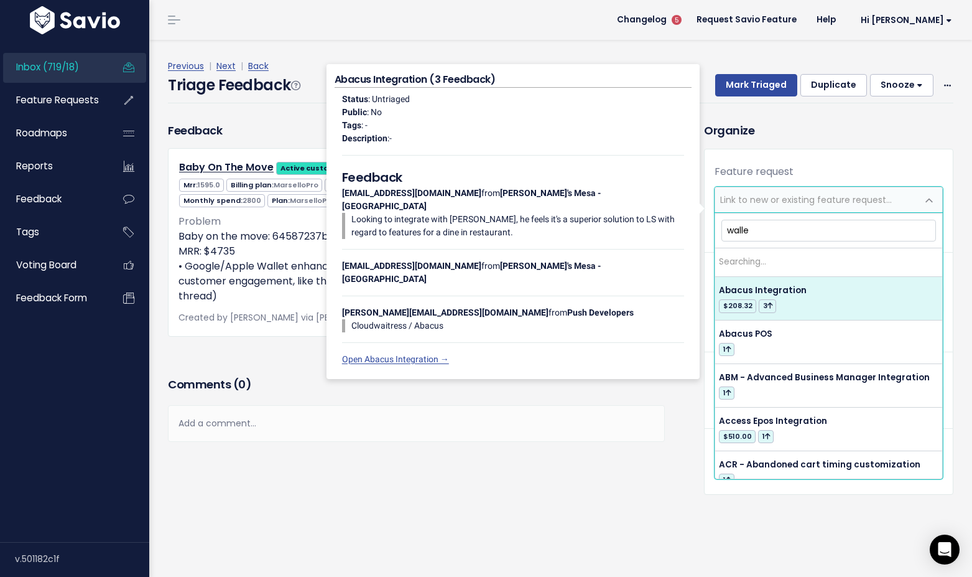
type input "wallet"
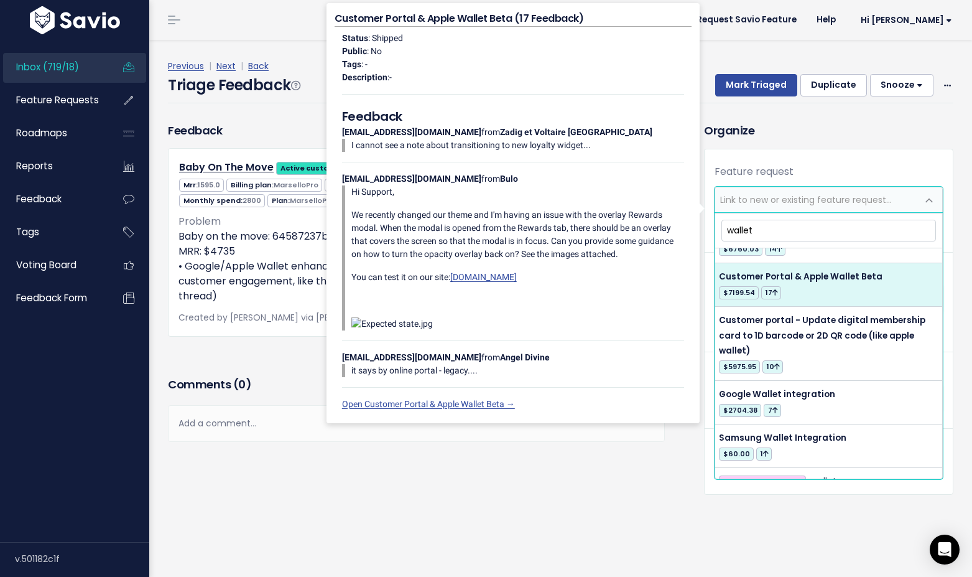
scroll to position [45, 0]
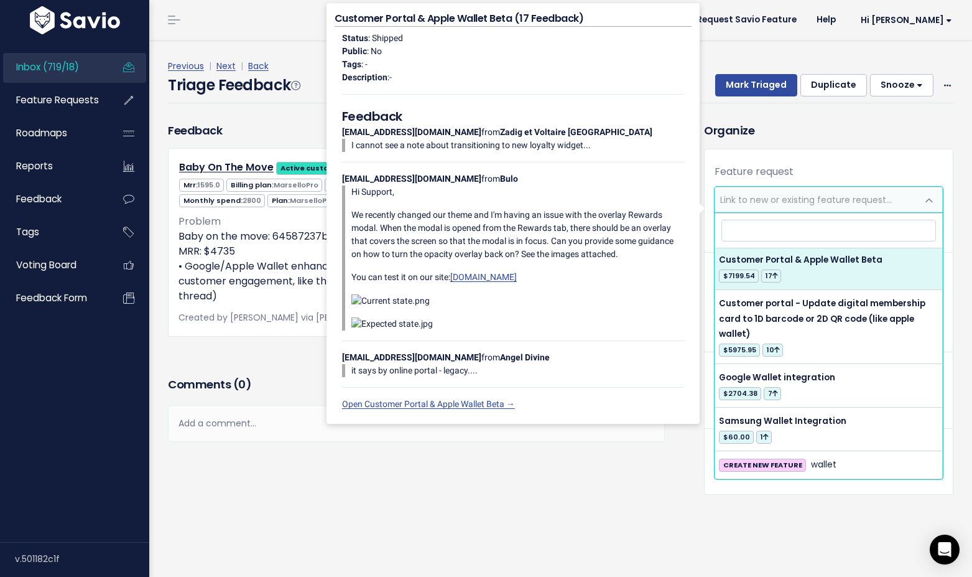
click at [833, 137] on h3 "Organize" at bounding box center [828, 130] width 249 height 17
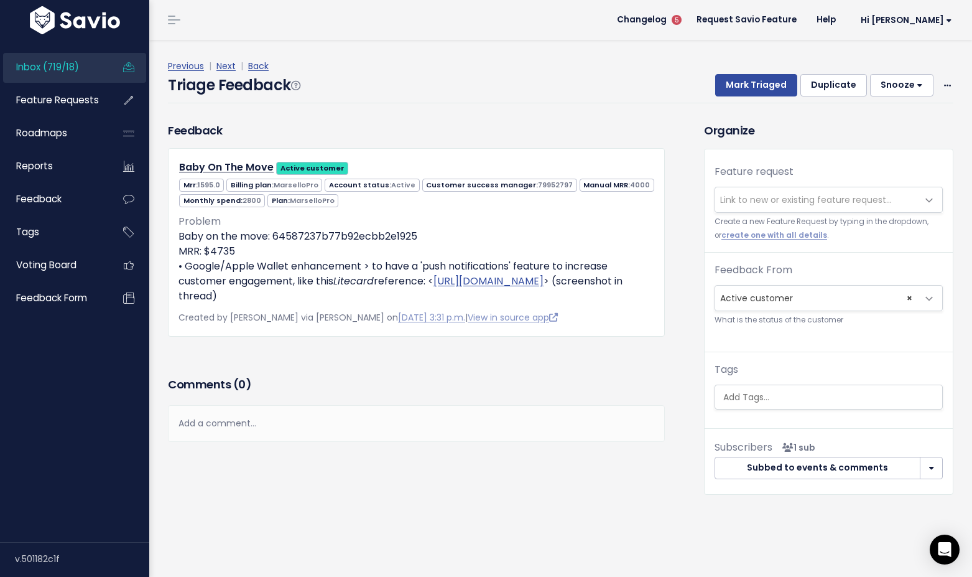
click at [223, 424] on div "Add a comment..." at bounding box center [416, 423] width 497 height 37
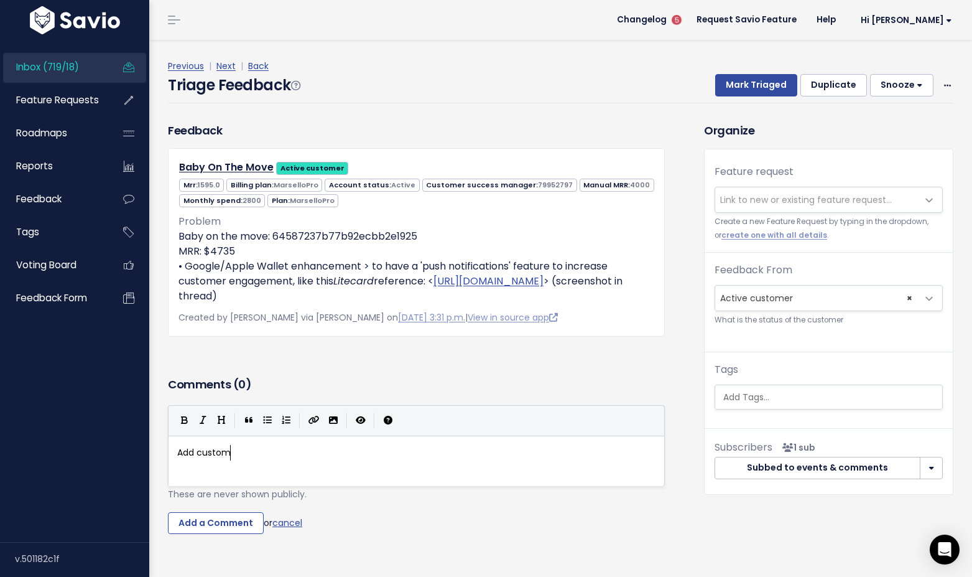
scroll to position [4, 61]
type textarea "Add customer name"
click at [239, 452] on span "Add customer name" at bounding box center [222, 452] width 91 height 12
type textarea "'s"
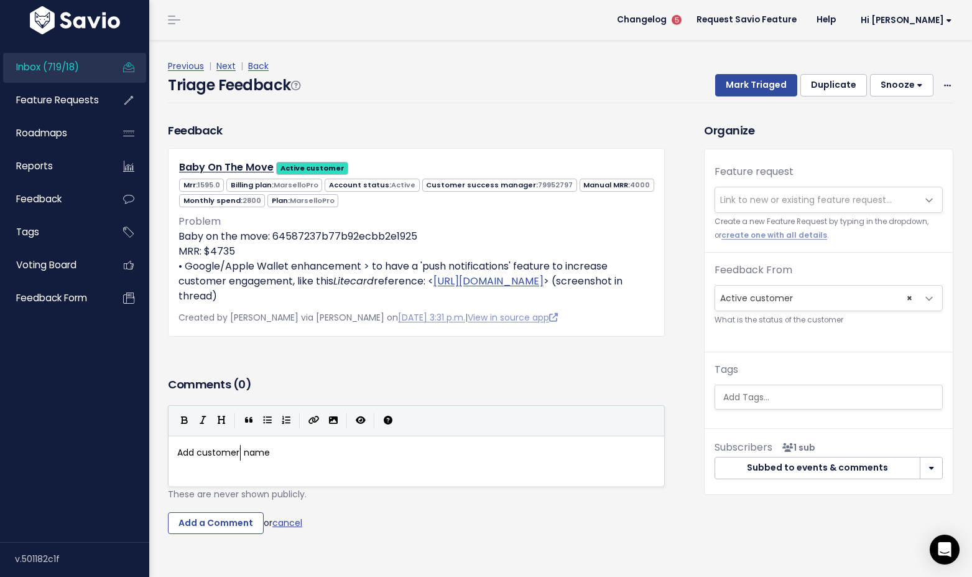
scroll to position [4, 5]
type textarea "Add customer's name"
drag, startPoint x: 279, startPoint y: 454, endPoint x: 155, endPoint y: 425, distance: 126.4
click at [253, 353] on div "Feedback Baby On The Move Active customer Mrr: 1595.0 MarselloPro Active 4000" at bounding box center [417, 247] width 516 height 251
click at [228, 68] on link "Next" at bounding box center [225, 66] width 19 height 12
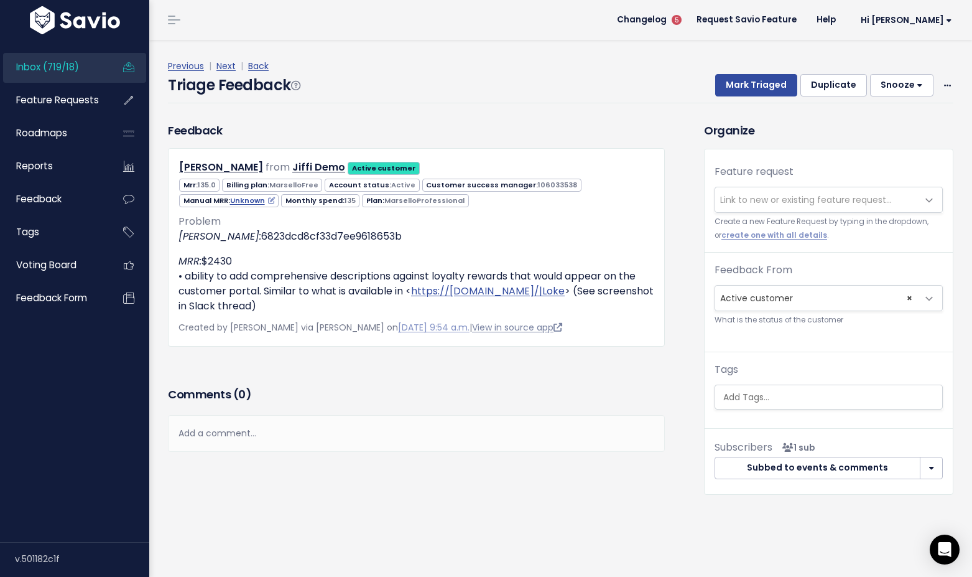
click at [509, 326] on link "View in source app" at bounding box center [517, 327] width 90 height 12
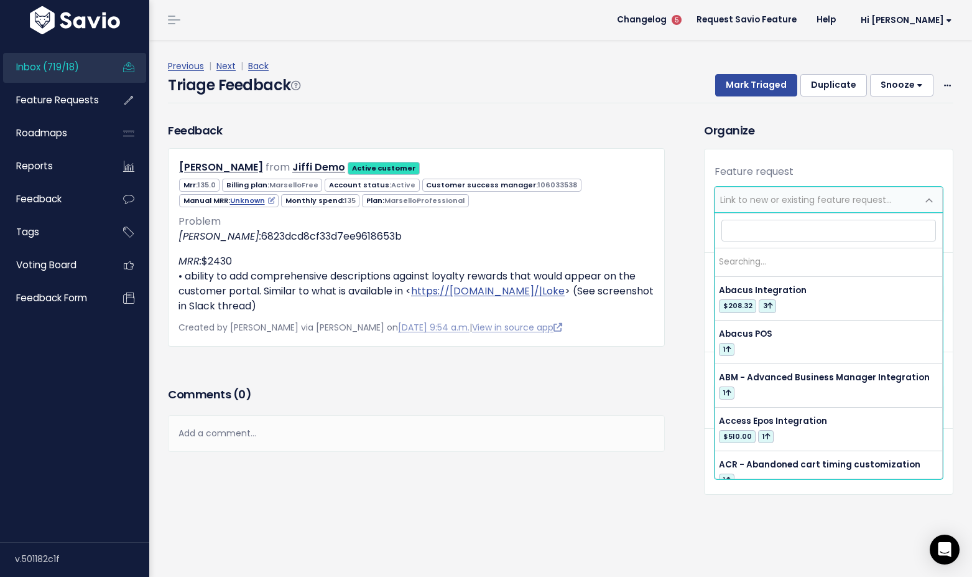
click at [769, 201] on span "Link to new or existing feature request..." at bounding box center [806, 199] width 172 height 12
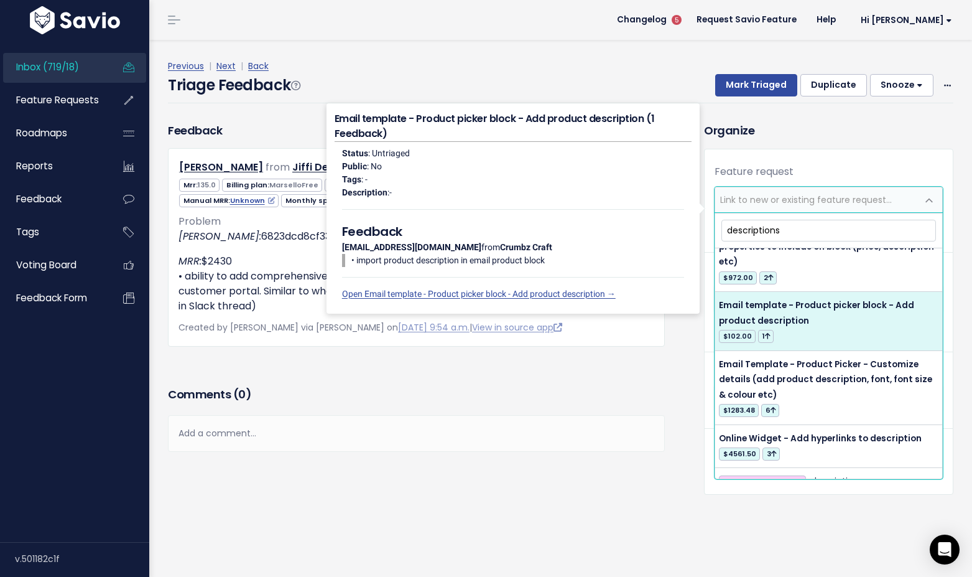
scroll to position [47, 0]
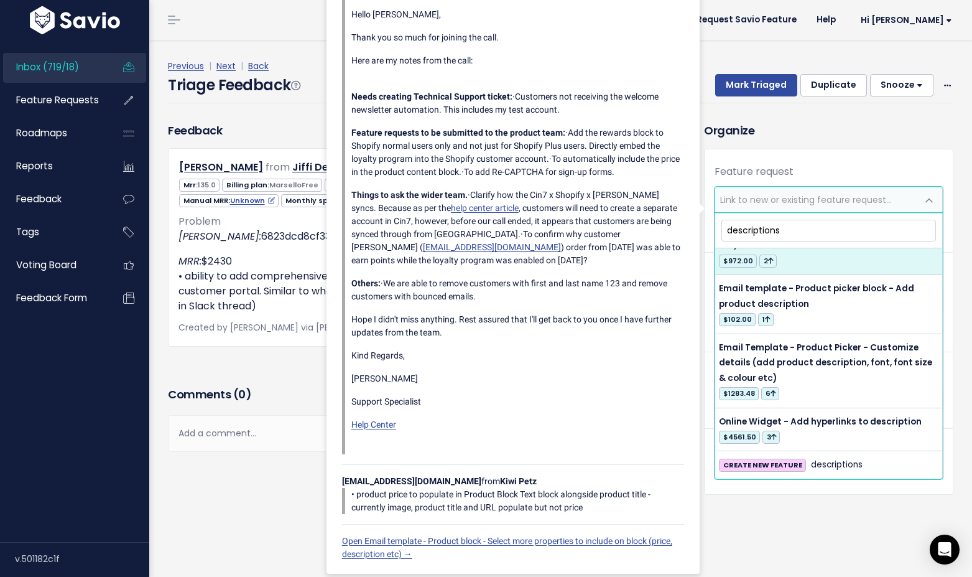
drag, startPoint x: 784, startPoint y: 231, endPoint x: 698, endPoint y: 228, distance: 85.3
click at [698, 228] on body "Inbox (719/18) Feature Requests Roadmaps" at bounding box center [486, 288] width 972 height 577
drag, startPoint x: 792, startPoint y: 232, endPoint x: 710, endPoint y: 225, distance: 82.4
click at [710, 225] on body "Inbox (719/18) Feature Requests Roadmaps" at bounding box center [486, 288] width 972 height 577
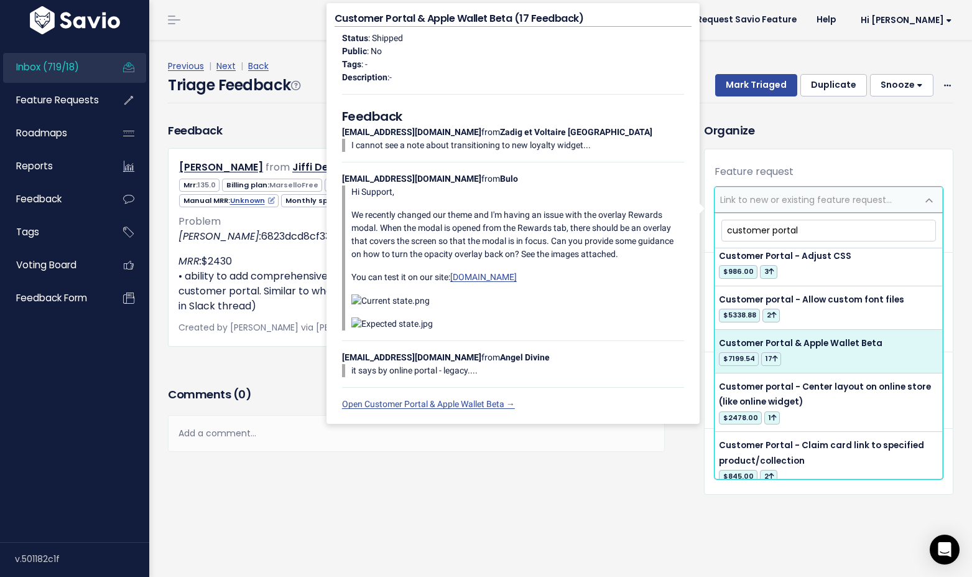
scroll to position [256, 0]
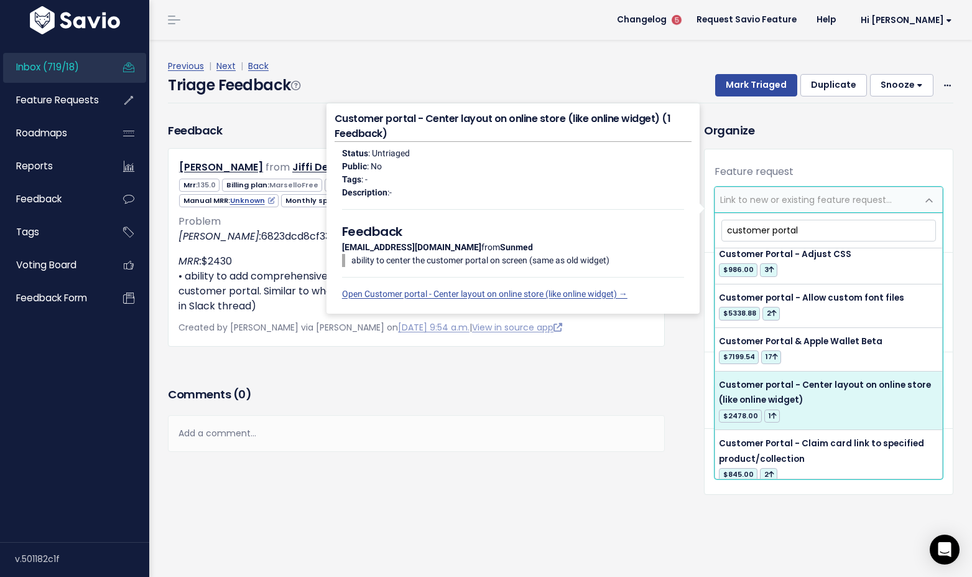
type input "customer portal"
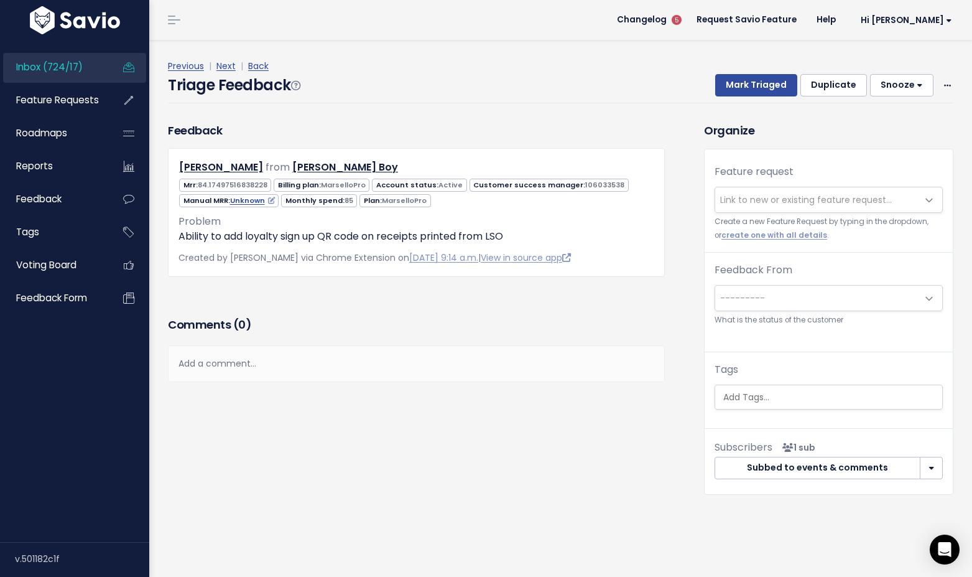
click at [741, 200] on span "Link to new or existing feature request..." at bounding box center [806, 199] width 172 height 12
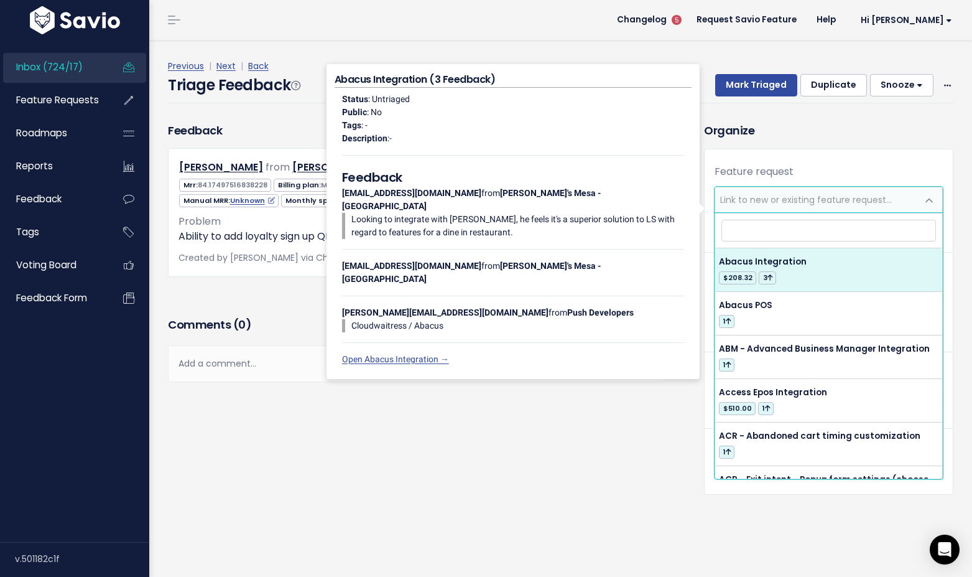
click at [736, 229] on input "search" at bounding box center [828, 231] width 215 height 22
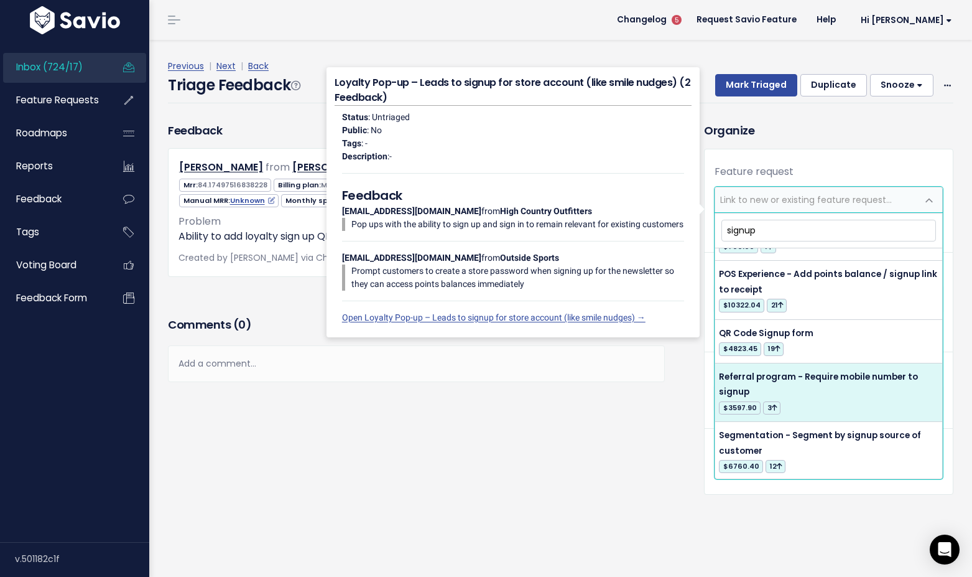
scroll to position [615, 0]
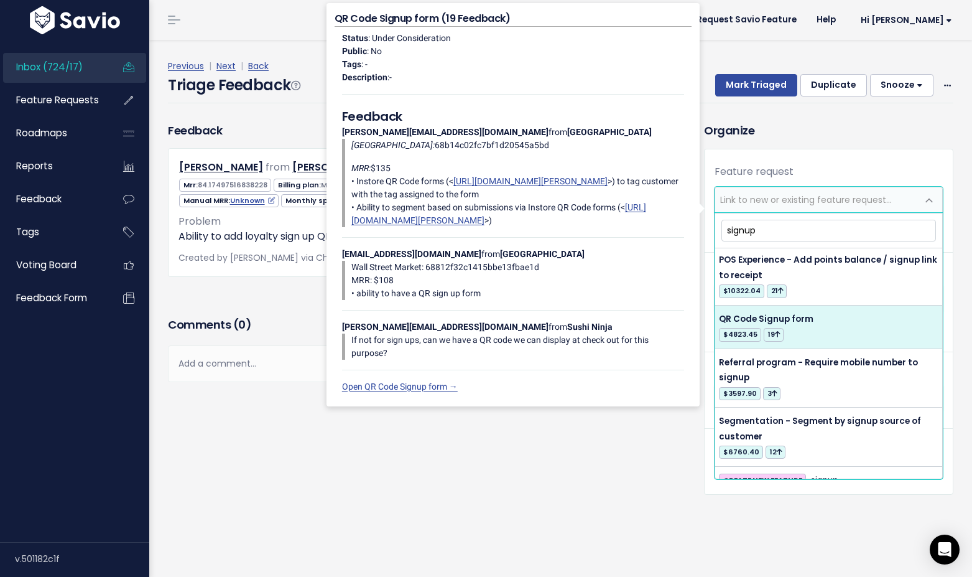
type input "signup"
select select "12529"
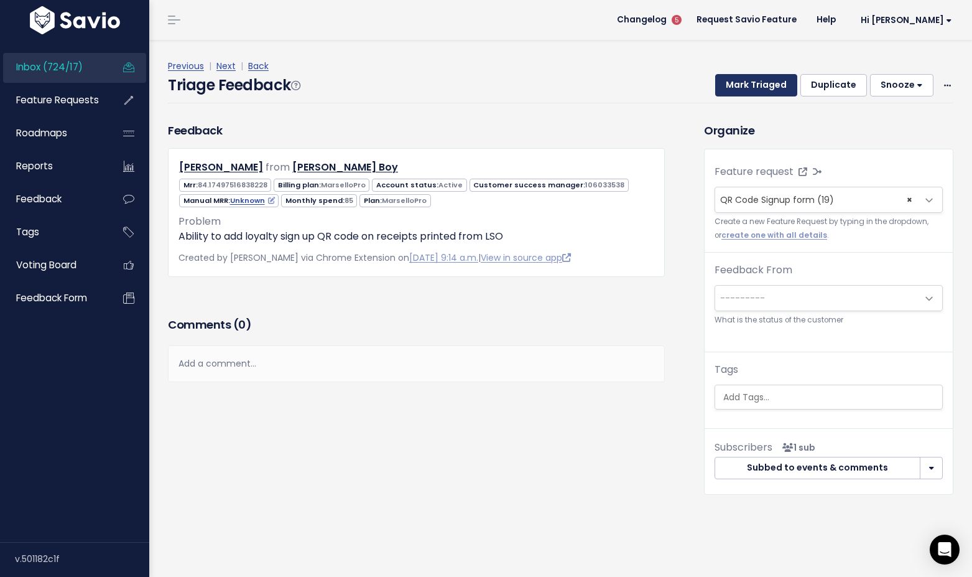
click at [757, 84] on button "Mark Triaged" at bounding box center [756, 85] width 82 height 22
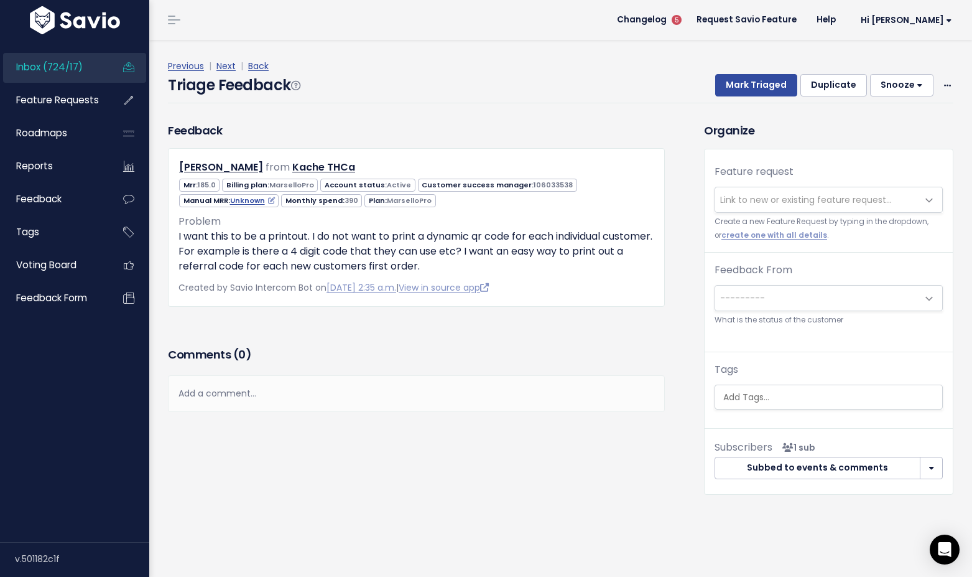
scroll to position [22, 0]
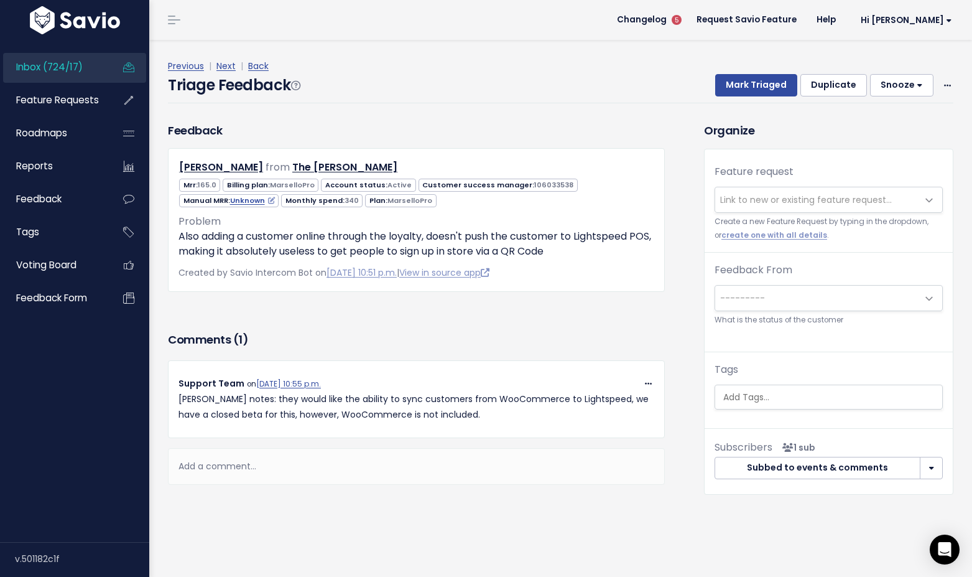
click at [756, 198] on span "Link to new or existing feature request..." at bounding box center [806, 199] width 172 height 12
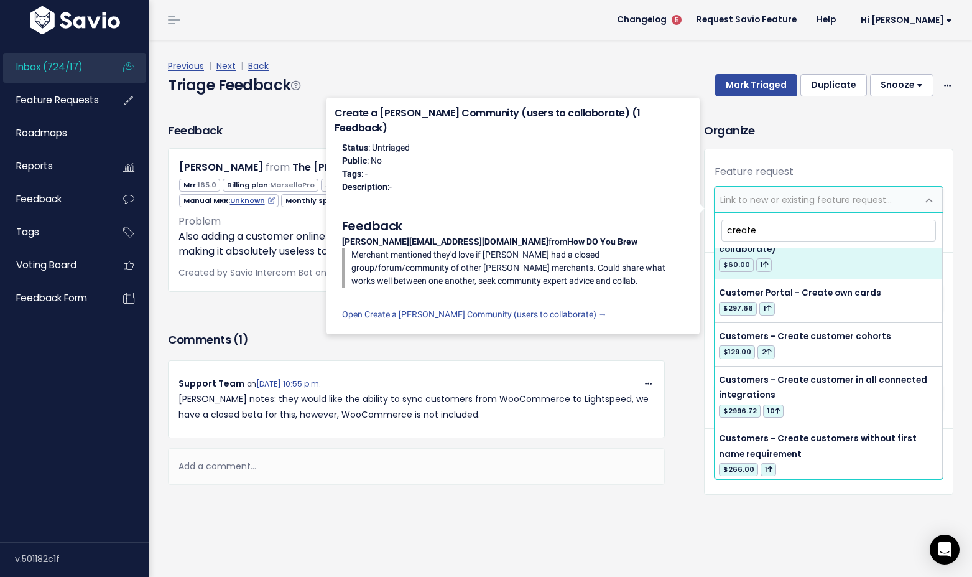
scroll to position [252, 0]
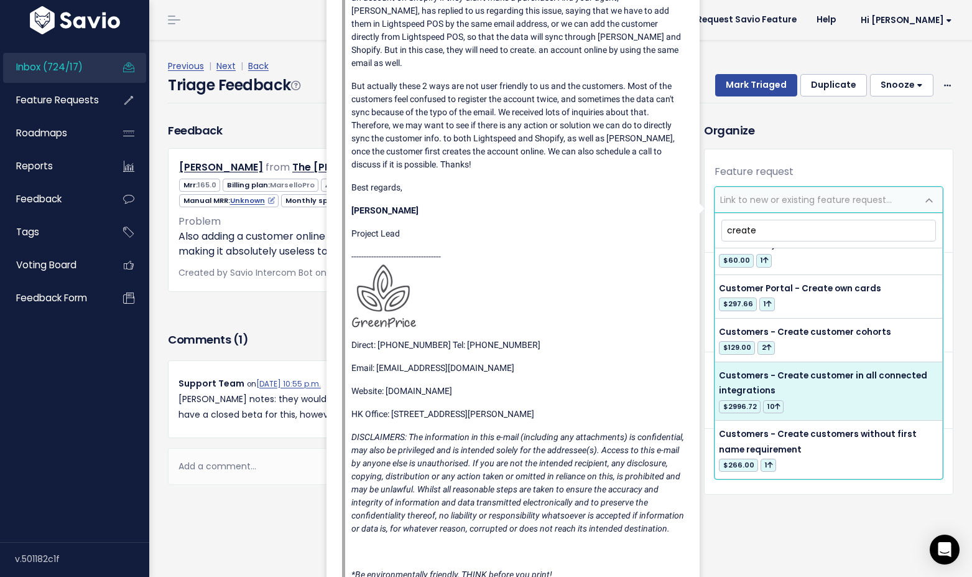
type input "create"
select select "13298"
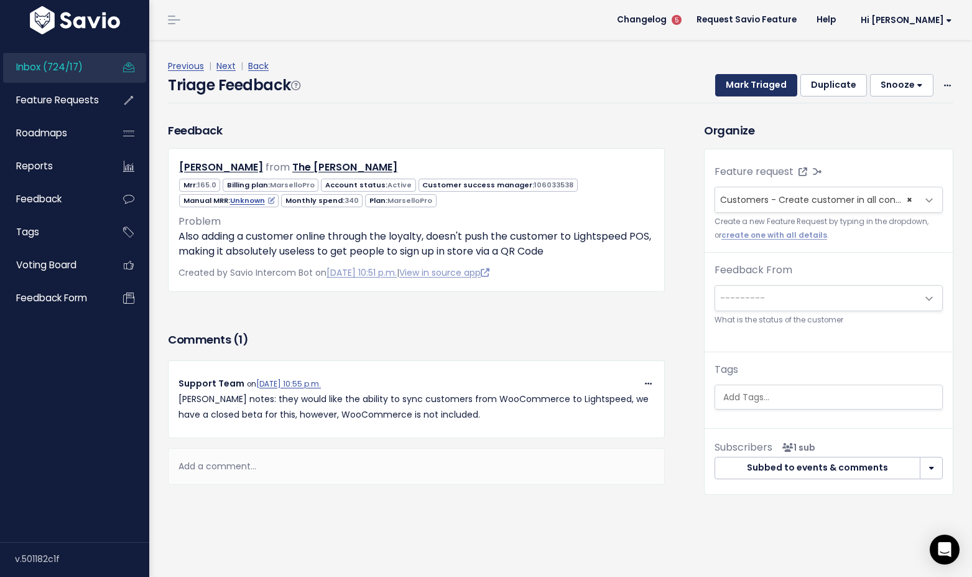
click at [741, 79] on button "Mark Triaged" at bounding box center [756, 85] width 82 height 22
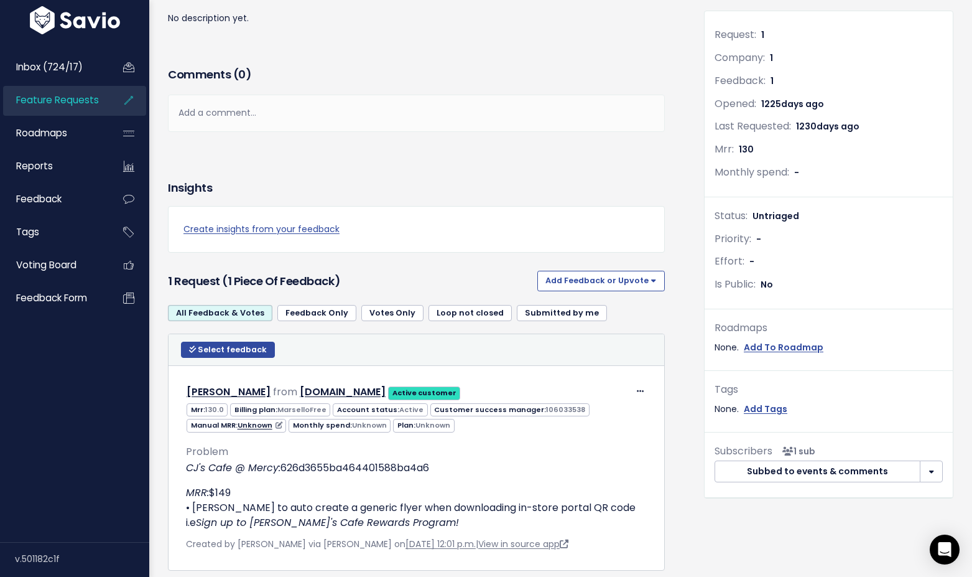
scroll to position [196, 0]
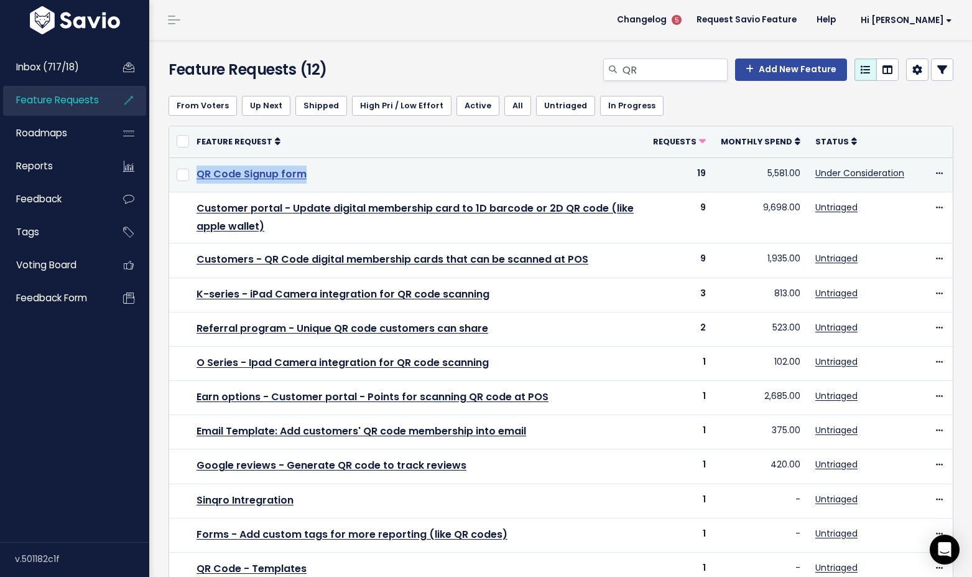
drag, startPoint x: 307, startPoint y: 178, endPoint x: 196, endPoint y: 170, distance: 111.6
click at [196, 170] on td "QR Code Signup form" at bounding box center [417, 174] width 457 height 34
copy link "QR Code Signup form"
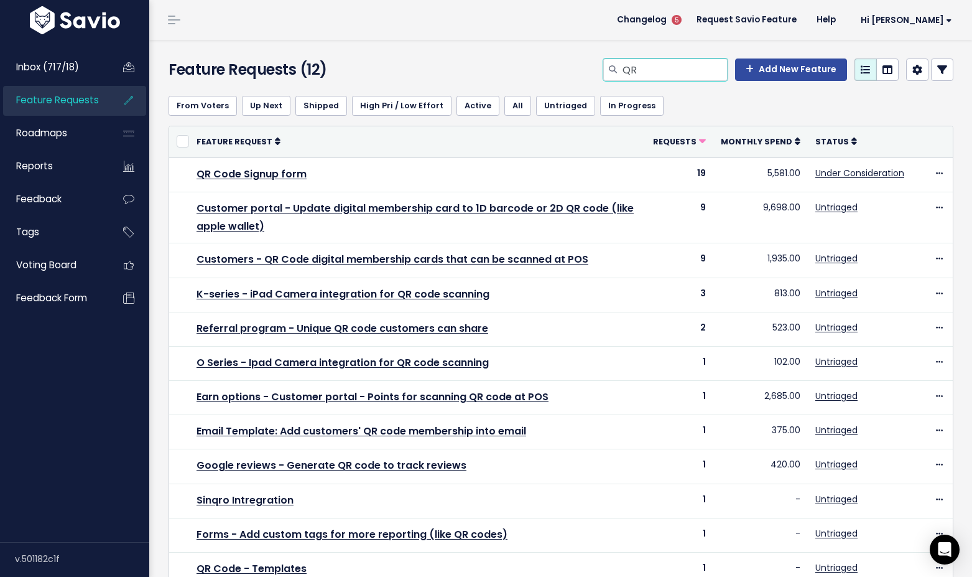
click at [666, 66] on input "QR" at bounding box center [674, 69] width 106 height 22
type input "Q"
paste input "QR Code Signup form"
type input "QR Code Signup form"
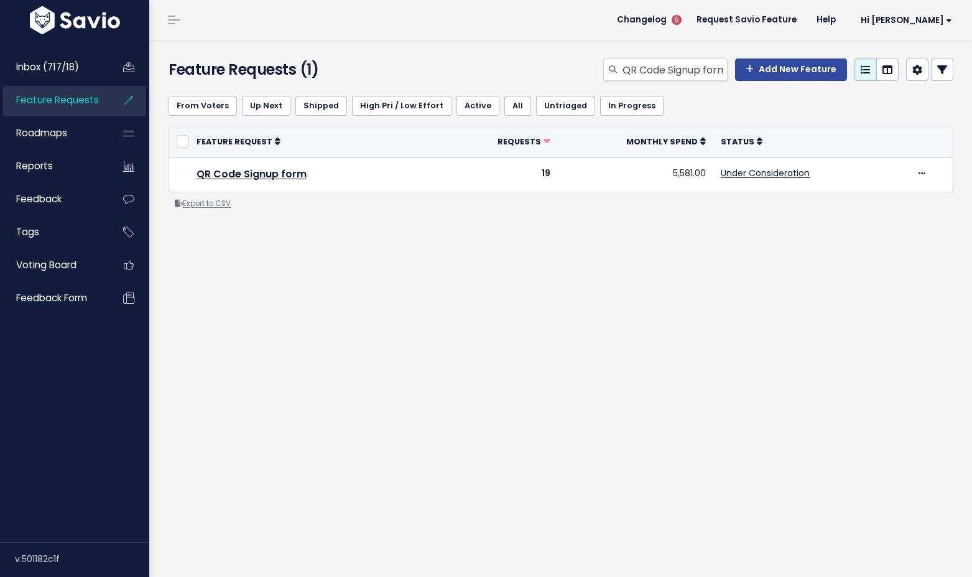
click at [225, 205] on link "Export to CSV" at bounding box center [203, 203] width 56 height 10
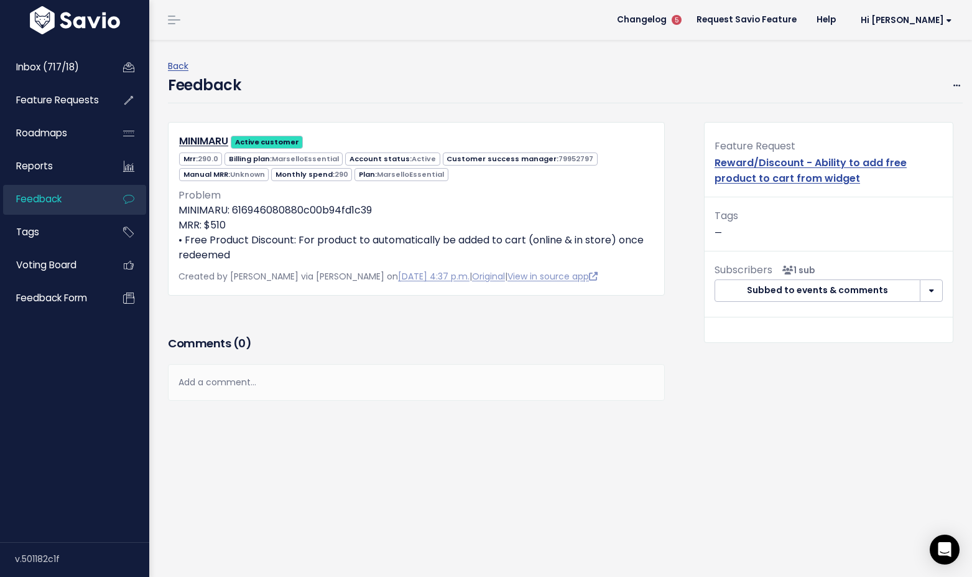
drag, startPoint x: 236, startPoint y: 225, endPoint x: 181, endPoint y: 208, distance: 57.3
click at [181, 208] on p "MINIMARU: 616946080880c00b94fd1c39 MRR: $510 • Free Product Discount: For produ…" at bounding box center [417, 233] width 476 height 60
copy p "MINIMARU: 616946080880c00b94fd1c39 MRR: $510"
click at [256, 374] on div "Add a comment..." at bounding box center [416, 382] width 497 height 37
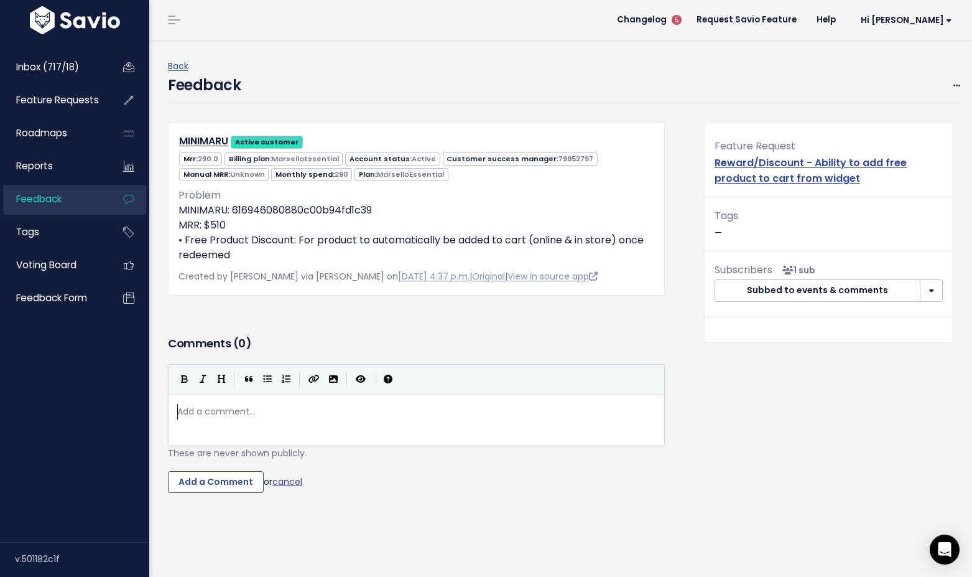
scroll to position [4, 0]
type textarea "Can we get the brand info added,"
type textarea "/MRR info added, see below"
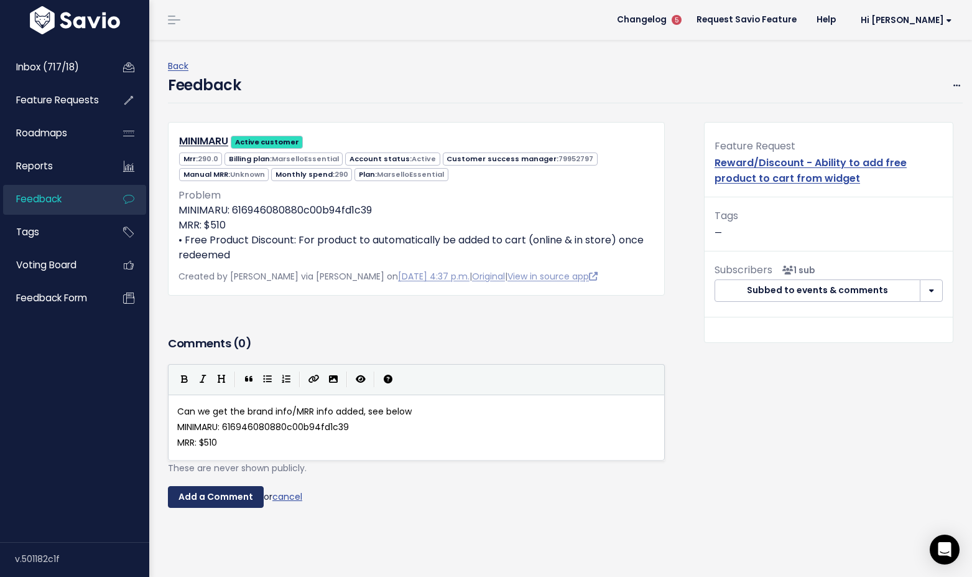
click at [201, 501] on input "Add a Comment" at bounding box center [216, 497] width 96 height 22
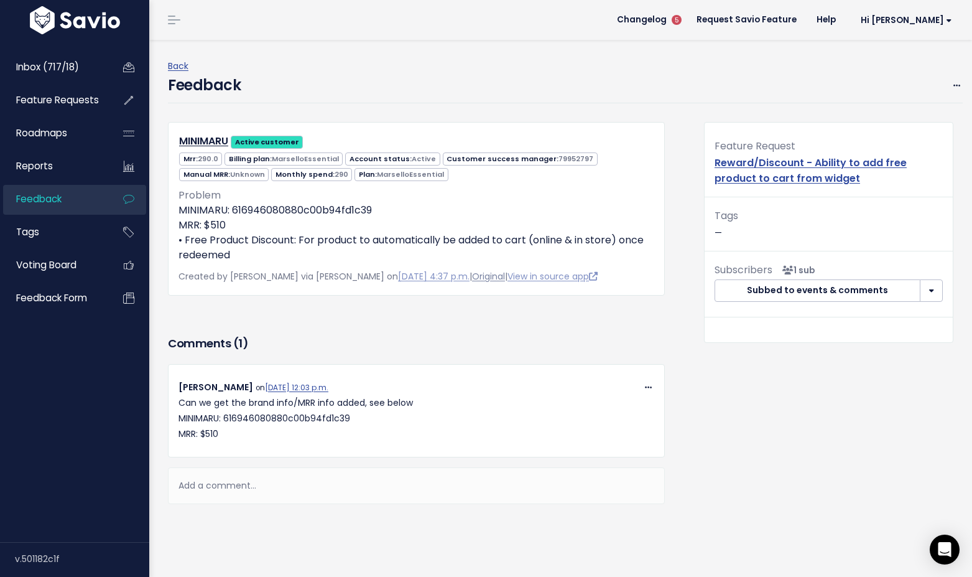
click at [472, 277] on link "Original" at bounding box center [488, 276] width 33 height 12
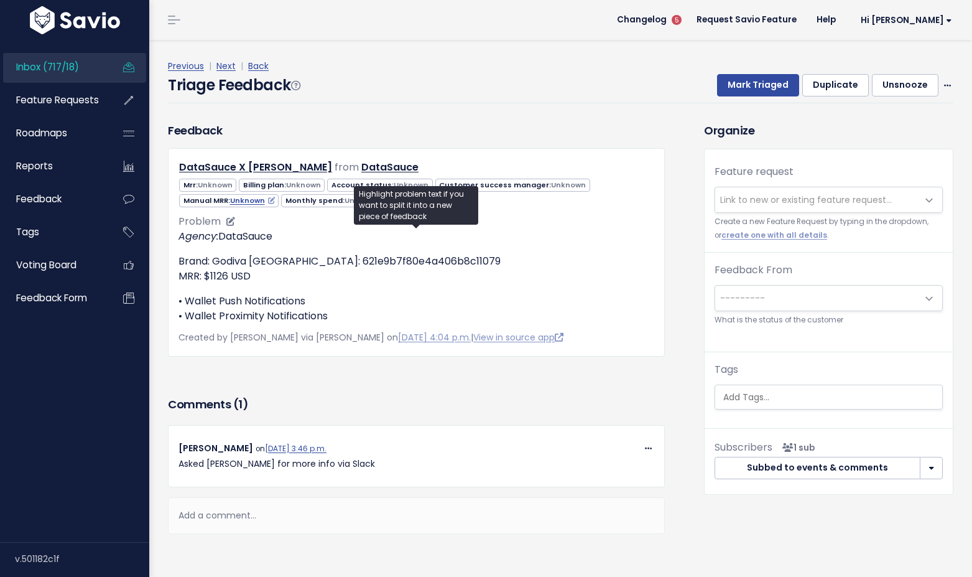
drag, startPoint x: 252, startPoint y: 275, endPoint x: 182, endPoint y: 254, distance: 73.2
click at [182, 254] on p "Brand: Godiva Australia: 621e9b7f80e4a406b8c11079 MRR: $1126 USD" at bounding box center [417, 269] width 476 height 30
click at [326, 289] on div "Agency: DataSauce Brand: Godiva Australia: 621e9b7f80e4a406b8c11079 MRR: $1126 …" at bounding box center [417, 276] width 476 height 95
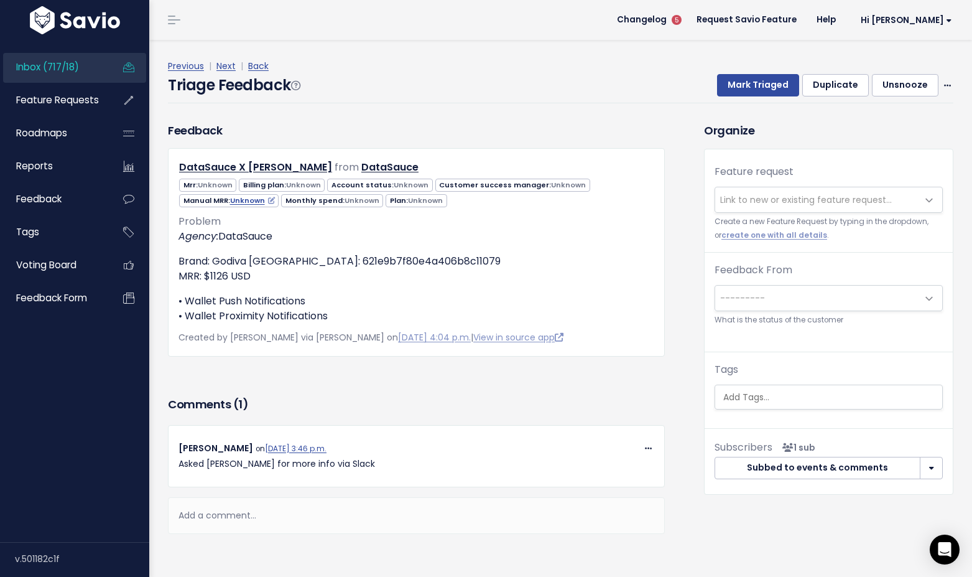
click at [447, 146] on div "Feedback DataSauce X Marsello from DataSauce Unknown" at bounding box center [416, 239] width 497 height 234
drag, startPoint x: 253, startPoint y: 273, endPoint x: 176, endPoint y: 256, distance: 79.1
click at [176, 256] on div "DataSauce X Marsello from DataSauce Unknown" at bounding box center [416, 252] width 497 height 208
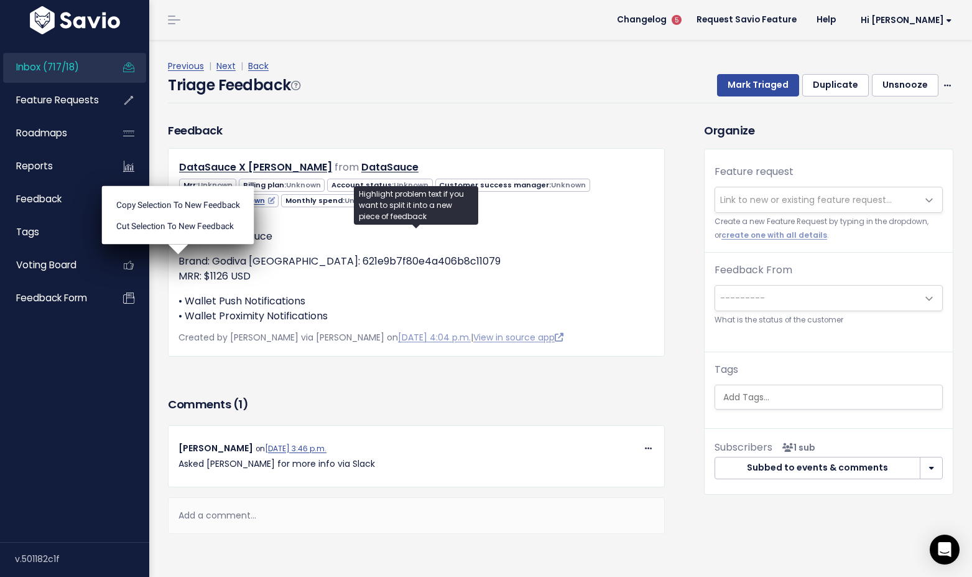
copy p "Brand: Godiva Australia: 621e9b7f80e4a406b8c11079 MRR: $1126 USD"
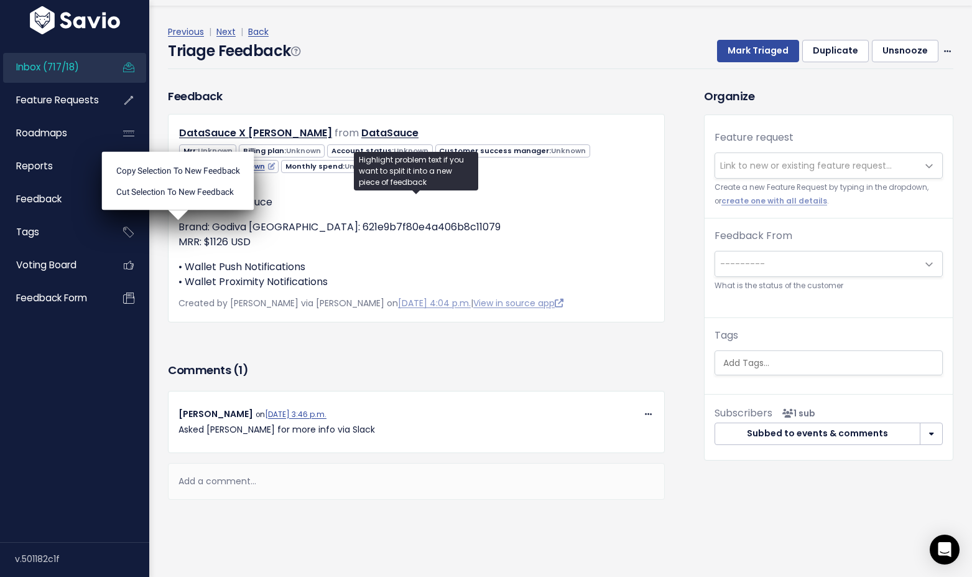
scroll to position [39, 0]
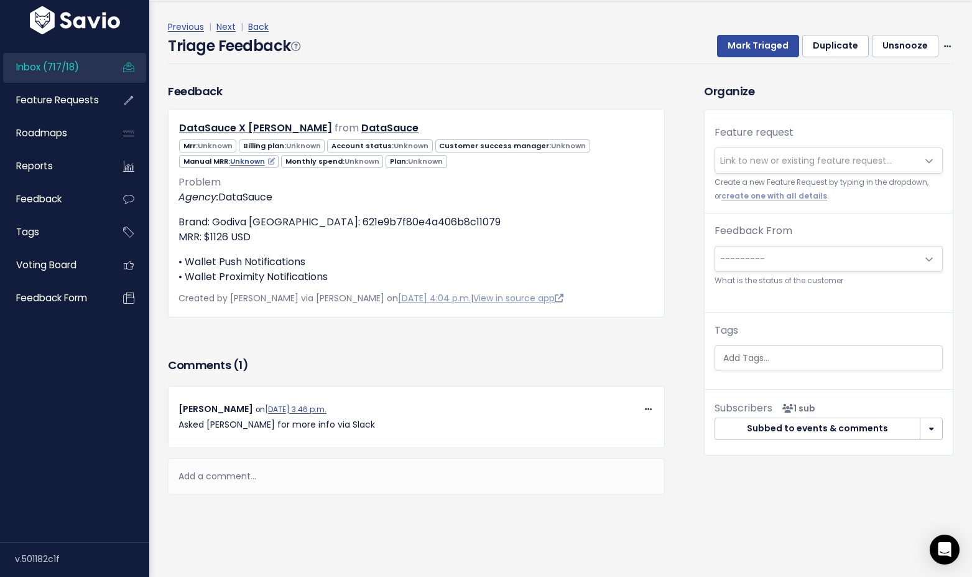
click at [201, 473] on div "Add a comment..." at bounding box center [416, 476] width 497 height 37
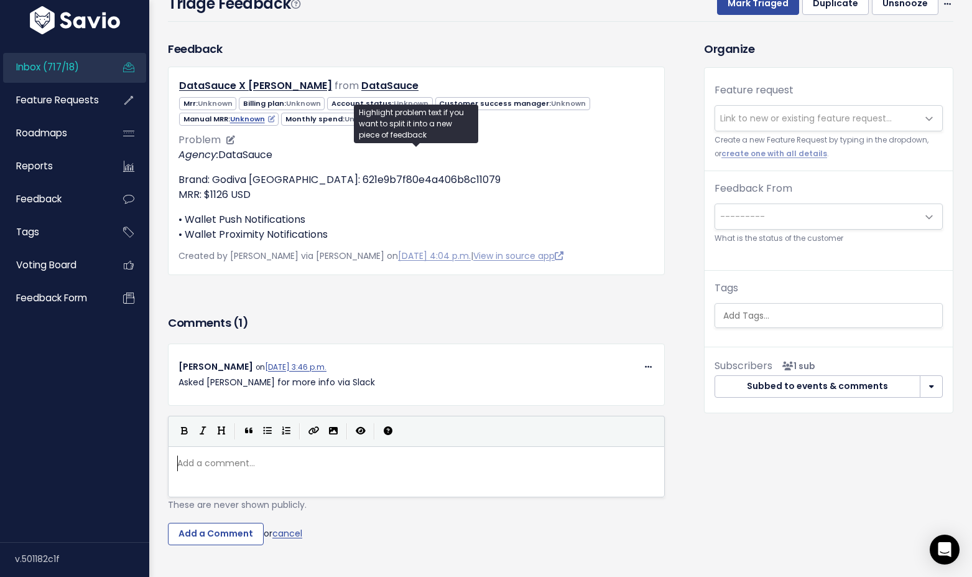
scroll to position [83, 0]
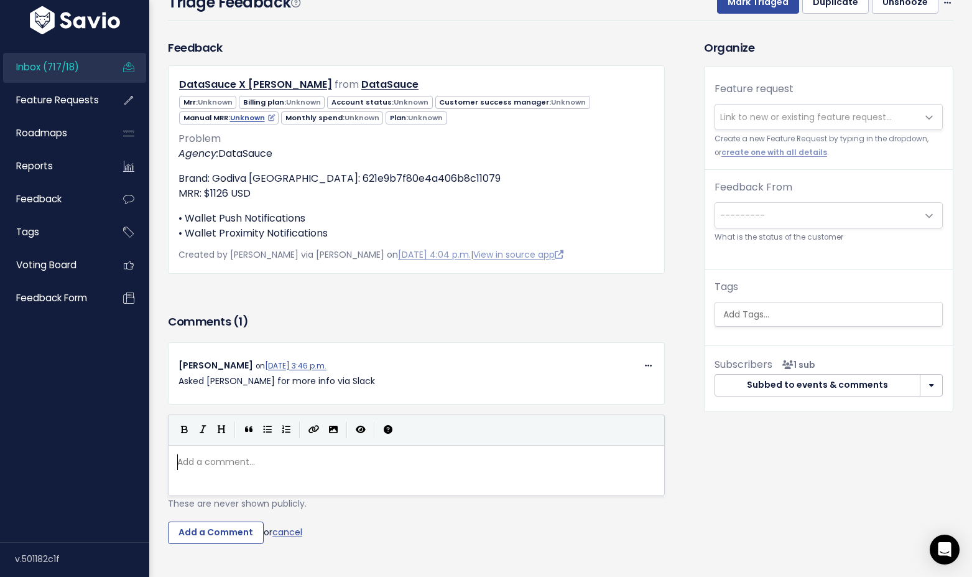
click at [220, 457] on pre "​" at bounding box center [416, 462] width 483 height 16
drag, startPoint x: 253, startPoint y: 191, endPoint x: 171, endPoint y: 179, distance: 82.3
click at [171, 179] on div "DataSauce X Marsello from DataSauce Unknown" at bounding box center [416, 169] width 497 height 208
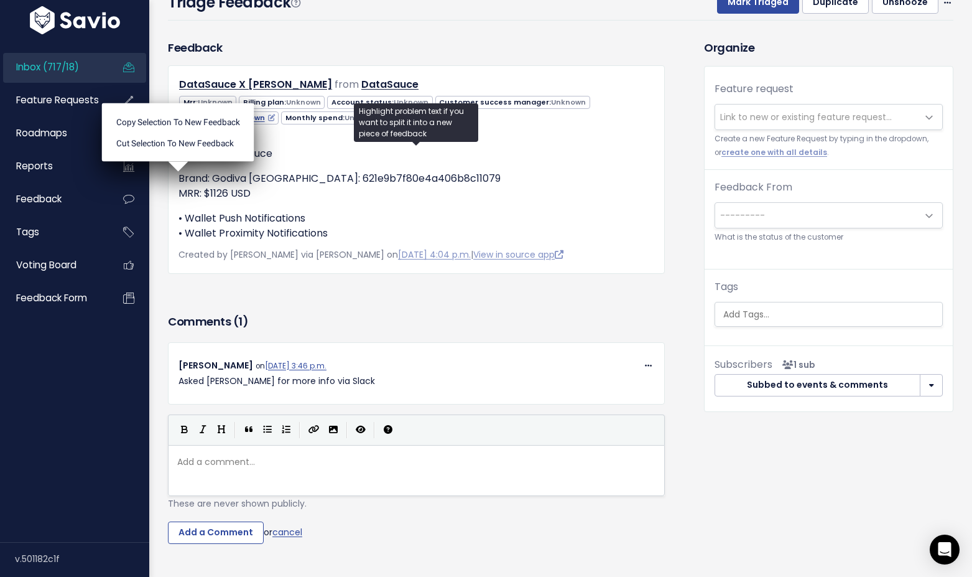
copy p "Brand: Godiva Australia: 621e9b7f80e4a406b8c11079 MRR: $1126 USD"
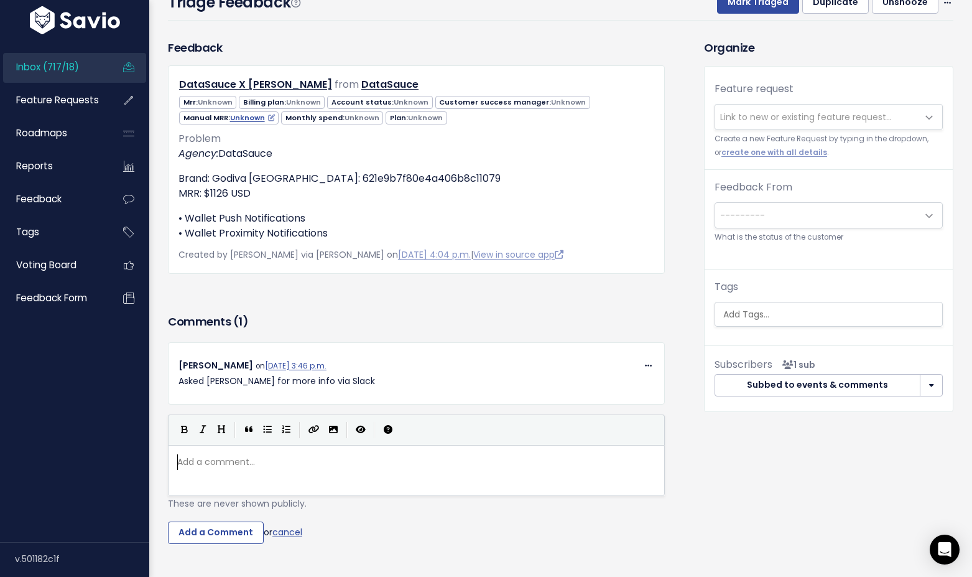
click at [244, 463] on pre "​" at bounding box center [416, 462] width 483 height 16
type textarea "Can g"
type textarea "we get the e"
type textarea "copa"
type textarea "mpany/MRR info added"
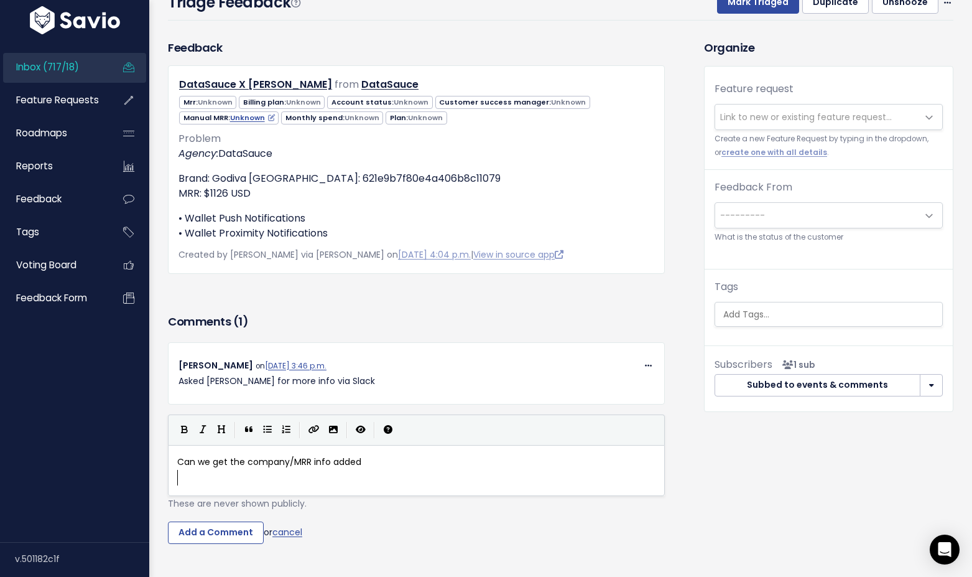
scroll to position [4, 1]
type textarea ", see belpw"
type textarea "ow"
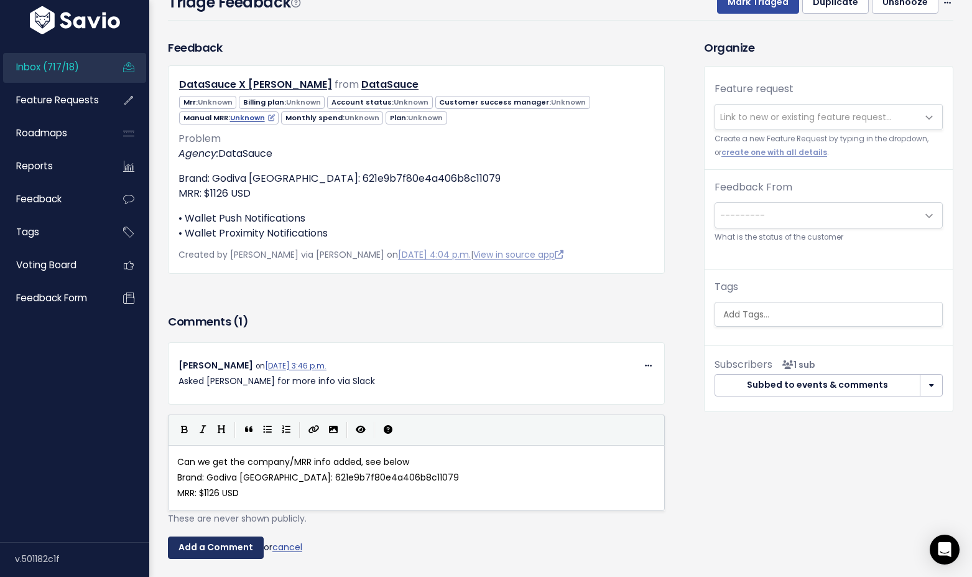
click at [231, 550] on input "Add a Comment" at bounding box center [216, 547] width 96 height 22
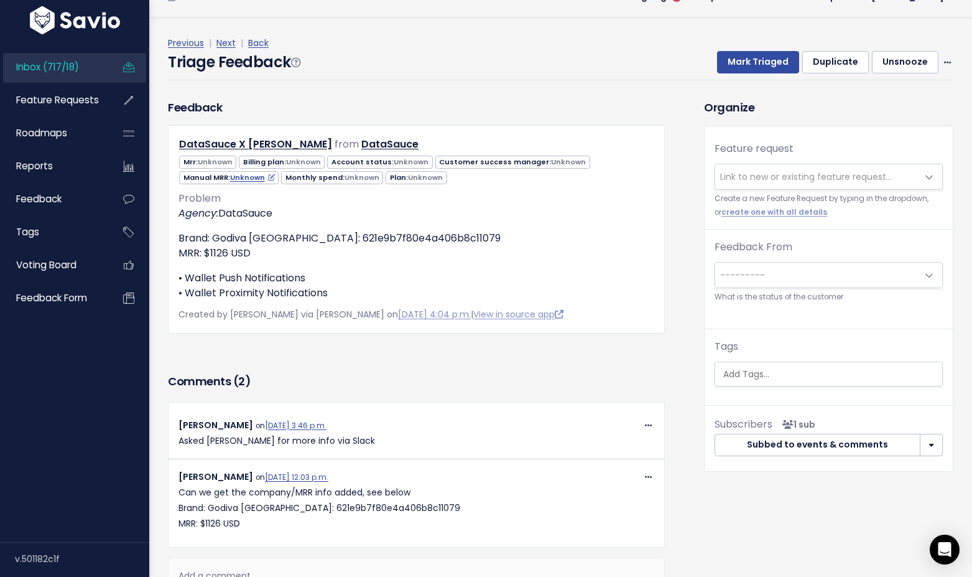
scroll to position [0, 0]
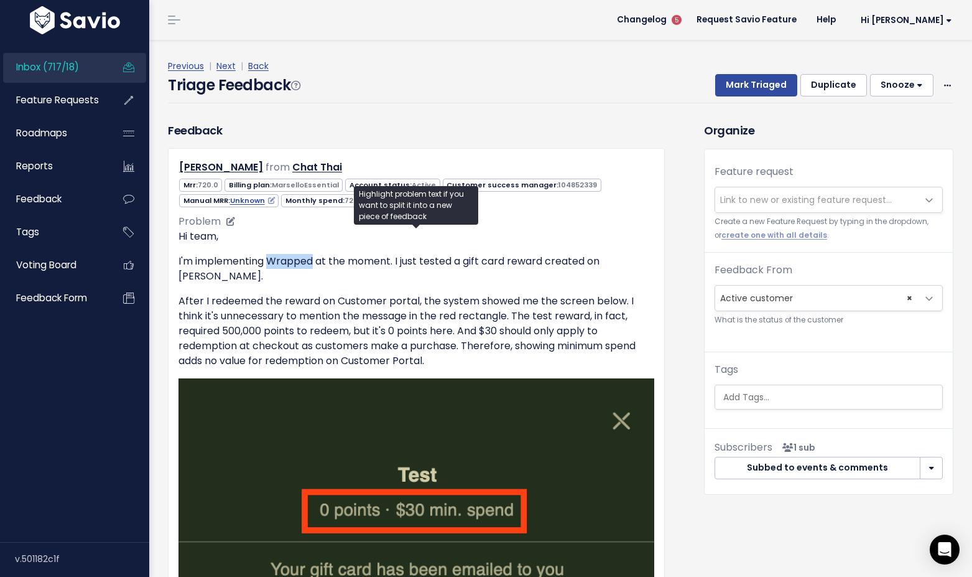
drag, startPoint x: 313, startPoint y: 259, endPoint x: 272, endPoint y: 259, distance: 41.0
click at [272, 259] on p "I'm implementing Wrapped at the moment. I just tested a gift card reward create…" at bounding box center [417, 269] width 476 height 30
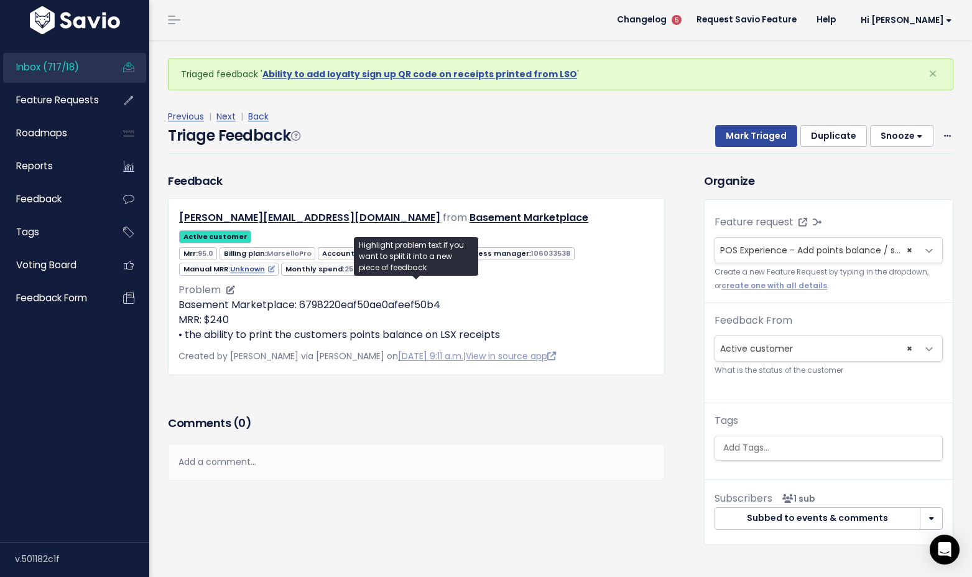
drag, startPoint x: 503, startPoint y: 315, endPoint x: 179, endPoint y: 292, distance: 324.9
click at [179, 297] on p "Basement Marketplace: 6798220eaf50ae0afeef50b4 MRR: $240 • the ability to print…" at bounding box center [417, 319] width 476 height 45
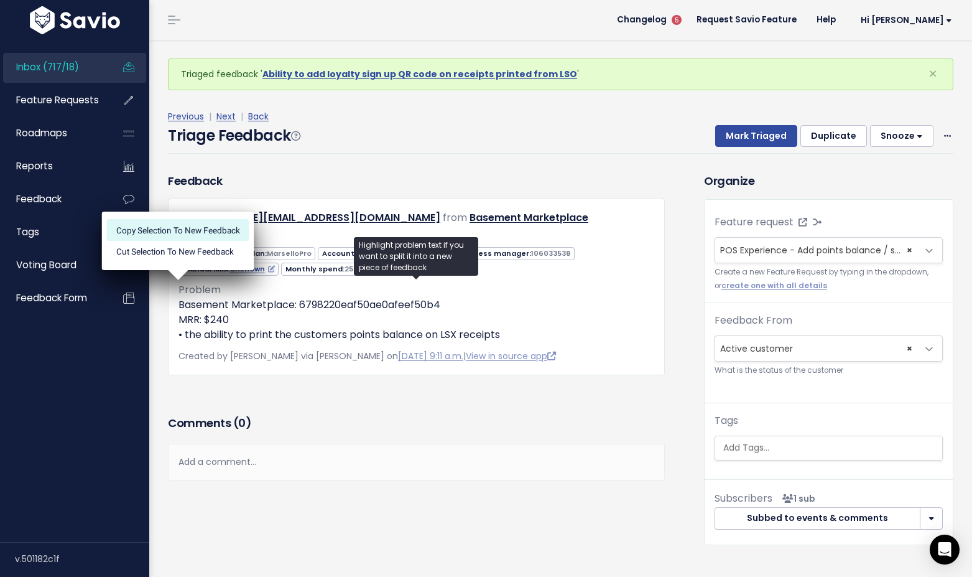
click at [189, 228] on li "Copy selection to new Feedback" at bounding box center [178, 229] width 142 height 21
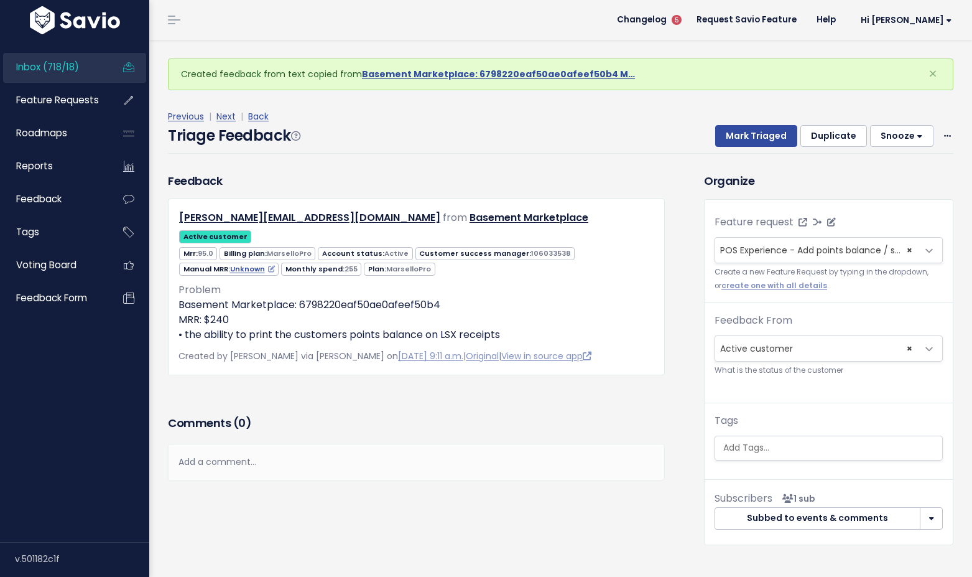
click at [740, 254] on span "POS Experience - Add points balance / signup link to receipt (22)" at bounding box center [861, 250] width 282 height 12
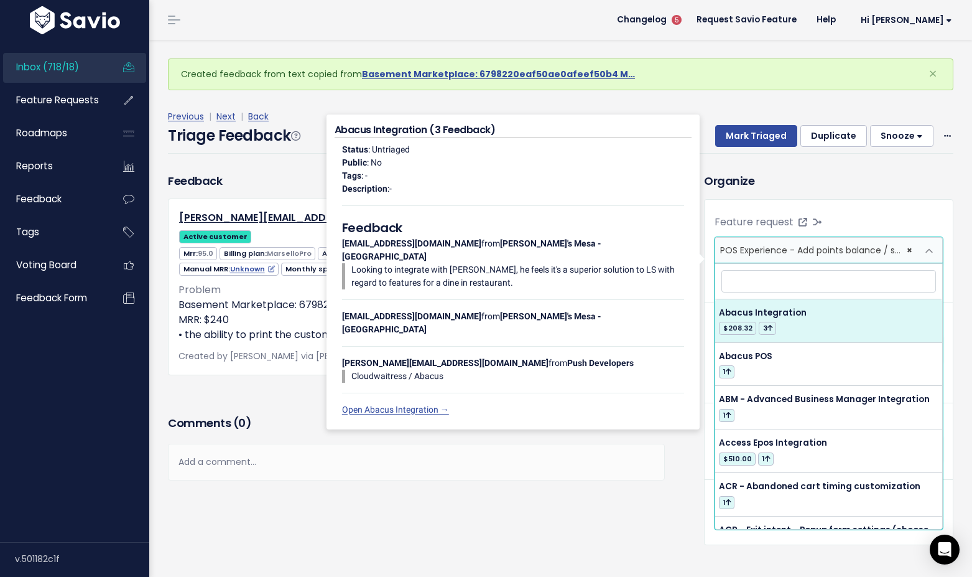
click at [264, 385] on div "Feedback [PERSON_NAME][EMAIL_ADDRESS][DOMAIN_NAME] from Basement Marketplace Ac…" at bounding box center [417, 291] width 516 height 239
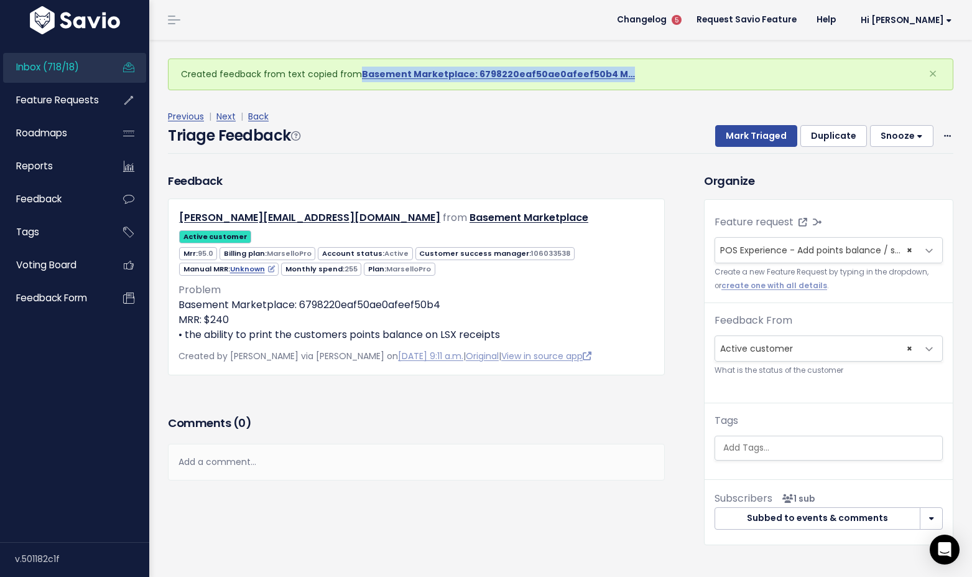
drag, startPoint x: 440, startPoint y: 75, endPoint x: 496, endPoint y: 22, distance: 77.0
click at [0, 0] on div "Inbox (718/18) Feature Requests Roadmaps" at bounding box center [486, 304] width 972 height 608
click at [491, 76] on link "Basement Marketplace: 6798220eaf50ae0afeef50b4 M…" at bounding box center [498, 74] width 273 height 12
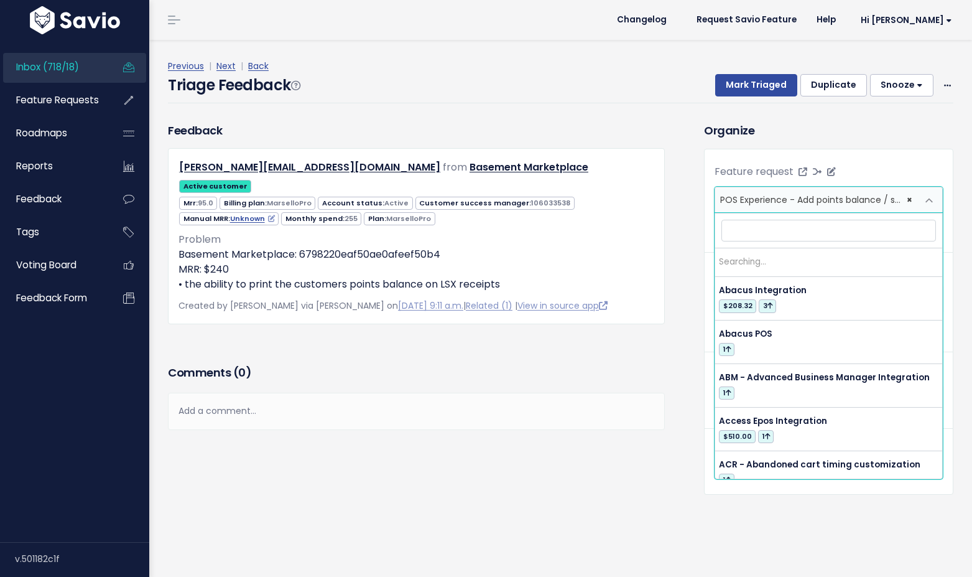
click at [768, 200] on span "POS Experience - Add points balance / signup link to receipt (22)" at bounding box center [861, 199] width 282 height 12
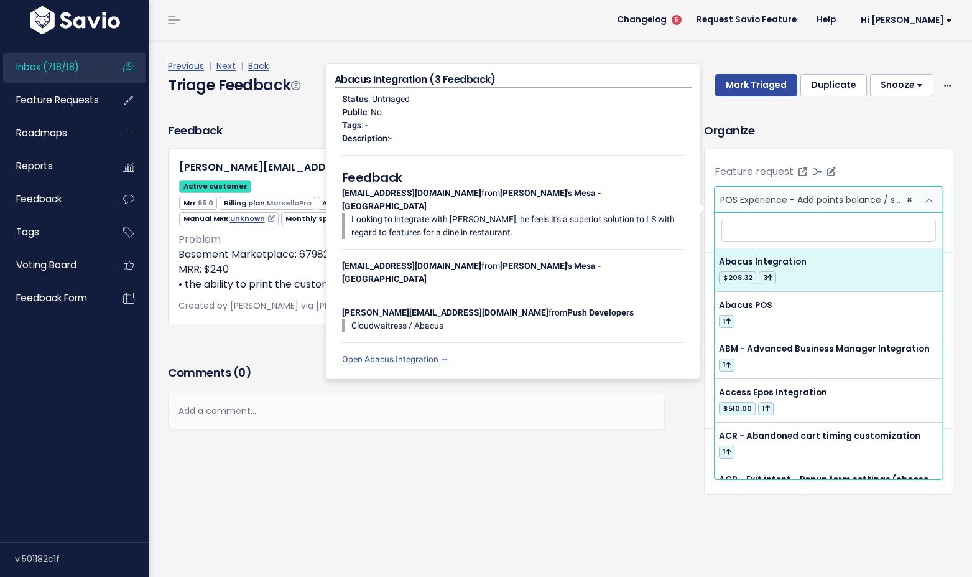
select select
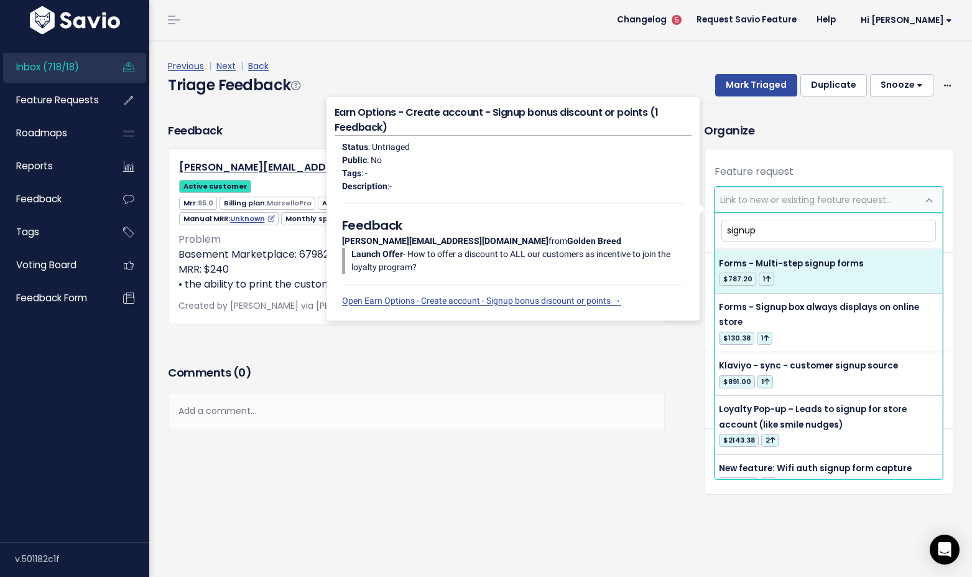
scroll to position [615, 0]
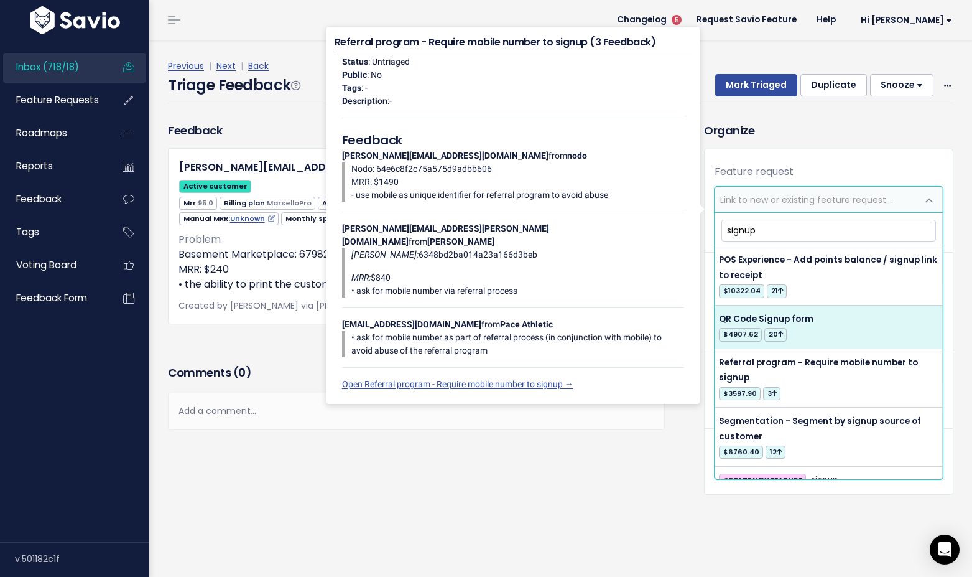
type input "signup"
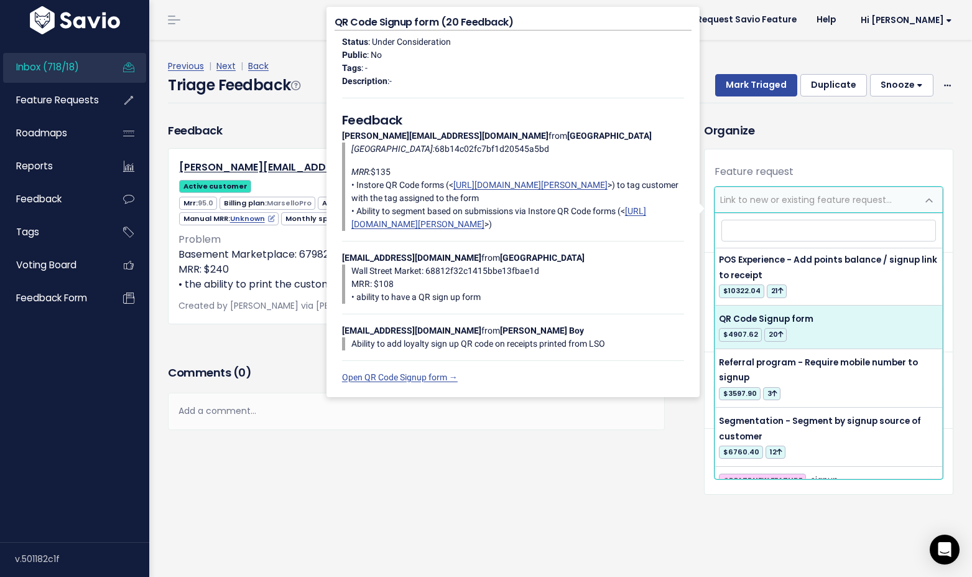
select select "12529"
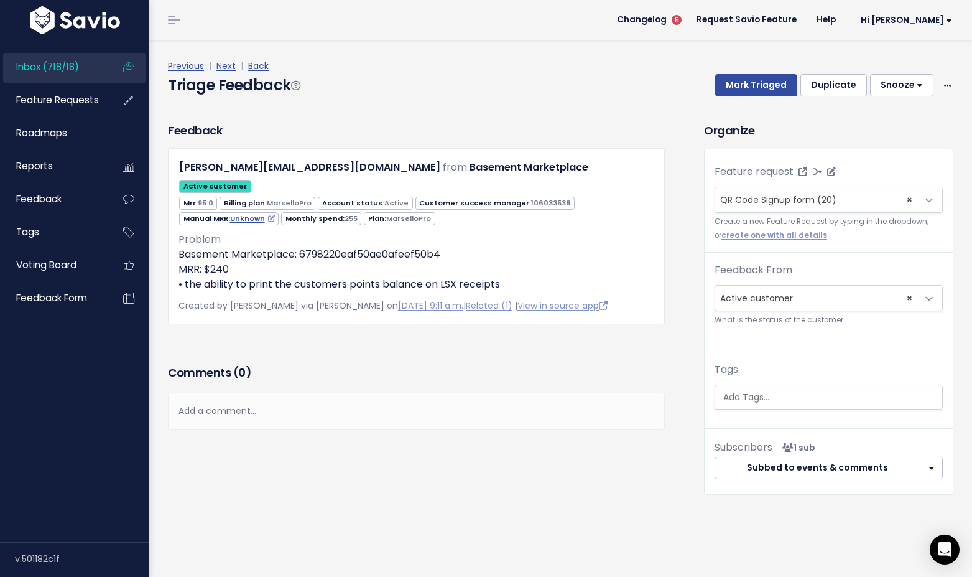
click at [418, 142] on div "Feedback john@sagebrushtraders.com from Basement Marketplace Active customer" at bounding box center [416, 223] width 497 height 202
click at [443, 101] on div "Triage Feedback Mark Triaged Duplicate Snooze 1 day 3 days 7 days 14 days Edit …" at bounding box center [561, 88] width 786 height 29
select select
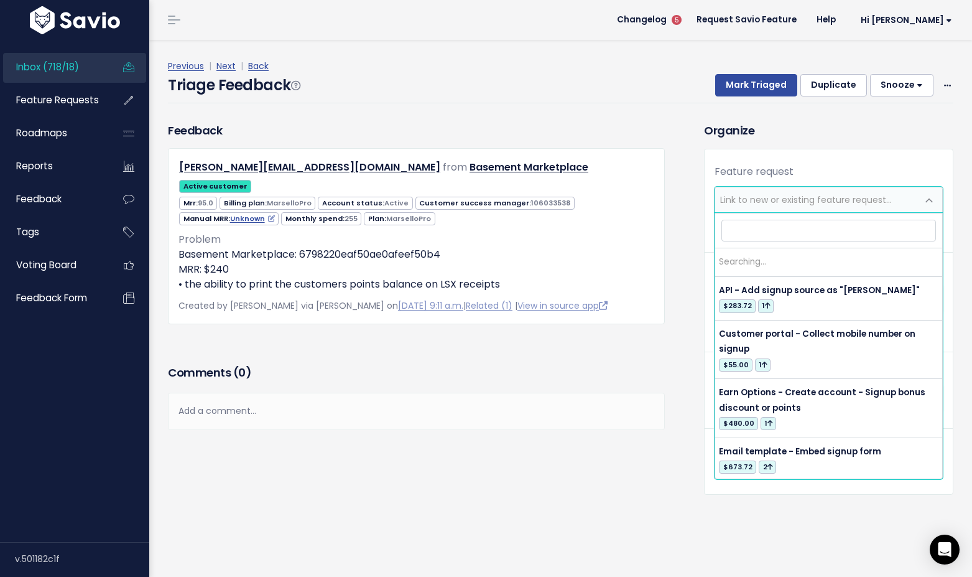
scroll to position [0, 0]
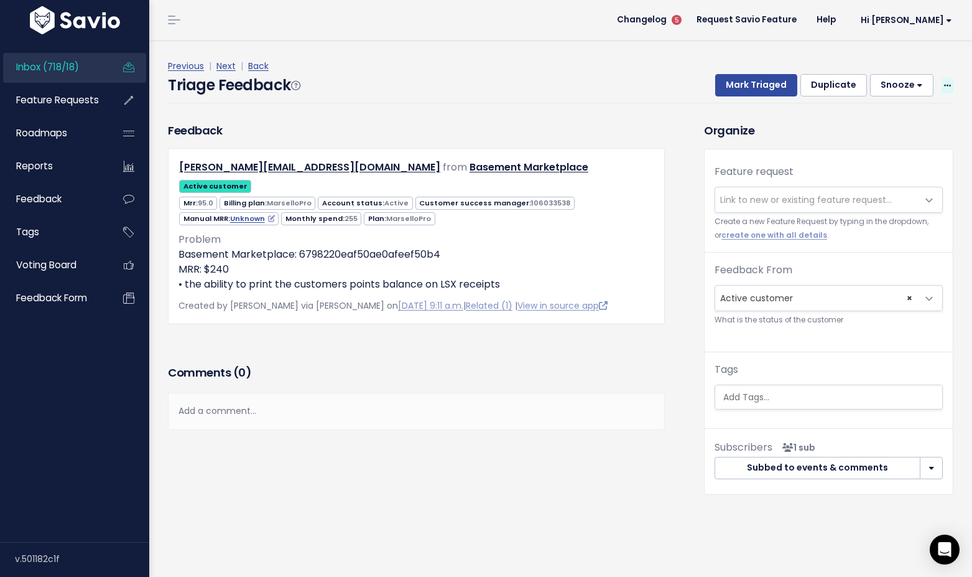
click at [947, 87] on icon at bounding box center [947, 86] width 7 height 8
click at [887, 143] on link "Delete" at bounding box center [898, 144] width 90 height 24
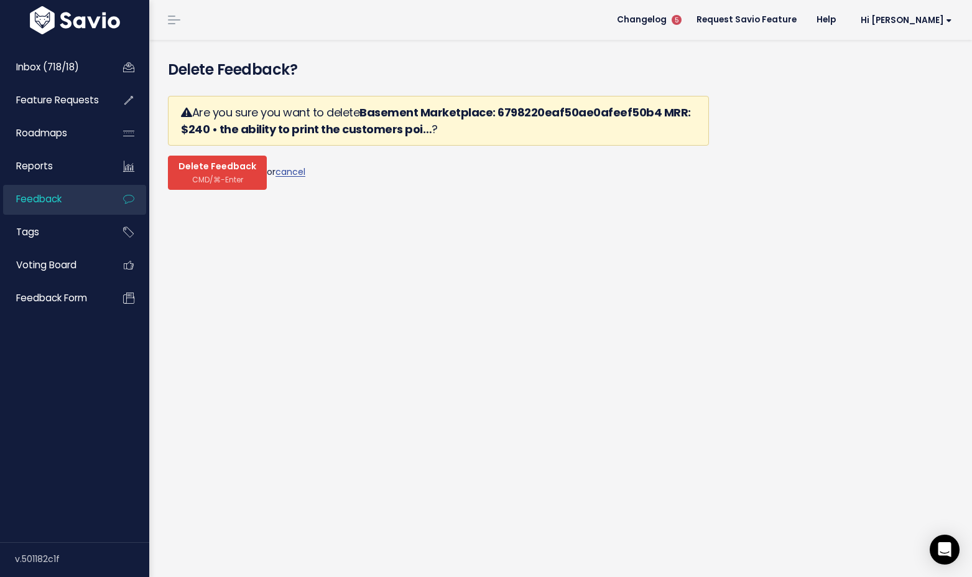
click at [228, 170] on span "Delete Feedback" at bounding box center [218, 166] width 78 height 11
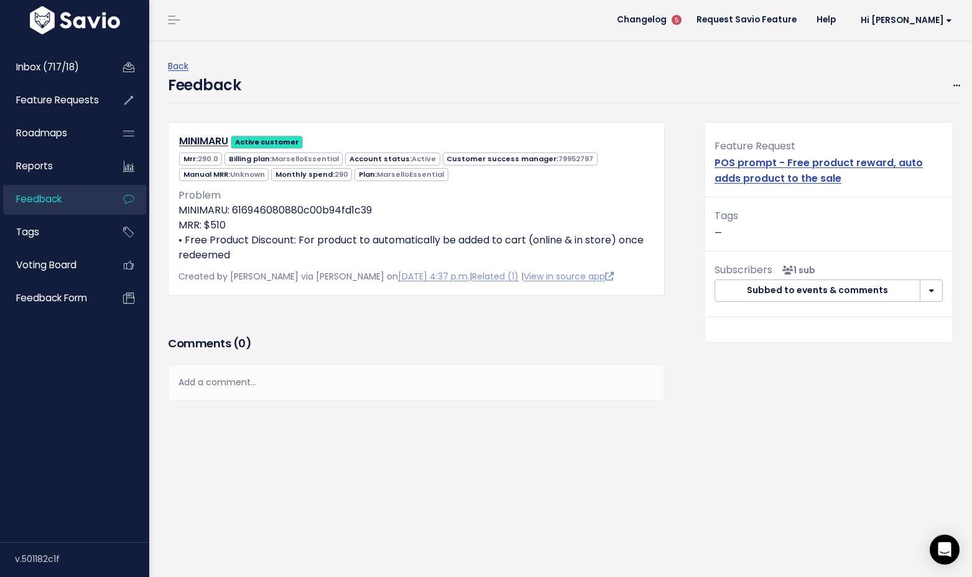
click at [208, 379] on div "Add a comment..." at bounding box center [416, 382] width 497 height 37
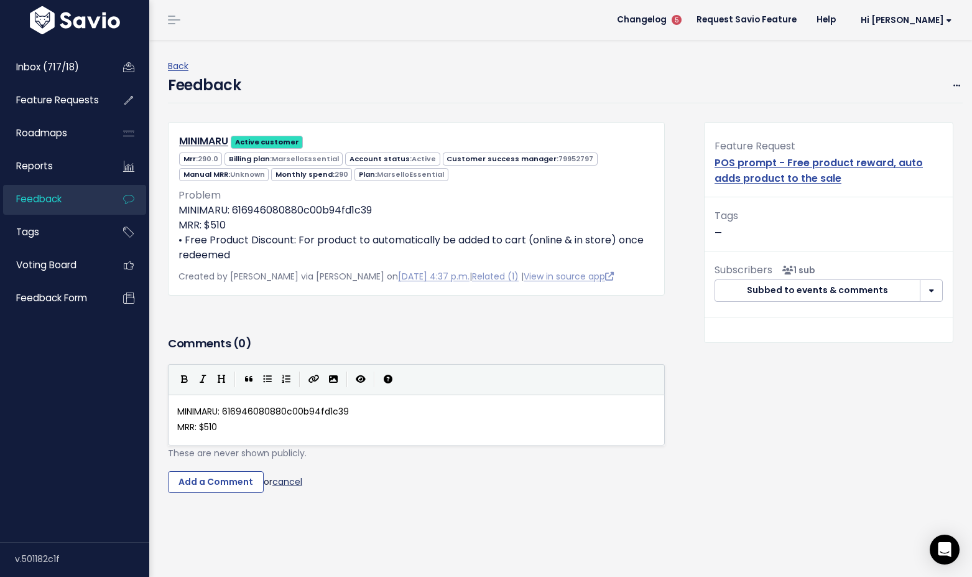
click at [301, 483] on link "cancel" at bounding box center [287, 481] width 30 height 12
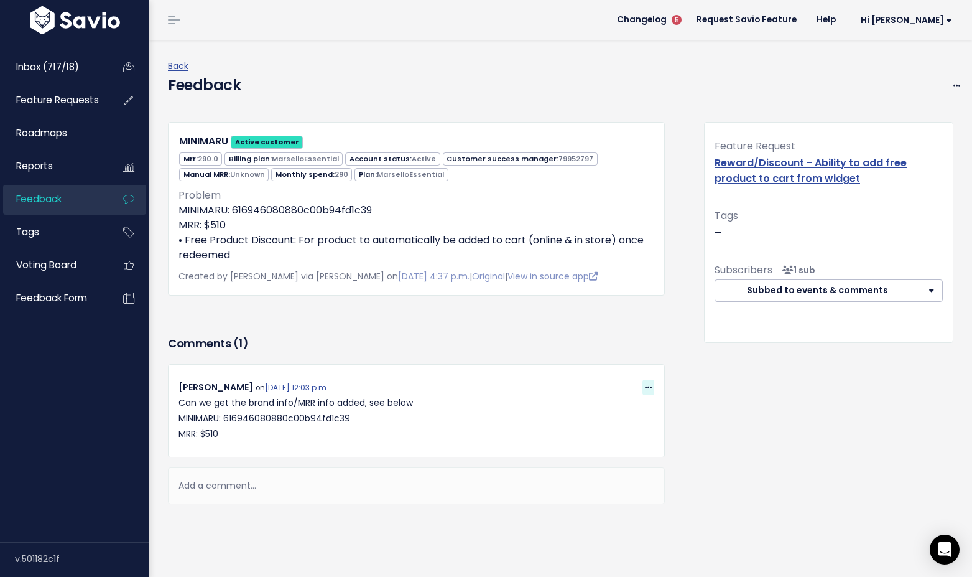
click at [650, 384] on icon at bounding box center [648, 388] width 7 height 8
click at [588, 499] on link "Delete" at bounding box center [618, 501] width 90 height 24
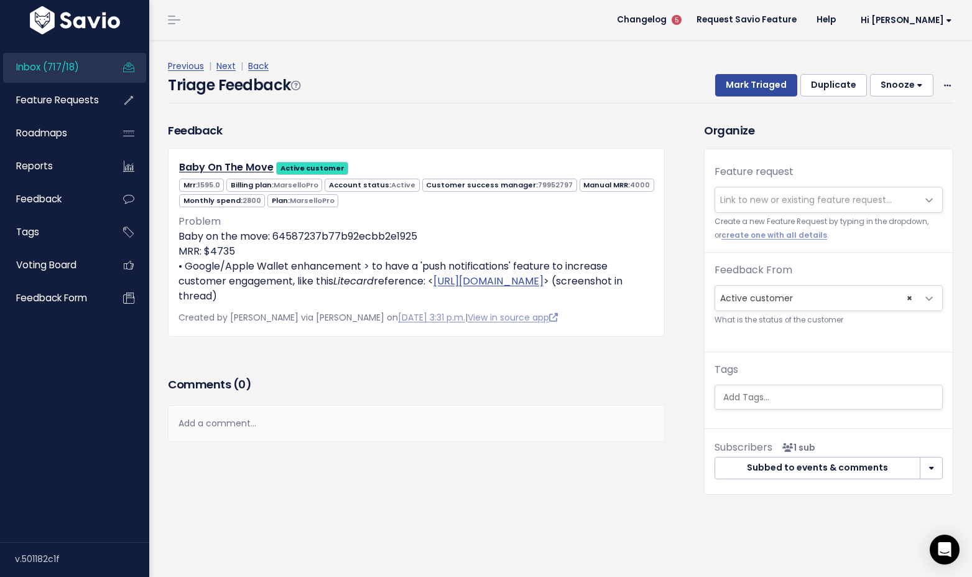
click at [767, 203] on span "Link to new or existing feature request..." at bounding box center [806, 199] width 172 height 12
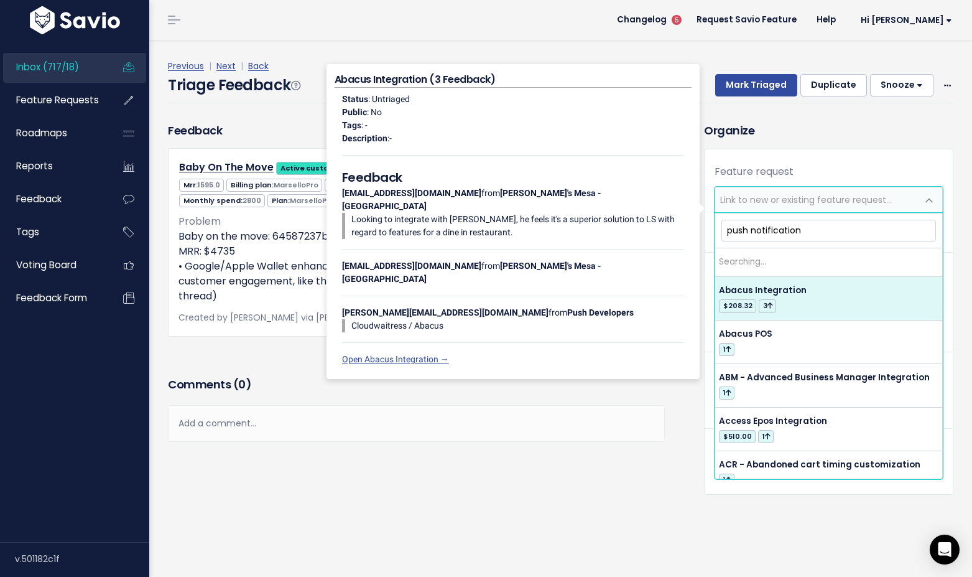
type input "push notifications"
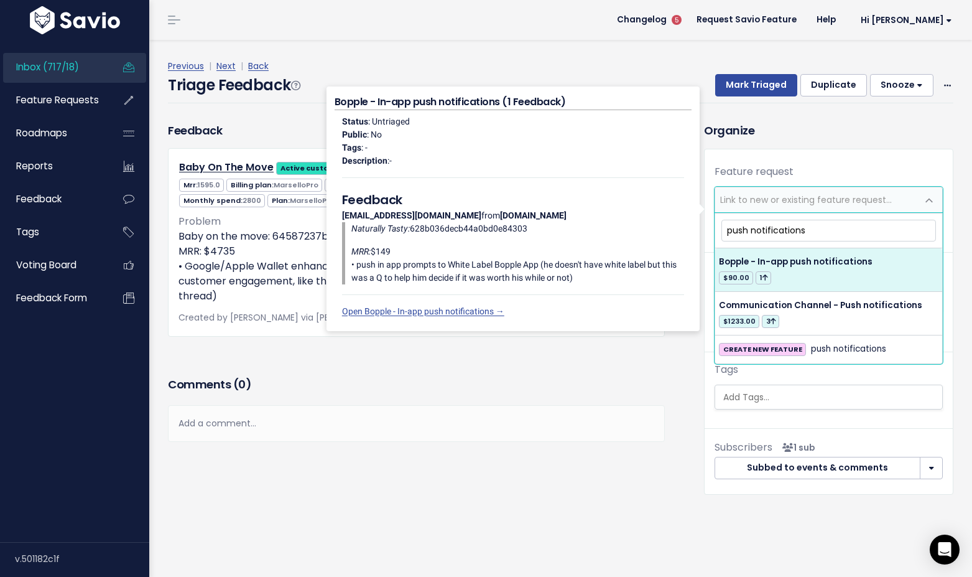
drag, startPoint x: 807, startPoint y: 233, endPoint x: 725, endPoint y: 232, distance: 82.7
click at [725, 232] on input "push notifications" at bounding box center [828, 231] width 215 height 22
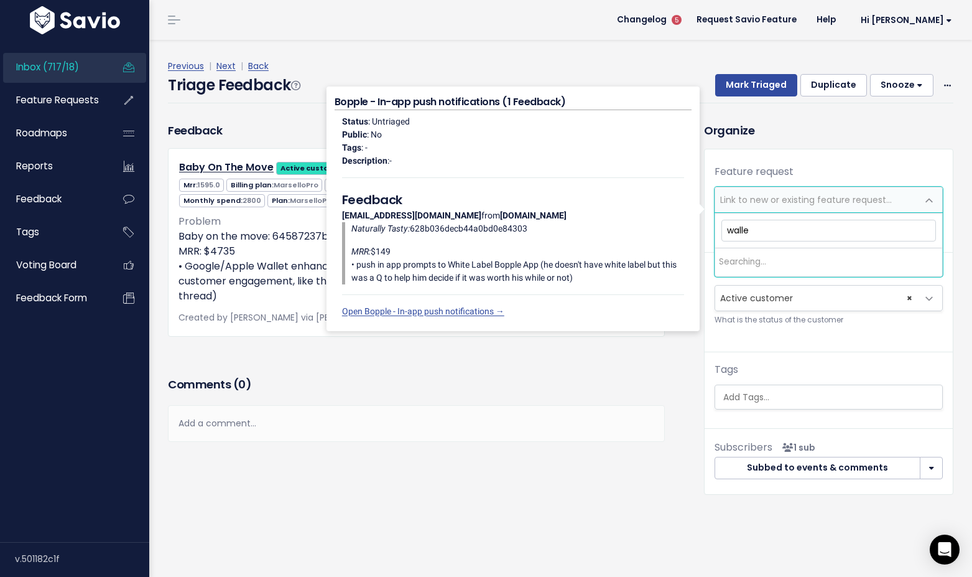
type input "wallet"
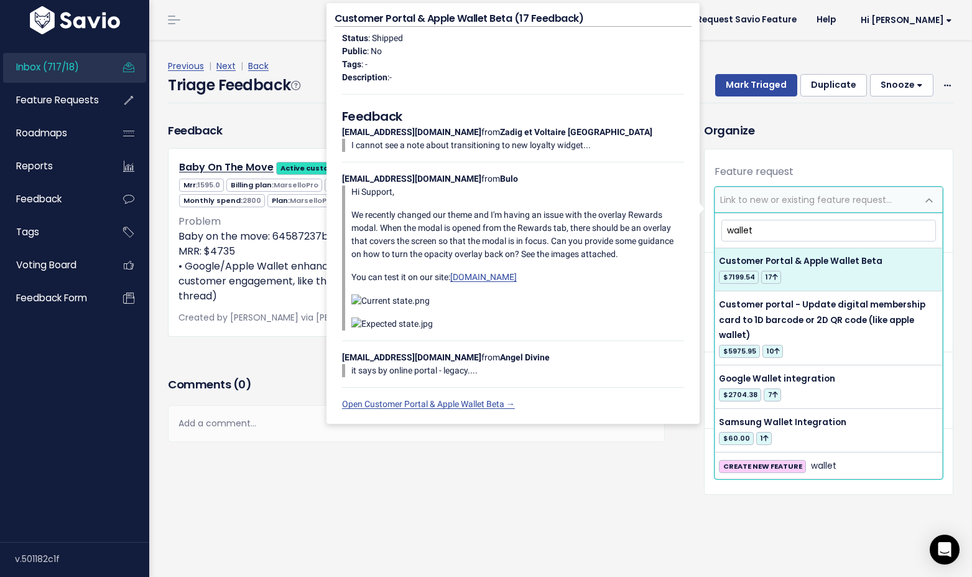
scroll to position [45, 0]
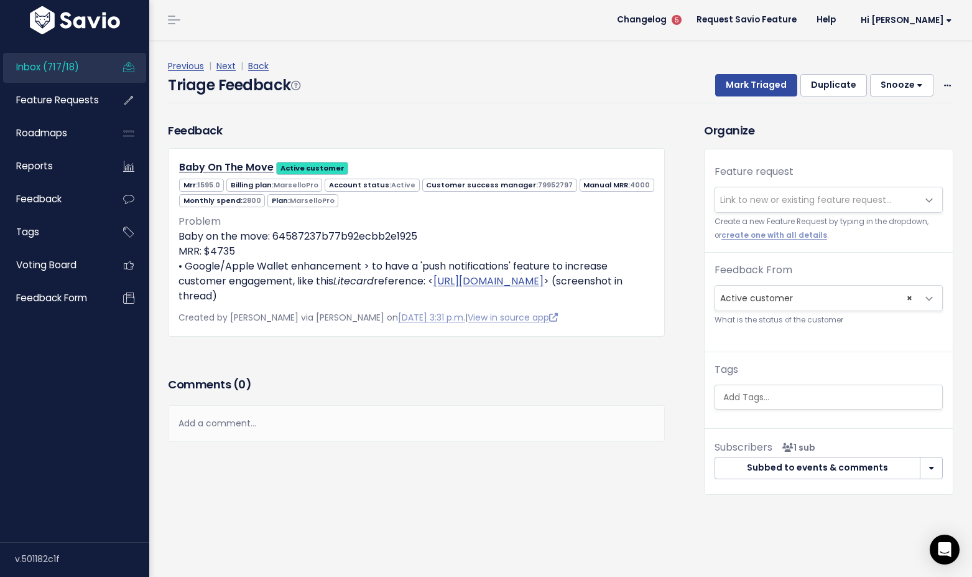
click at [810, 141] on div "Organize Feature request --------- Link to new or existing feature request... C…" at bounding box center [829, 308] width 268 height 373
click at [782, 195] on span "Link to new or existing feature request..." at bounding box center [806, 199] width 172 height 12
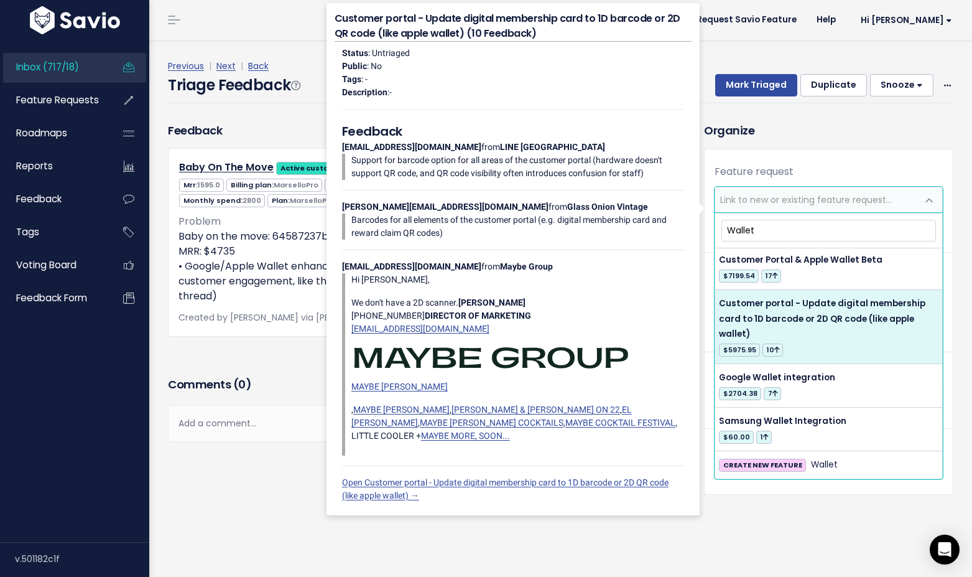
scroll to position [0, 0]
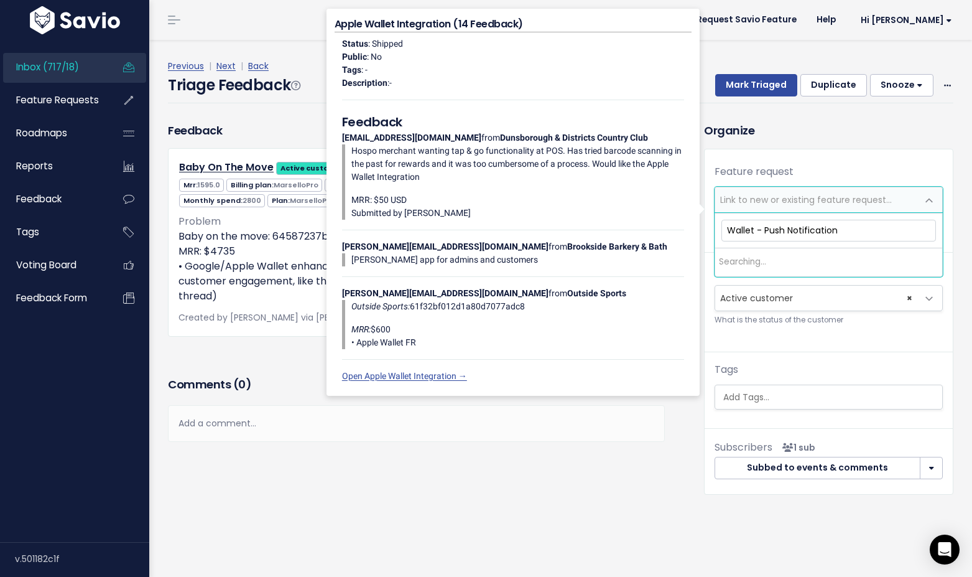
type input "Wallet - Push Notifications"
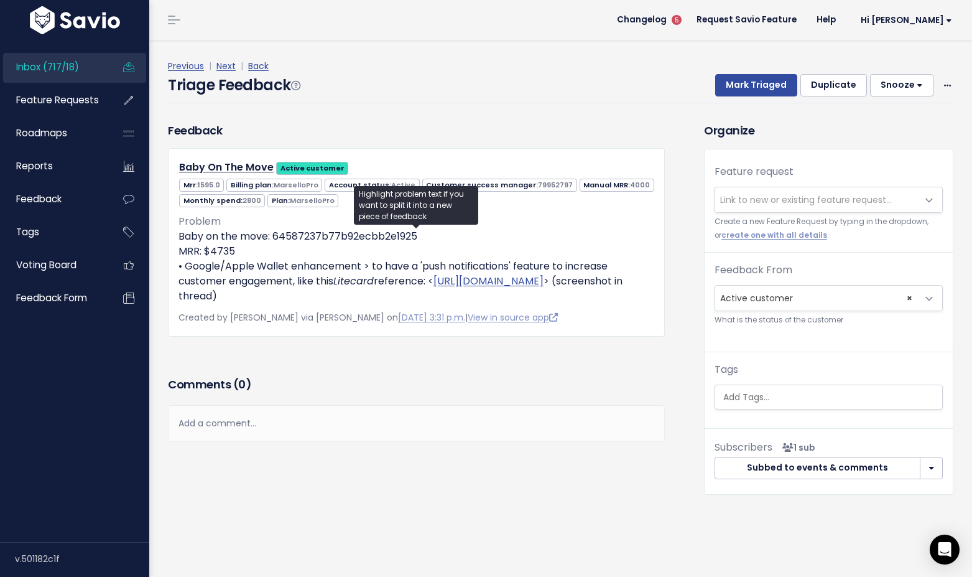
drag, startPoint x: 595, startPoint y: 279, endPoint x: 727, endPoint y: 9, distance: 300.4
click at [0, 0] on div "Inbox (717/18) Feature Requests Roadmaps" at bounding box center [486, 288] width 972 height 577
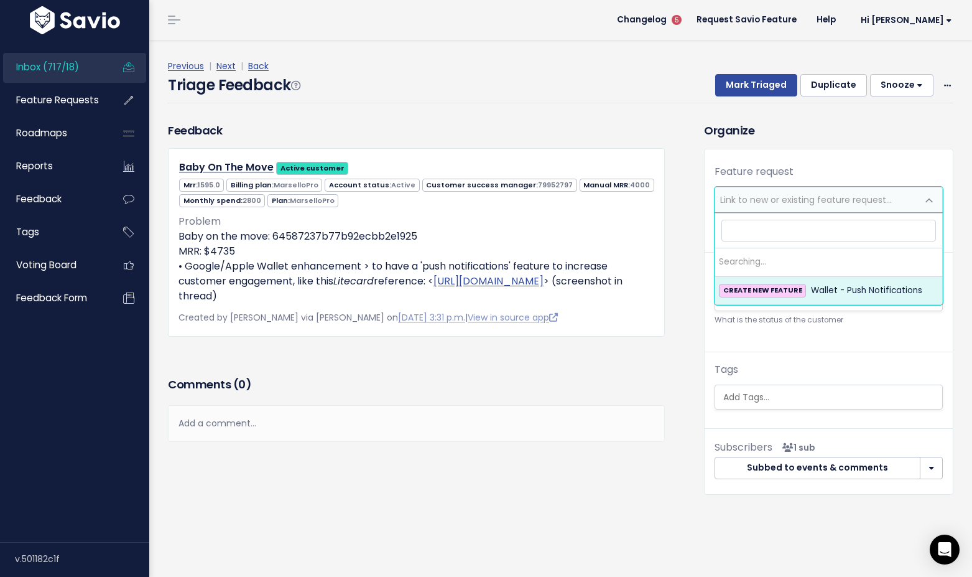
click at [767, 203] on span "Link to new or existing feature request..." at bounding box center [806, 199] width 172 height 12
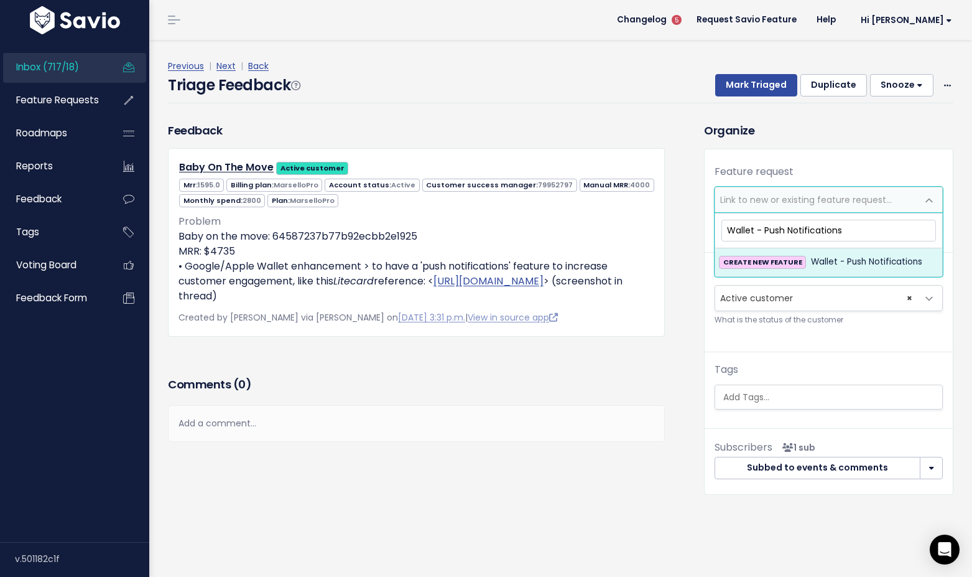
type input "Wallet - Push Notifications"
click at [825, 265] on span "Wallet - Push Notifications" at bounding box center [866, 261] width 111 height 15
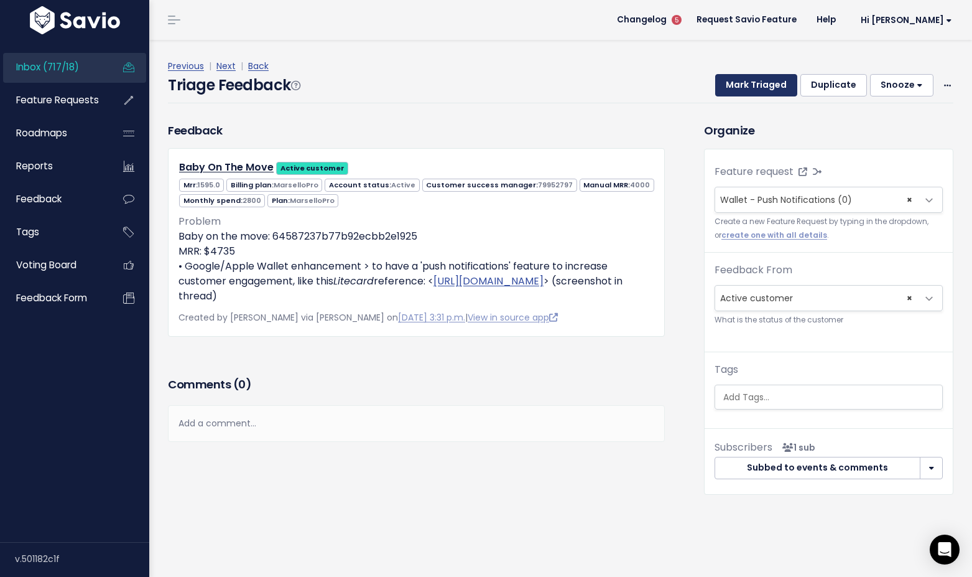
click at [779, 88] on button "Mark Triaged" at bounding box center [756, 85] width 82 height 22
click at [72, 63] on span "Inbox (717/18)" at bounding box center [47, 66] width 63 height 13
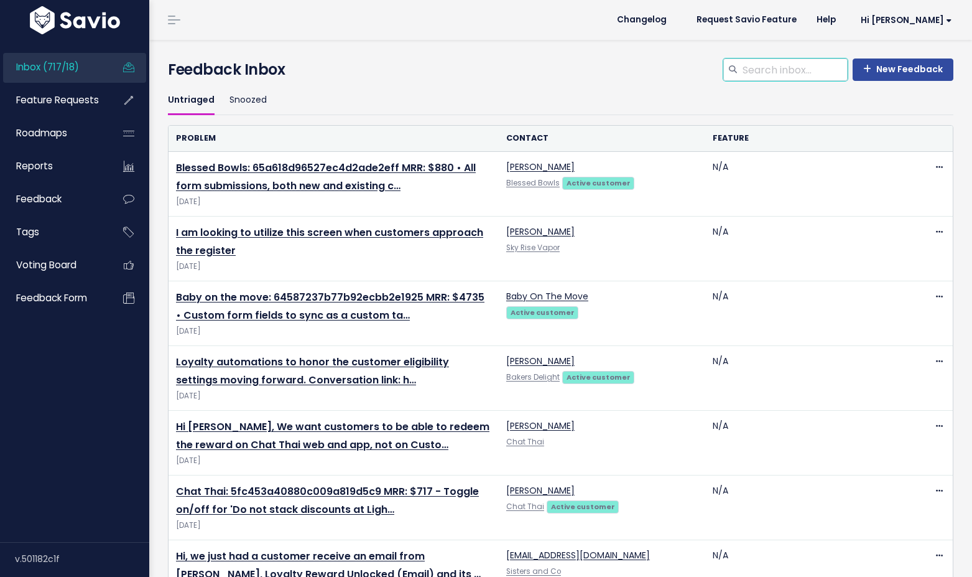
click at [758, 73] on input "search" at bounding box center [794, 69] width 106 height 22
paste input "[GEOGRAPHIC_DATA]"
type input "[GEOGRAPHIC_DATA]"
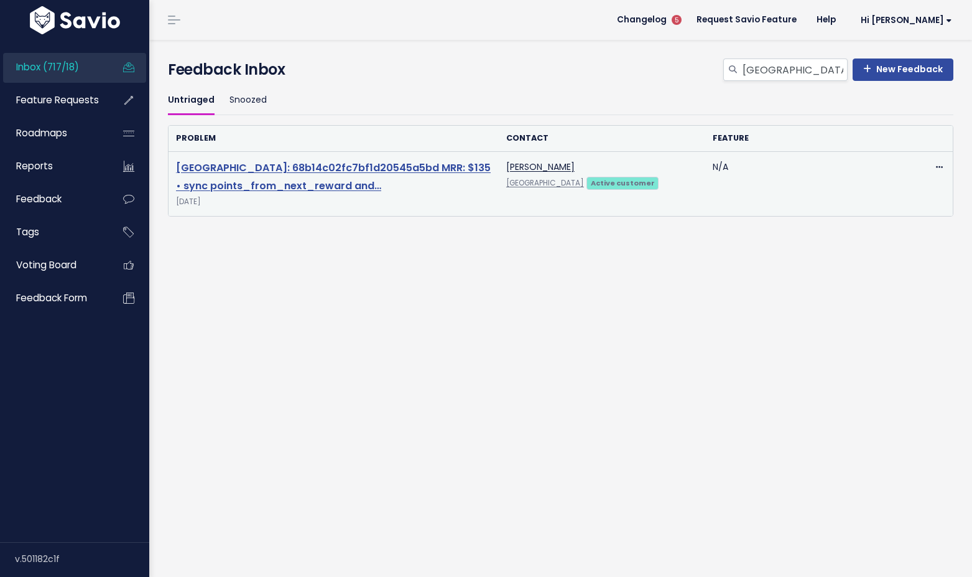
click at [330, 169] on link "[GEOGRAPHIC_DATA]: 68b14c02fc7bf1d20545a5bd MRR: $135 • sync points_from_next_r…" at bounding box center [333, 176] width 315 height 32
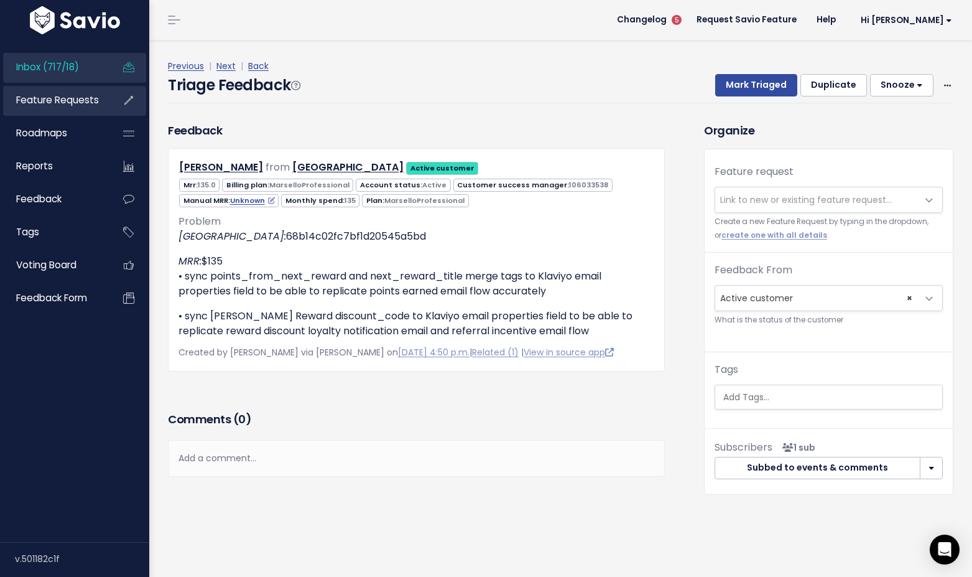
click at [75, 98] on span "Feature Requests" at bounding box center [57, 99] width 83 height 13
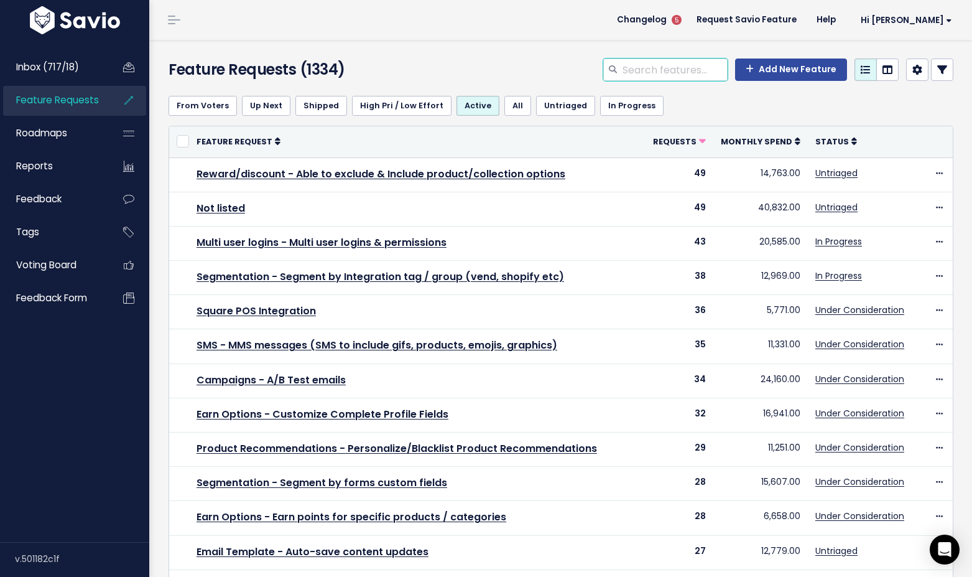
click at [658, 72] on input "search" at bounding box center [674, 69] width 106 height 22
type input "p"
type input "x"
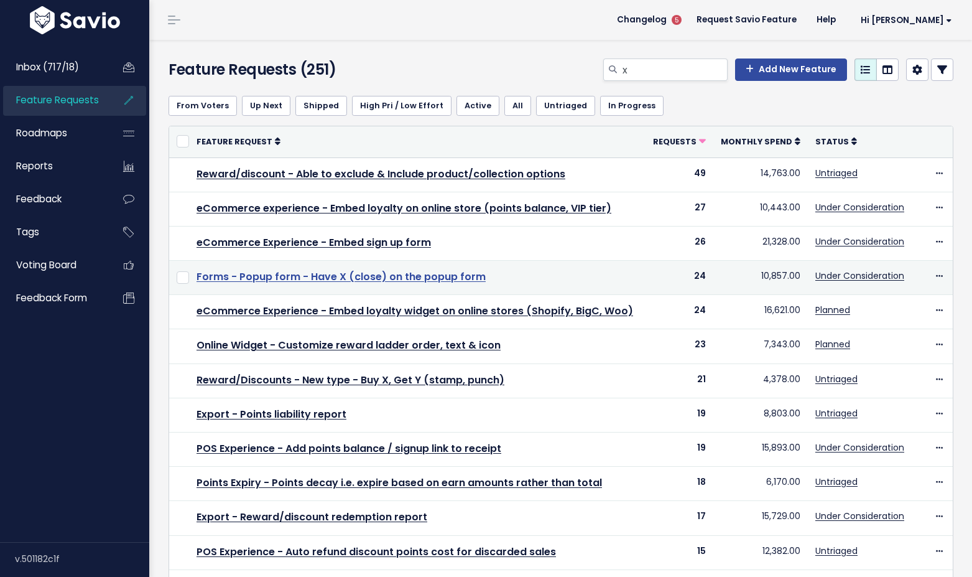
click at [411, 273] on link "Forms - Popup form - Have X (close) on the popup form" at bounding box center [341, 276] width 289 height 14
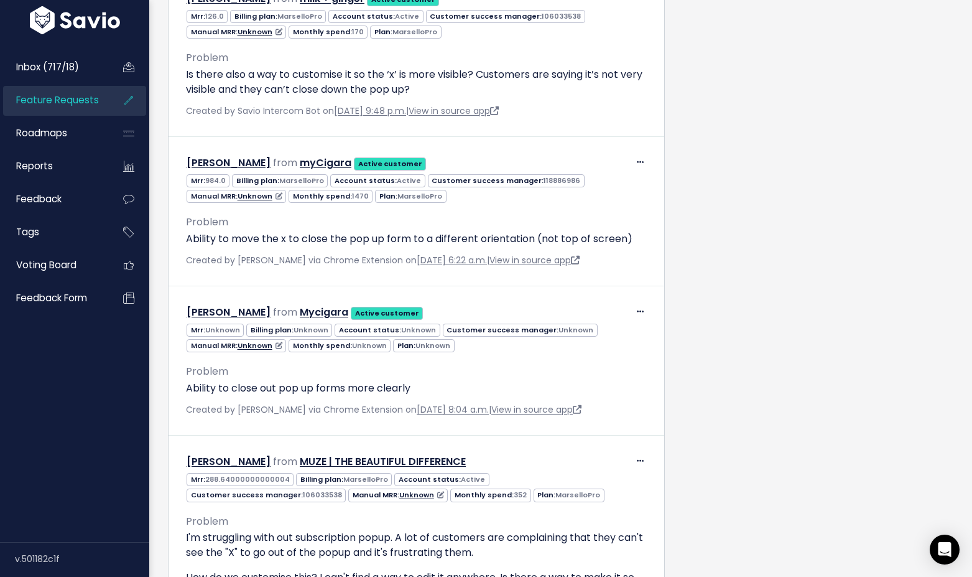
scroll to position [2083, 0]
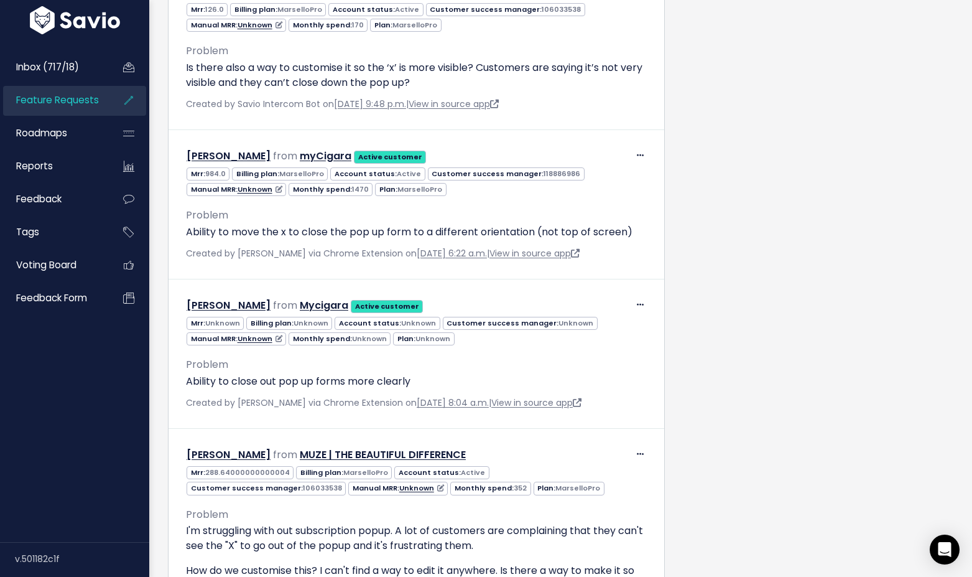
click at [73, 66] on span "Inbox (717/18)" at bounding box center [47, 66] width 63 height 13
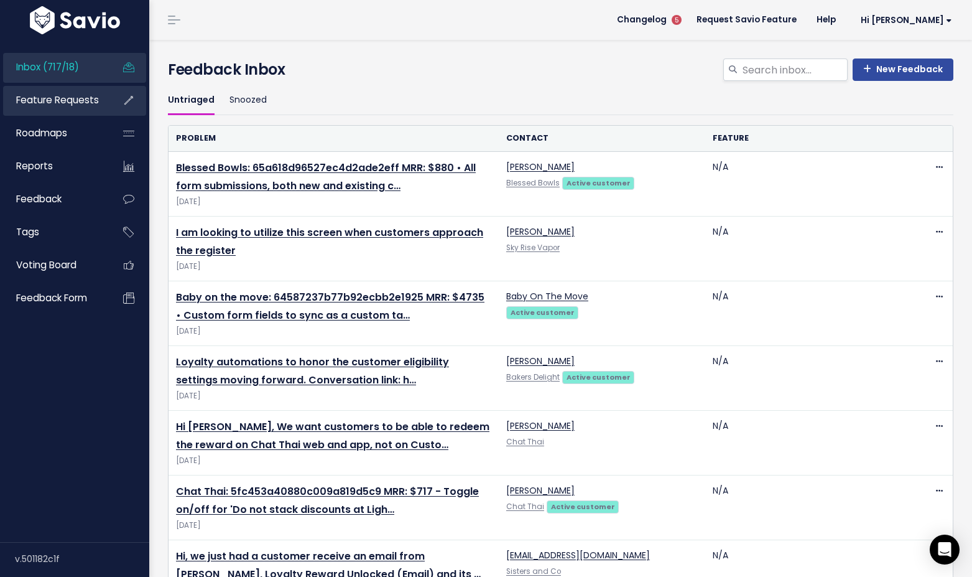
click at [72, 101] on span "Feature Requests" at bounding box center [57, 99] width 83 height 13
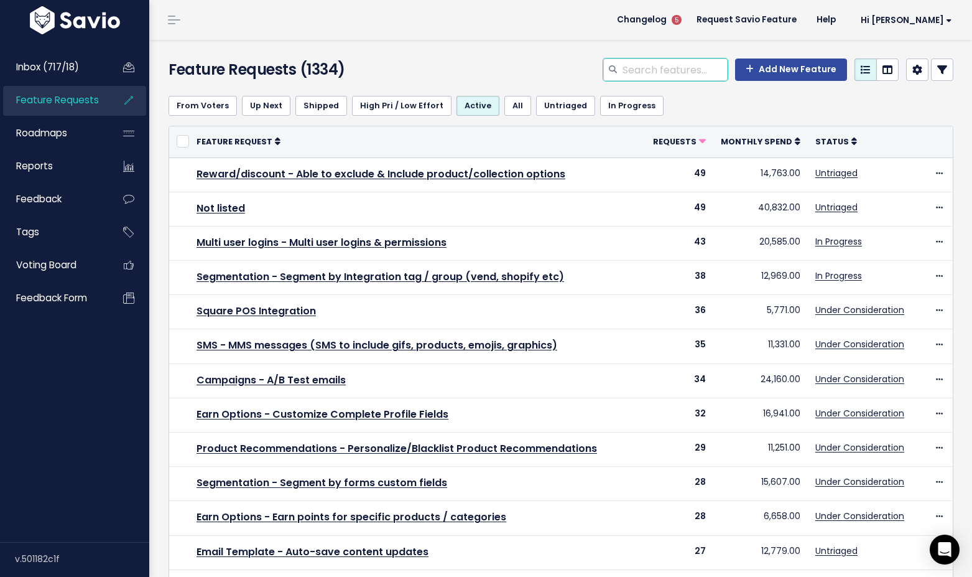
click at [685, 68] on input "search" at bounding box center [674, 69] width 106 height 22
type input "x"
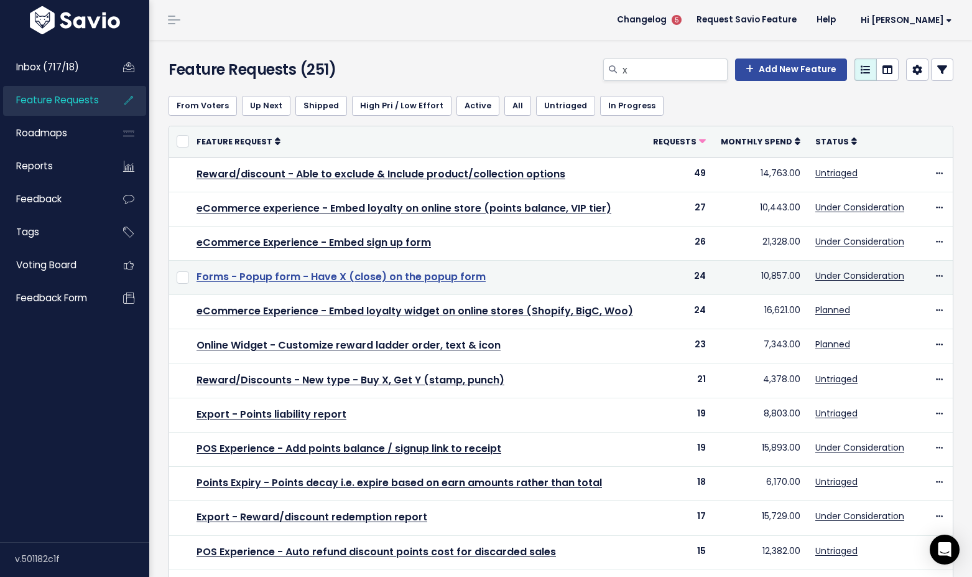
click at [389, 278] on link "Forms - Popup form - Have X (close) on the popup form" at bounding box center [341, 276] width 289 height 14
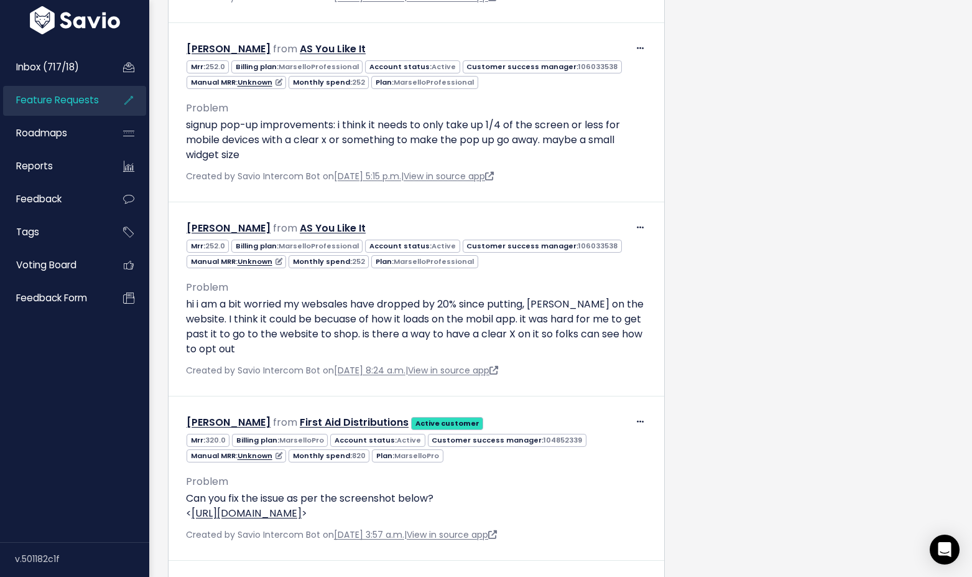
scroll to position [784, 0]
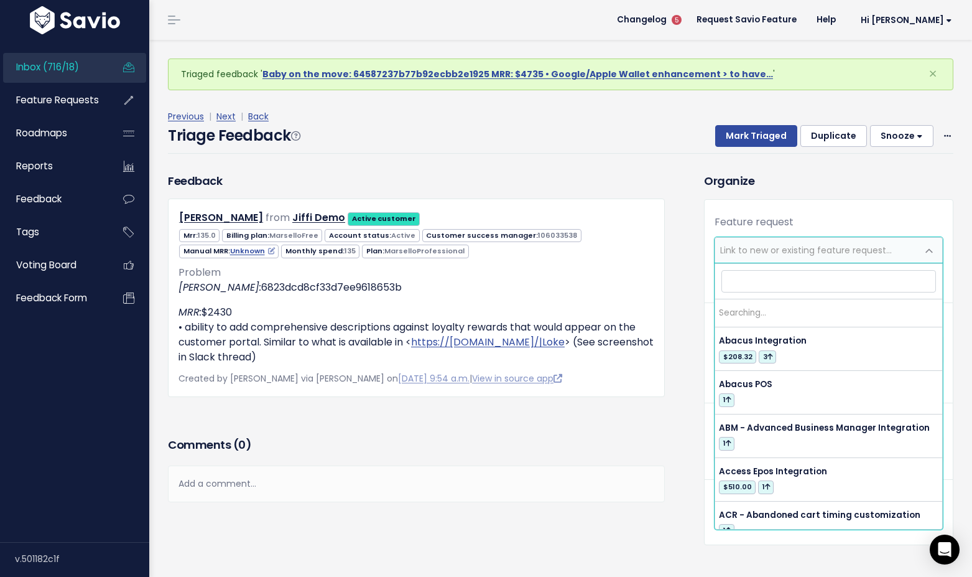
click at [743, 257] on span "Link to new or existing feature request..." at bounding box center [816, 250] width 202 height 25
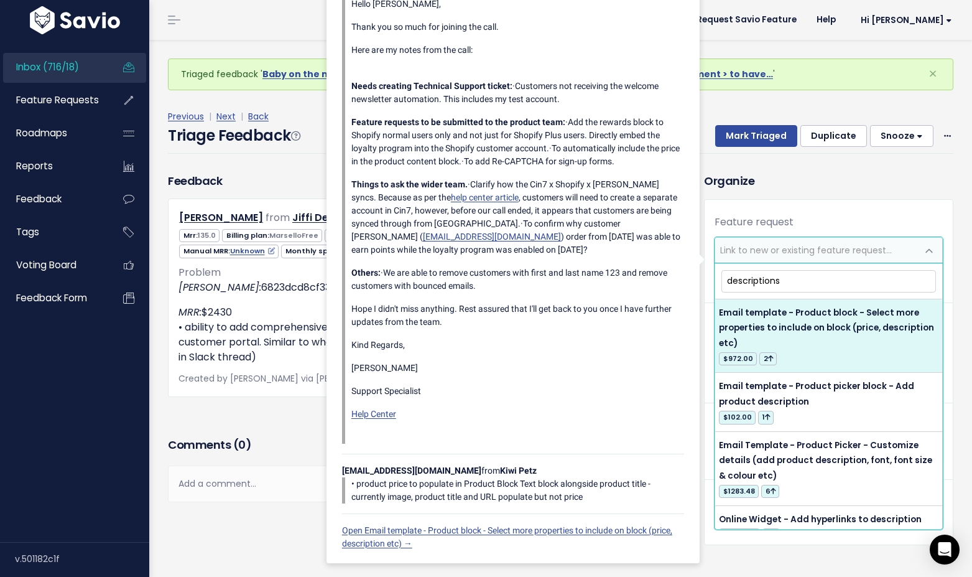
type input "description"
click at [235, 410] on div "Feedback Adrian Abdipranoto from Jiffi Demo Active customer 135.0" at bounding box center [417, 302] width 516 height 261
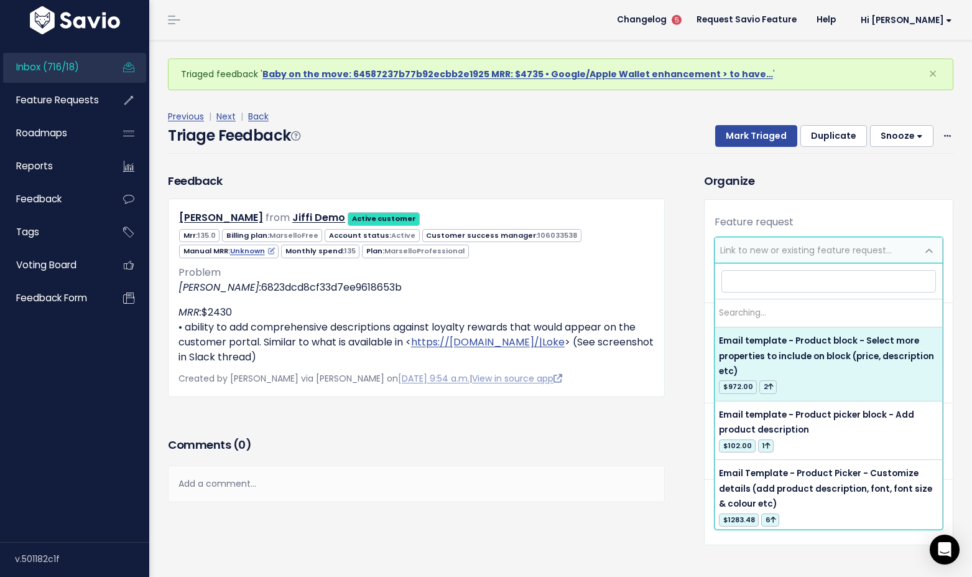
click at [745, 244] on span "Link to new or existing feature request..." at bounding box center [806, 250] width 172 height 12
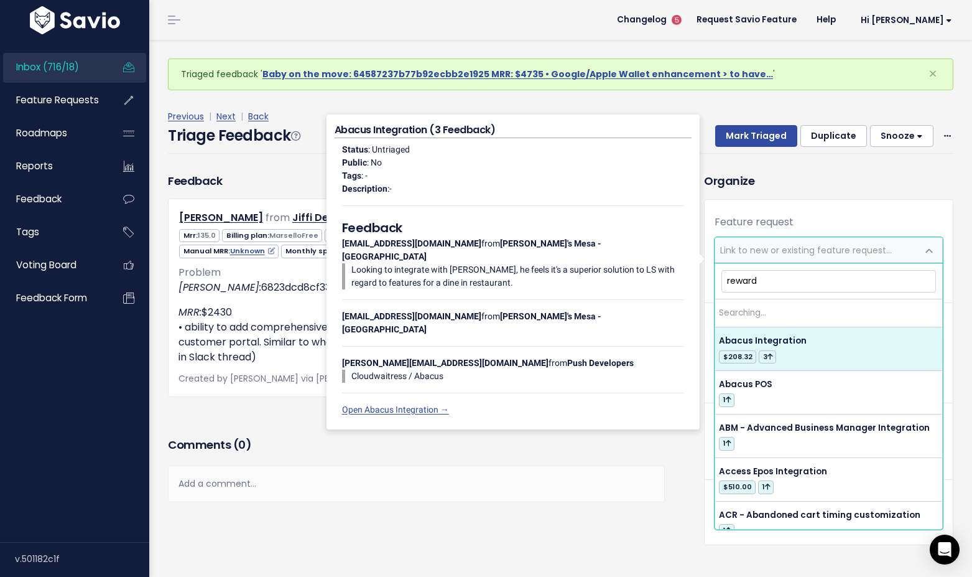
type input "rewards"
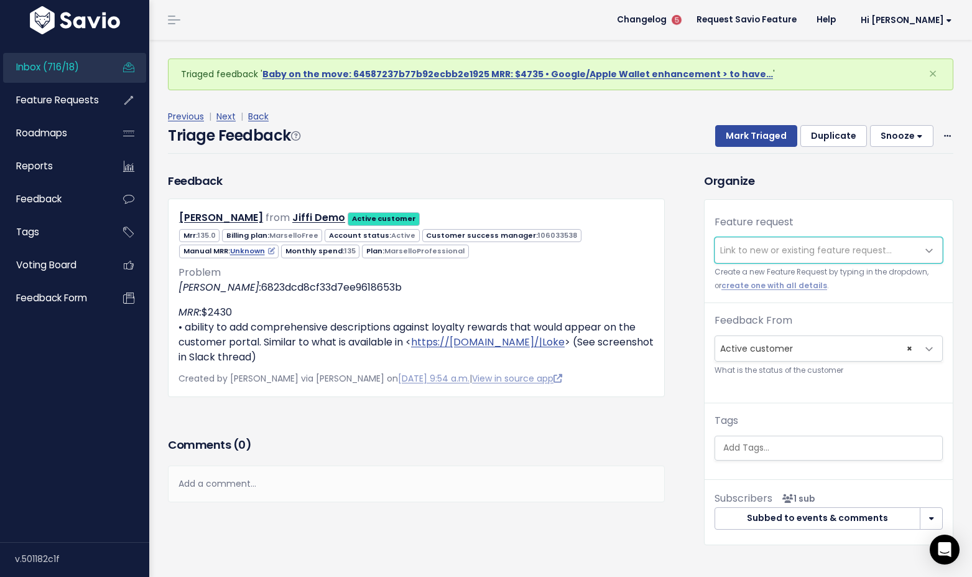
drag, startPoint x: 745, startPoint y: 244, endPoint x: 439, endPoint y: 388, distance: 338.1
click at [442, 381] on div "Feedback Adrian Abdipranoto from Jiffi Demo Active customer" at bounding box center [561, 380] width 804 height 416
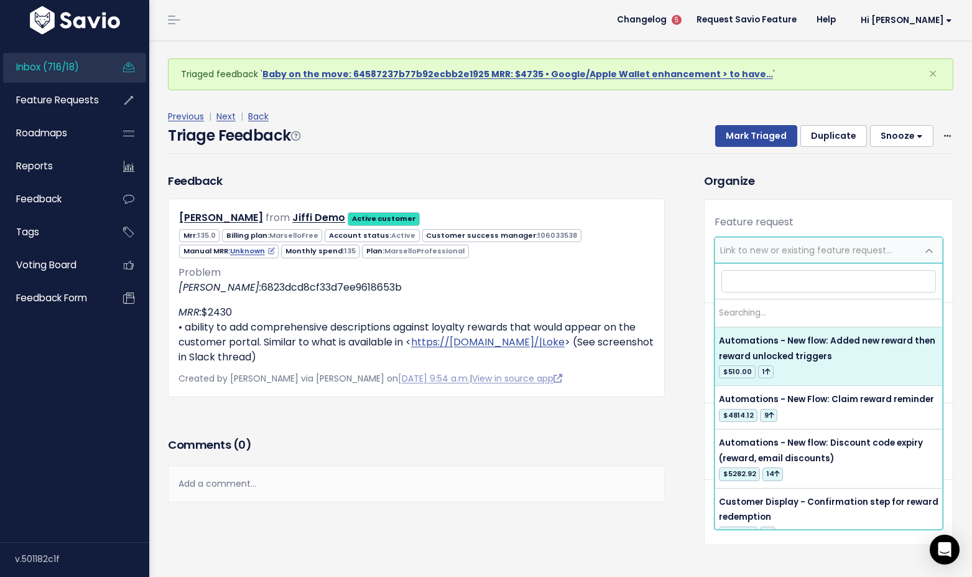
click at [768, 247] on span "Link to new or existing feature request..." at bounding box center [806, 250] width 172 height 12
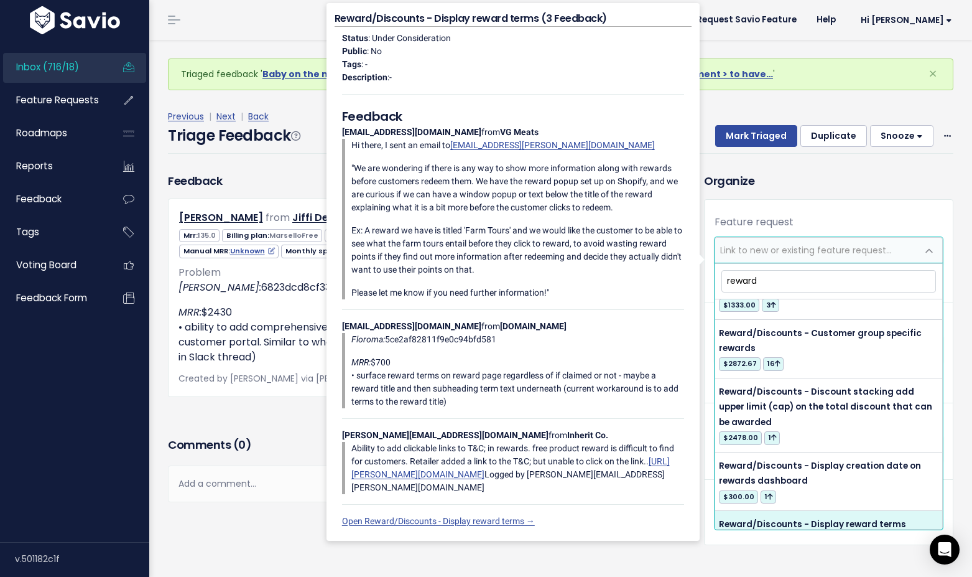
scroll to position [3827, 0]
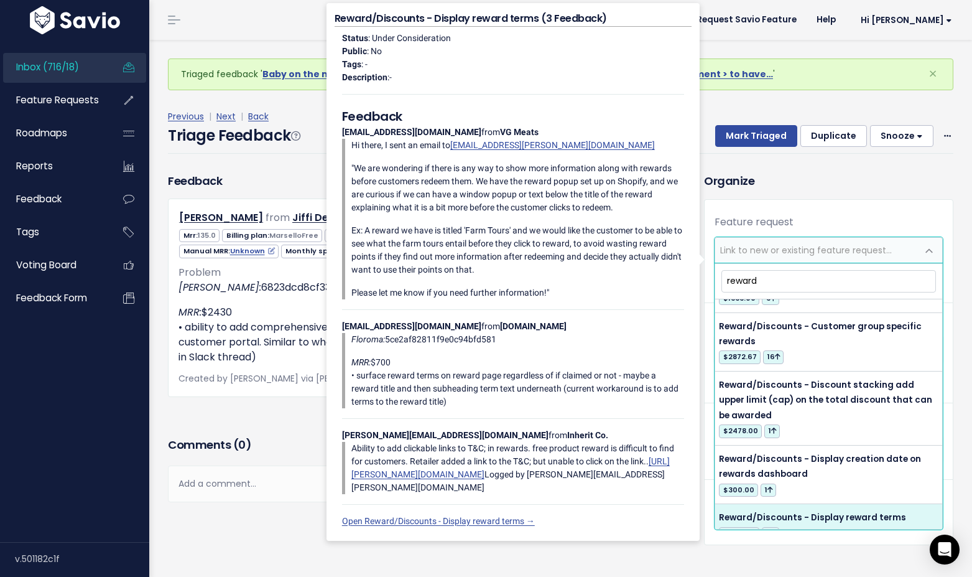
type input "reward"
select select "12543"
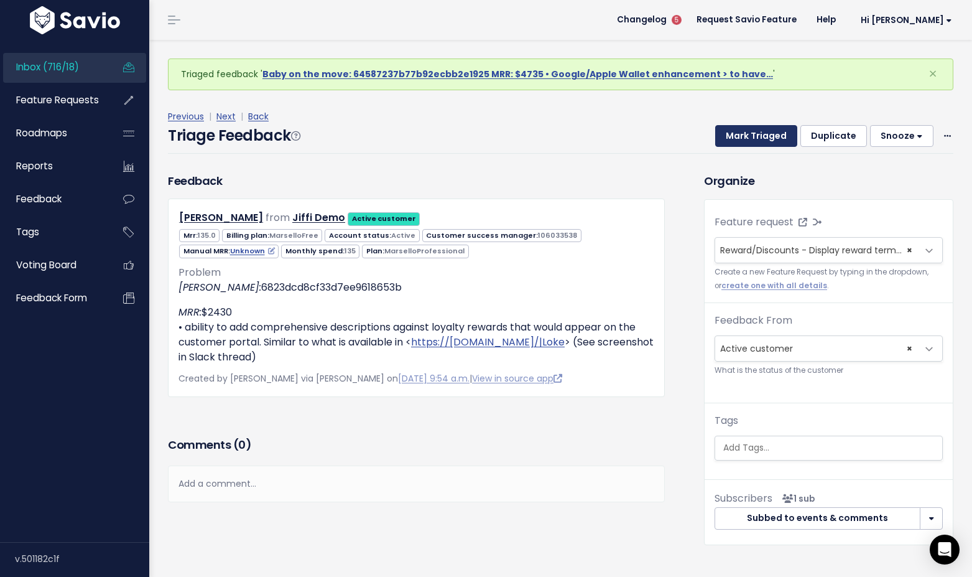
click at [755, 132] on button "Mark Triaged" at bounding box center [756, 136] width 82 height 22
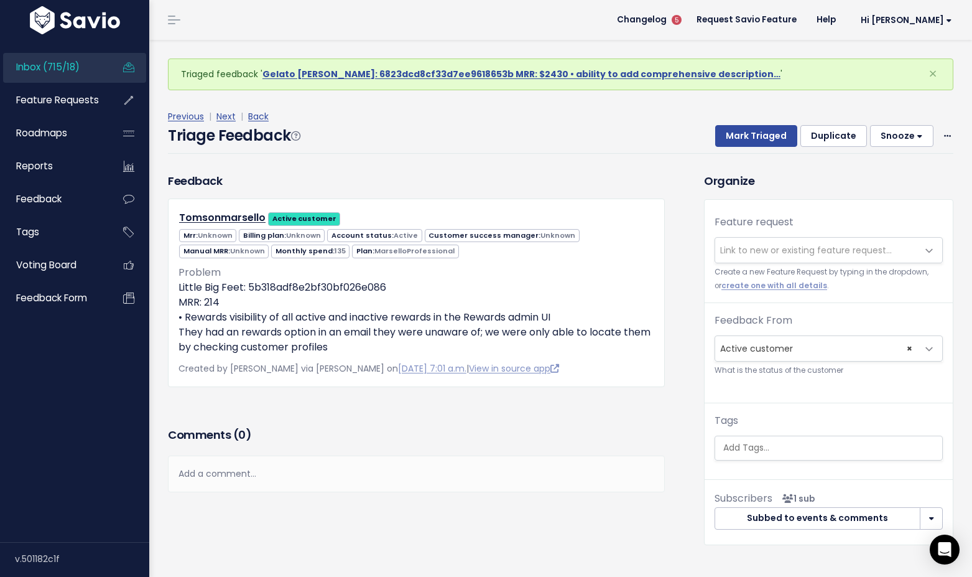
click at [798, 254] on span "Link to new or existing feature request..." at bounding box center [806, 250] width 172 height 12
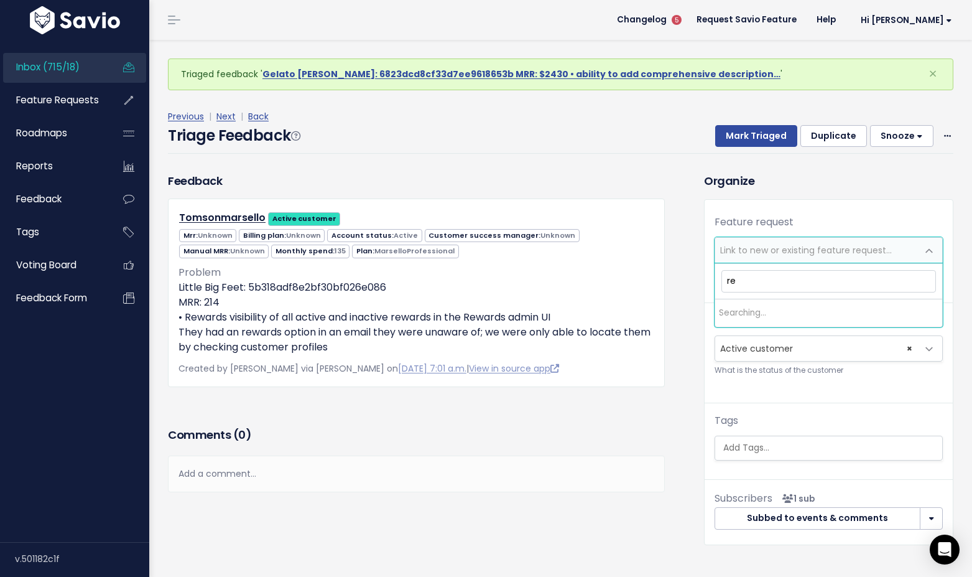
type input "r"
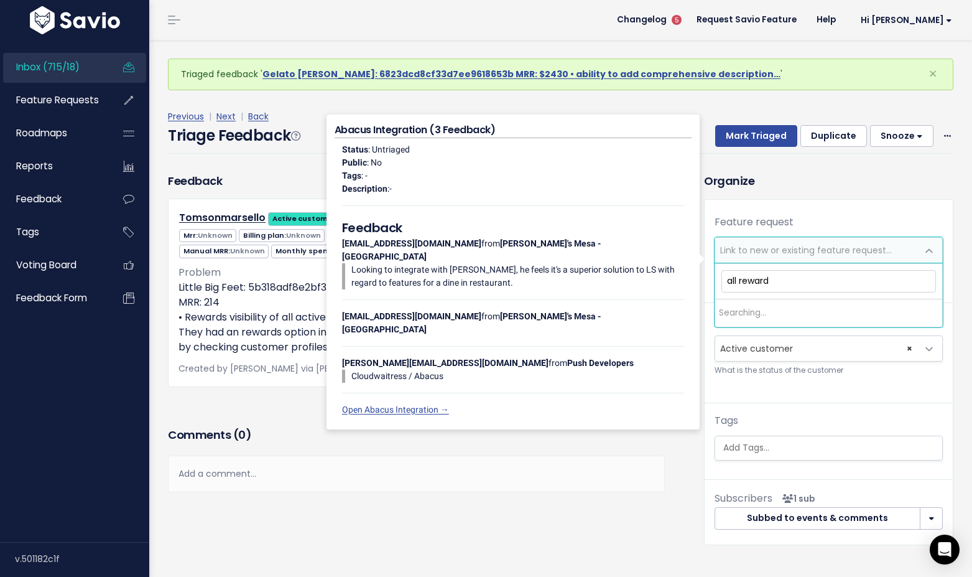
type input "all rewards"
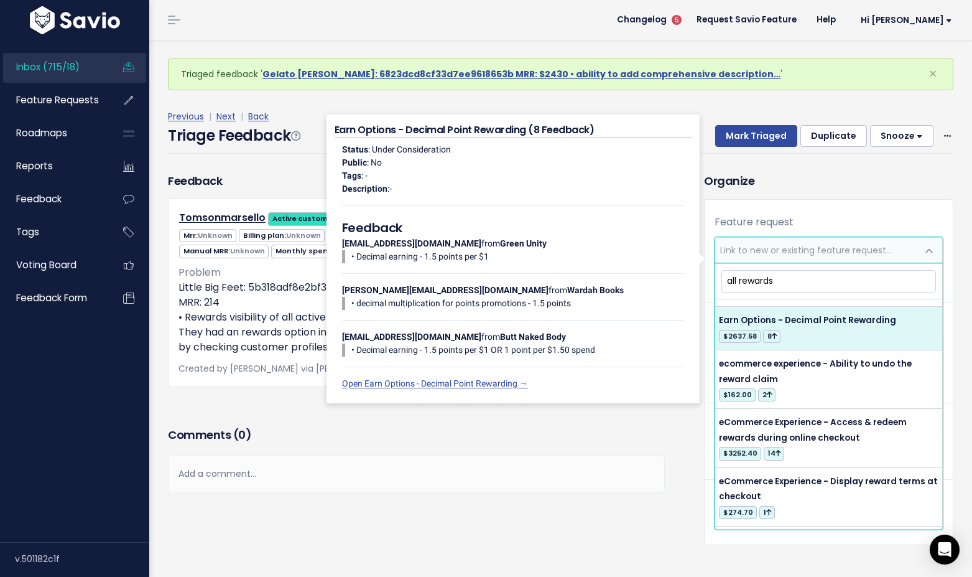
scroll to position [272, 0]
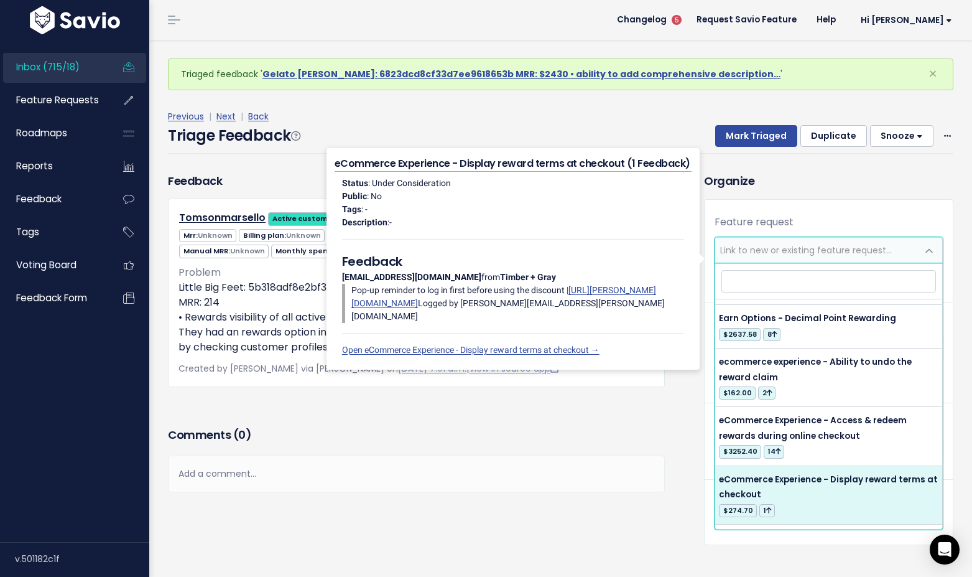
click at [614, 450] on div "Comments ( 0 )" at bounding box center [416, 439] width 497 height 31
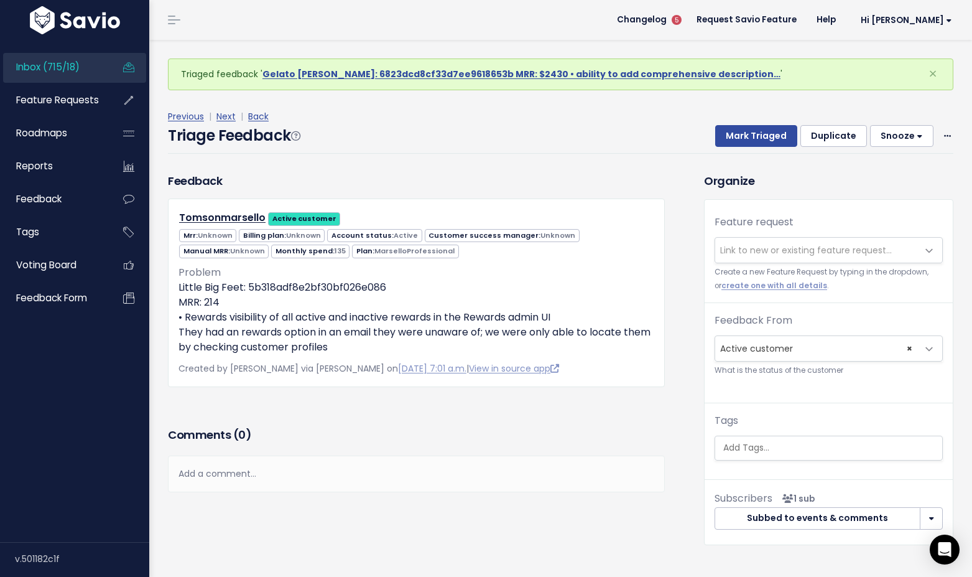
click at [231, 470] on div "Add a comment..." at bounding box center [416, 473] width 497 height 37
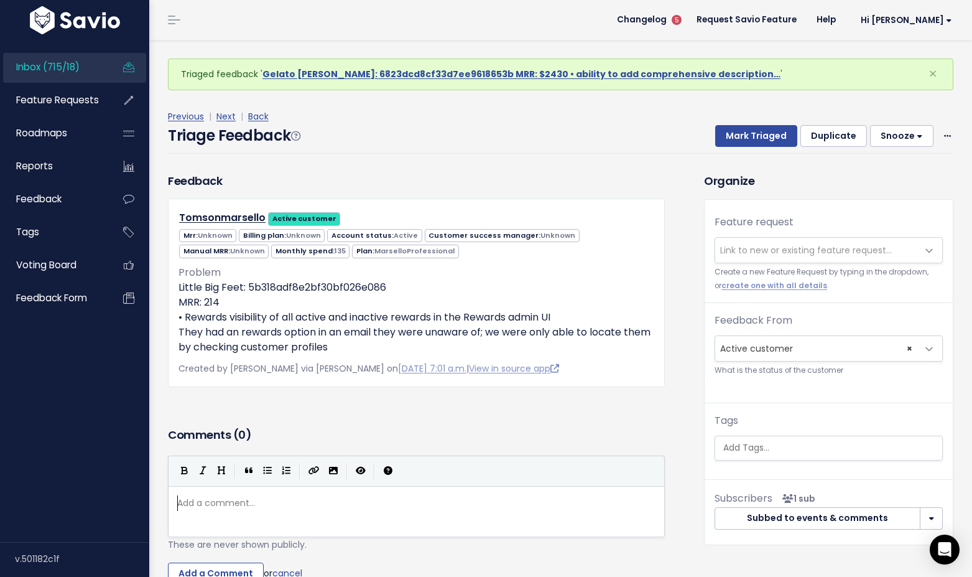
scroll to position [4, 0]
type textarea "Needs brands"
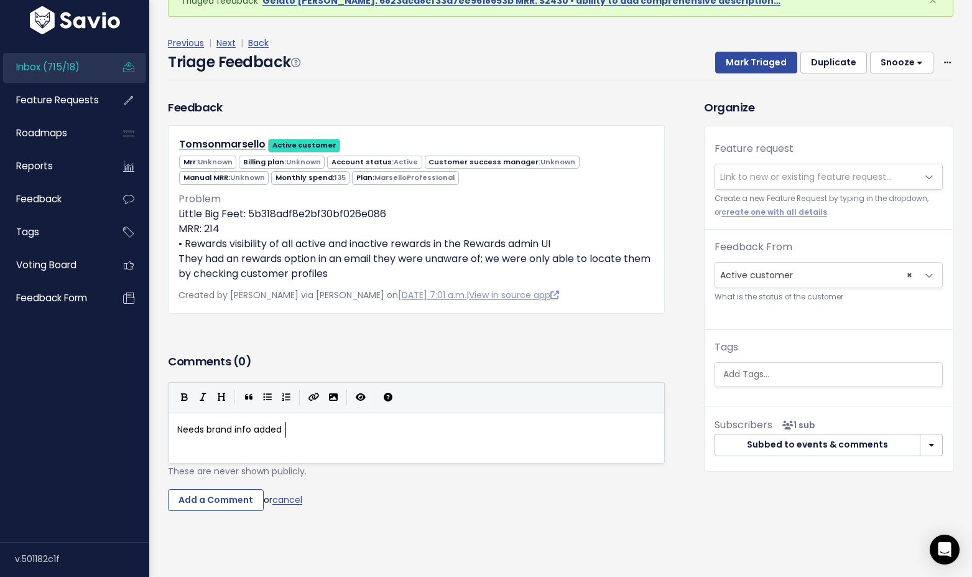
scroll to position [75, 0]
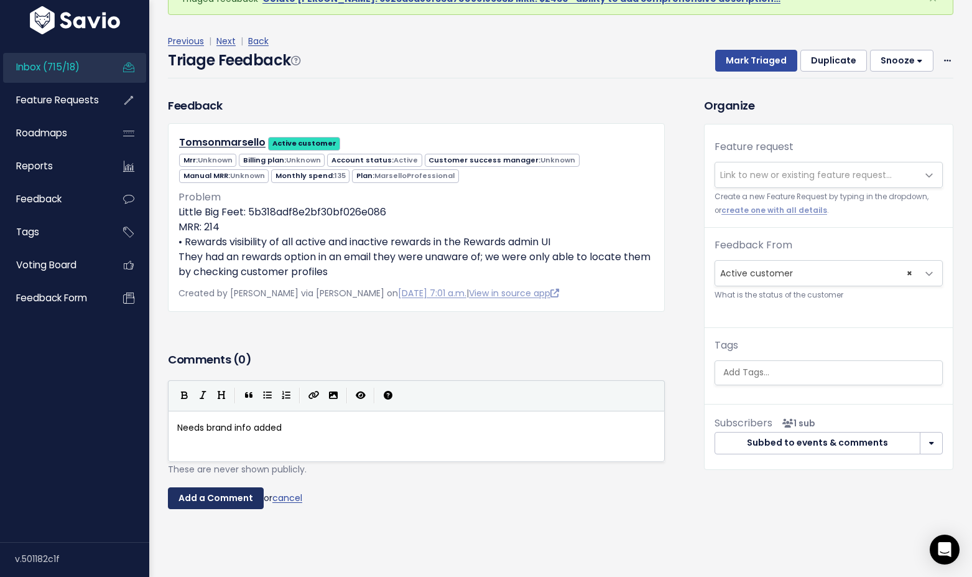
type textarea "info added"
click at [188, 504] on input "Add a Comment" at bounding box center [216, 498] width 96 height 22
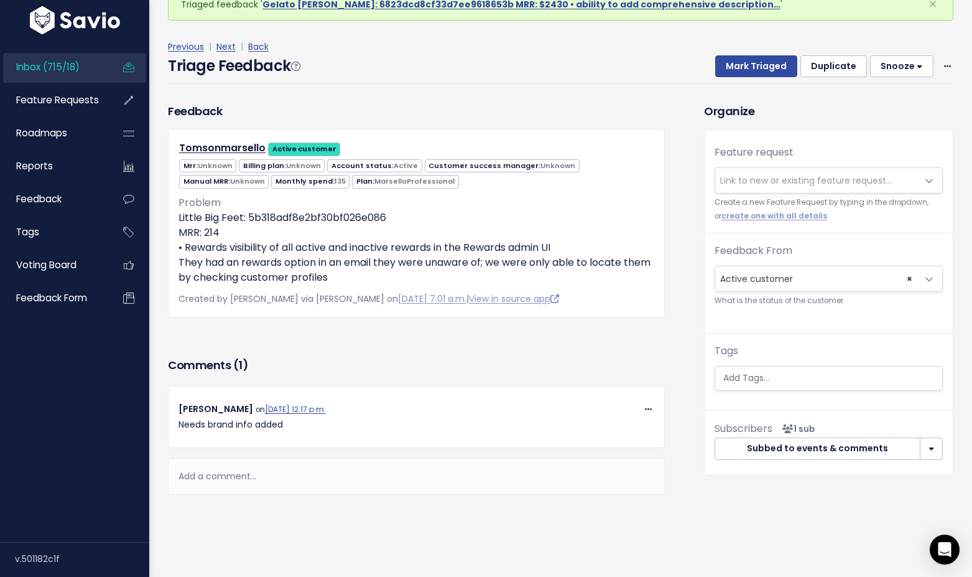
click at [911, 62] on button "Snooze" at bounding box center [901, 66] width 63 height 22
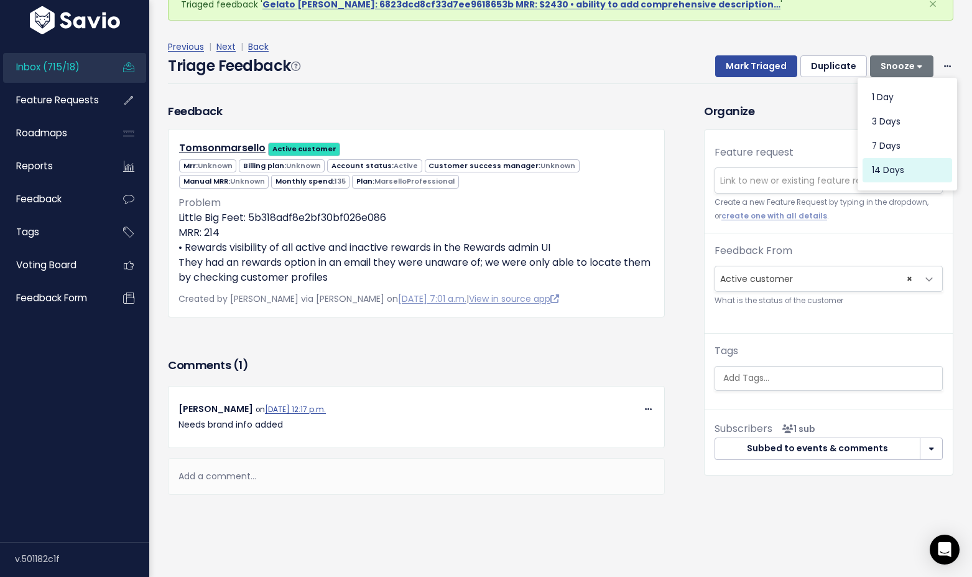
click at [894, 164] on button "14 days" at bounding box center [908, 170] width 90 height 24
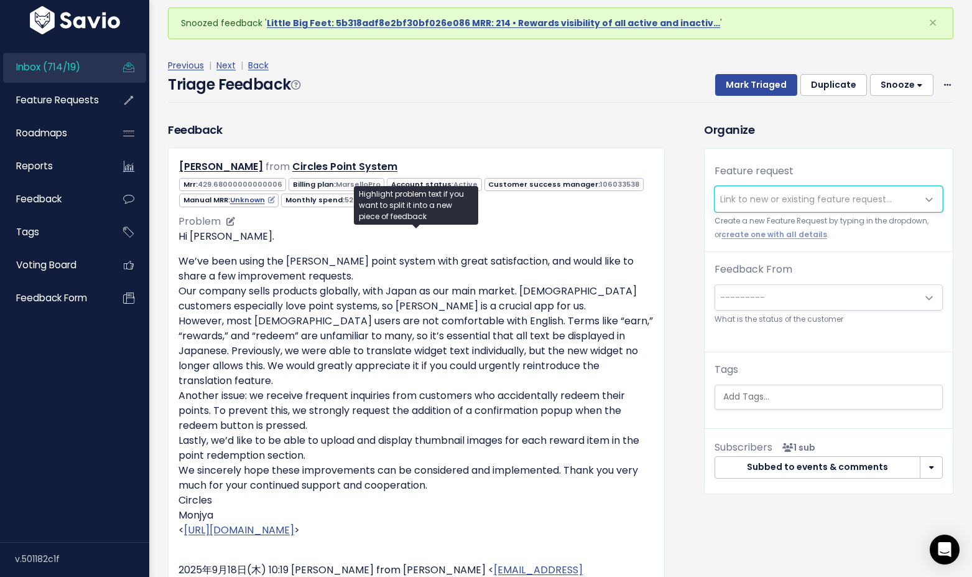
scroll to position [52, 0]
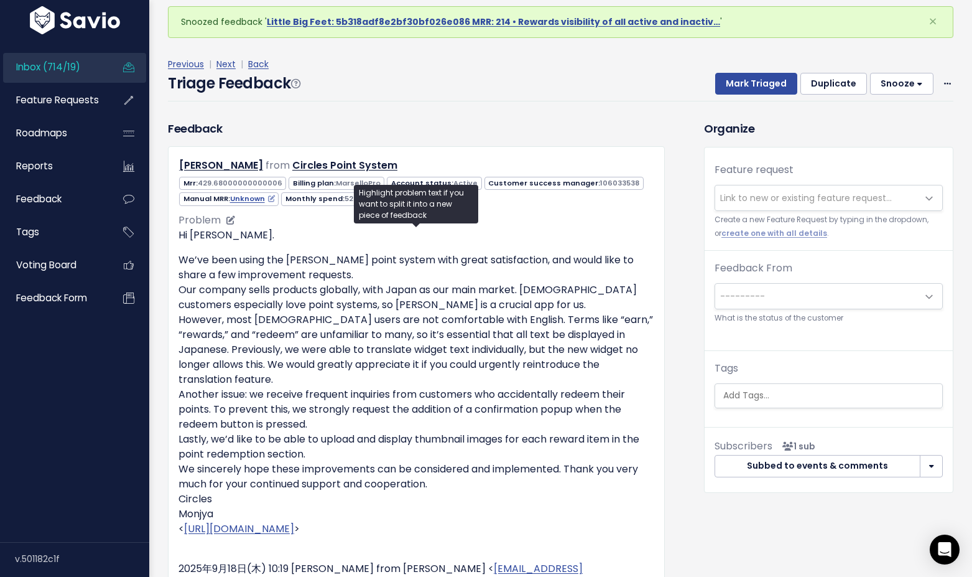
drag, startPoint x: 315, startPoint y: 423, endPoint x: 179, endPoint y: 396, distance: 139.4
click at [179, 396] on p "We’ve been using the [PERSON_NAME] point system with great satisfaction, and wo…" at bounding box center [417, 402] width 476 height 299
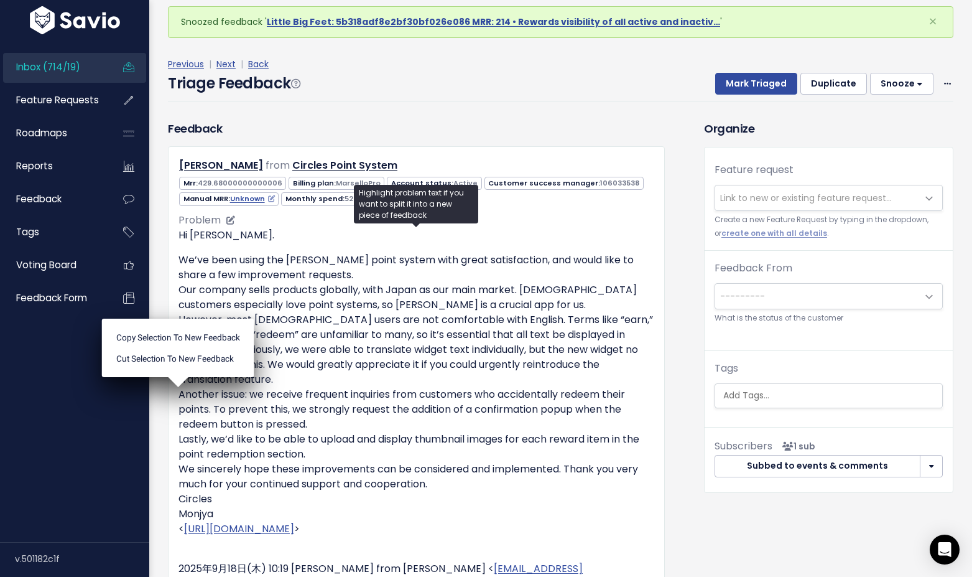
click at [338, 432] on p "We’ve been using the Marsello point system with great satisfaction, and would l…" at bounding box center [417, 402] width 476 height 299
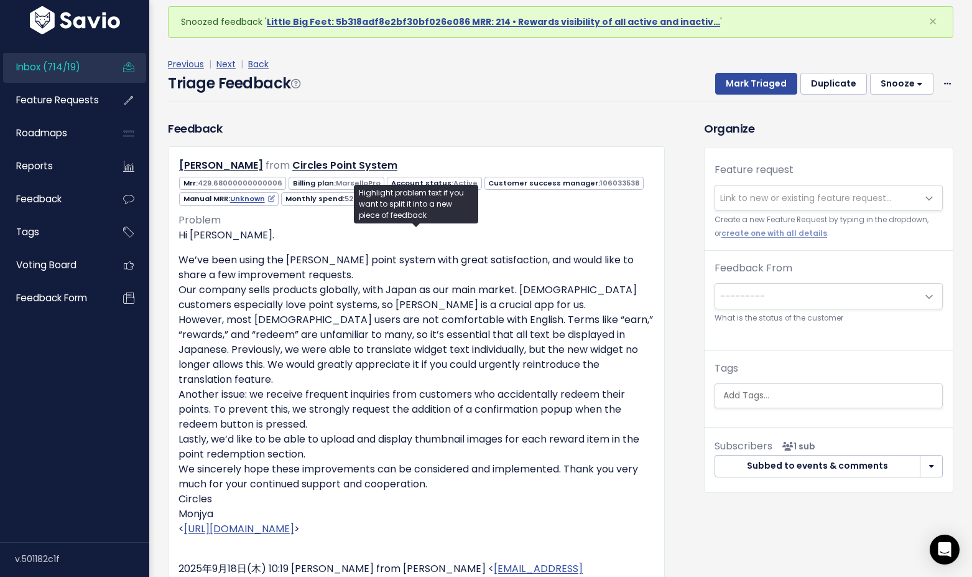
drag, startPoint x: 319, startPoint y: 419, endPoint x: 177, endPoint y: 397, distance: 144.2
click at [177, 397] on div "Shinya Tanaka from Circles Point System" at bounding box center [416, 429] width 497 height 566
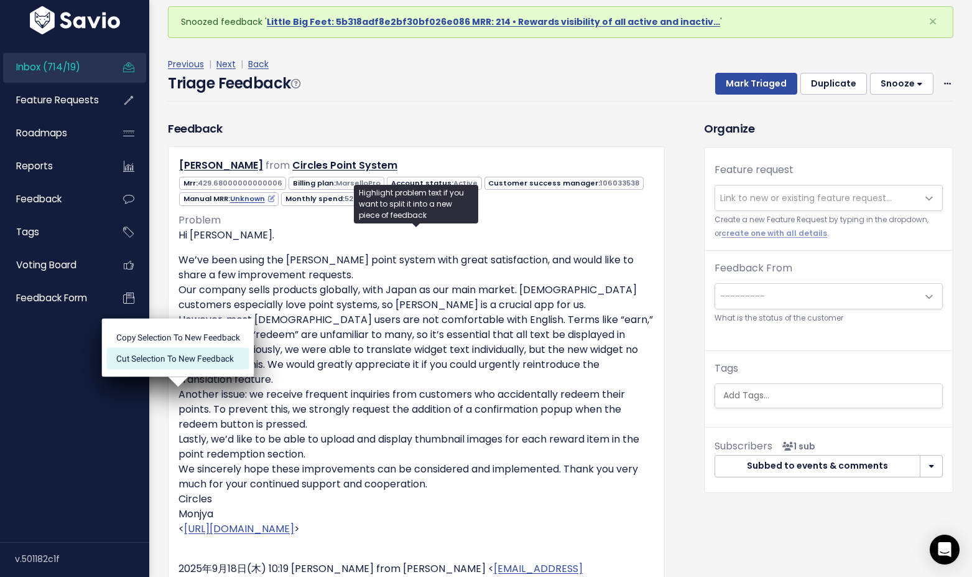
click at [184, 354] on li "Cut selection to new Feedback" at bounding box center [178, 358] width 142 height 21
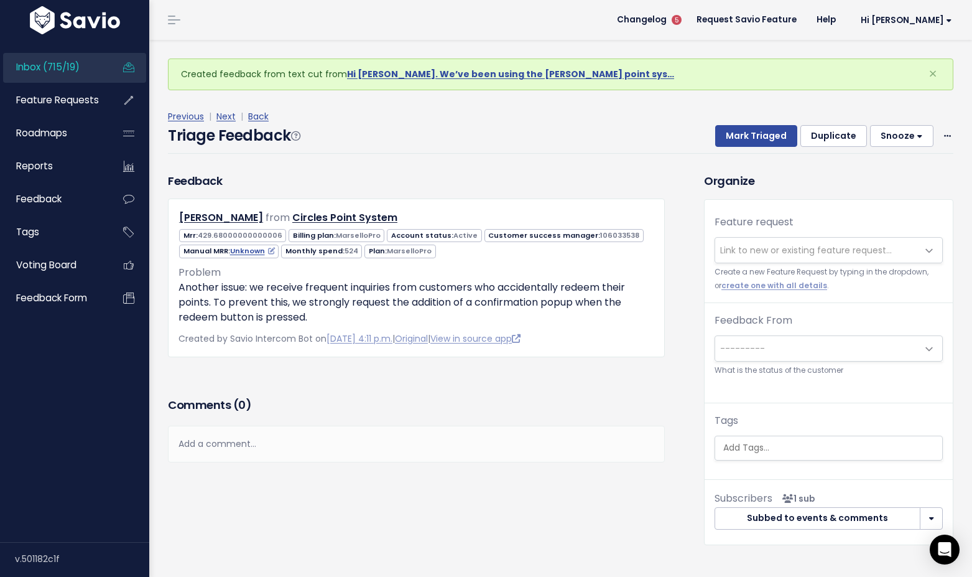
click at [821, 251] on span "Link to new or existing feature request..." at bounding box center [806, 250] width 172 height 12
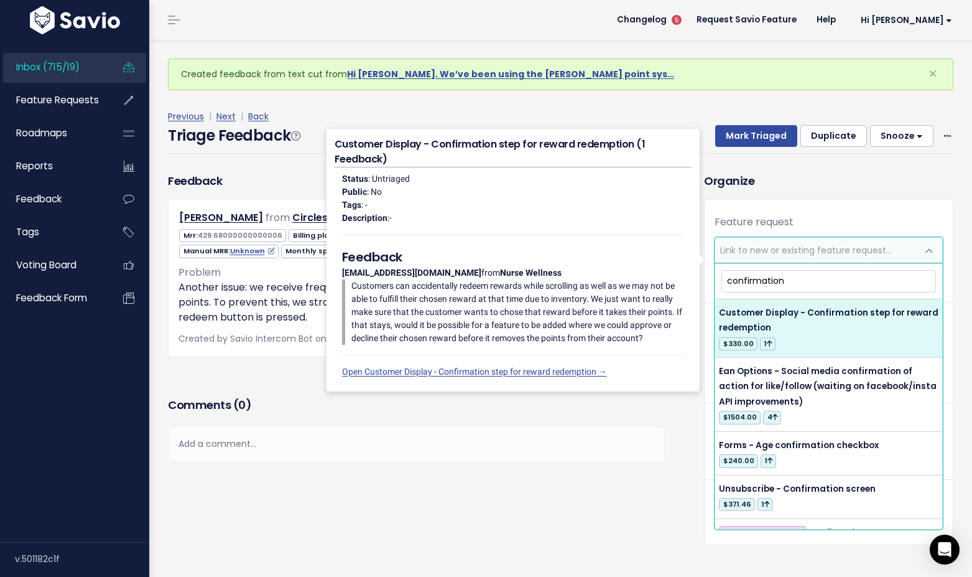
type input "confirmation"
select select "54467"
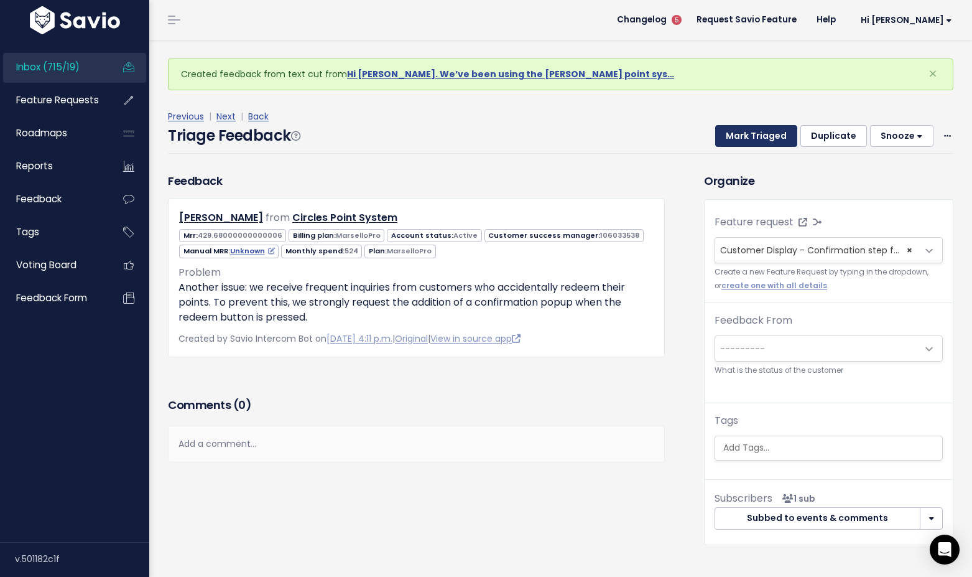
click at [785, 139] on button "Mark Triaged" at bounding box center [756, 136] width 82 height 22
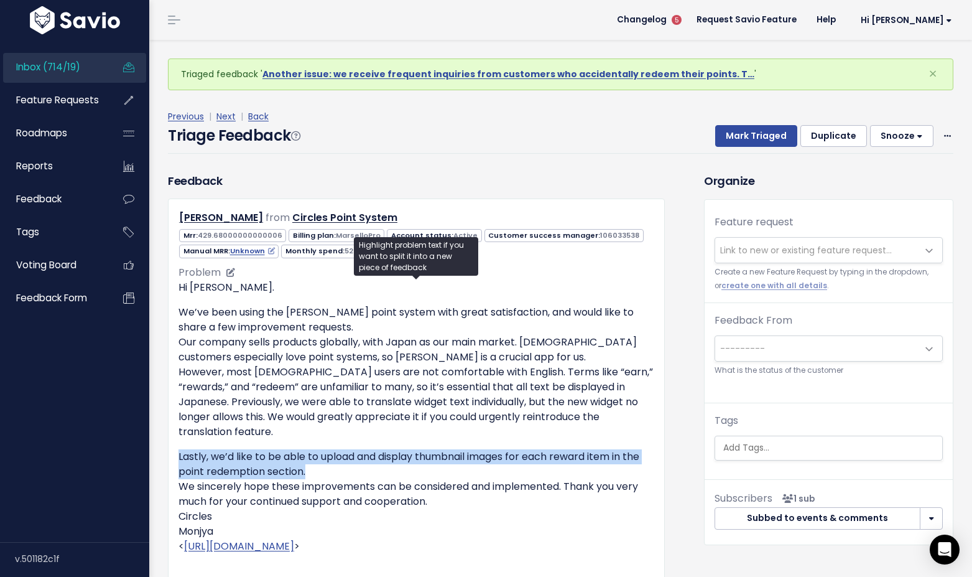
drag, startPoint x: 177, startPoint y: 455, endPoint x: 322, endPoint y: 478, distance: 146.1
click at [322, 478] on div "Shinya Tanaka from Circles Point System" at bounding box center [416, 463] width 497 height 531
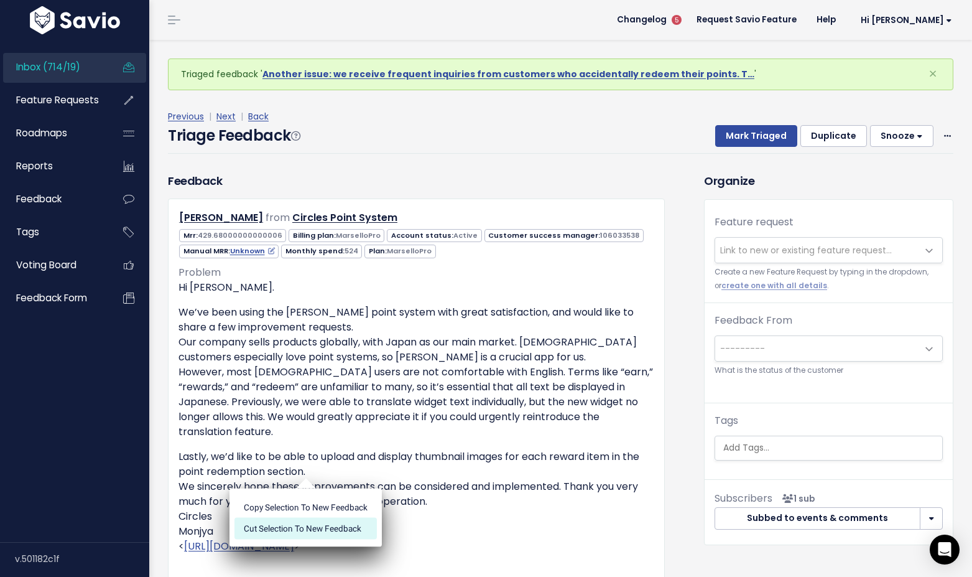
click at [303, 531] on li "Cut selection to new Feedback" at bounding box center [305, 527] width 142 height 21
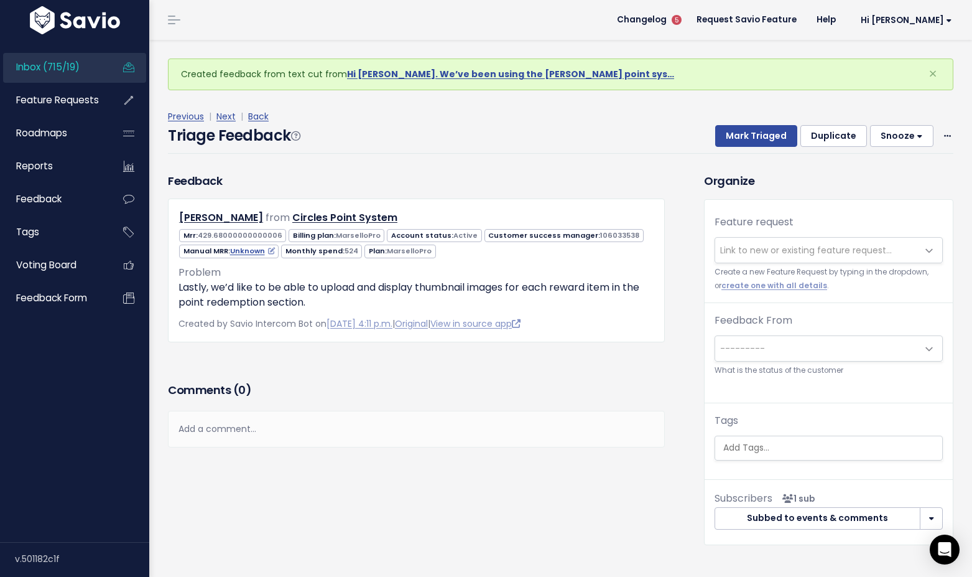
click at [761, 247] on span "Link to new or existing feature request..." at bounding box center [806, 250] width 172 height 12
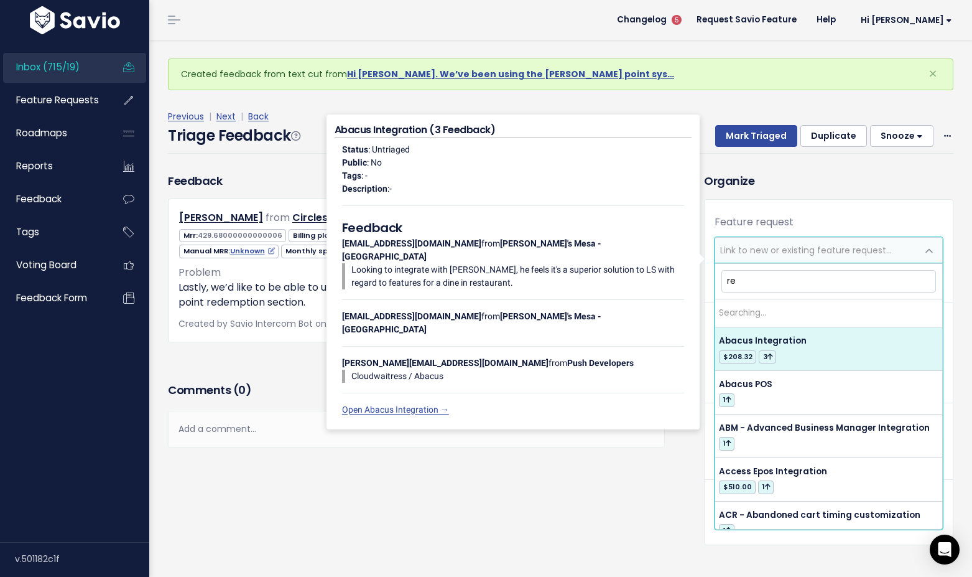
type input "r"
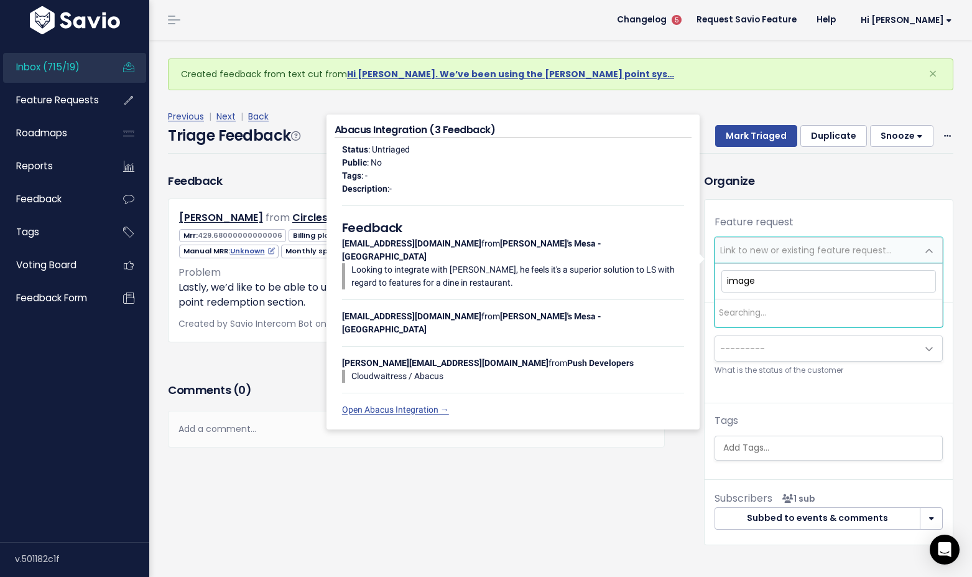
type input "images"
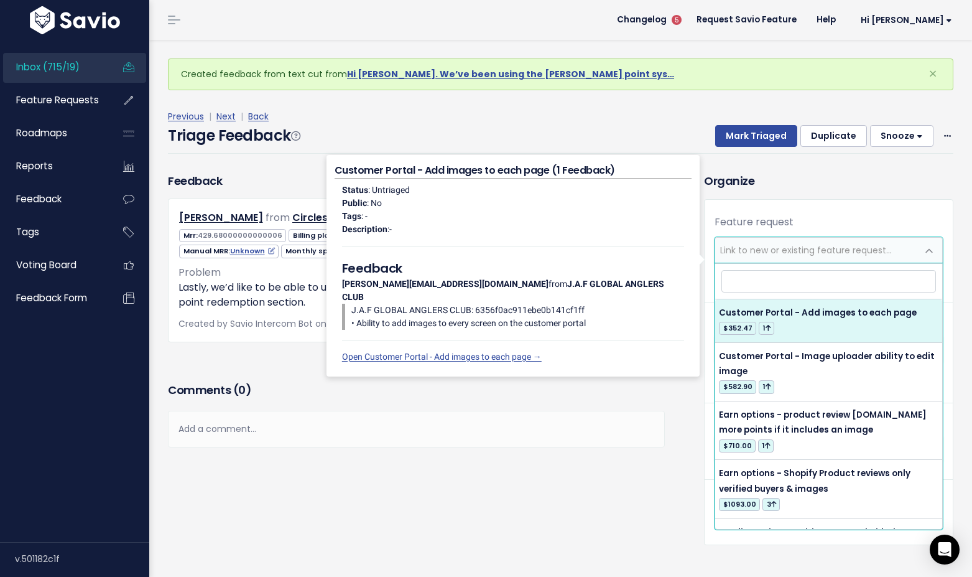
click at [799, 195] on div "Organize Feature request --------- Link to new or existing feature request... C…" at bounding box center [829, 358] width 268 height 373
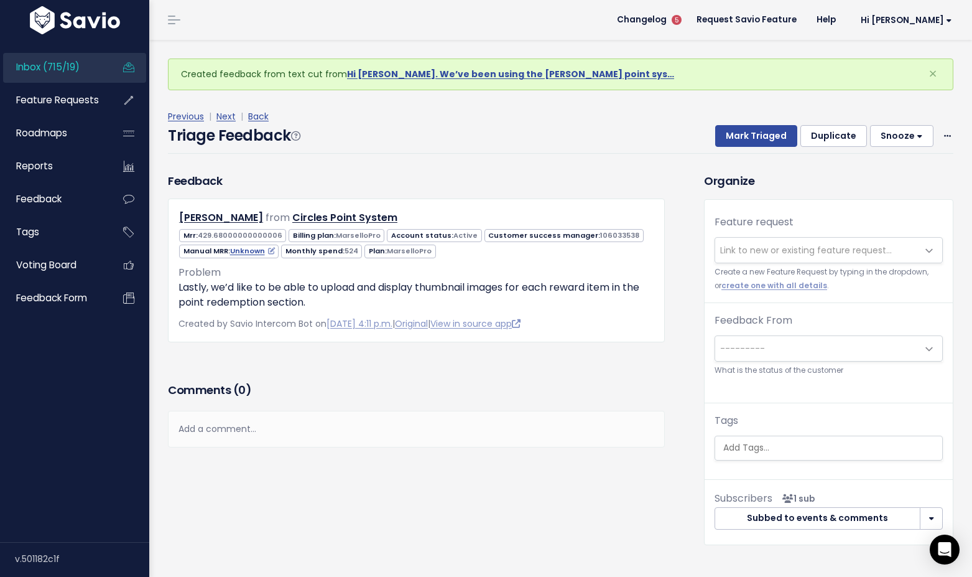
click at [772, 248] on span "Link to new or existing feature request..." at bounding box center [806, 250] width 172 height 12
click at [744, 170] on div "Previous | Next | Back Triage Feedback Mark Triaged Duplicate Snooze 1 day 3 da…" at bounding box center [565, 131] width 795 height 82
click at [428, 319] on link "Original" at bounding box center [411, 323] width 33 height 12
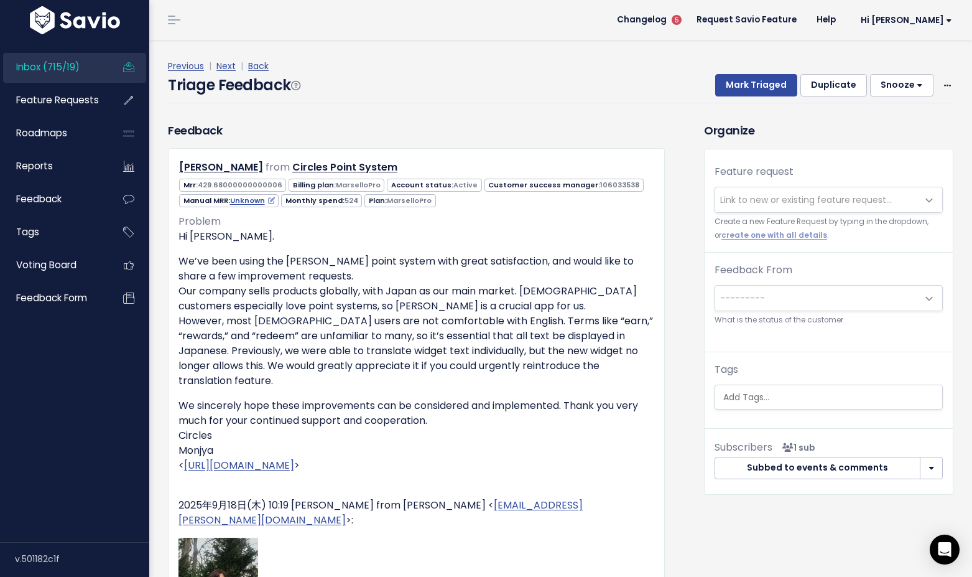
click at [762, 198] on span "Link to new or existing feature request..." at bounding box center [806, 199] width 172 height 12
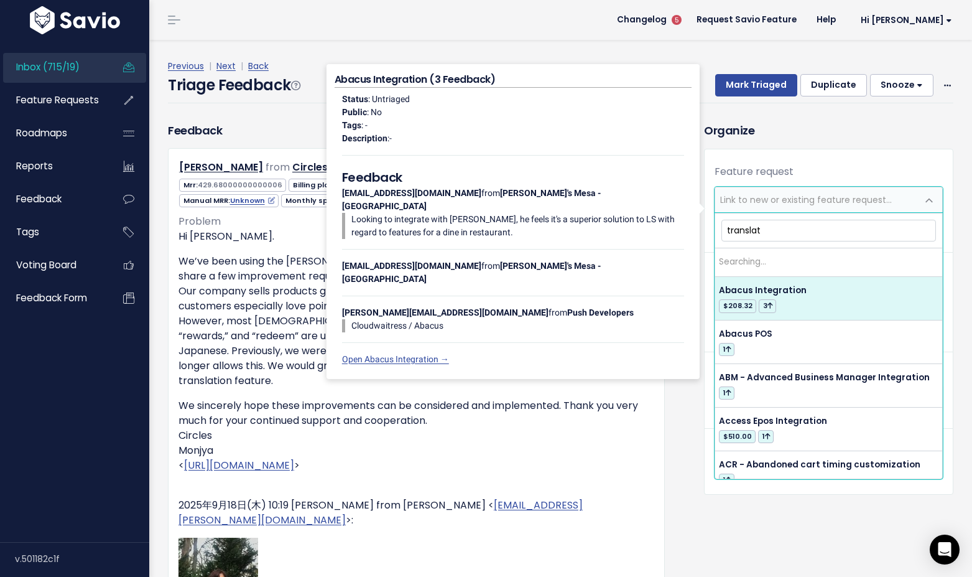
type input "translate"
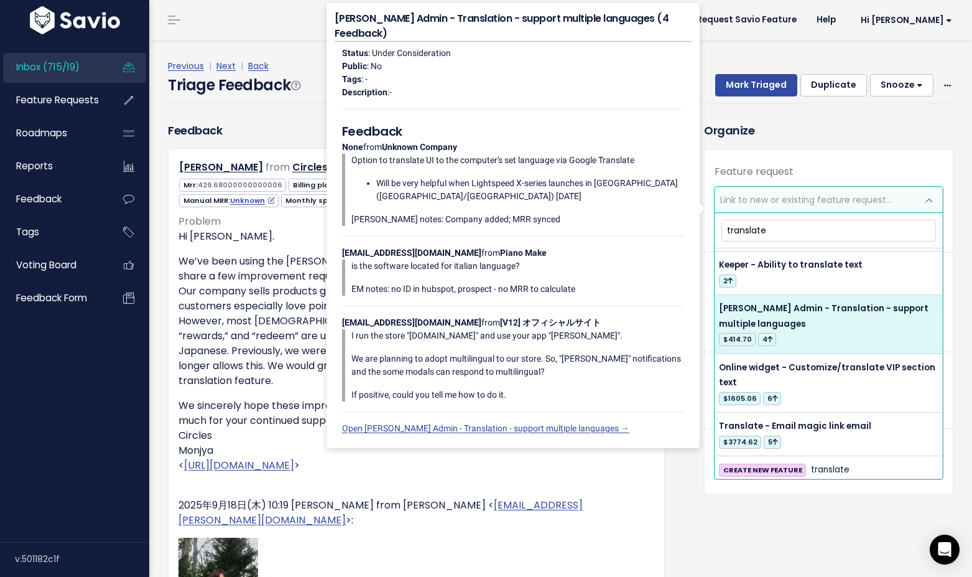
scroll to position [45, 0]
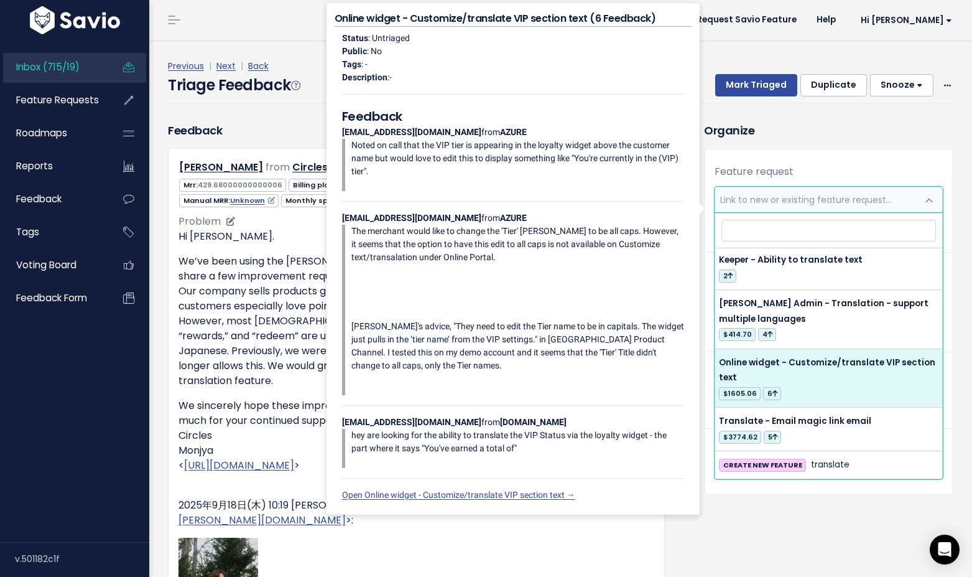
click at [277, 364] on p "We’ve been using the Marsello point system with great satisfaction, and would l…" at bounding box center [417, 321] width 476 height 134
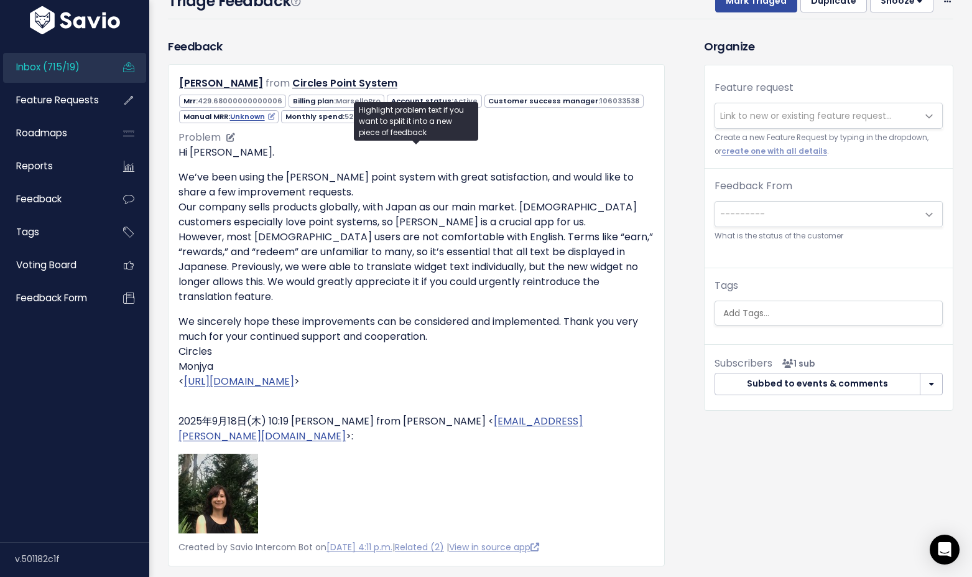
scroll to position [0, 0]
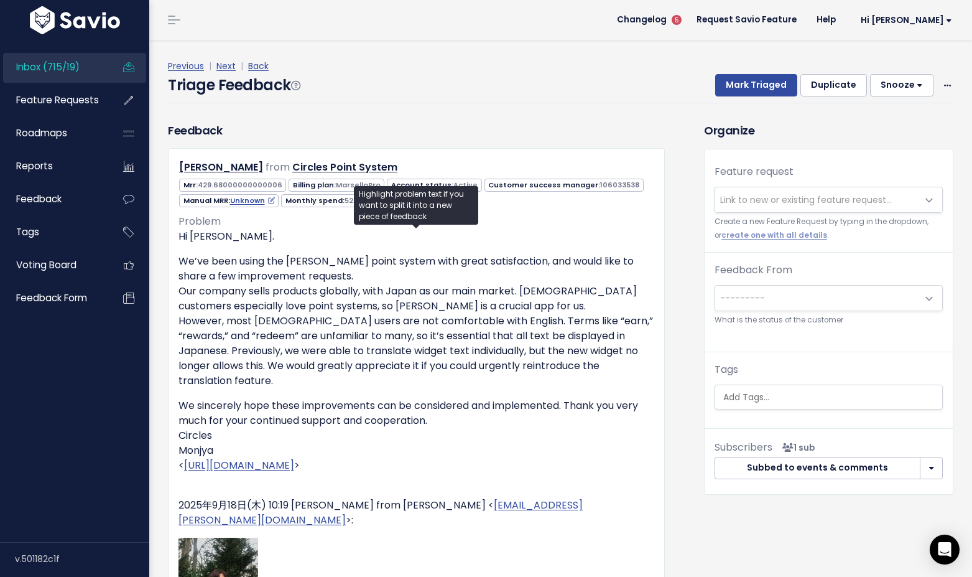
click at [752, 194] on span "Link to new or existing feature request..." at bounding box center [806, 199] width 172 height 12
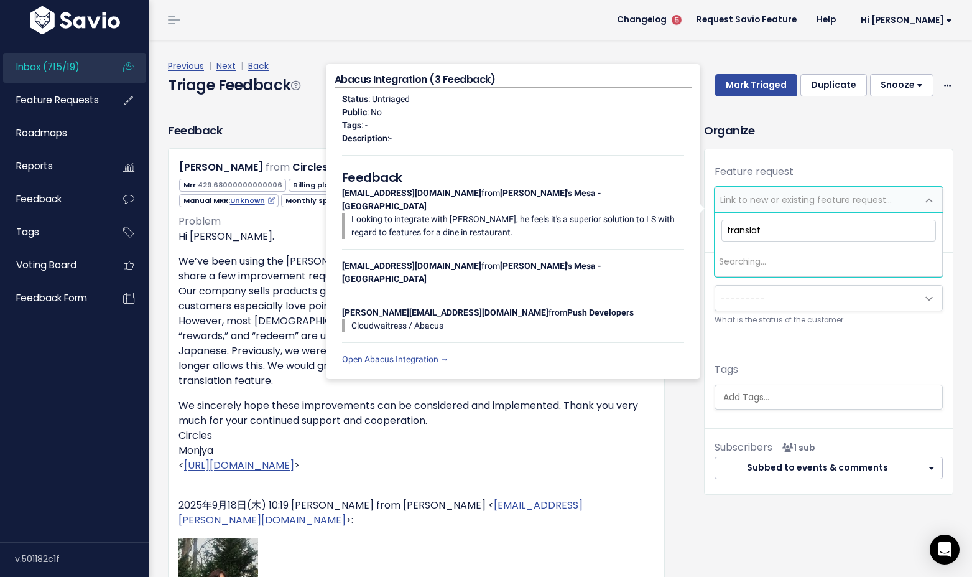
type input "translate"
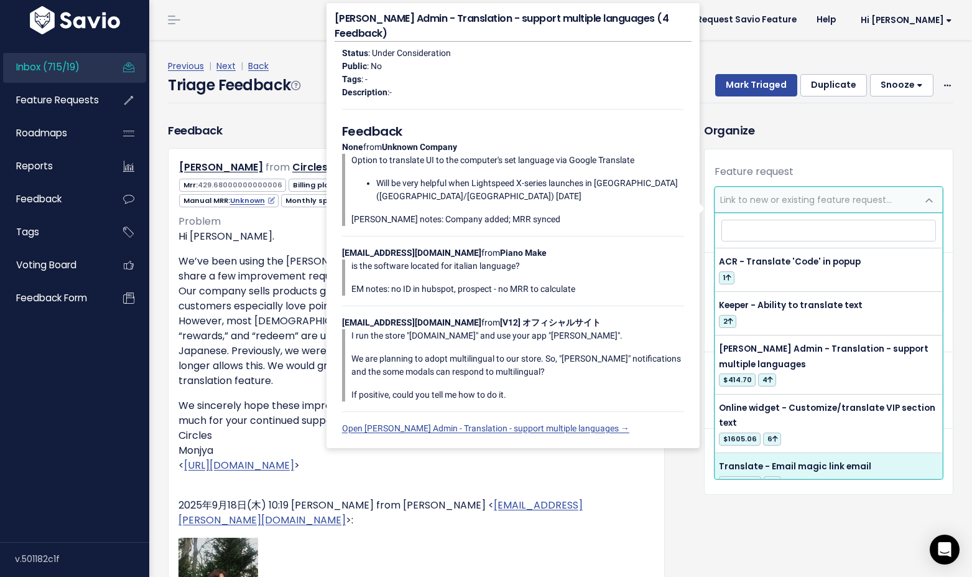
click at [770, 530] on div "Organize Feature request --------- Link to new or existing feature request... C…" at bounding box center [829, 492] width 268 height 740
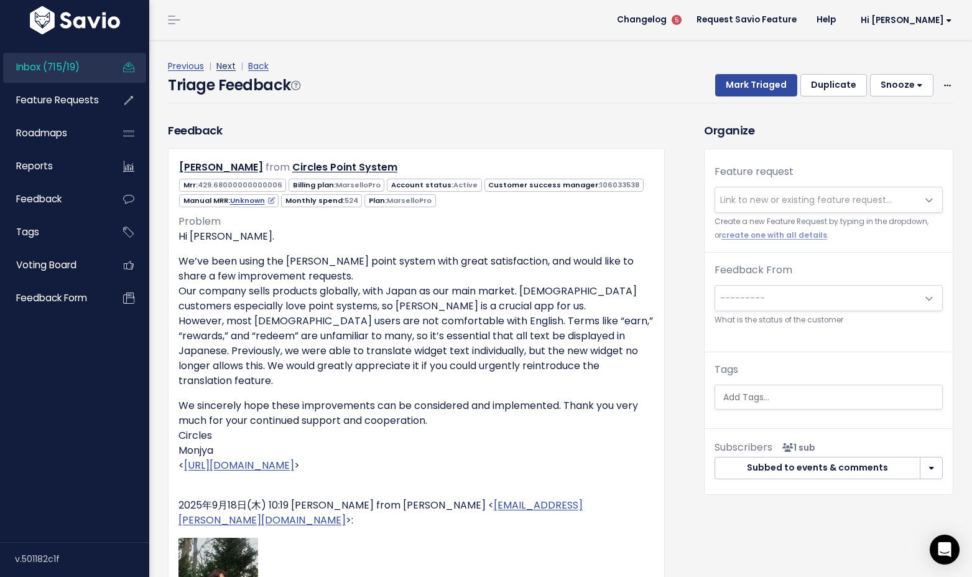
click at [221, 68] on link "Next" at bounding box center [225, 66] width 19 height 12
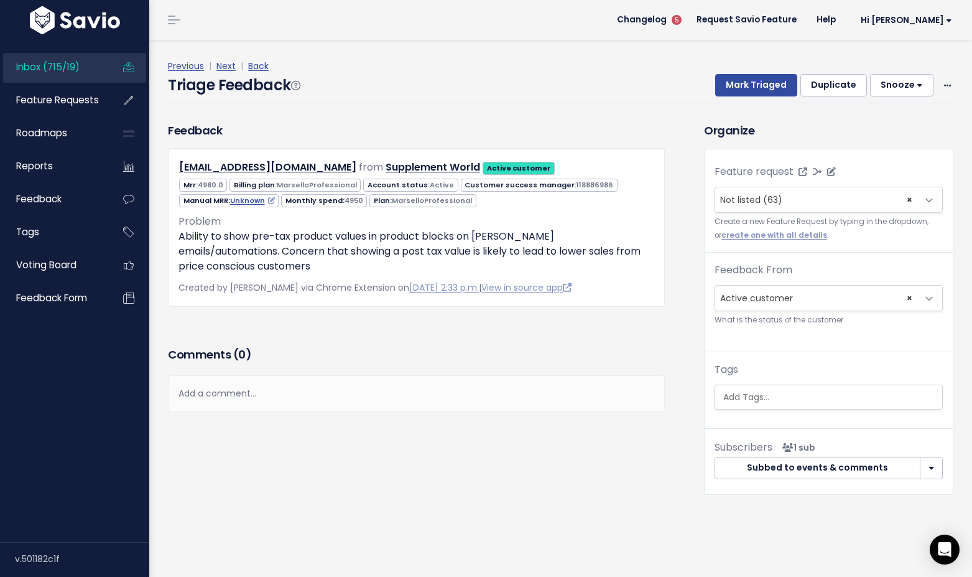
select select
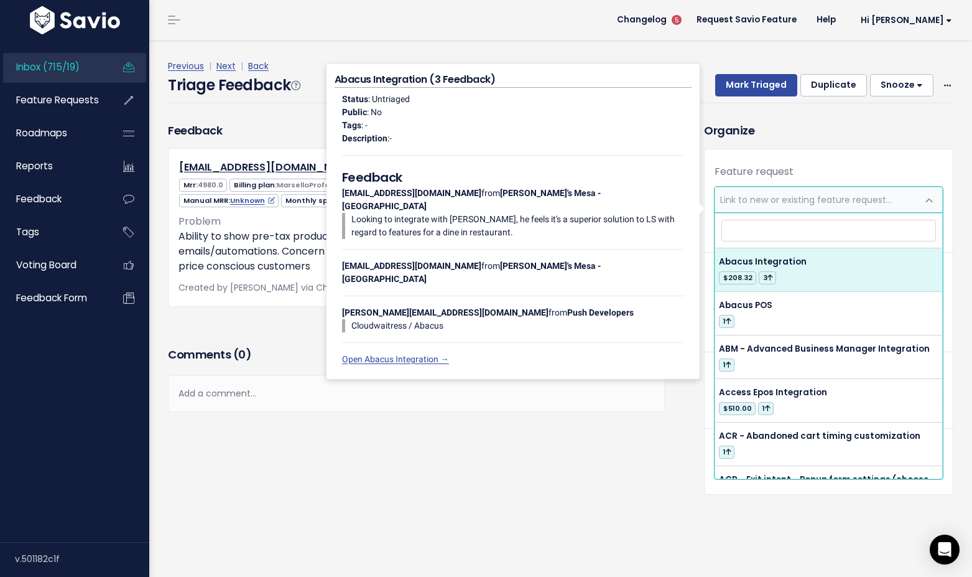
click at [810, 146] on div "Organize Feature request --------- Not listed (63) Link to new or existing feat…" at bounding box center [829, 308] width 268 height 373
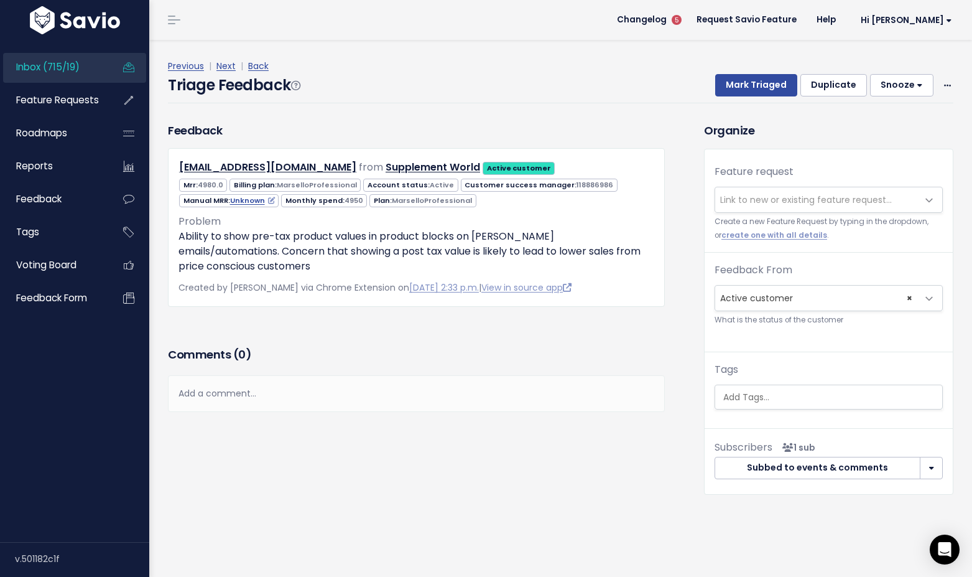
click at [767, 200] on span "Link to new or existing feature request..." at bounding box center [806, 199] width 172 height 12
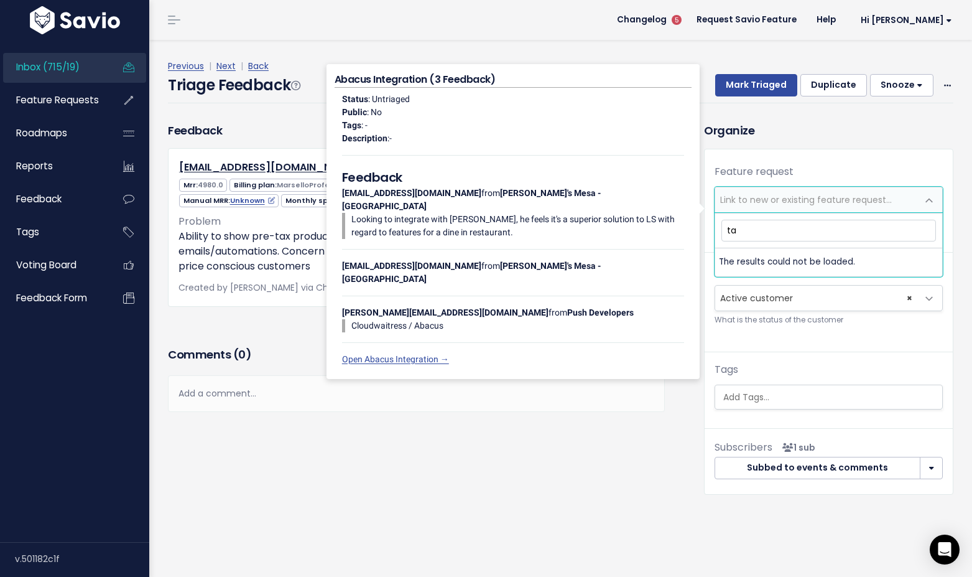
type input "tax"
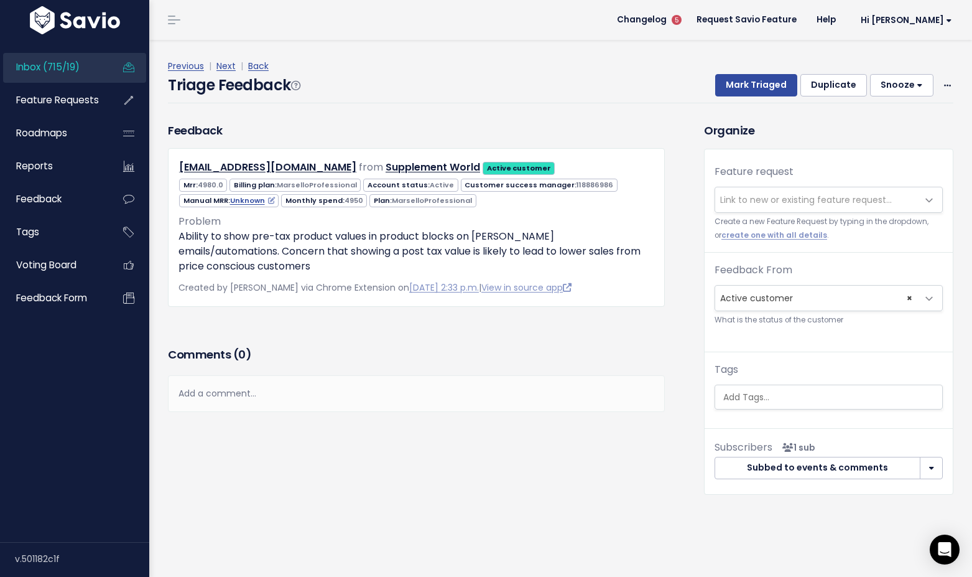
click at [695, 137] on div "Organize Feature request --------- Not listed (63) Link to new or existing feat…" at bounding box center [829, 308] width 268 height 373
click at [222, 68] on link "Next" at bounding box center [225, 66] width 19 height 12
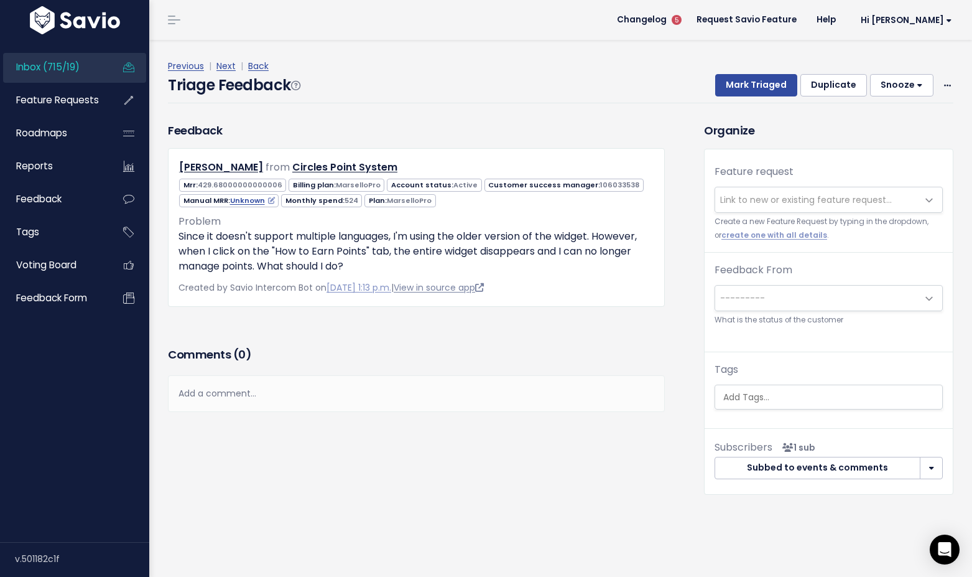
click at [463, 289] on link "View in source app" at bounding box center [439, 287] width 90 height 12
click at [229, 65] on link "Next" at bounding box center [225, 66] width 19 height 12
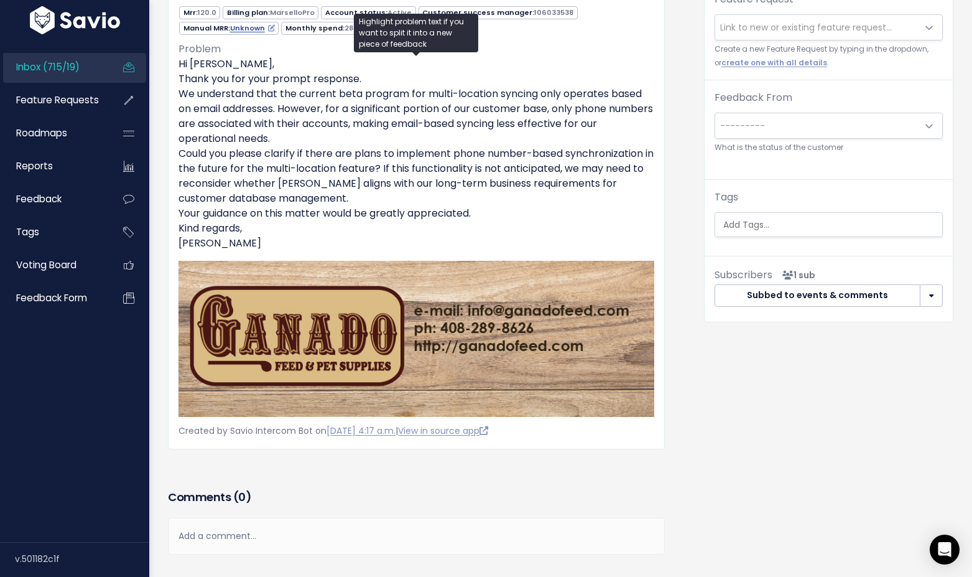
scroll to position [219, 0]
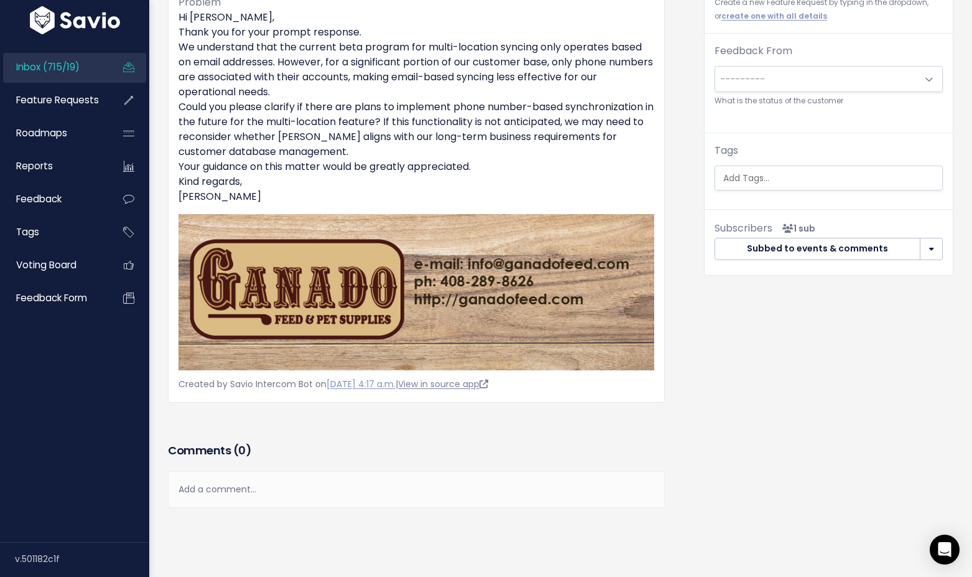
click at [488, 380] on link "View in source app" at bounding box center [443, 384] width 90 height 12
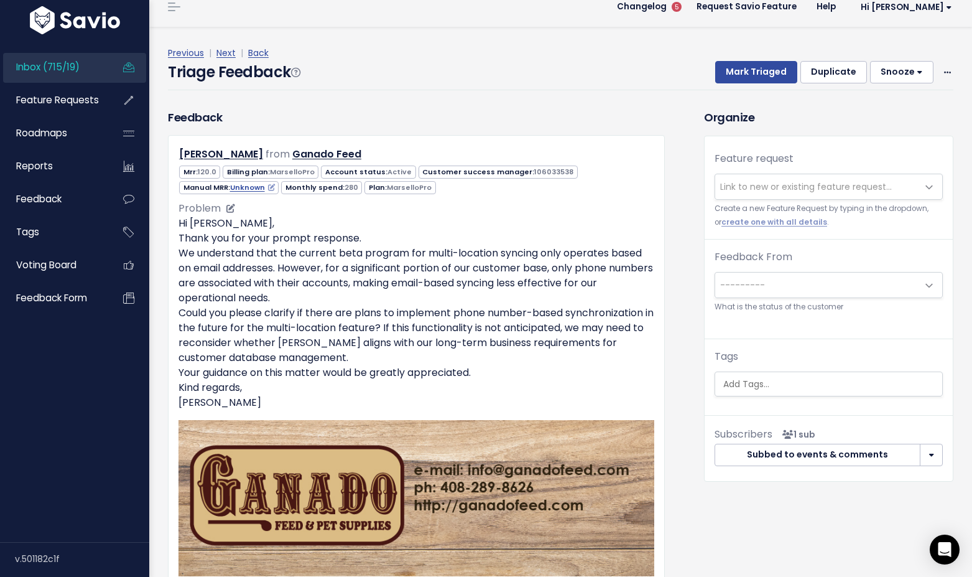
scroll to position [11, 0]
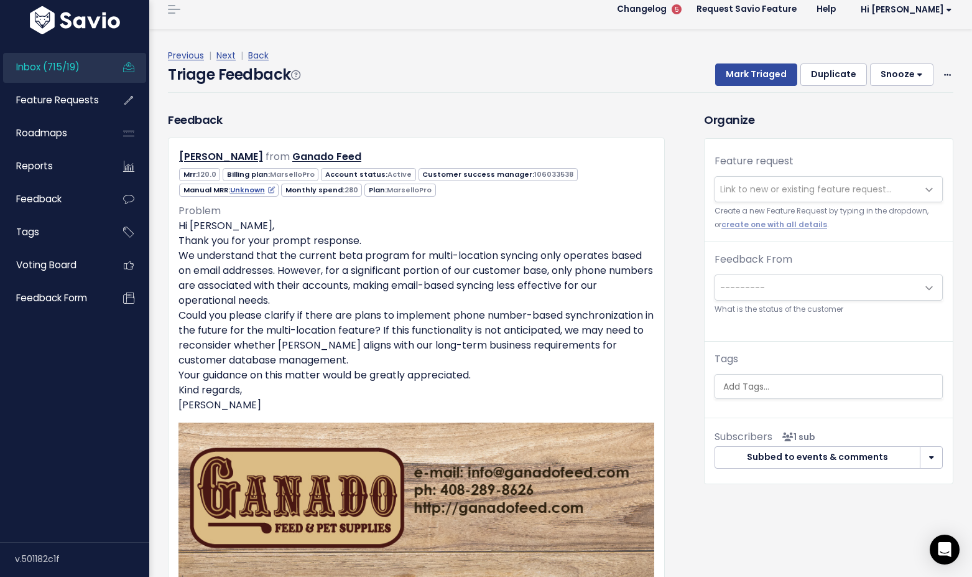
click at [784, 184] on span "Link to new or existing feature request..." at bounding box center [806, 189] width 172 height 12
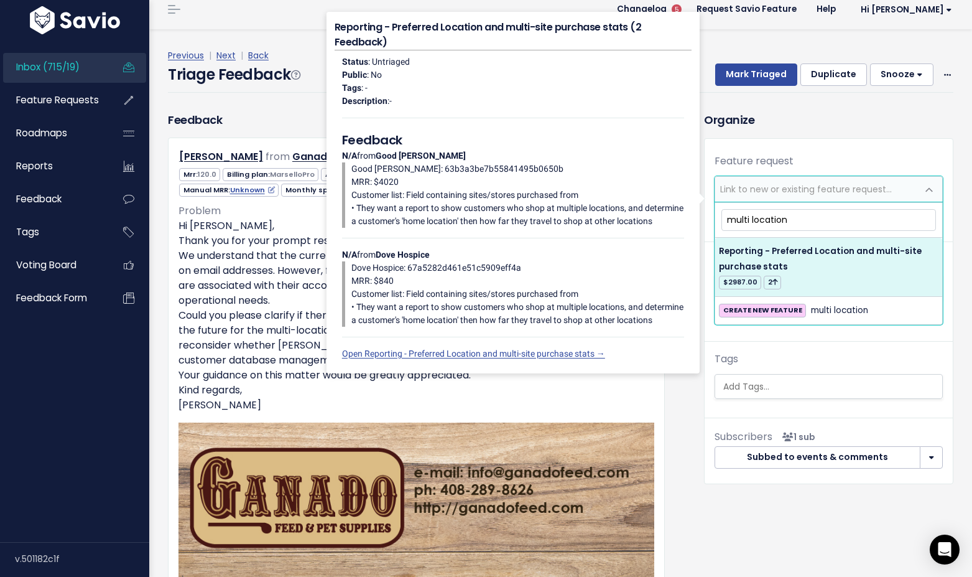
drag, startPoint x: 787, startPoint y: 221, endPoint x: 751, endPoint y: 221, distance: 36.1
click at [751, 221] on input "multi location" at bounding box center [828, 220] width 215 height 22
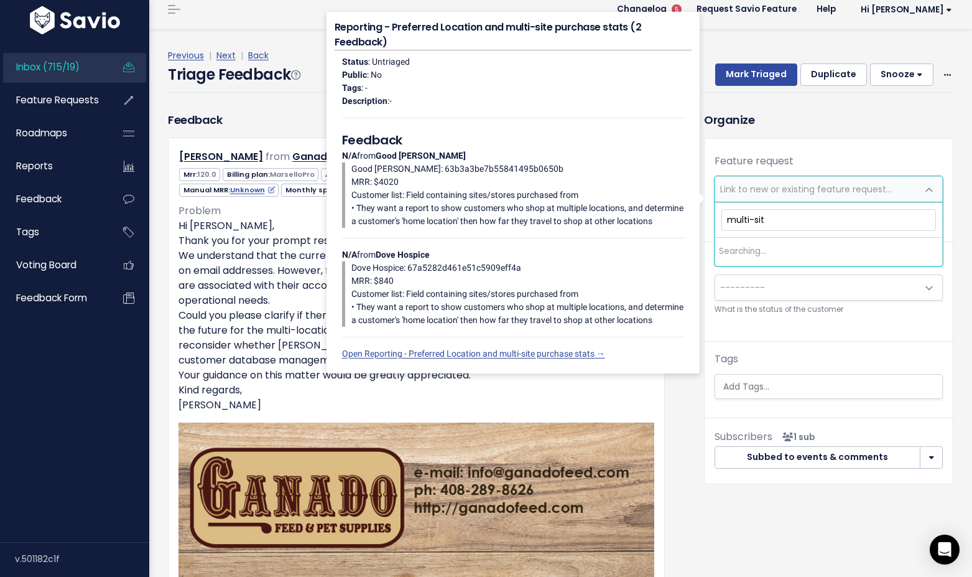
type input "multi-site"
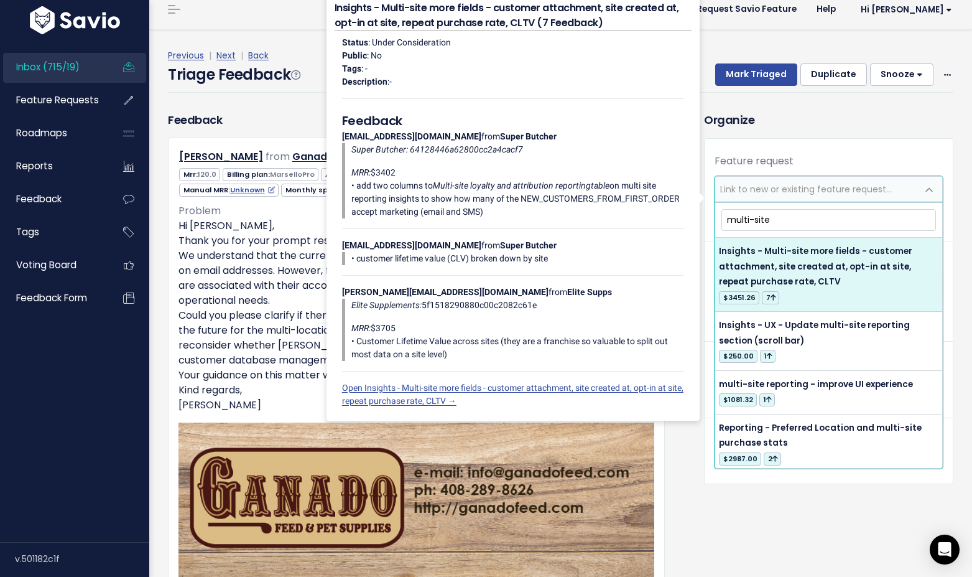
scroll to position [32, 0]
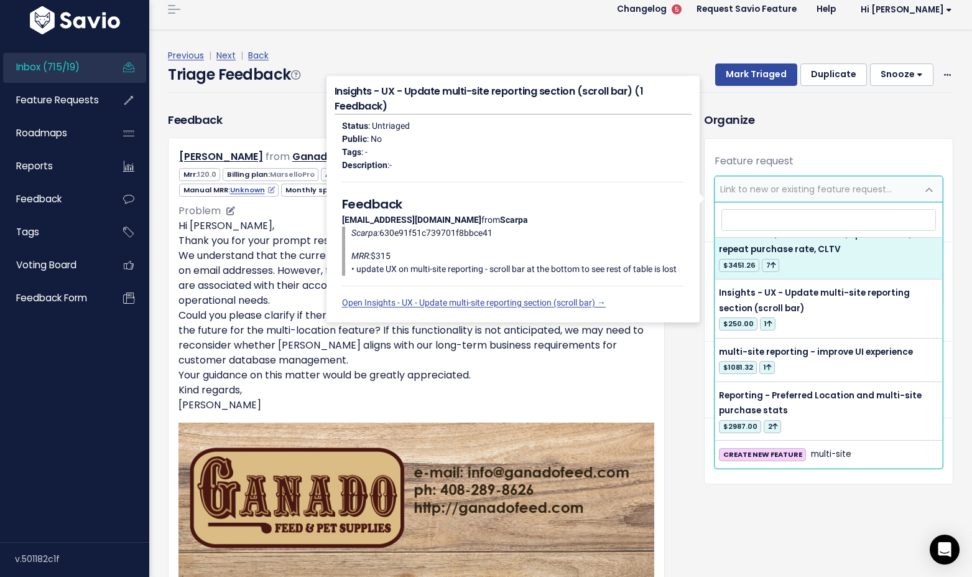
click at [382, 382] on p "Hi Alicia, Thank you for your prompt response. We understand that the current b…" at bounding box center [417, 315] width 476 height 194
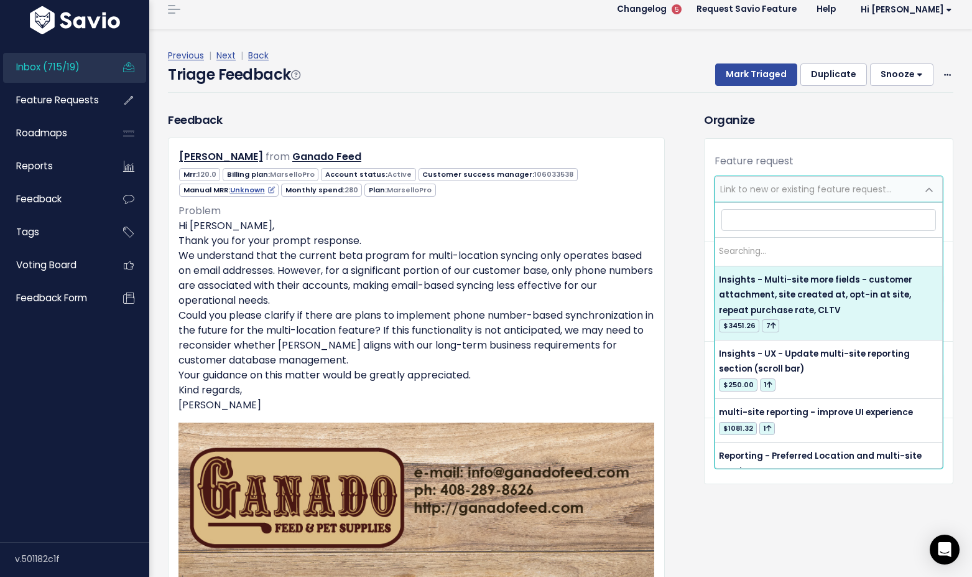
click at [771, 190] on span "Link to new or existing feature request..." at bounding box center [806, 189] width 172 height 12
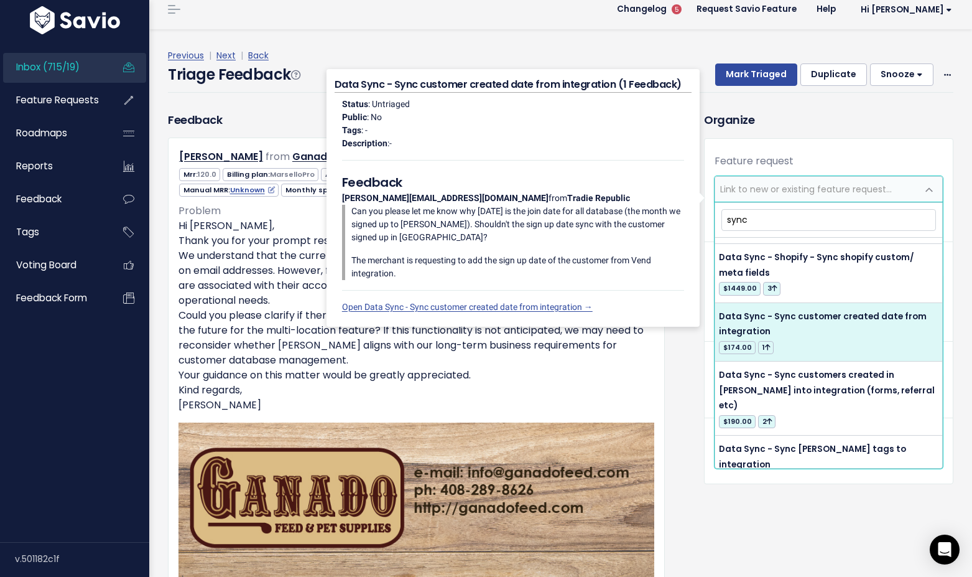
scroll to position [289, 0]
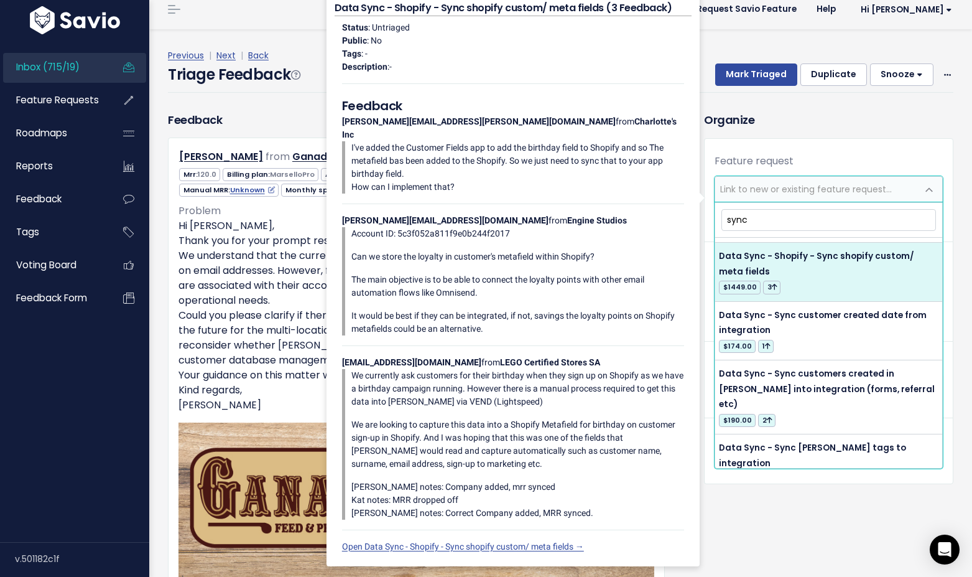
type input "sync"
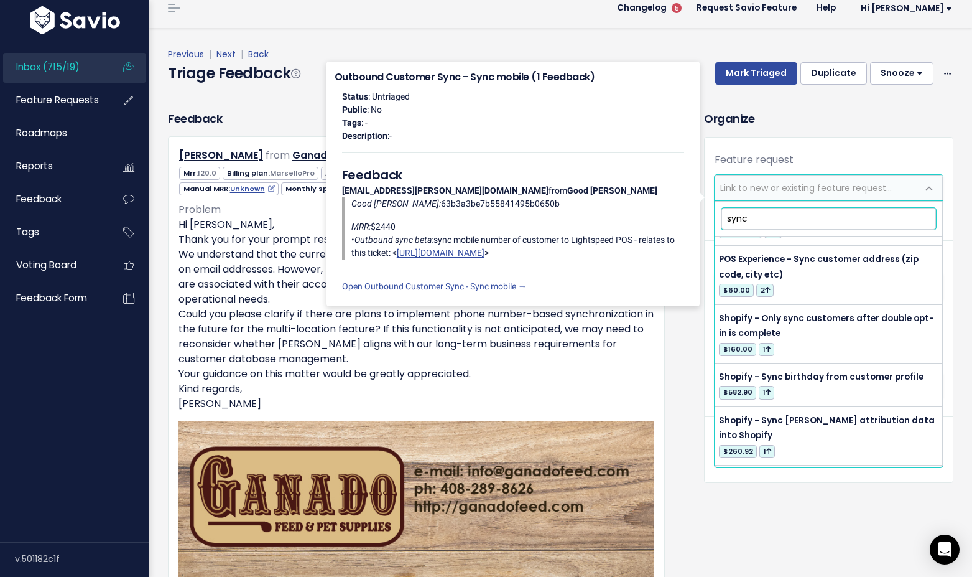
scroll to position [1801, 0]
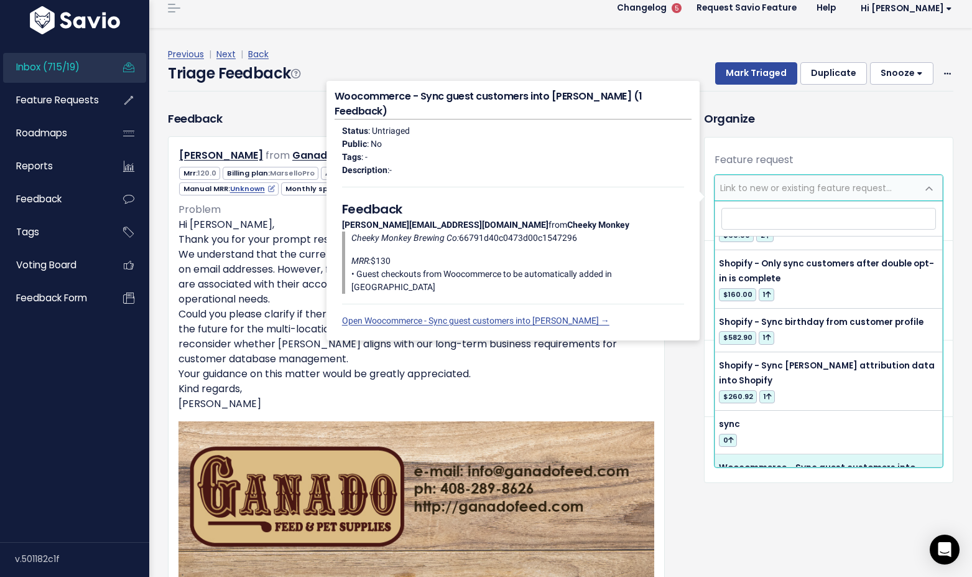
click at [756, 543] on div "Organize Feature request --------- Link to new or existing feature request... C…" at bounding box center [829, 421] width 268 height 623
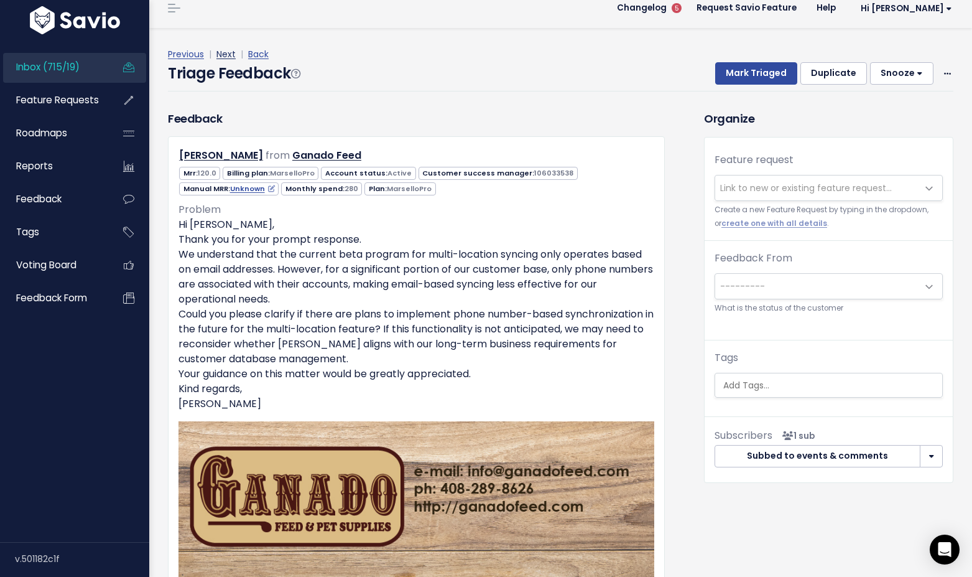
click at [226, 54] on link "Next" at bounding box center [225, 54] width 19 height 12
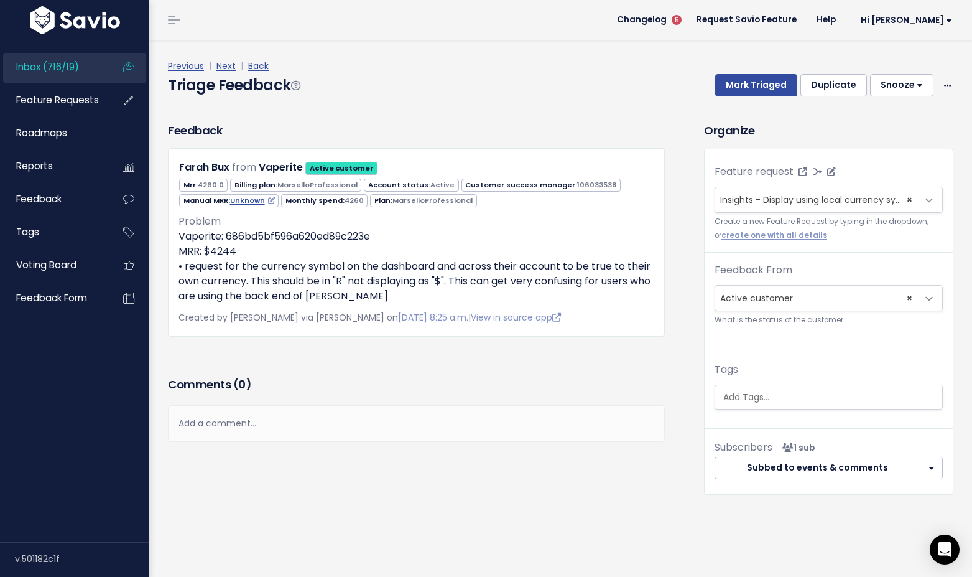
click at [772, 200] on span "Insights - Display using local currency symbol (11)" at bounding box center [827, 199] width 214 height 12
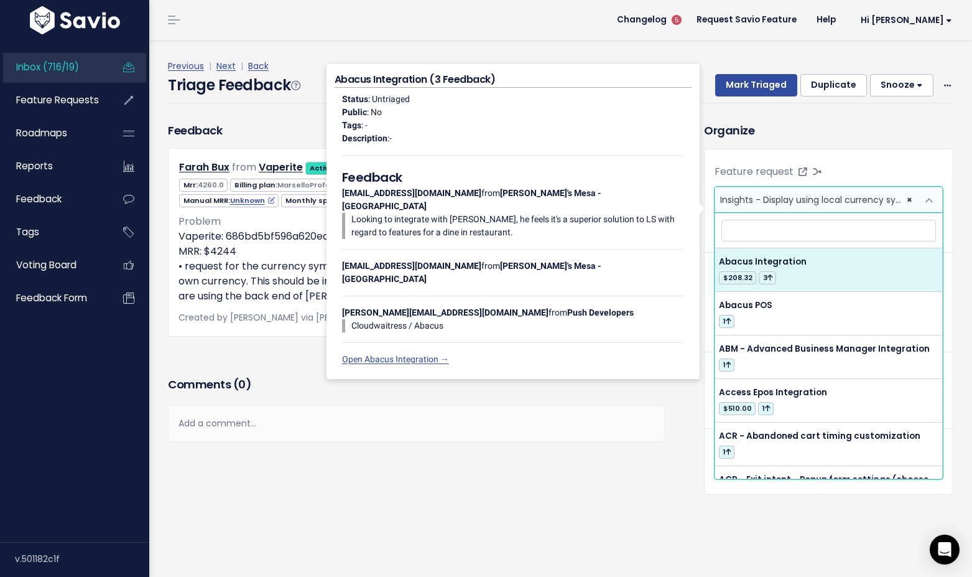
click at [713, 141] on div "Organize Feature request --------- Insights - Display using local currency symb…" at bounding box center [829, 308] width 268 height 373
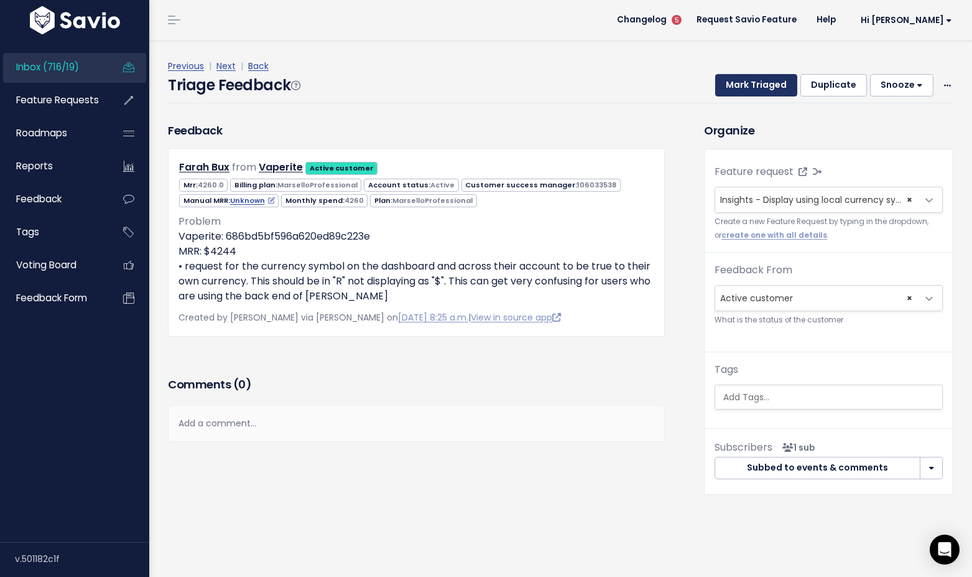
click at [751, 87] on button "Mark Triaged" at bounding box center [756, 85] width 82 height 22
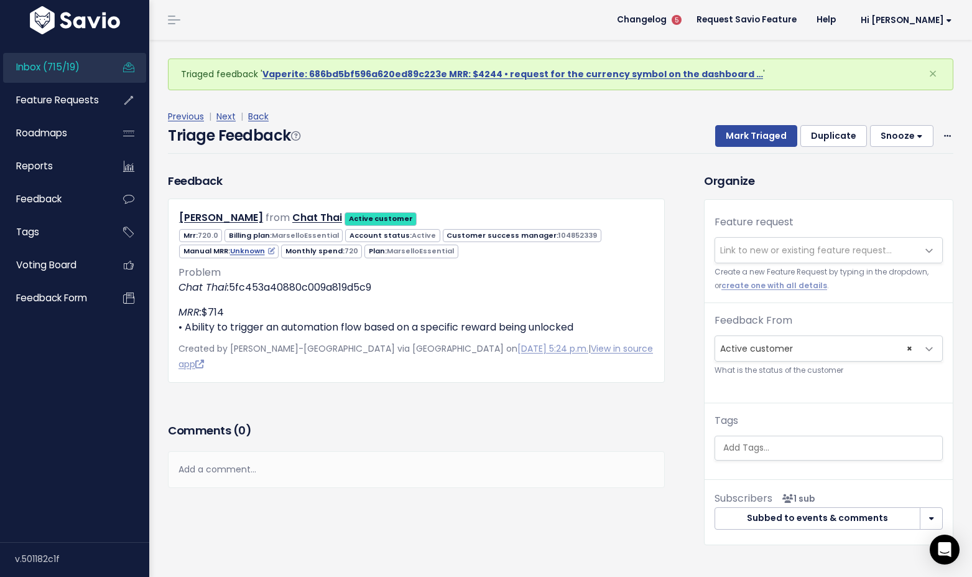
click at [775, 248] on span "Link to new or existing feature request..." at bounding box center [806, 250] width 172 height 12
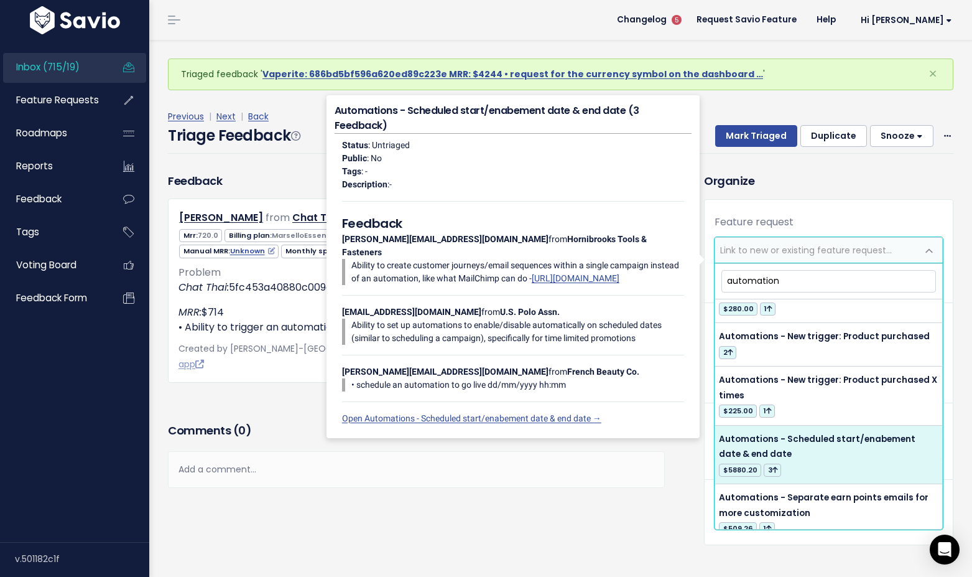
scroll to position [3055, 0]
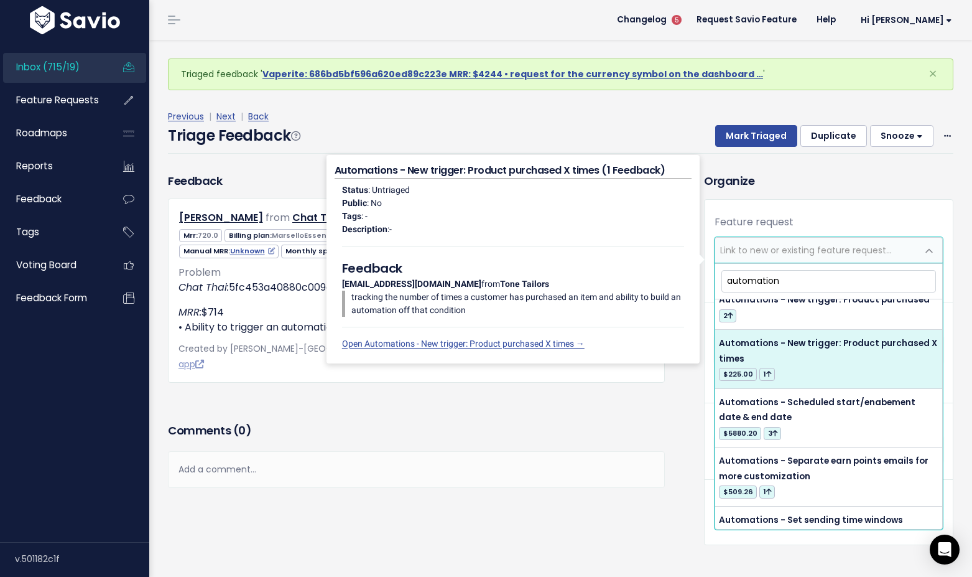
type input "automation"
click at [803, 248] on span "Link to new or existing feature request..." at bounding box center [806, 250] width 172 height 12
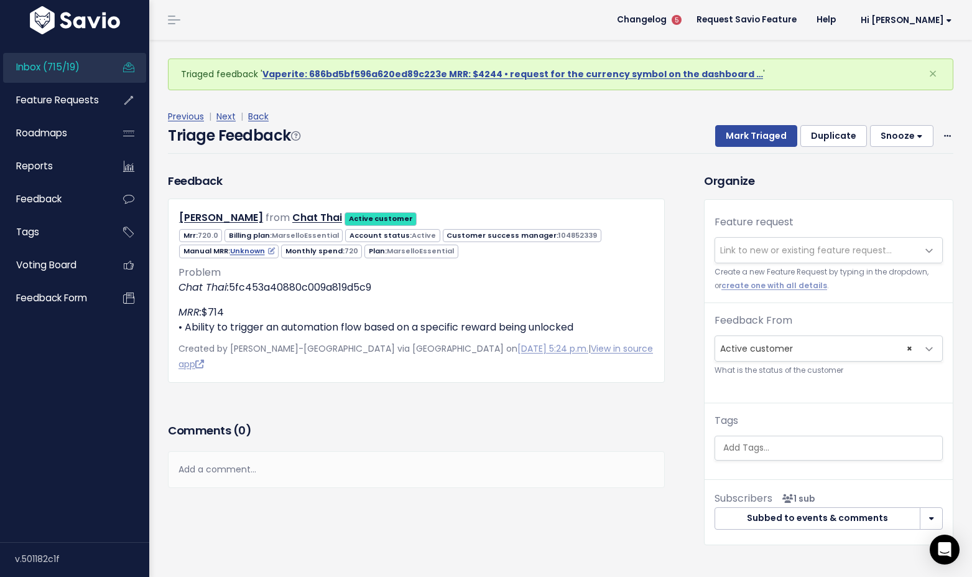
click at [803, 248] on span "Link to new or existing feature request..." at bounding box center [806, 250] width 172 height 12
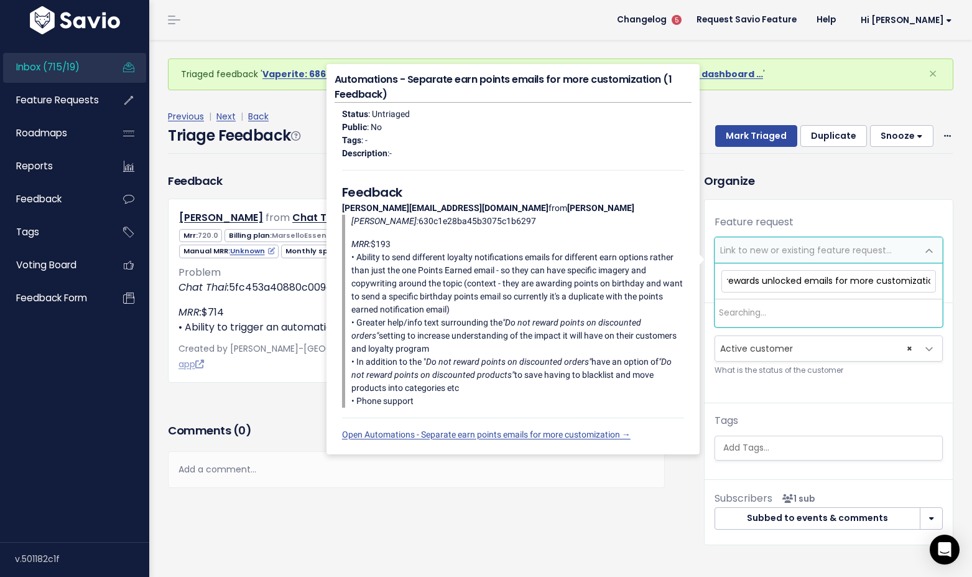
scroll to position [0, 116]
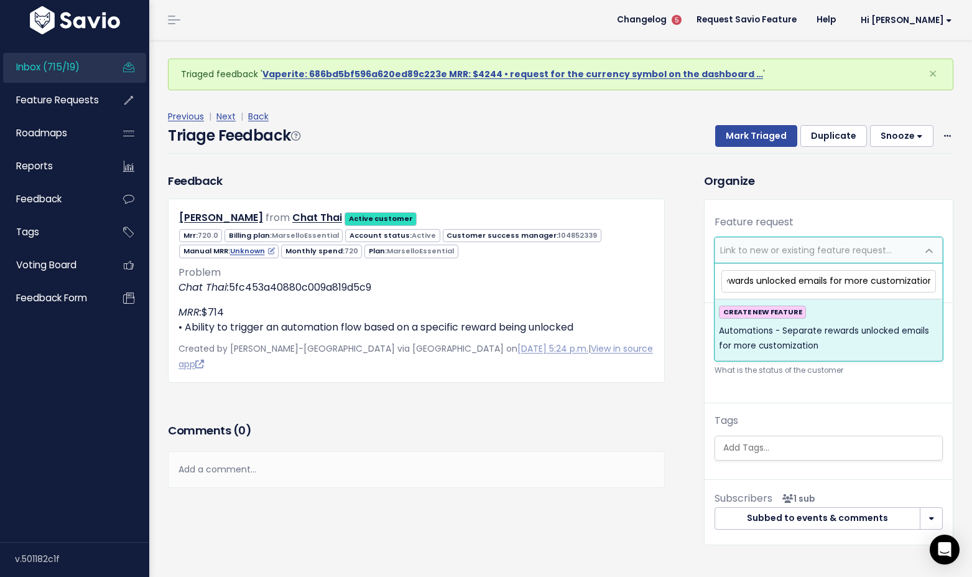
type input "Automations - Separate rewards unlocked emails for more customization"
click at [788, 333] on span "Automations - Separate rewards unlocked emails for more customization" at bounding box center [829, 338] width 220 height 30
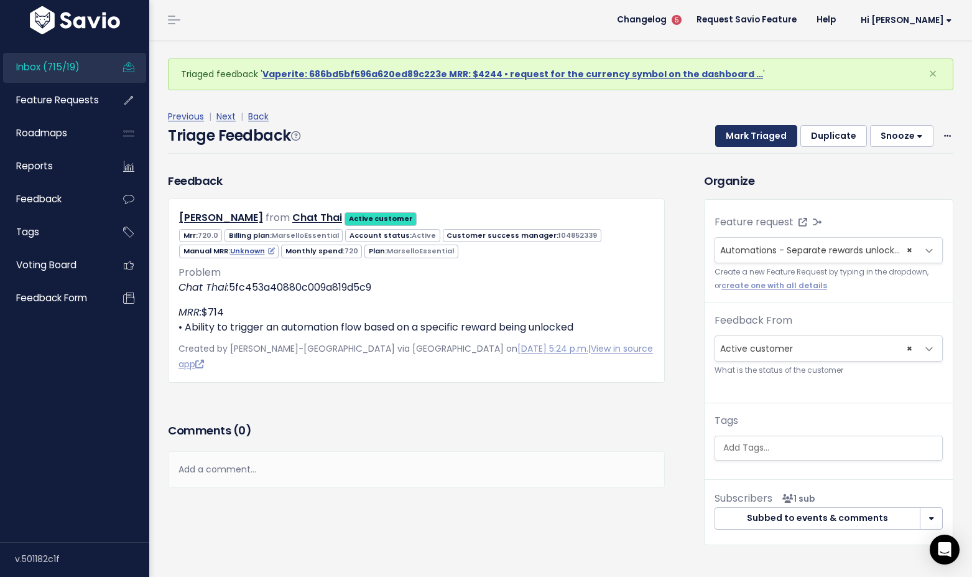
click at [776, 134] on button "Mark Triaged" at bounding box center [756, 136] width 82 height 22
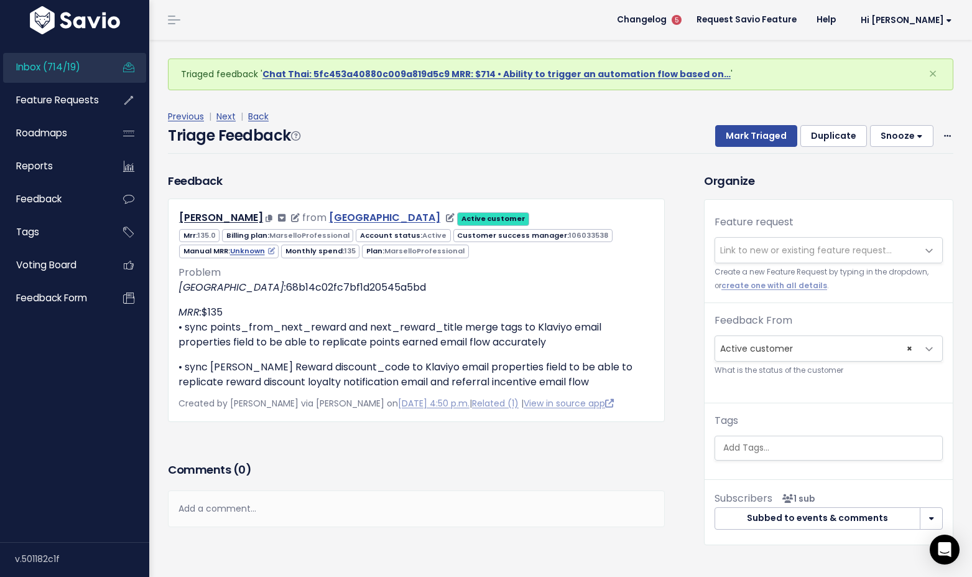
click at [353, 220] on link "[GEOGRAPHIC_DATA]" at bounding box center [384, 217] width 111 height 14
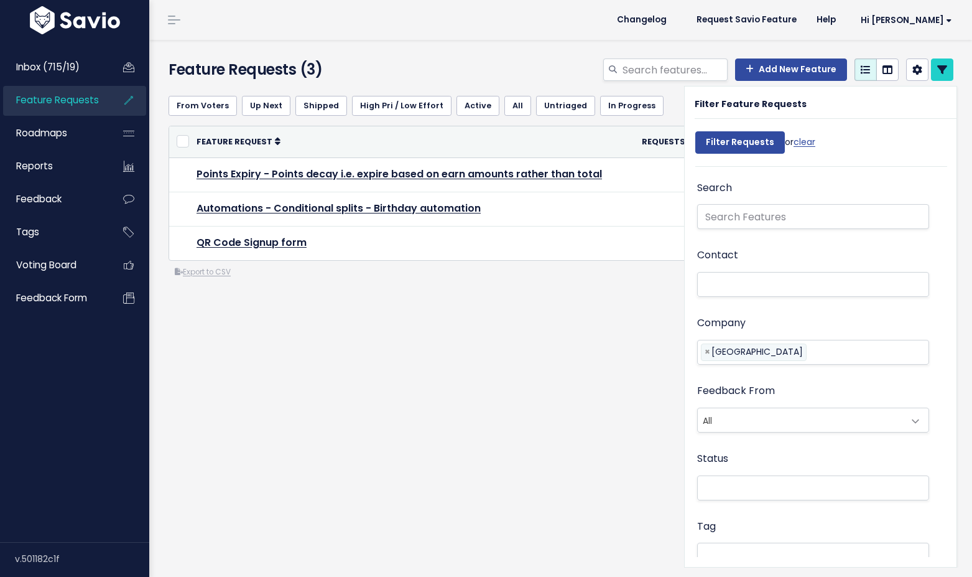
select select
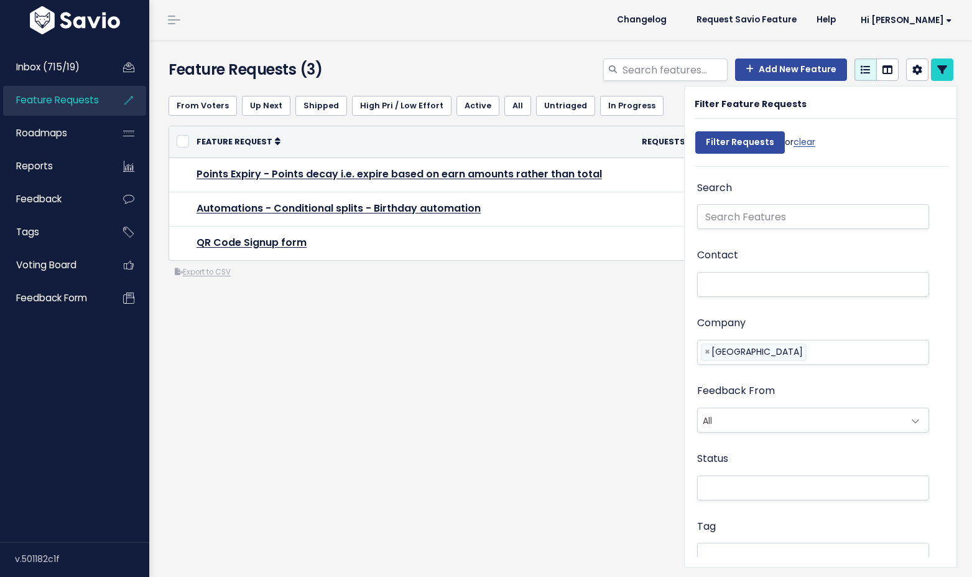
select select
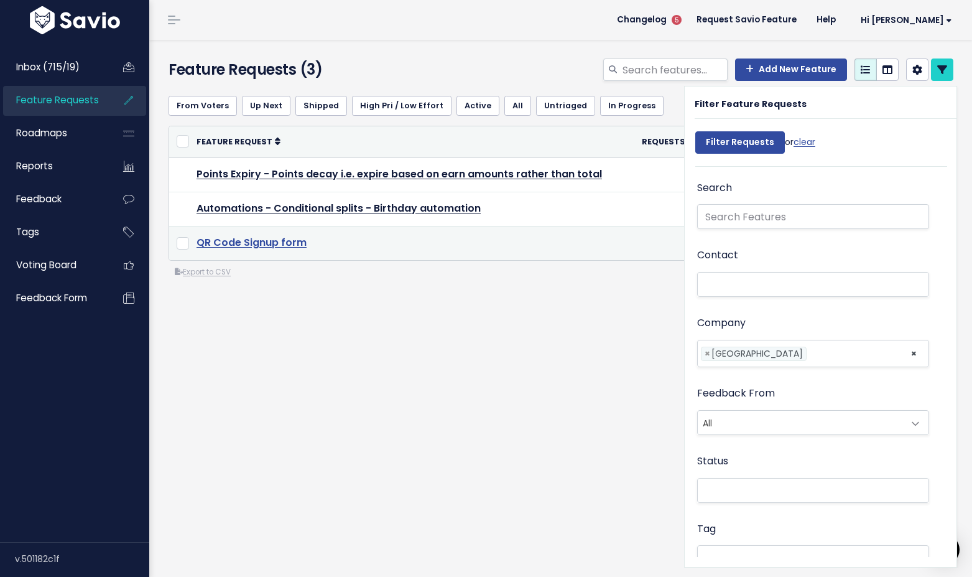
click at [295, 241] on link "QR Code Signup form" at bounding box center [252, 242] width 110 height 14
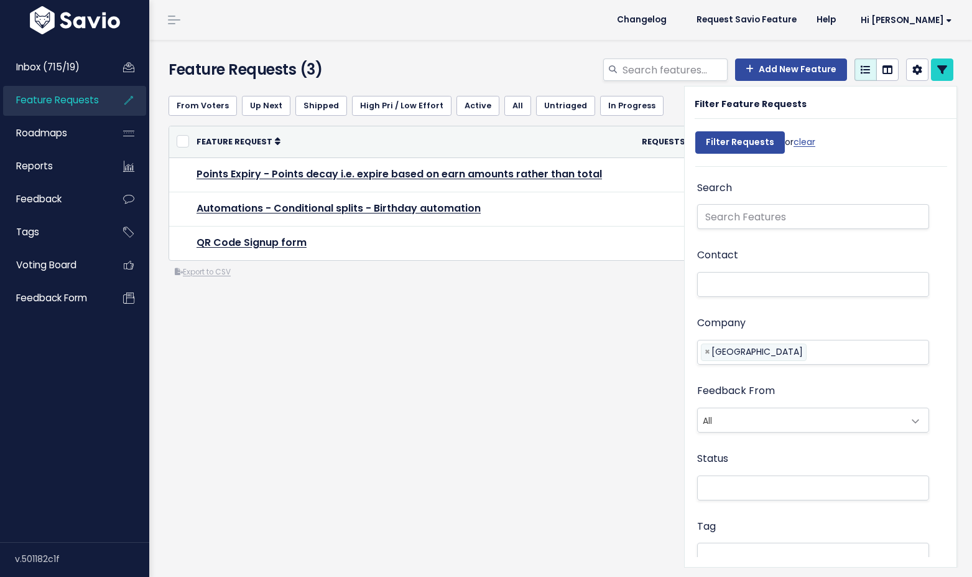
select select
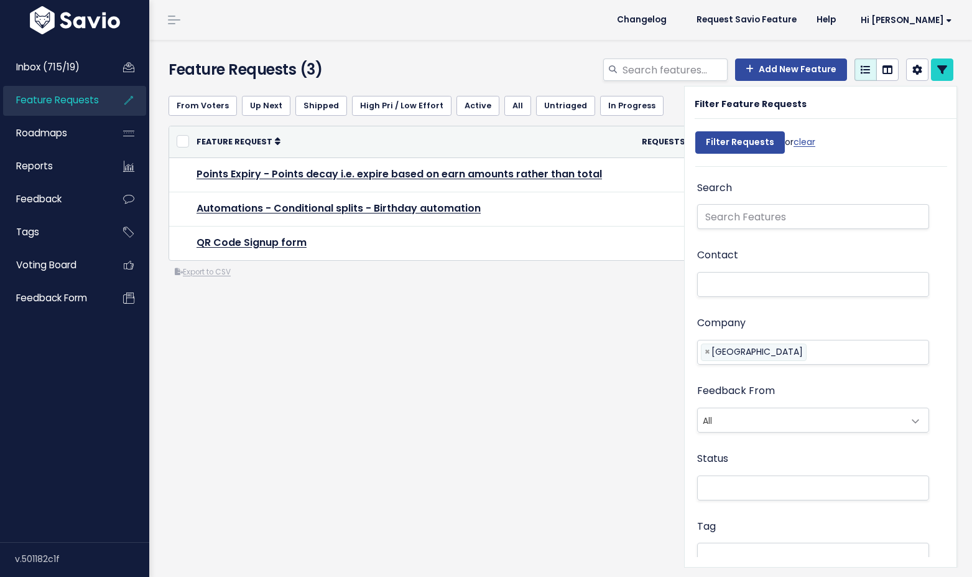
select select
click at [580, 370] on div "From Voters Up Next Shipped High Pri / Low Effort Active All Untriaged In Progr…" at bounding box center [561, 232] width 804 height 293
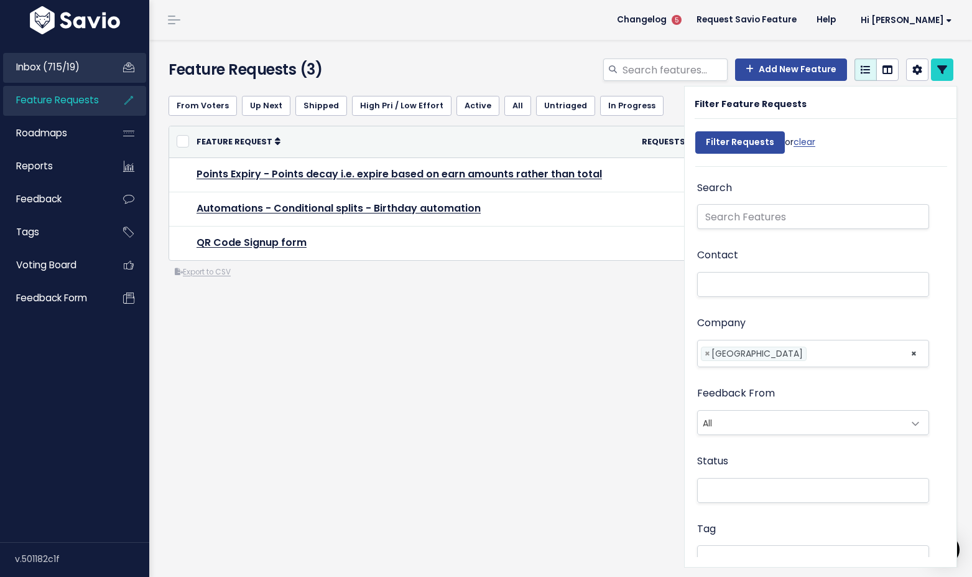
click at [65, 70] on span "Inbox (715/19)" at bounding box center [47, 66] width 63 height 13
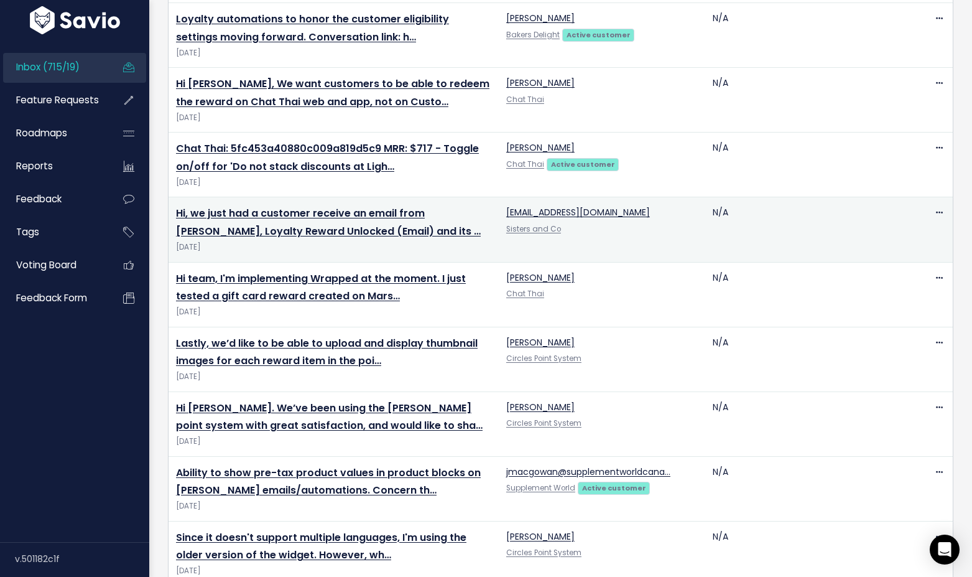
scroll to position [455, 0]
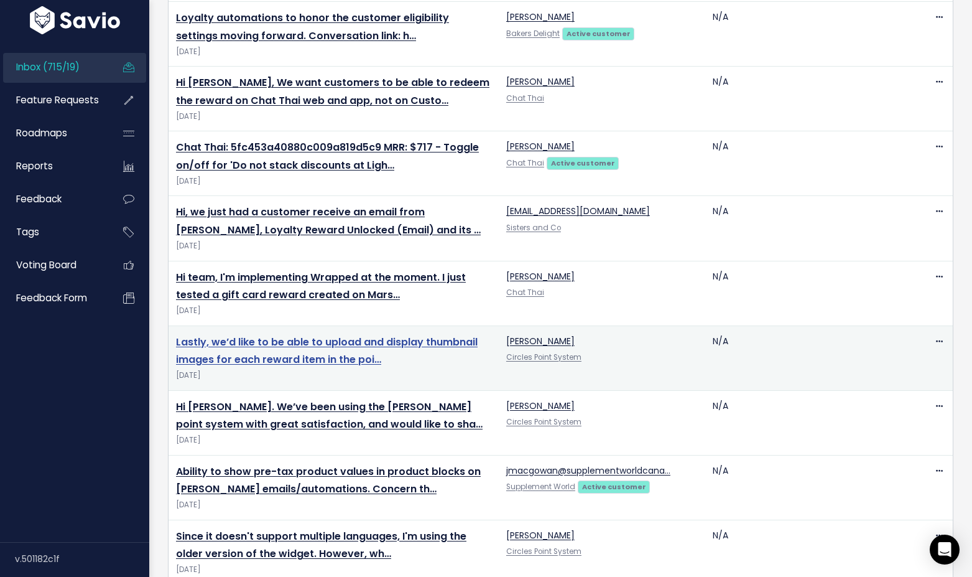
click at [310, 340] on link "Lastly, we’d like to be able to upload and display thumbnail images for each re…" at bounding box center [327, 351] width 302 height 32
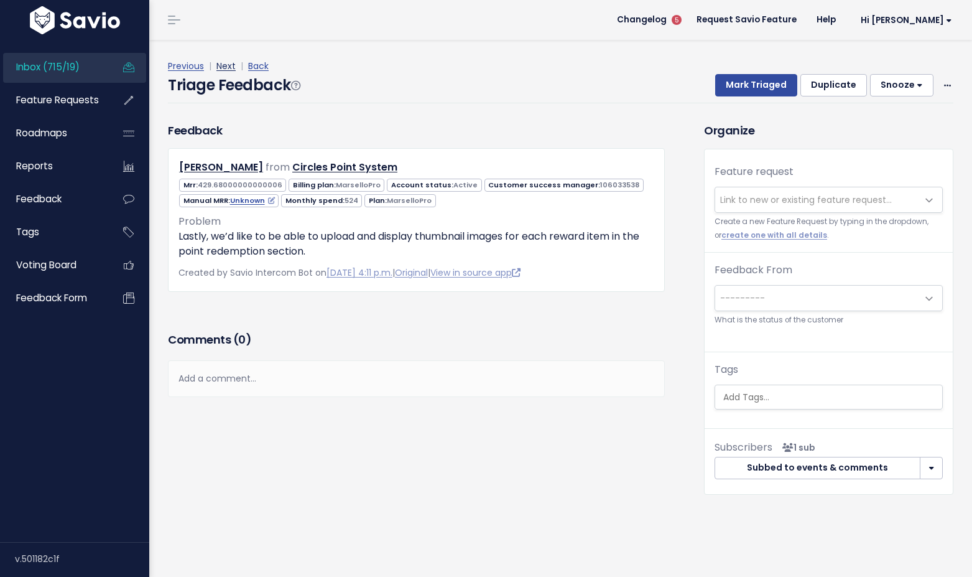
click at [225, 63] on link "Next" at bounding box center [225, 66] width 19 height 12
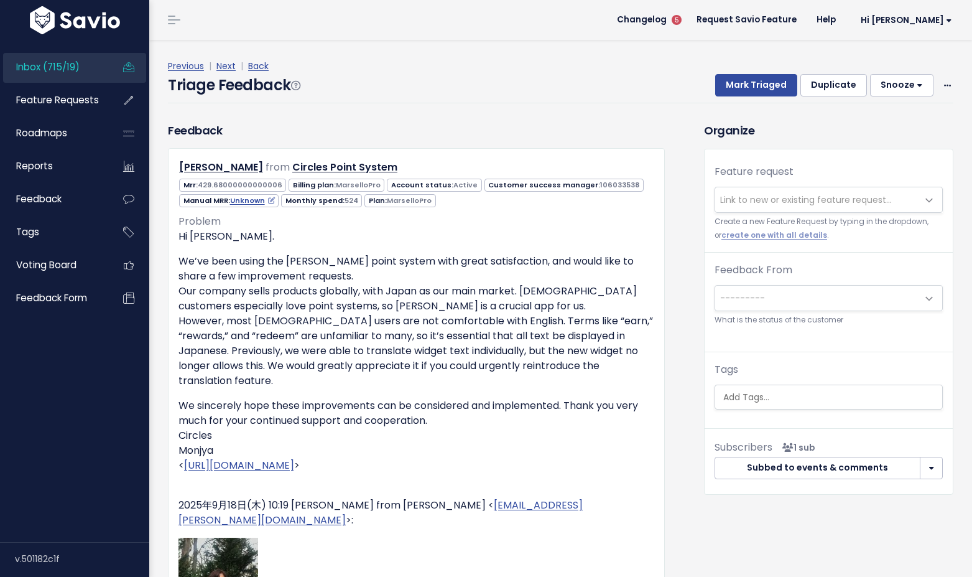
click at [225, 63] on link "Next" at bounding box center [225, 66] width 19 height 12
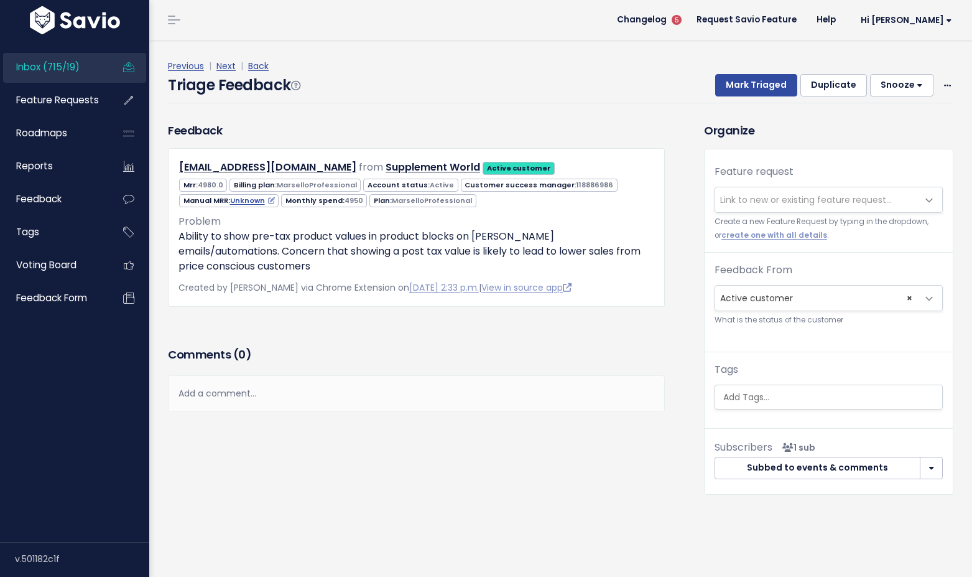
click at [225, 63] on link "Next" at bounding box center [225, 66] width 19 height 12
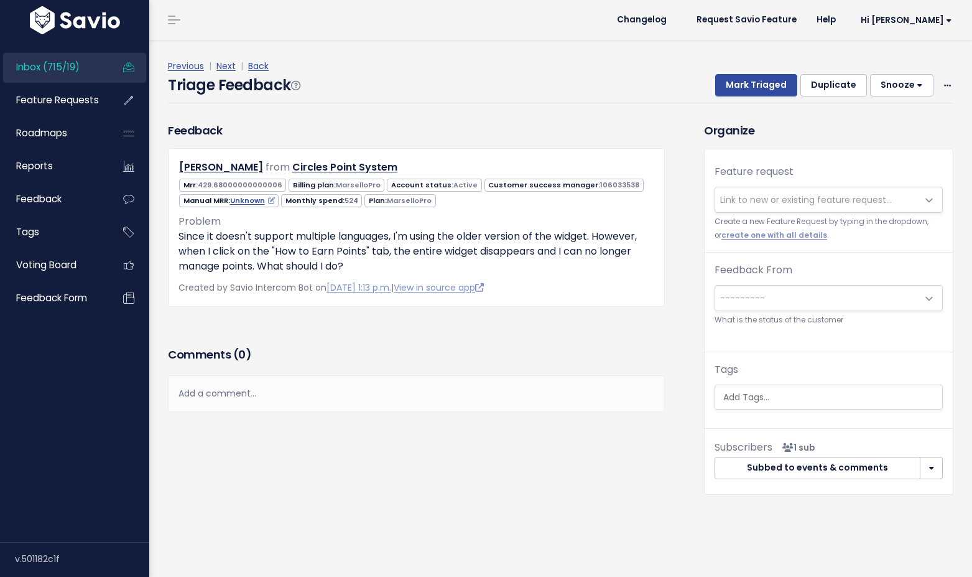
click at [225, 63] on link "Next" at bounding box center [225, 66] width 19 height 12
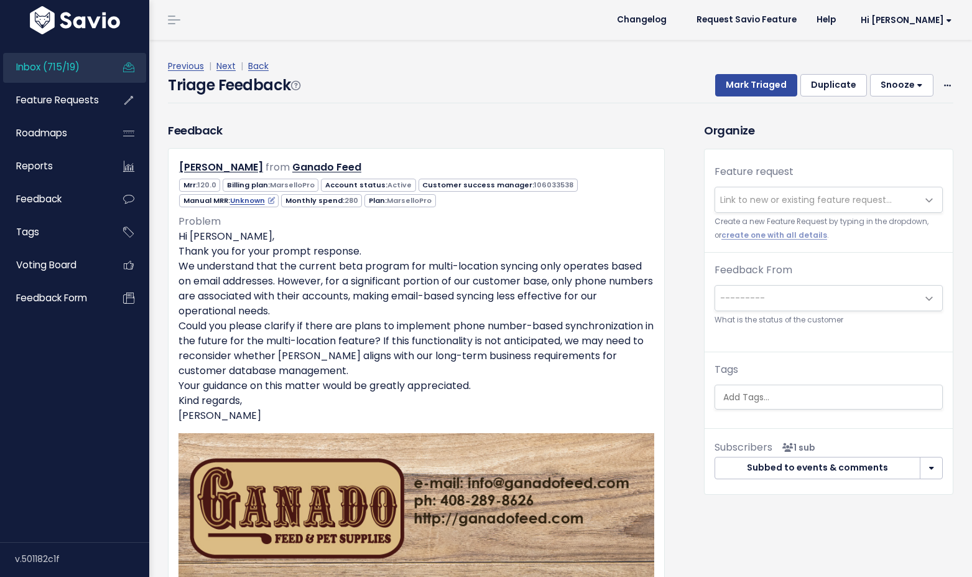
click at [225, 63] on link "Next" at bounding box center [225, 66] width 19 height 12
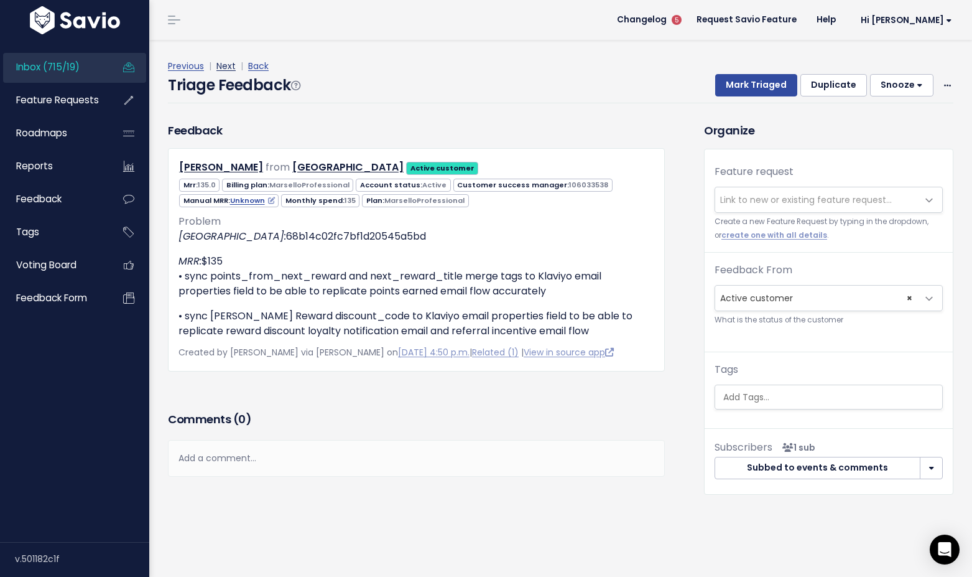
click at [223, 67] on link "Next" at bounding box center [225, 66] width 19 height 12
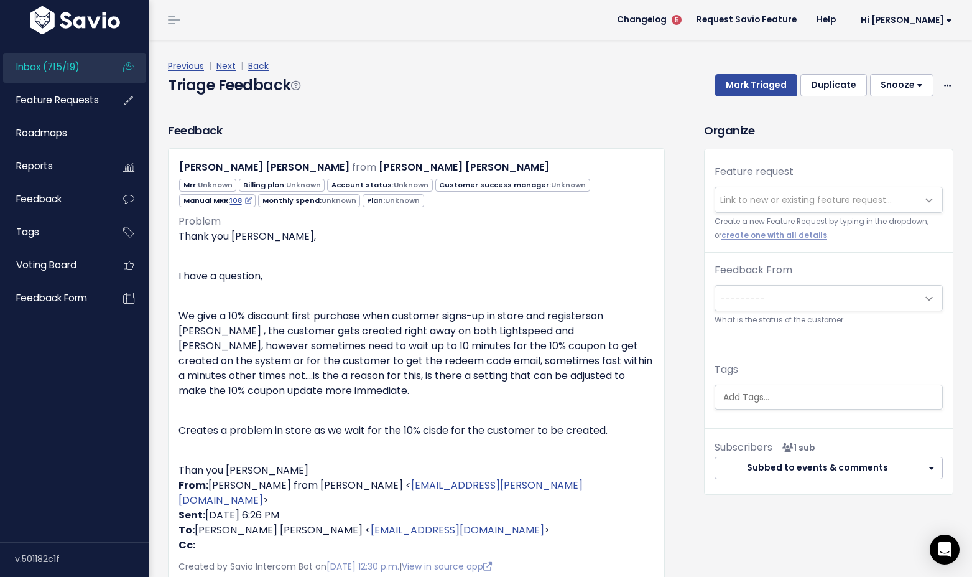
click at [745, 196] on span "Link to new or existing feature request..." at bounding box center [806, 199] width 172 height 12
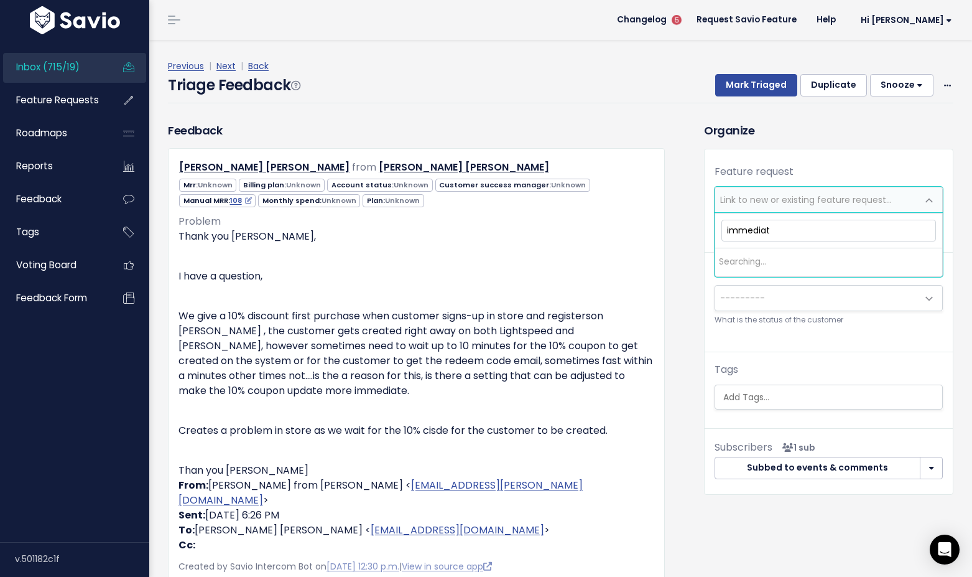
type input "immediate"
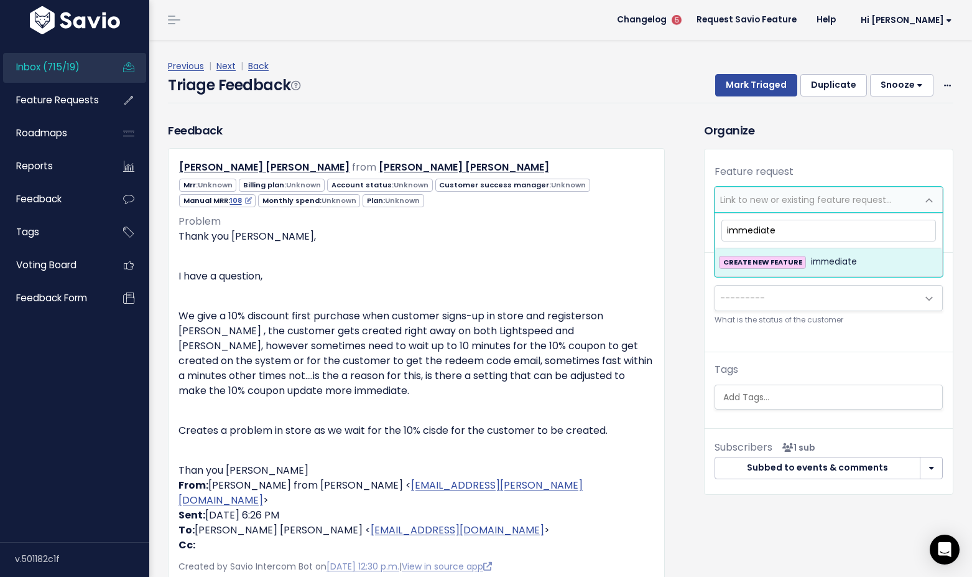
drag, startPoint x: 783, startPoint y: 233, endPoint x: 713, endPoint y: 233, distance: 70.3
click at [713, 233] on body "Inbox (715/19) Feature Requests Roadmaps" at bounding box center [486, 386] width 972 height 772
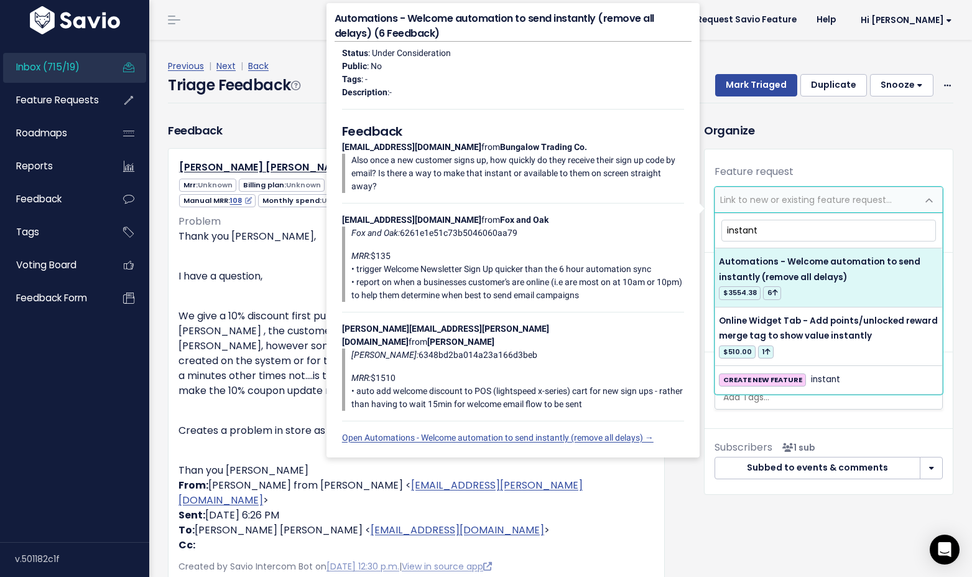
type input "instant"
click at [273, 264] on div "Thank you Chris, ​ I have a question, ​ We give a 10% discount first purchase w…" at bounding box center [417, 390] width 476 height 323
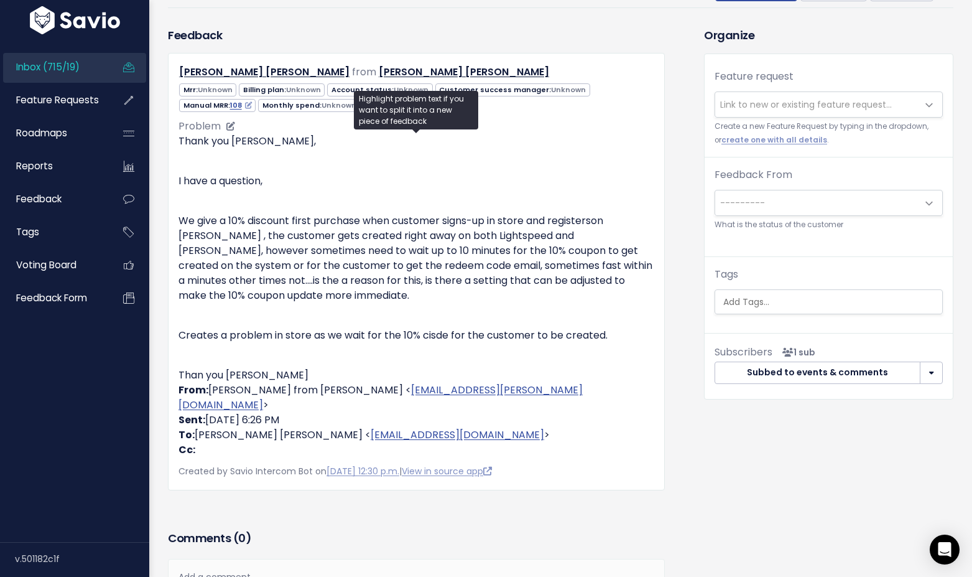
scroll to position [93, 0]
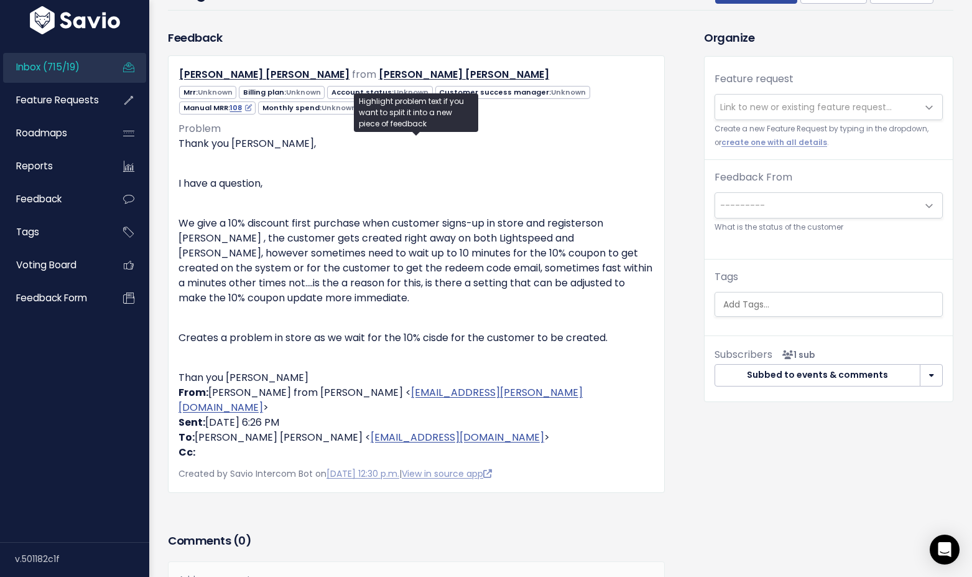
click at [754, 101] on span "Link to new or existing feature request..." at bounding box center [806, 107] width 172 height 12
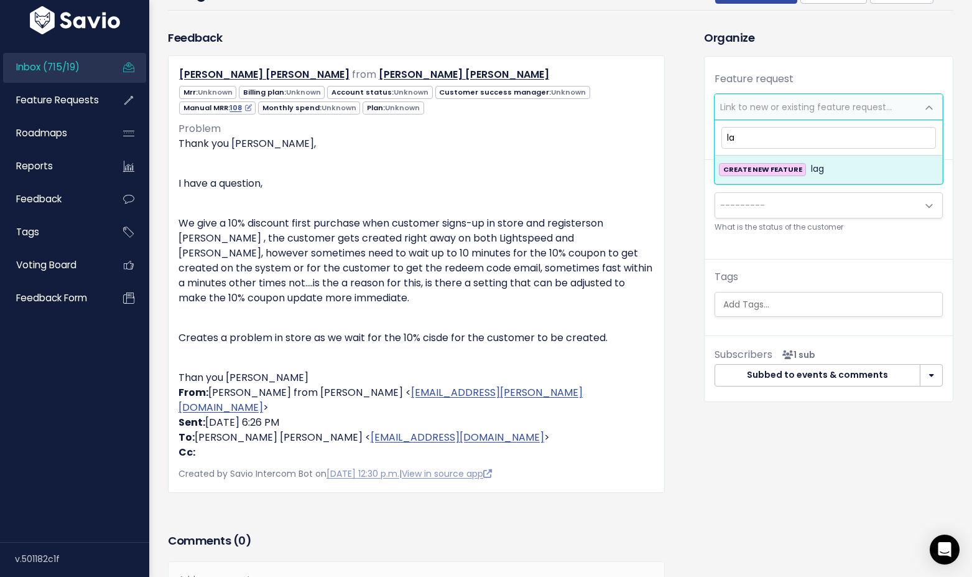
type input "l"
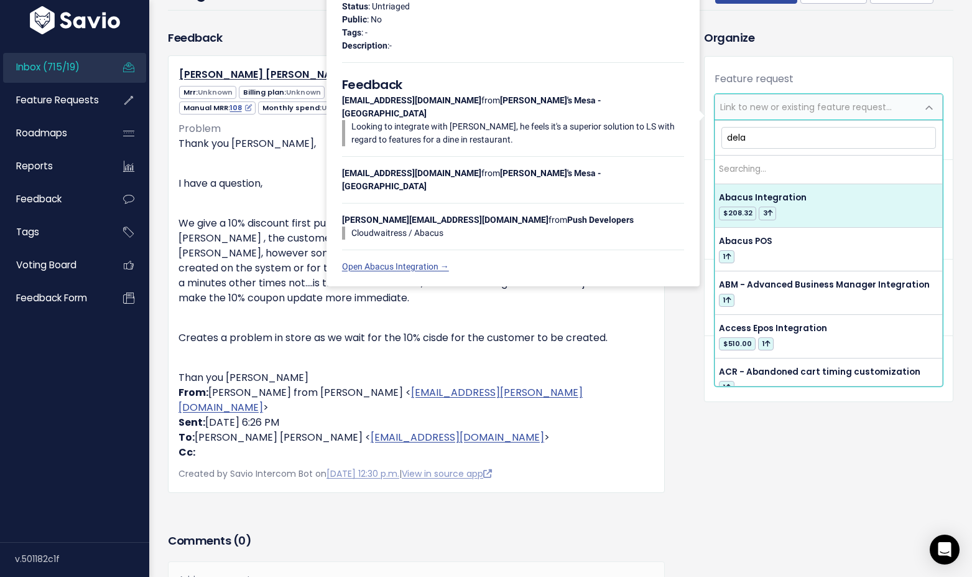
type input "delay"
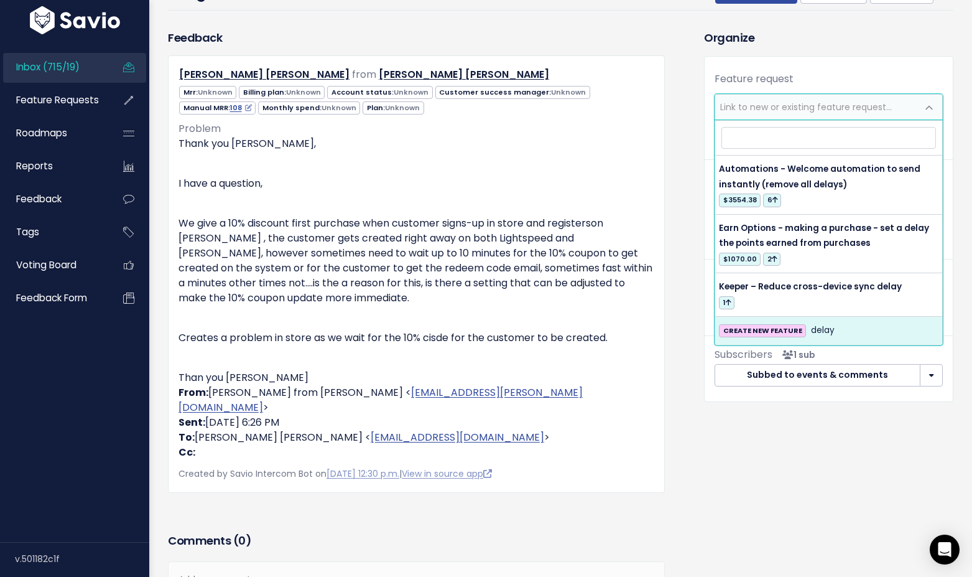
click at [679, 419] on div "Feedback Duff Anderson from Duff Anderson" at bounding box center [427, 332] width 536 height 606
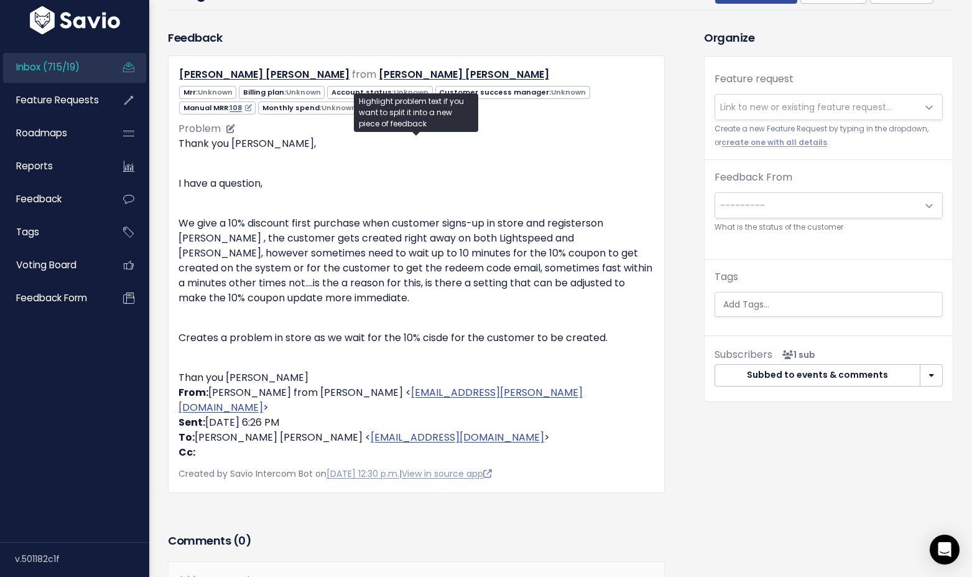
click at [518, 211] on div "Thank you Chris, ​ I have a question, ​ We give a 10% discount first purchase w…" at bounding box center [417, 297] width 476 height 323
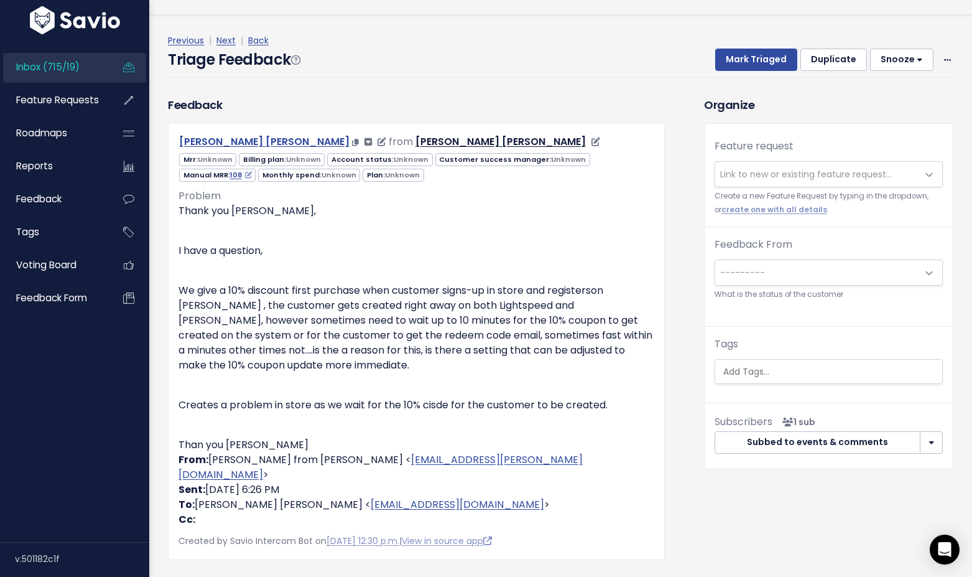
scroll to position [0, 0]
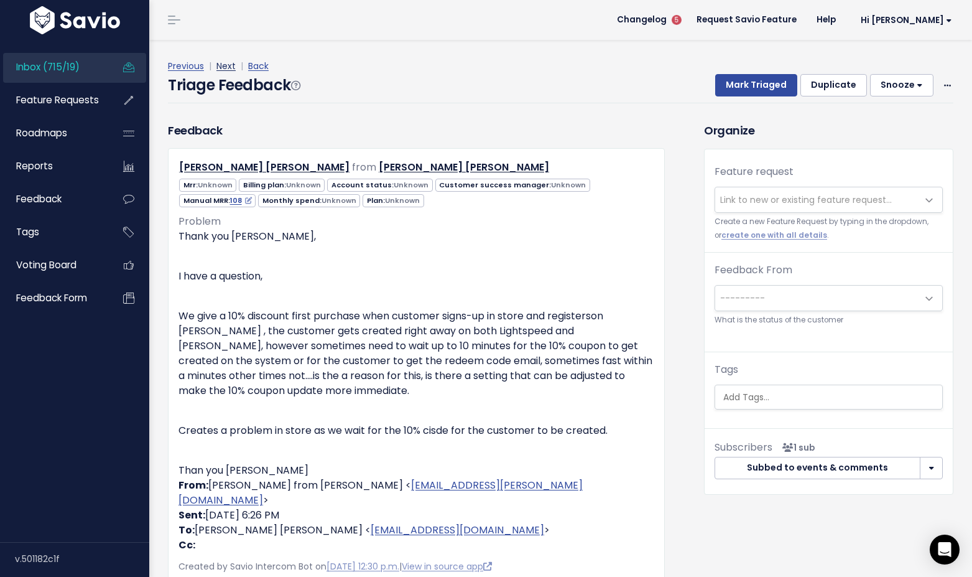
click at [226, 65] on link "Next" at bounding box center [225, 66] width 19 height 12
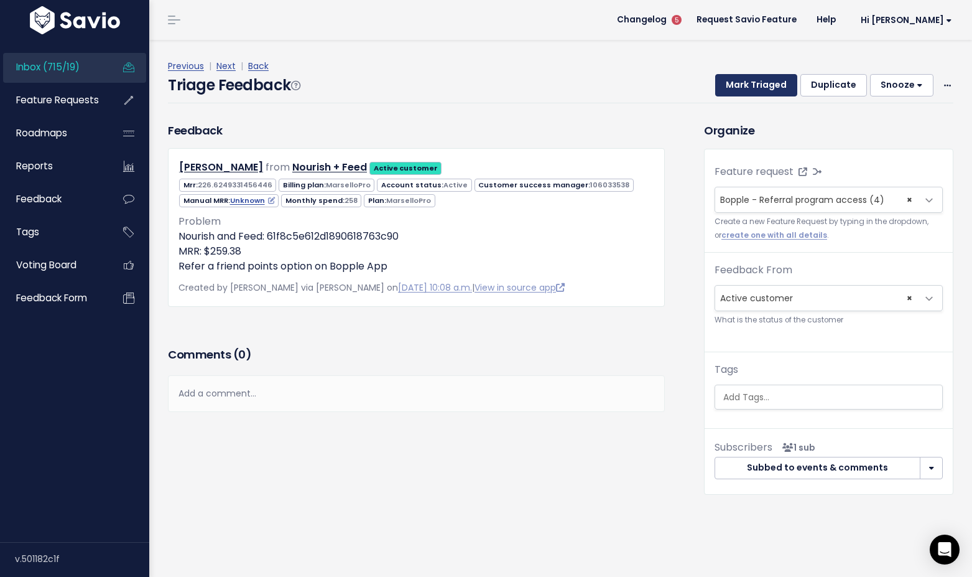
click at [766, 89] on button "Mark Triaged" at bounding box center [756, 85] width 82 height 22
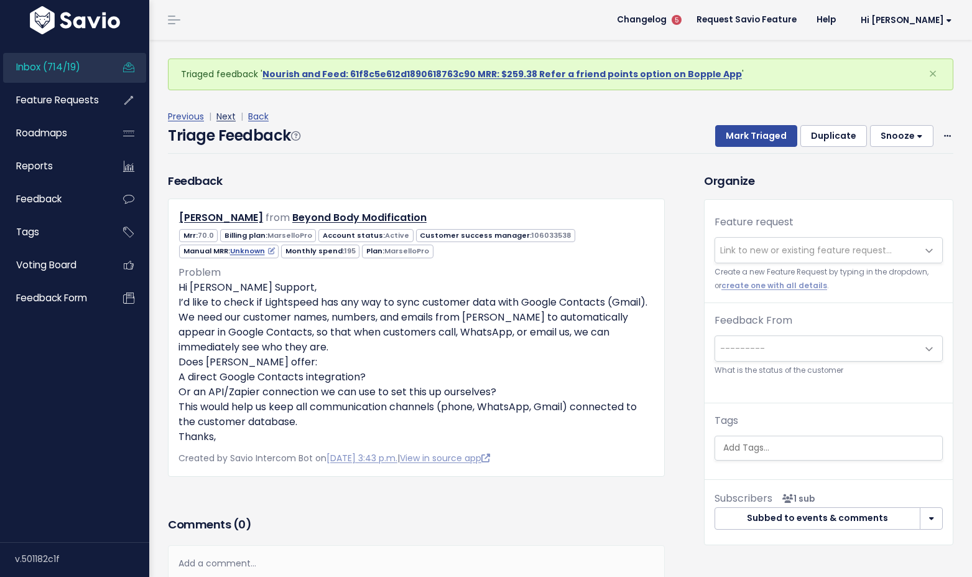
click at [224, 116] on link "Next" at bounding box center [225, 116] width 19 height 12
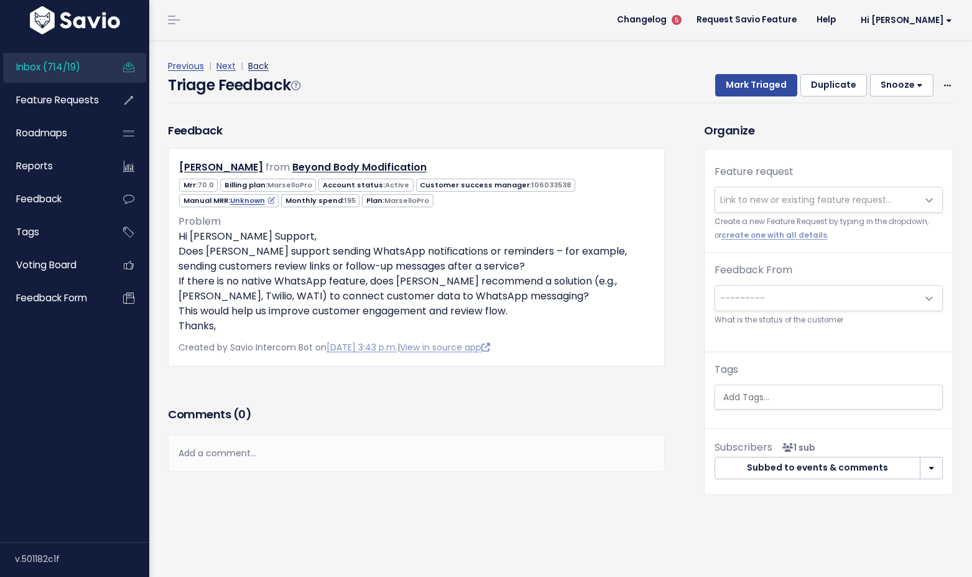
click at [254, 68] on link "Back" at bounding box center [258, 66] width 21 height 12
